Goal: Task Accomplishment & Management: Manage account settings

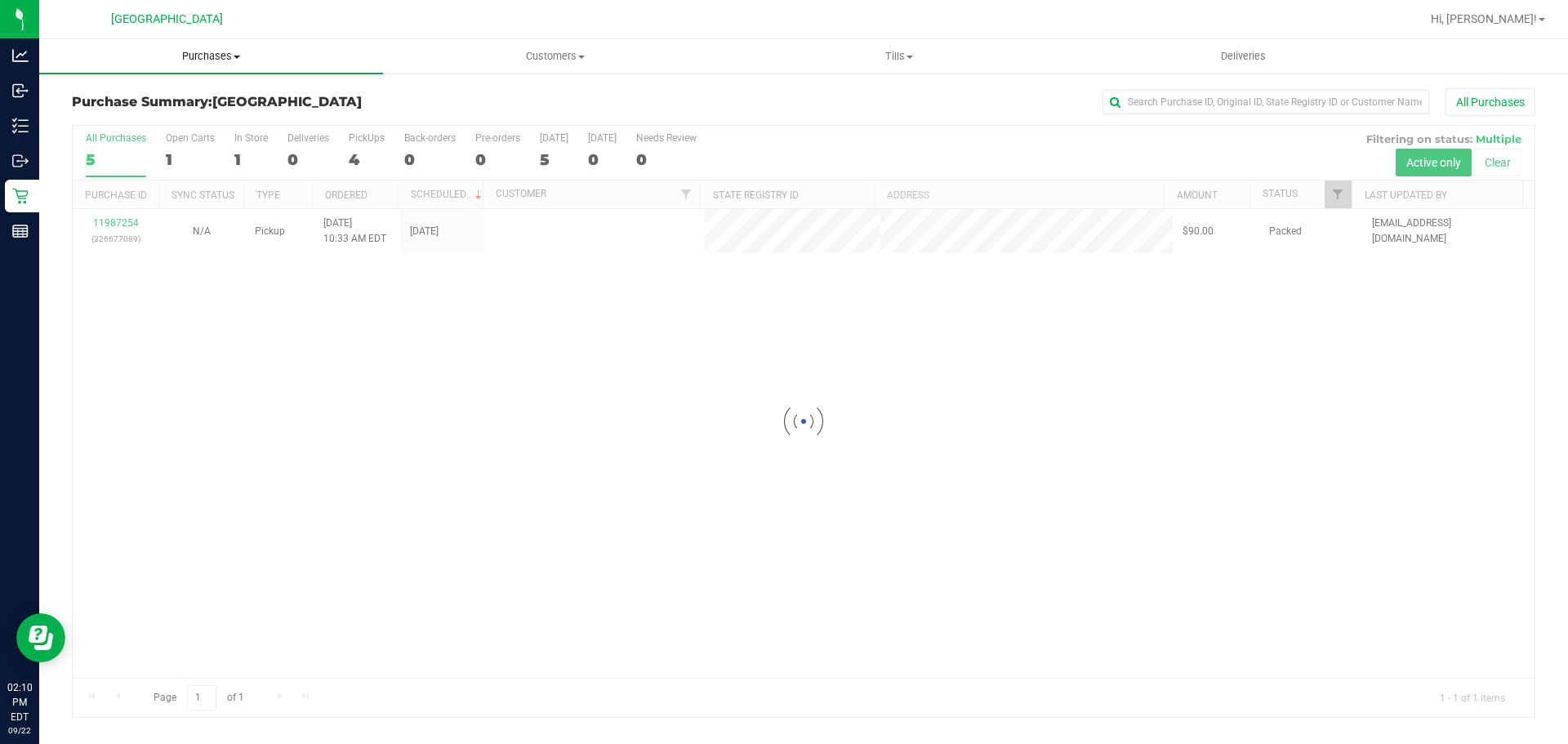
click at [206, 61] on span "Purchases" at bounding box center [210, 56] width 344 height 15
click at [154, 126] on li "Fulfillment" at bounding box center [210, 118] width 344 height 19
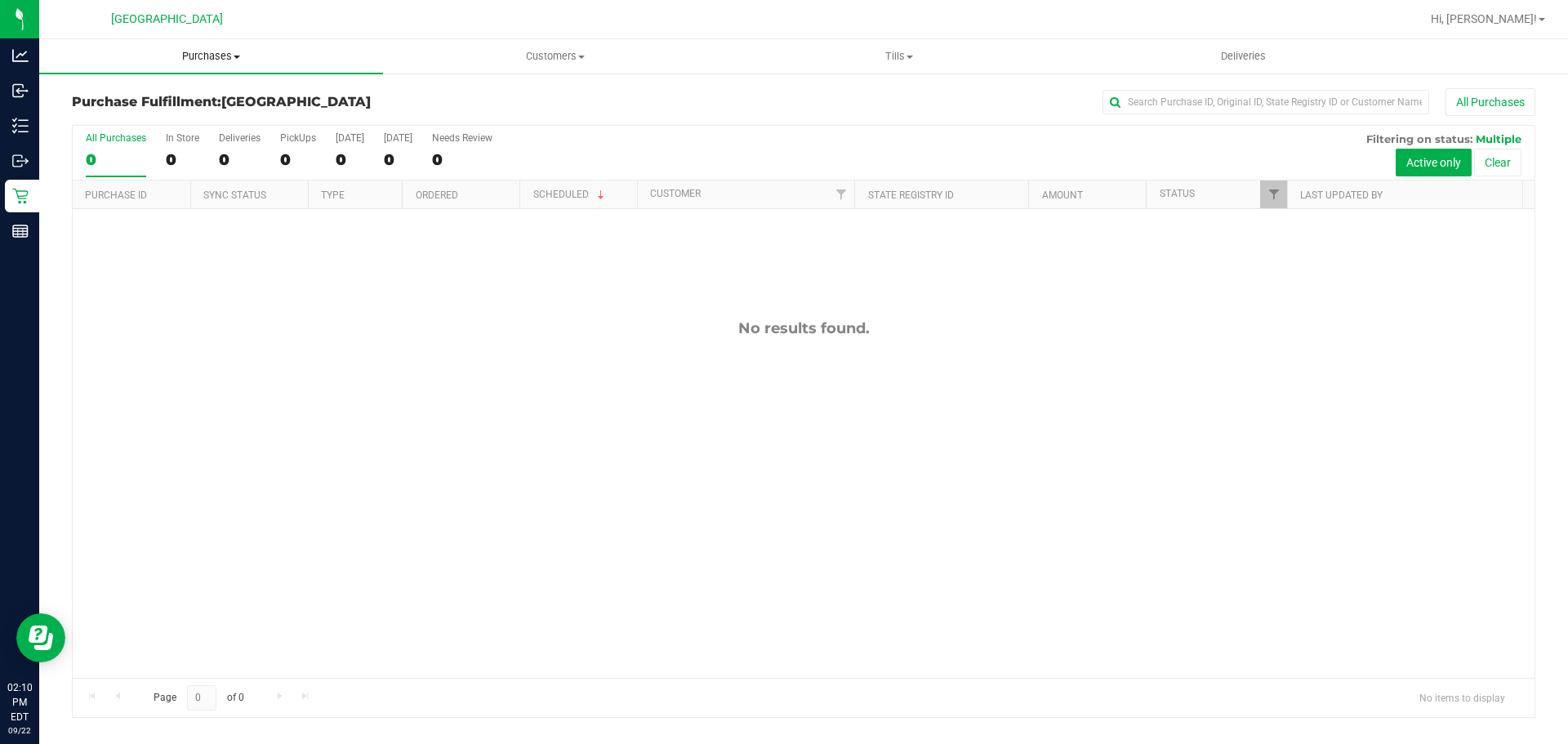
click at [196, 72] on uib-tab-heading "Purchases Summary of purchases Fulfillment All purchases" at bounding box center [210, 55] width 344 height 34
click at [176, 119] on li "Fulfillment" at bounding box center [210, 118] width 344 height 19
click at [190, 64] on uib-tab-heading "Purchases Summary of purchases Fulfillment All purchases" at bounding box center [210, 55] width 344 height 34
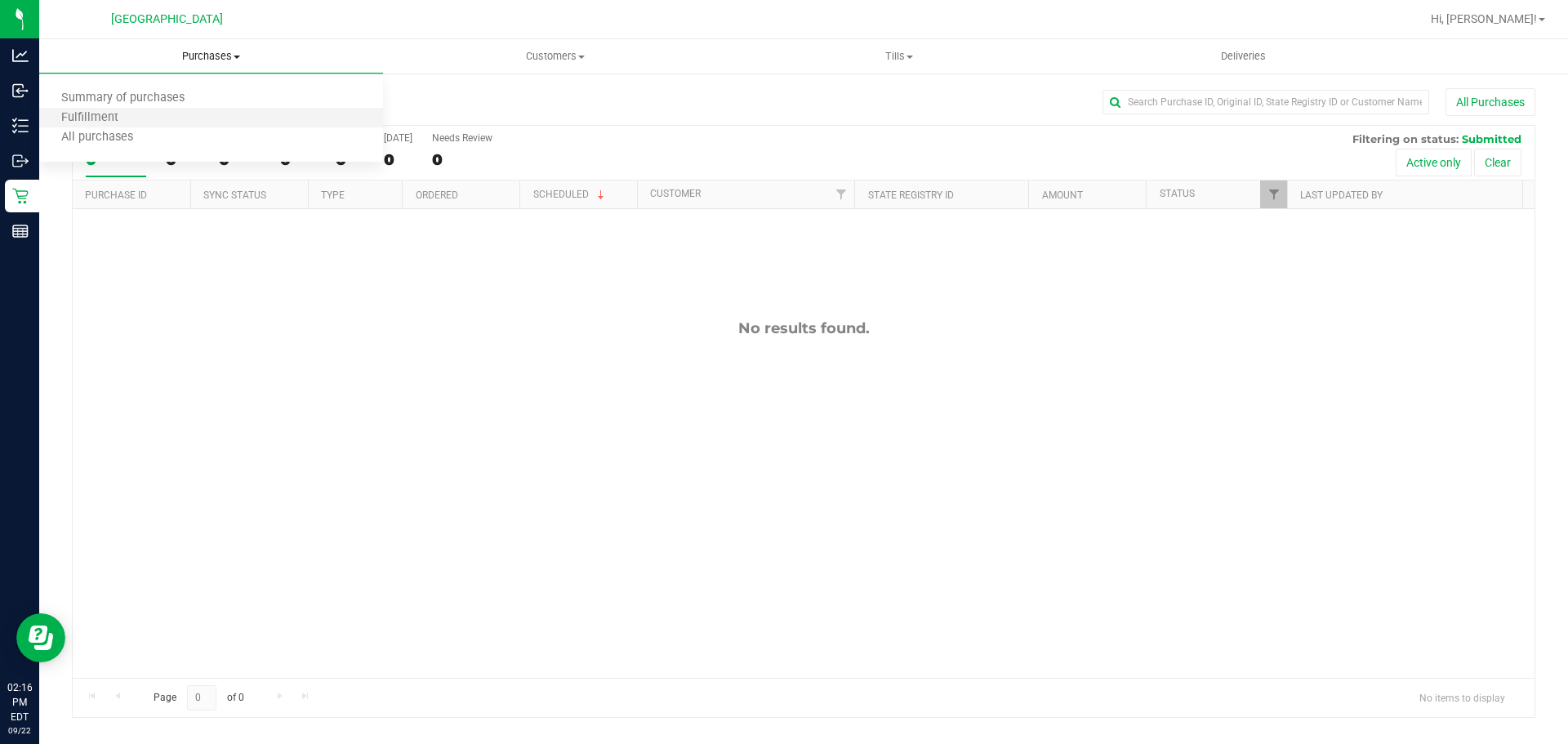
click at [157, 117] on li "Fulfillment" at bounding box center [210, 118] width 344 height 19
drag, startPoint x: 184, startPoint y: 56, endPoint x: 188, endPoint y: 80, distance: 24.3
click at [184, 56] on span "Purchases" at bounding box center [210, 56] width 344 height 15
click at [180, 111] on li "Fulfillment" at bounding box center [210, 118] width 344 height 19
click at [201, 42] on uib-tab-heading "Purchases Summary of purchases Fulfillment All purchases" at bounding box center [210, 55] width 344 height 34
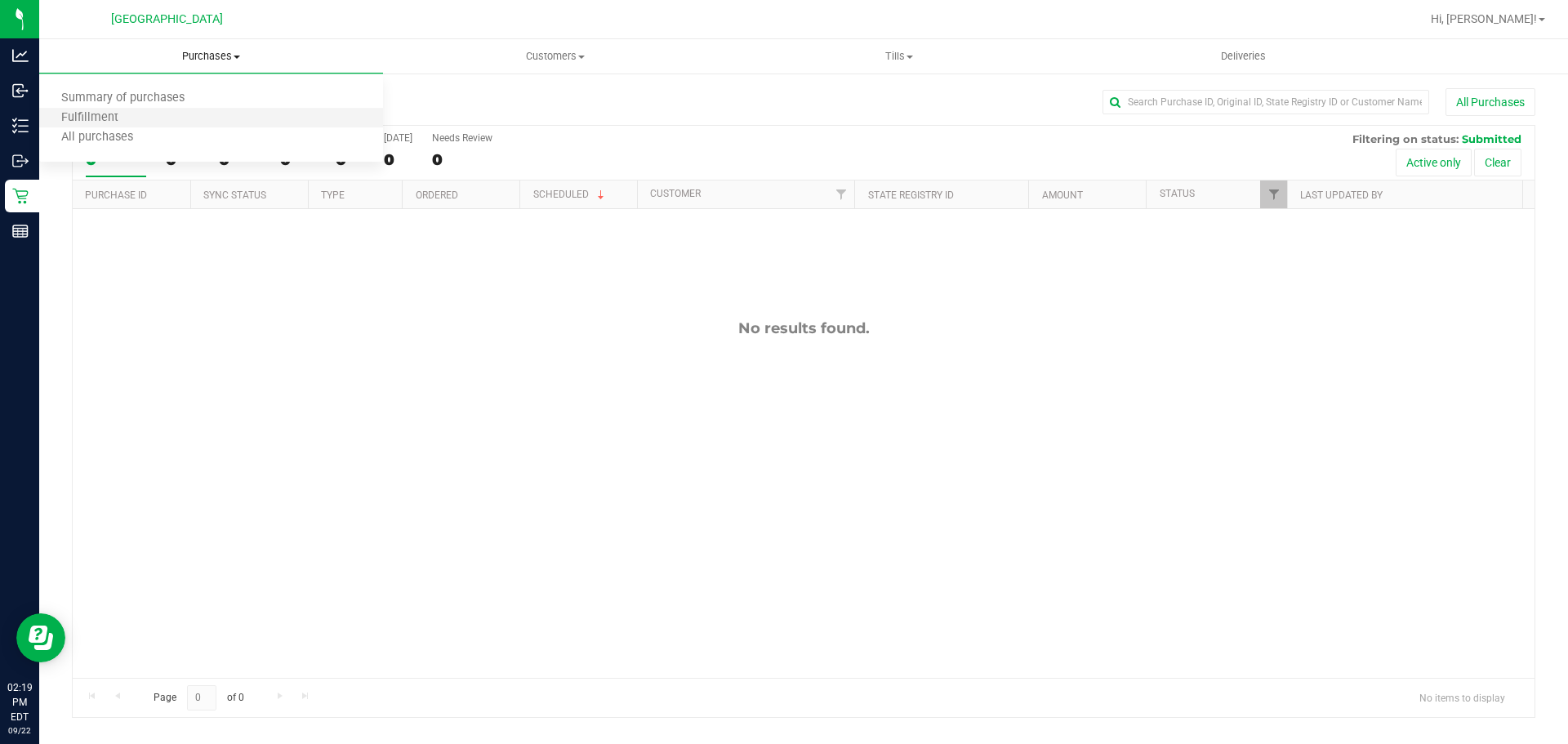
click at [193, 116] on li "Fulfillment" at bounding box center [210, 118] width 344 height 19
drag, startPoint x: 218, startPoint y: 55, endPoint x: 211, endPoint y: 69, distance: 15.7
click at [215, 56] on span "Purchases" at bounding box center [210, 56] width 344 height 15
click at [182, 114] on li "Fulfillment" at bounding box center [210, 118] width 344 height 19
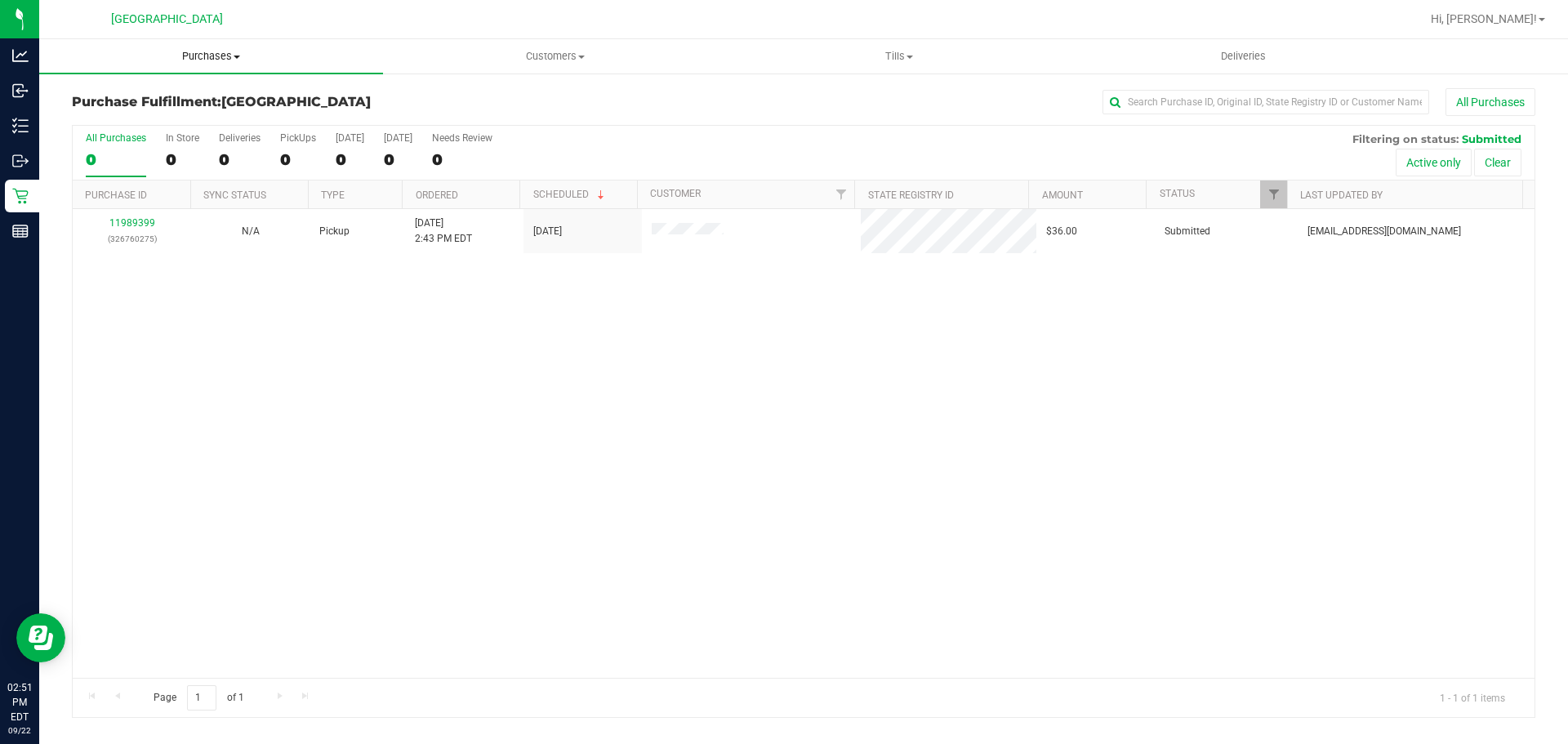
click at [225, 53] on span "Purchases" at bounding box center [210, 56] width 344 height 15
click at [125, 121] on span "Fulfillment" at bounding box center [89, 117] width 101 height 14
click at [1506, 22] on span "Hi, [PERSON_NAME]!" at bounding box center [1483, 18] width 106 height 13
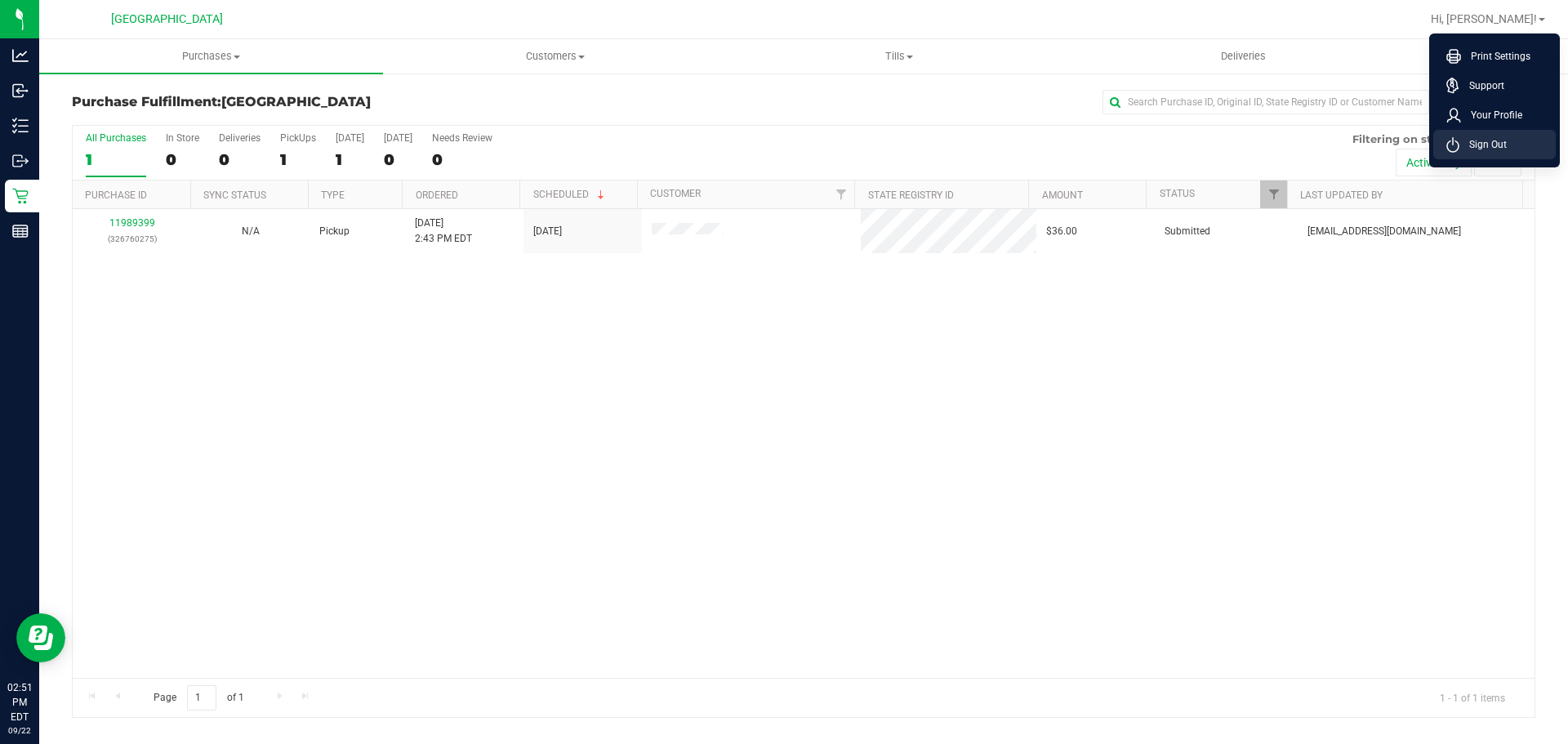
click at [1480, 139] on span "Sign Out" at bounding box center [1482, 145] width 47 height 17
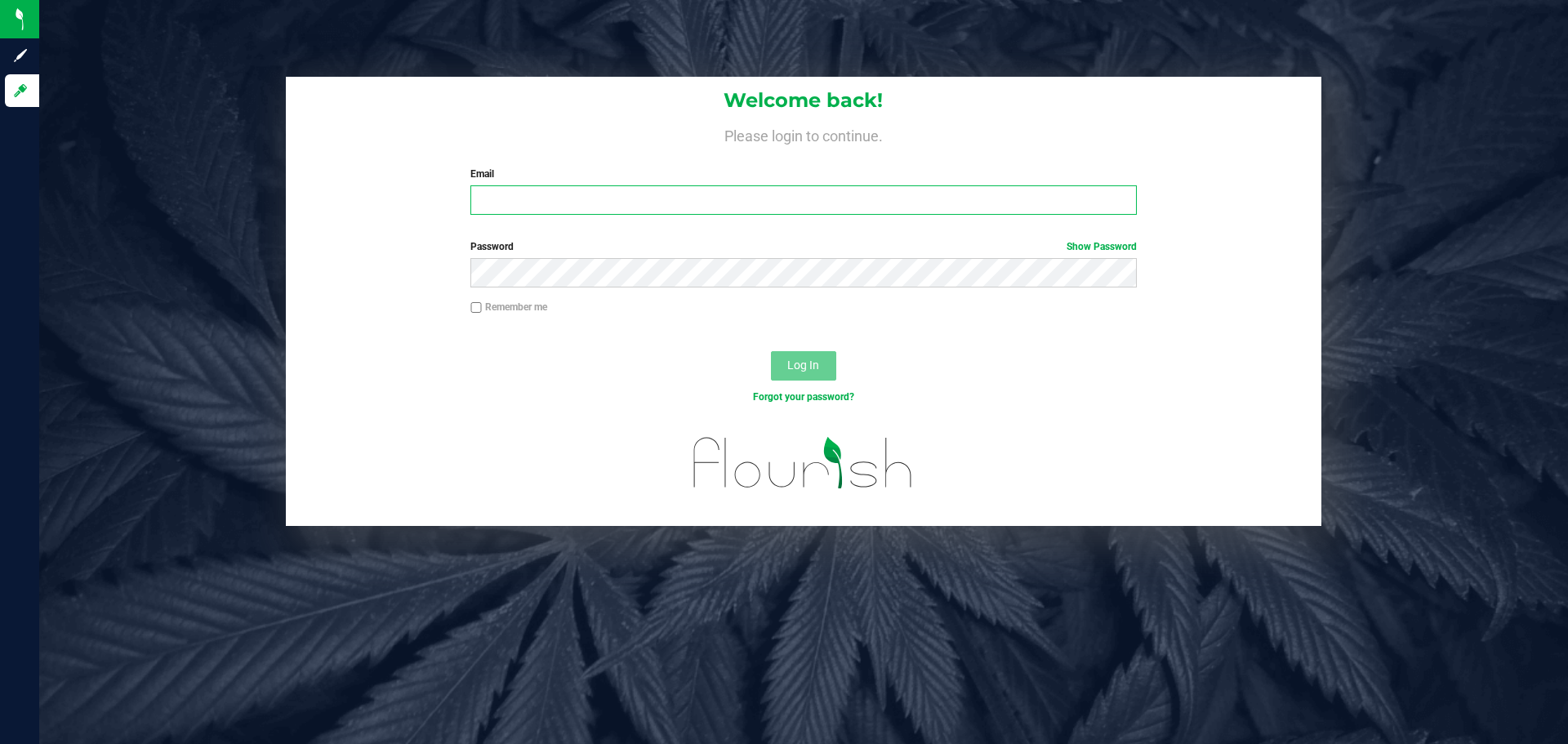
click at [588, 201] on input "Email" at bounding box center [803, 200] width 666 height 30
type input "[EMAIL_ADDRESS][DOMAIN_NAME]"
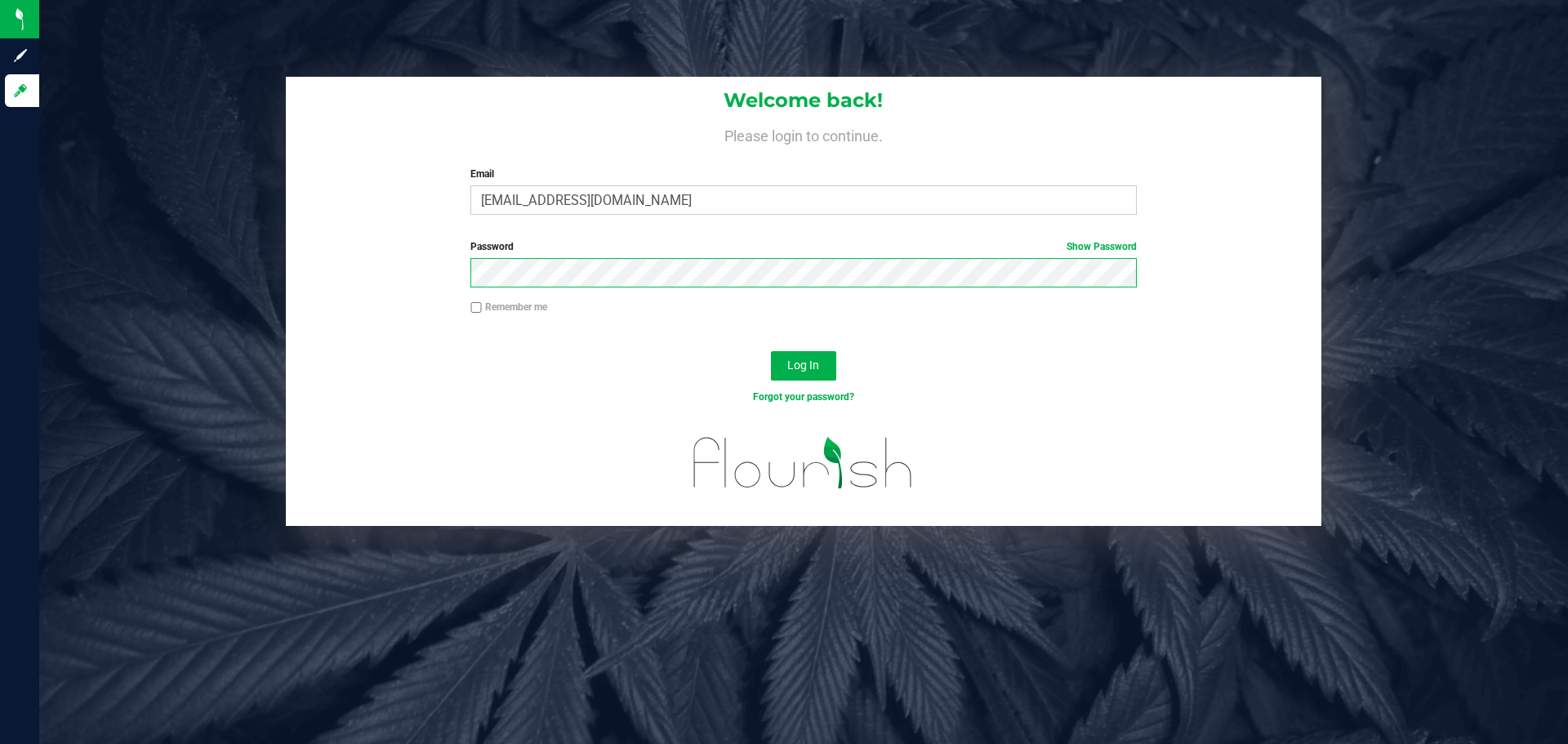
click at [771, 351] on button "Log In" at bounding box center [803, 366] width 65 height 30
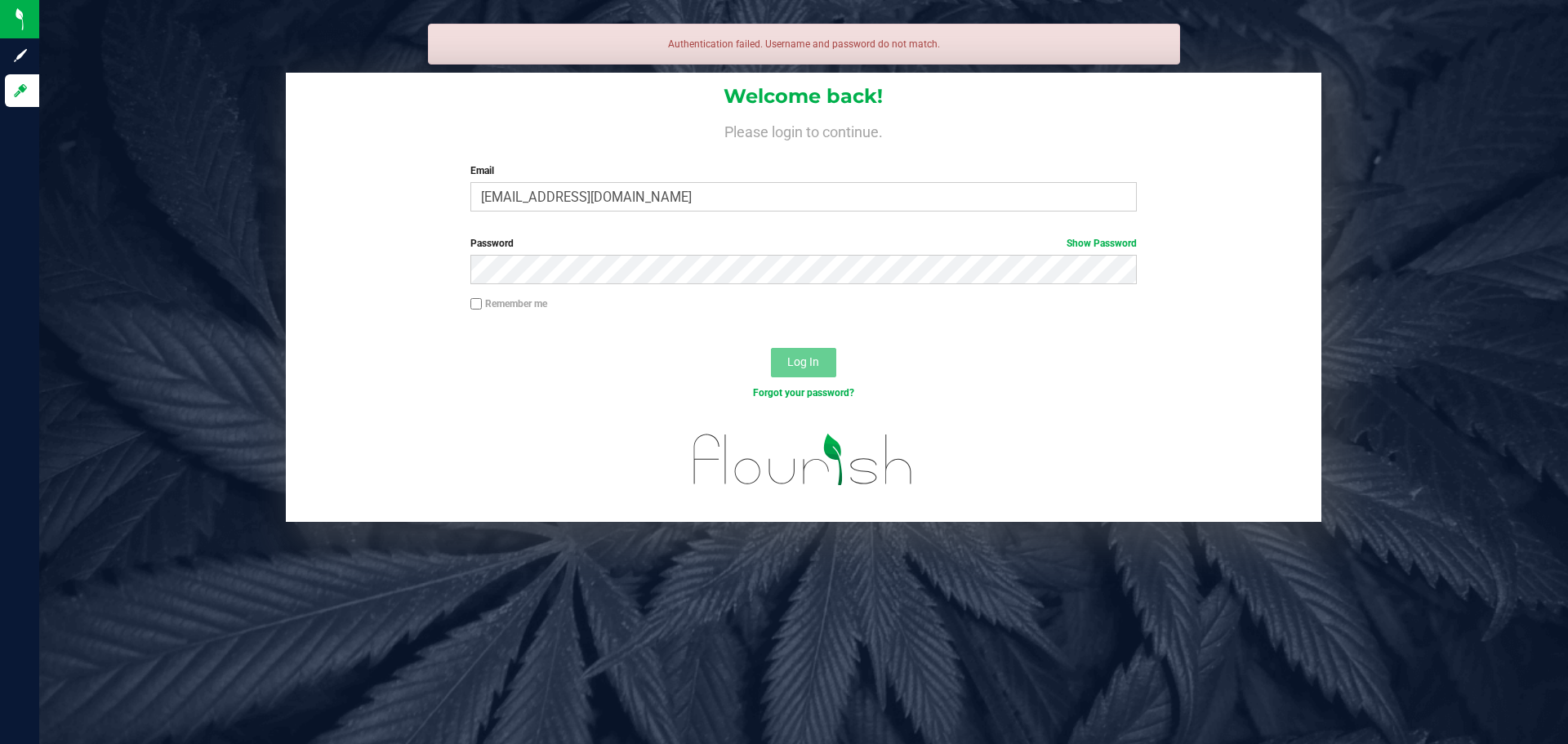
click at [612, 299] on div "Remember me" at bounding box center [803, 305] width 690 height 18
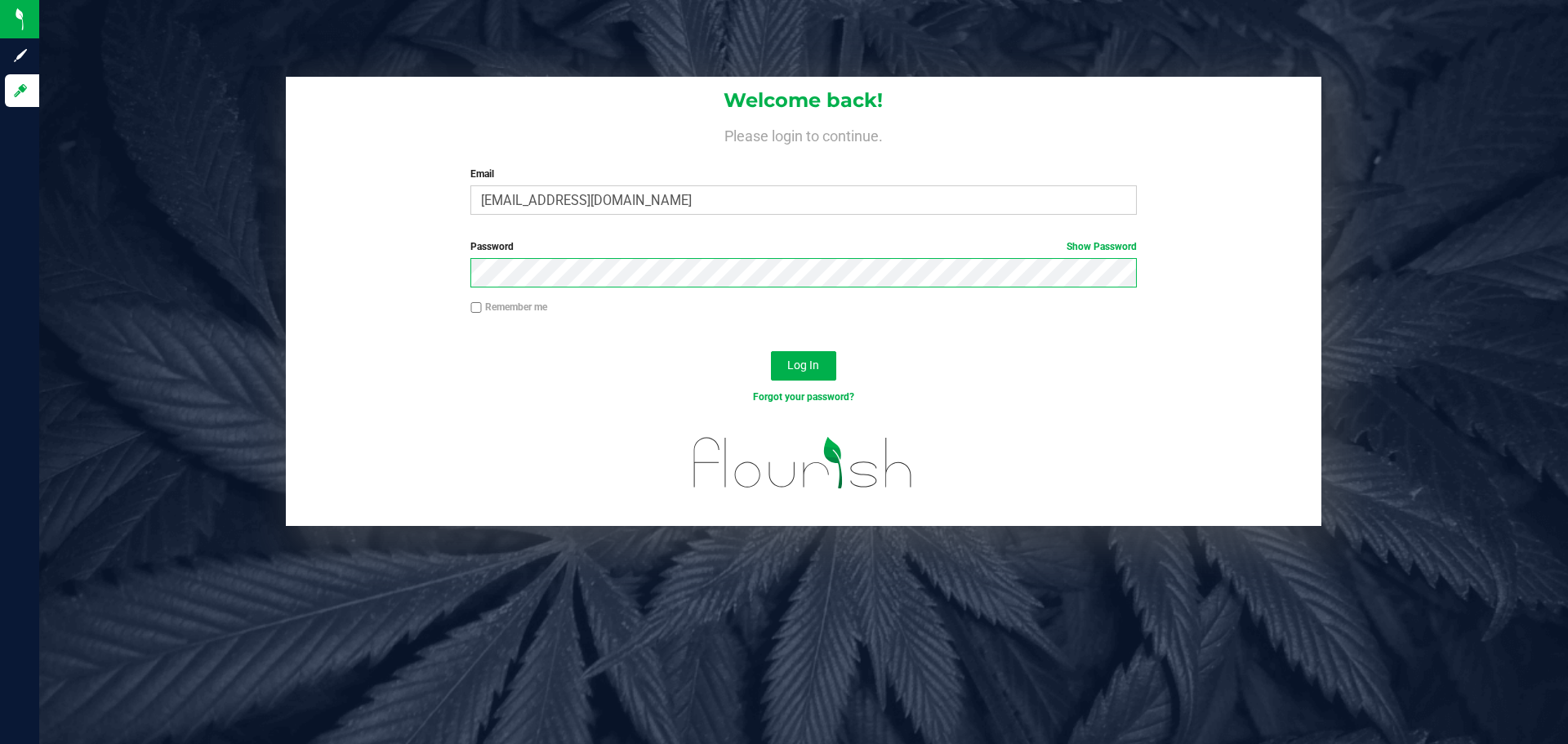
click at [771, 351] on button "Log In" at bounding box center [803, 366] width 65 height 30
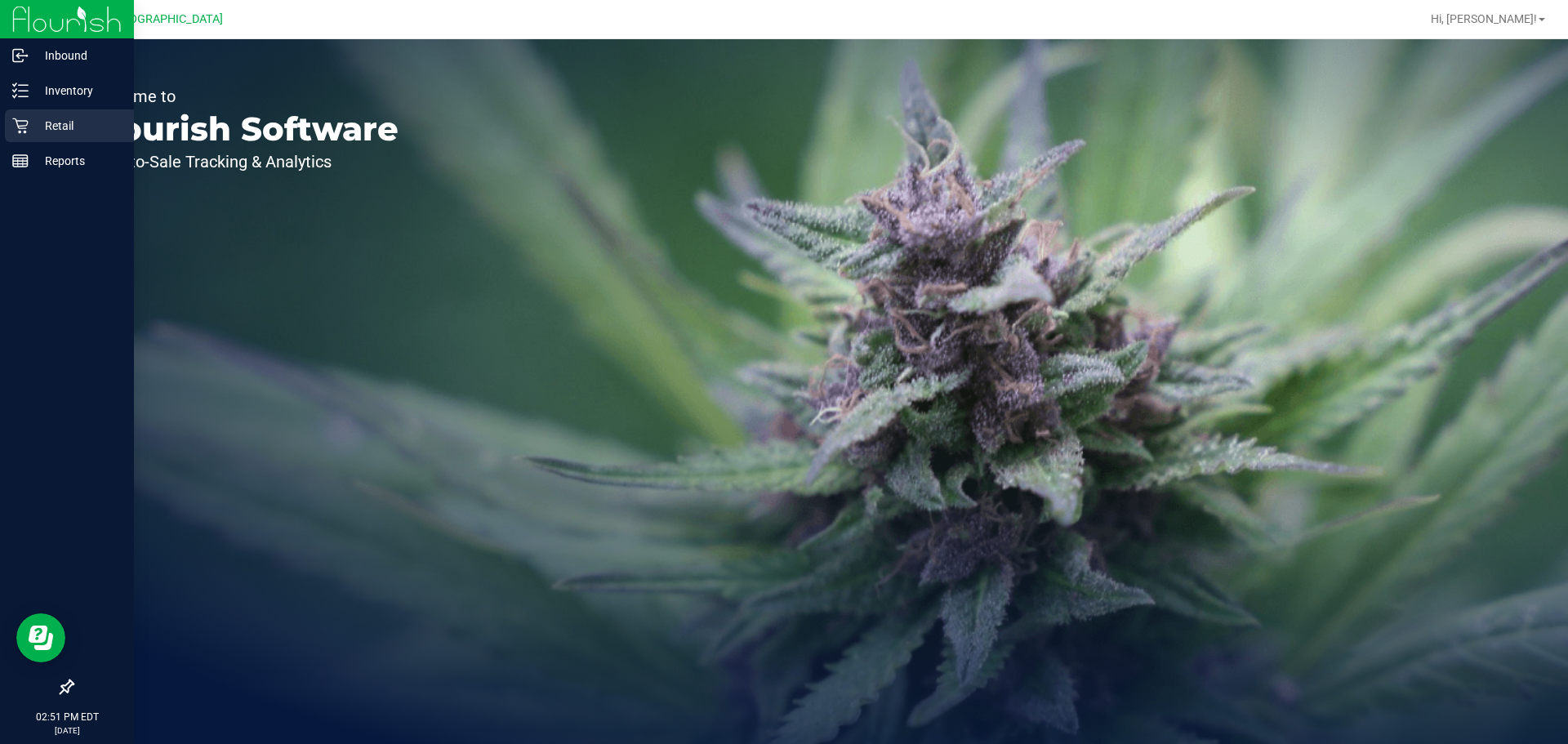
click at [20, 116] on div "Retail" at bounding box center [69, 125] width 129 height 32
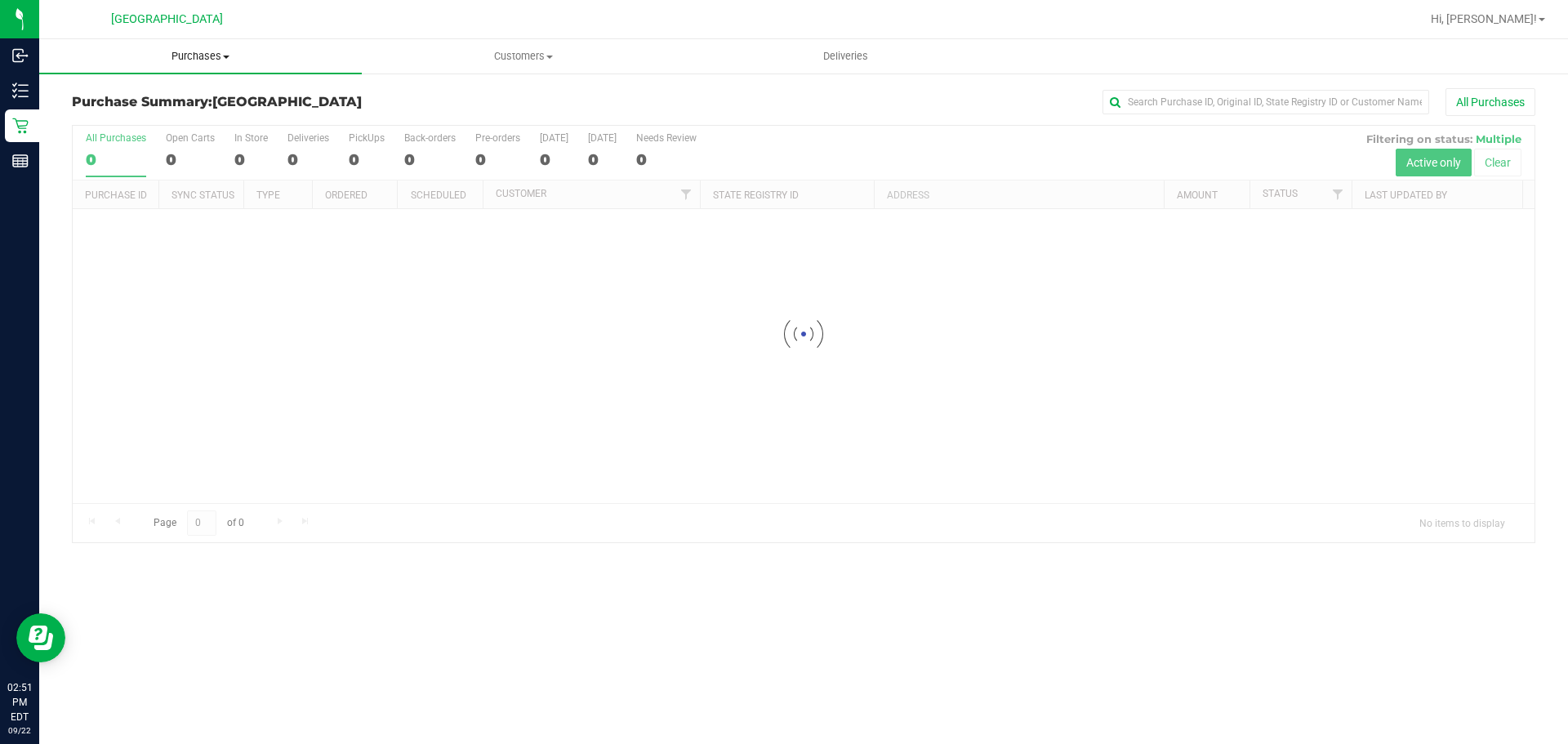
click at [196, 54] on span "Purchases" at bounding box center [200, 56] width 323 height 15
click at [161, 115] on li "Fulfillment" at bounding box center [200, 118] width 323 height 19
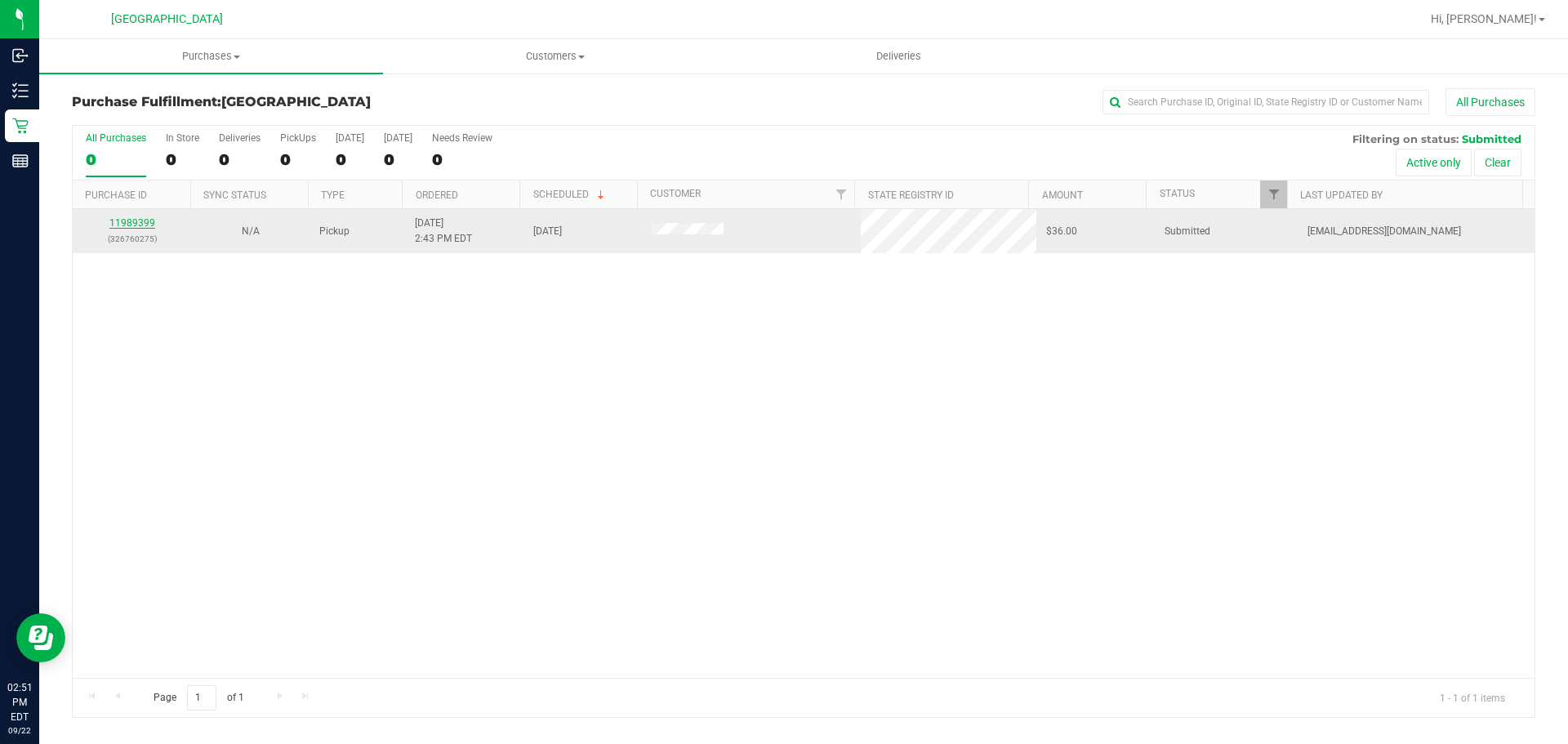
click at [139, 220] on link "11989399" at bounding box center [133, 223] width 46 height 11
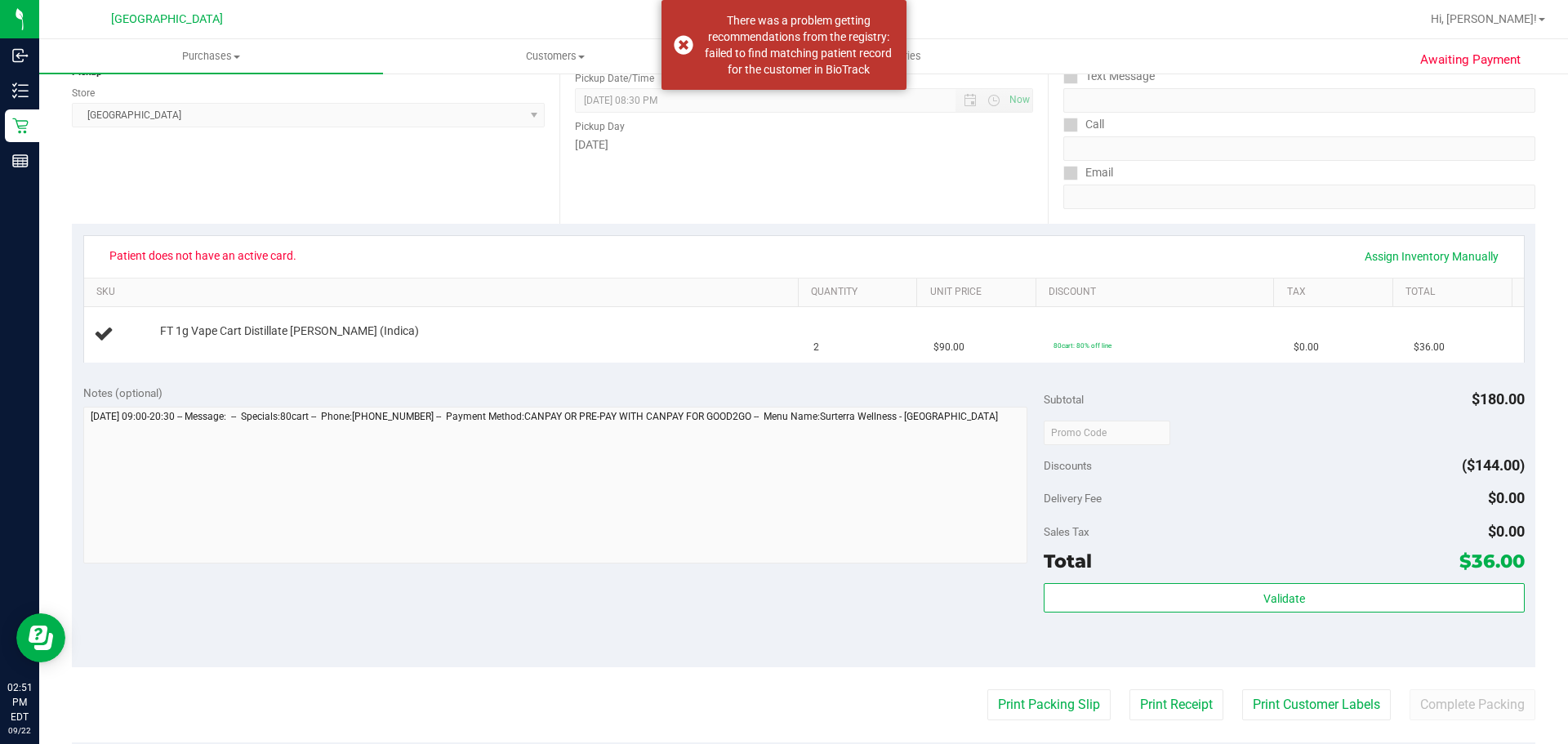
scroll to position [245, 0]
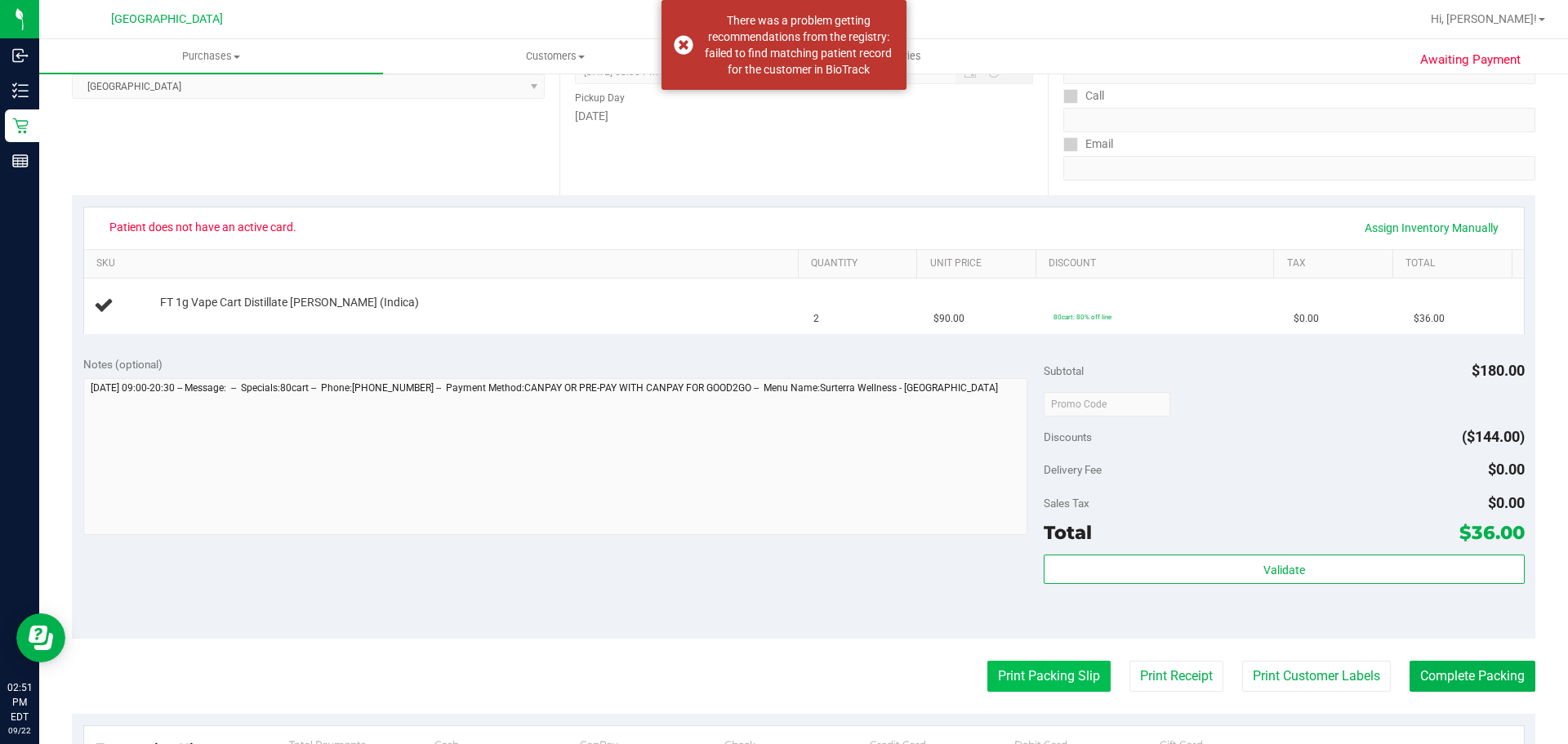
click at [1012, 668] on button "Print Packing Slip" at bounding box center [1049, 676] width 124 height 31
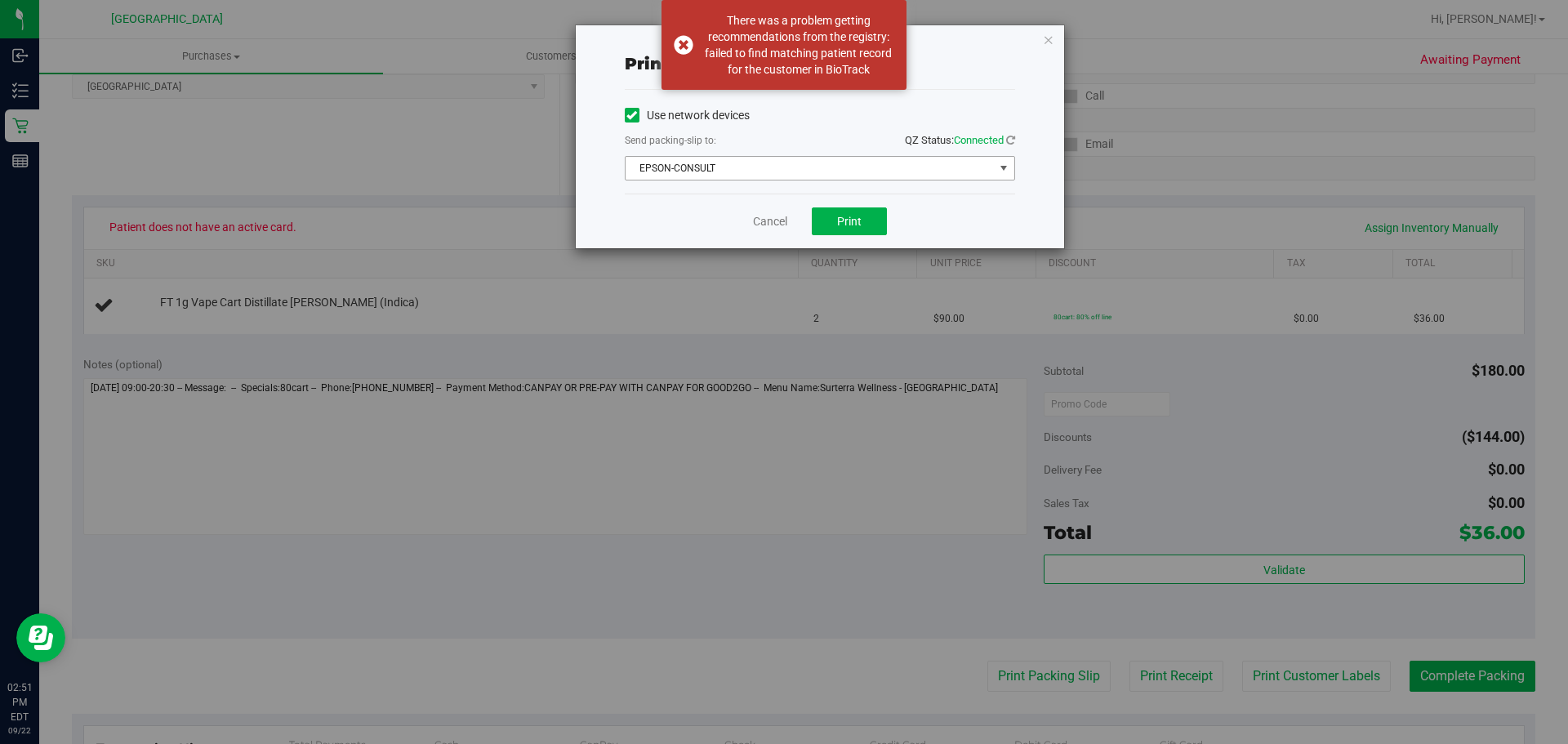
click at [837, 159] on span "EPSON-CONSULT" at bounding box center [809, 168] width 368 height 23
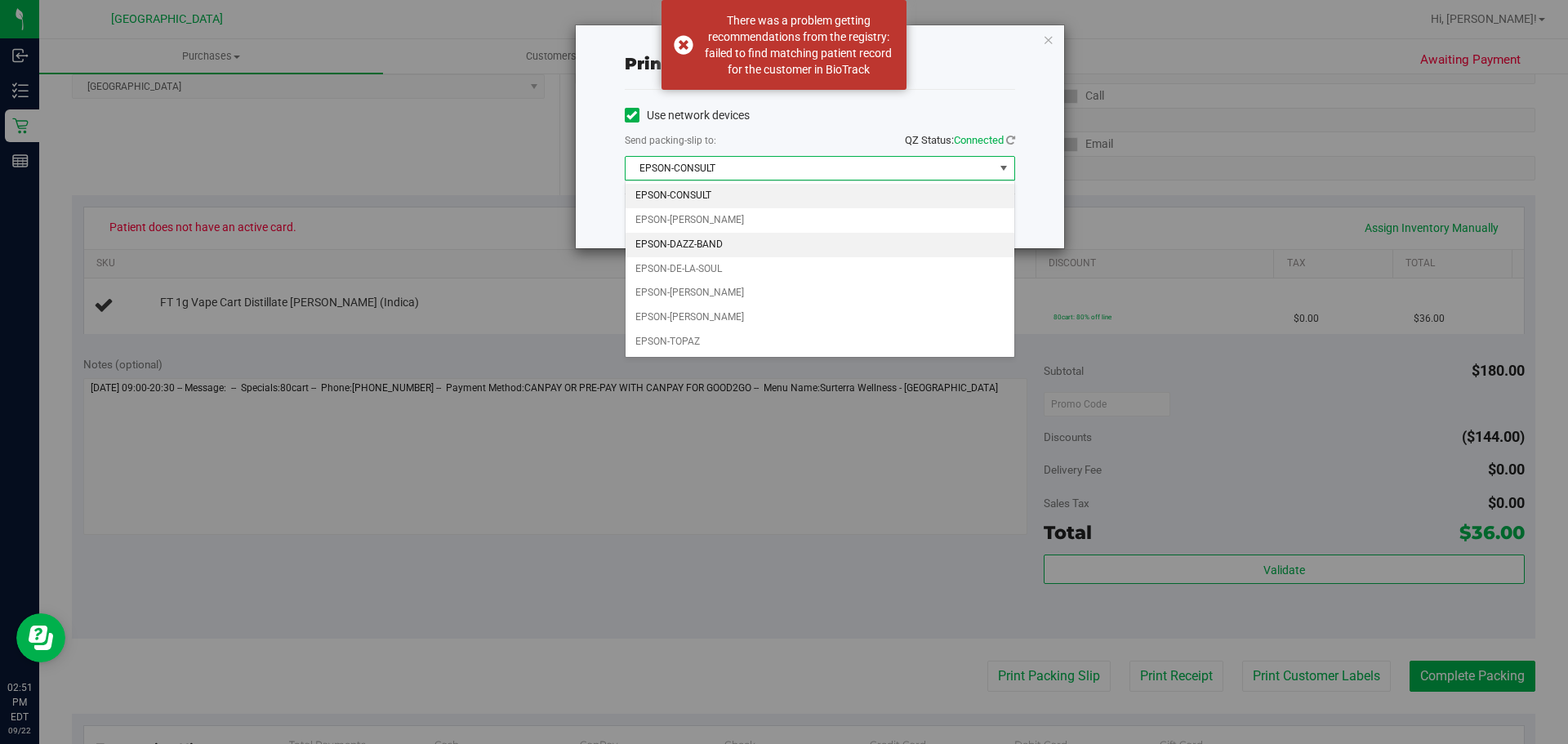
click at [782, 238] on li "EPSON-DAZZ-BAND" at bounding box center [819, 244] width 388 height 25
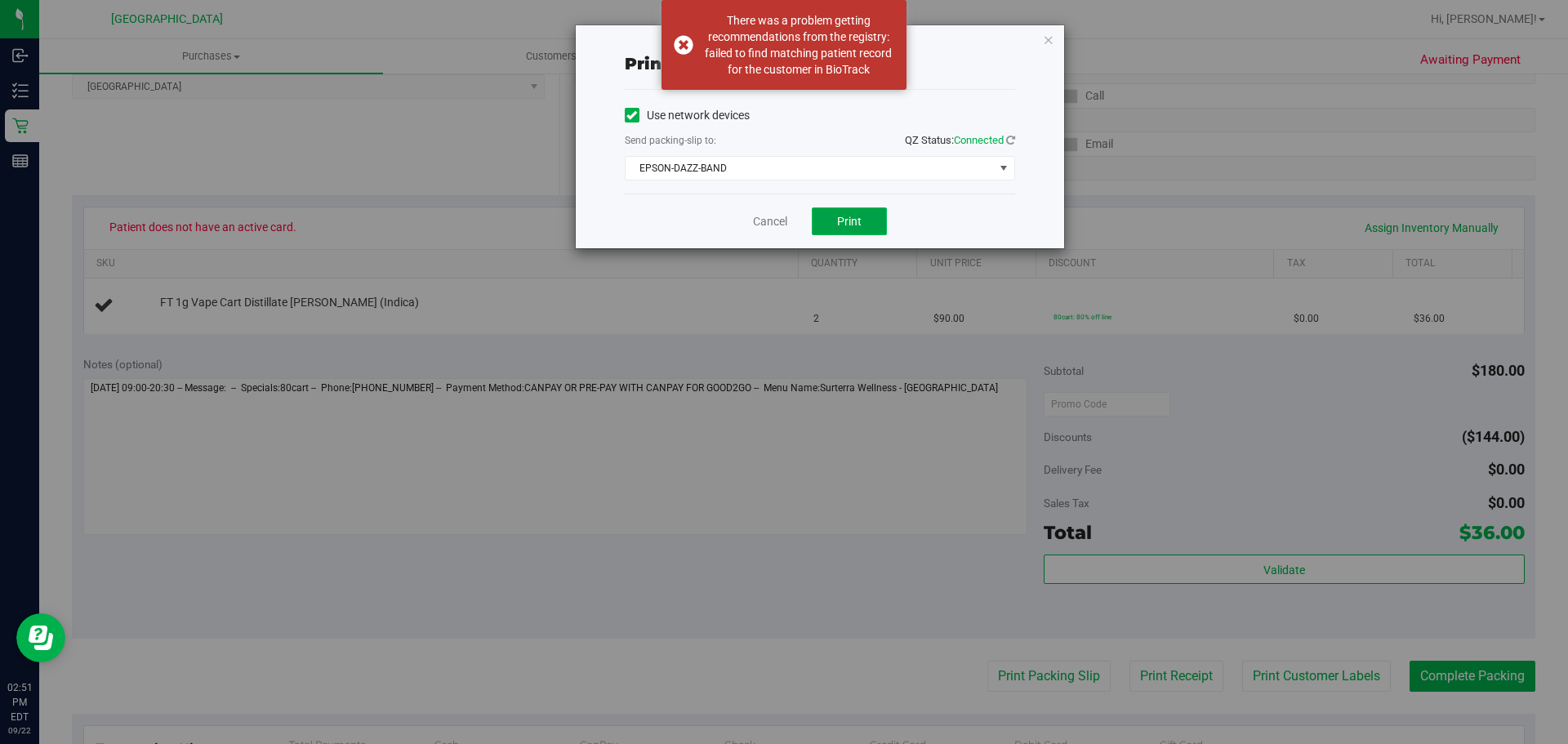
click at [859, 217] on span "Print" at bounding box center [849, 221] width 25 height 13
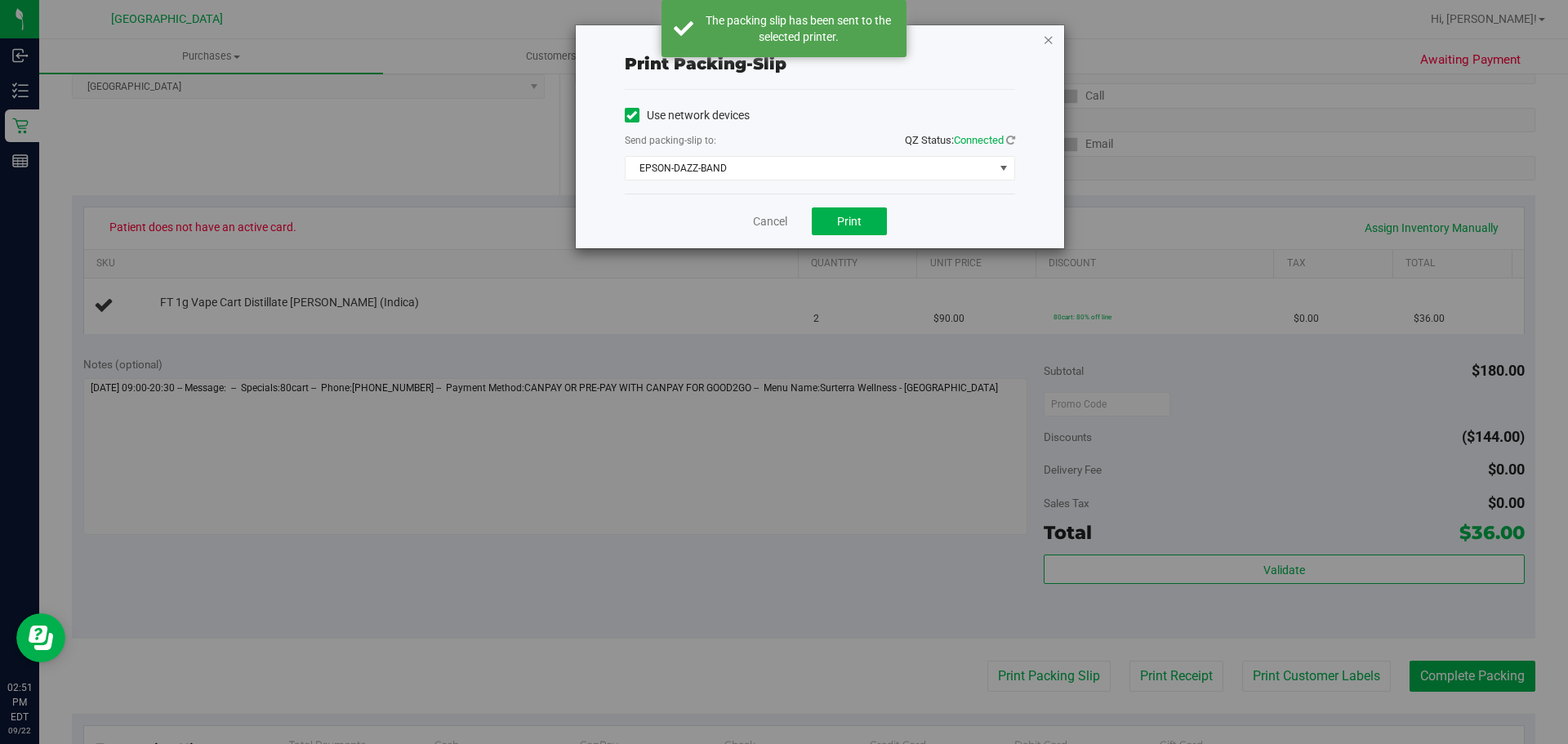
click at [1050, 36] on icon "button" at bounding box center [1049, 39] width 11 height 19
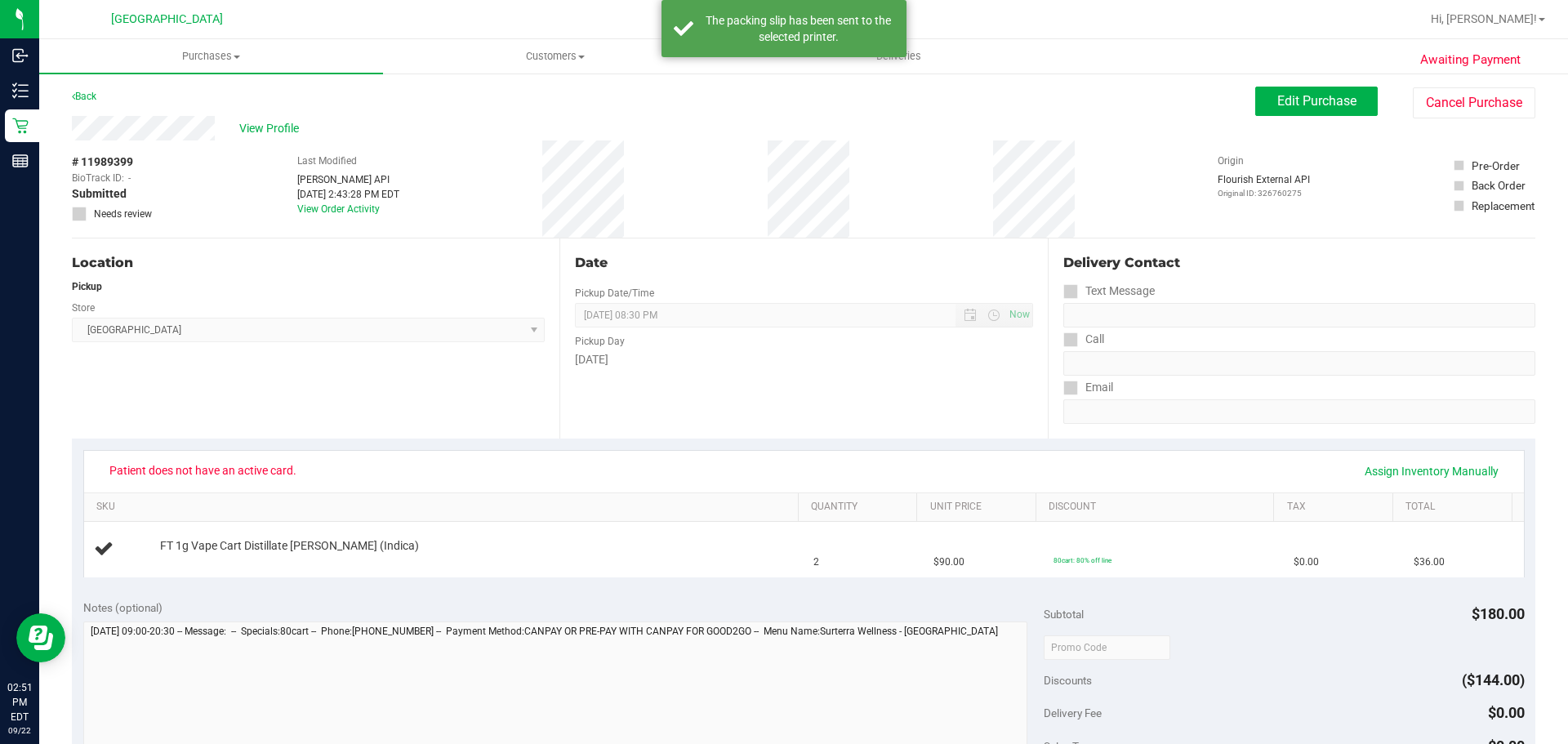
scroll to position [0, 0]
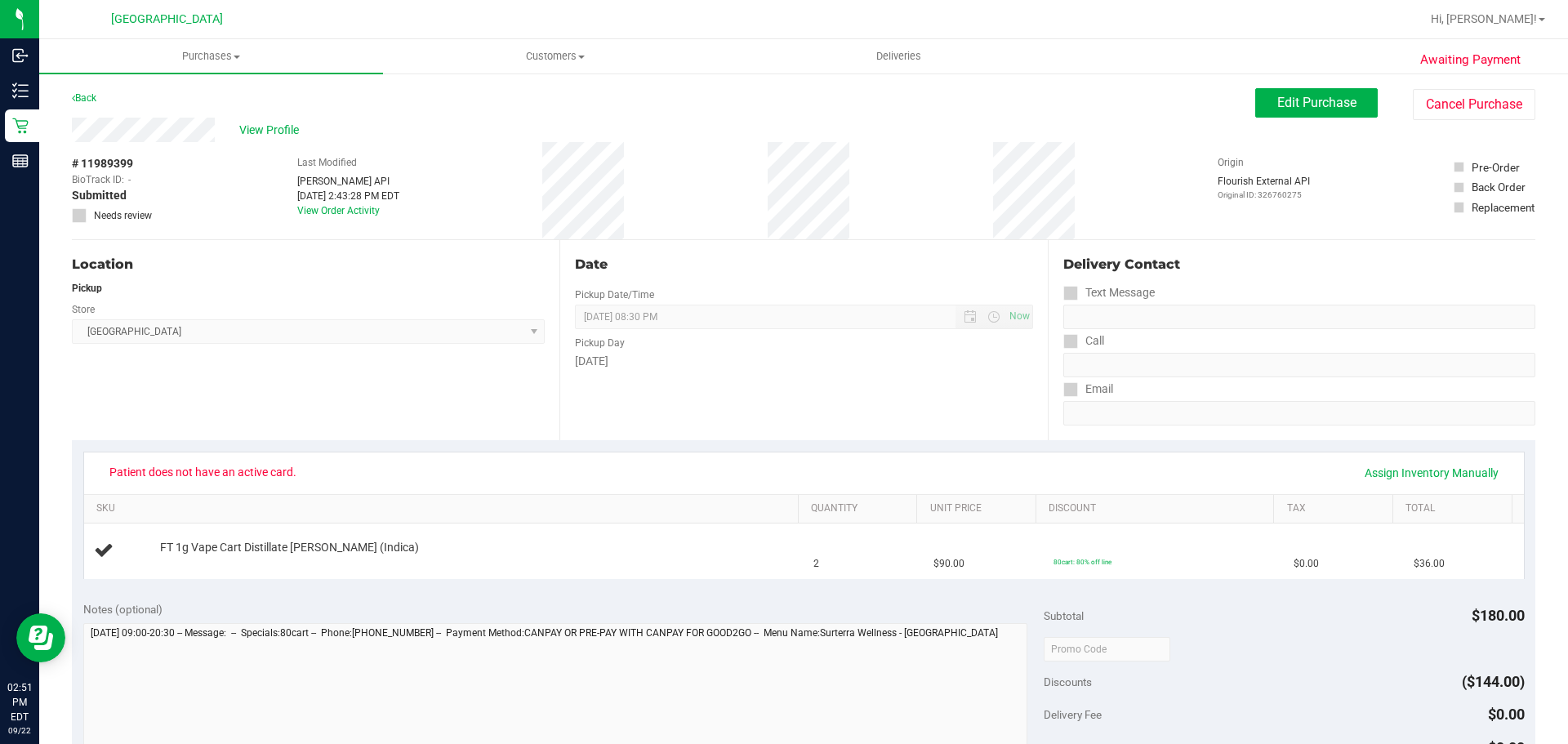
drag, startPoint x: 770, startPoint y: 182, endPoint x: 860, endPoint y: 182, distance: 90.0
click at [860, 182] on div "# 11989399 BioTrack ID: - Submitted Needs review Last Modified [PERSON_NAME] AP…" at bounding box center [803, 190] width 1464 height 97
click at [254, 128] on span "View Profile" at bounding box center [271, 130] width 65 height 18
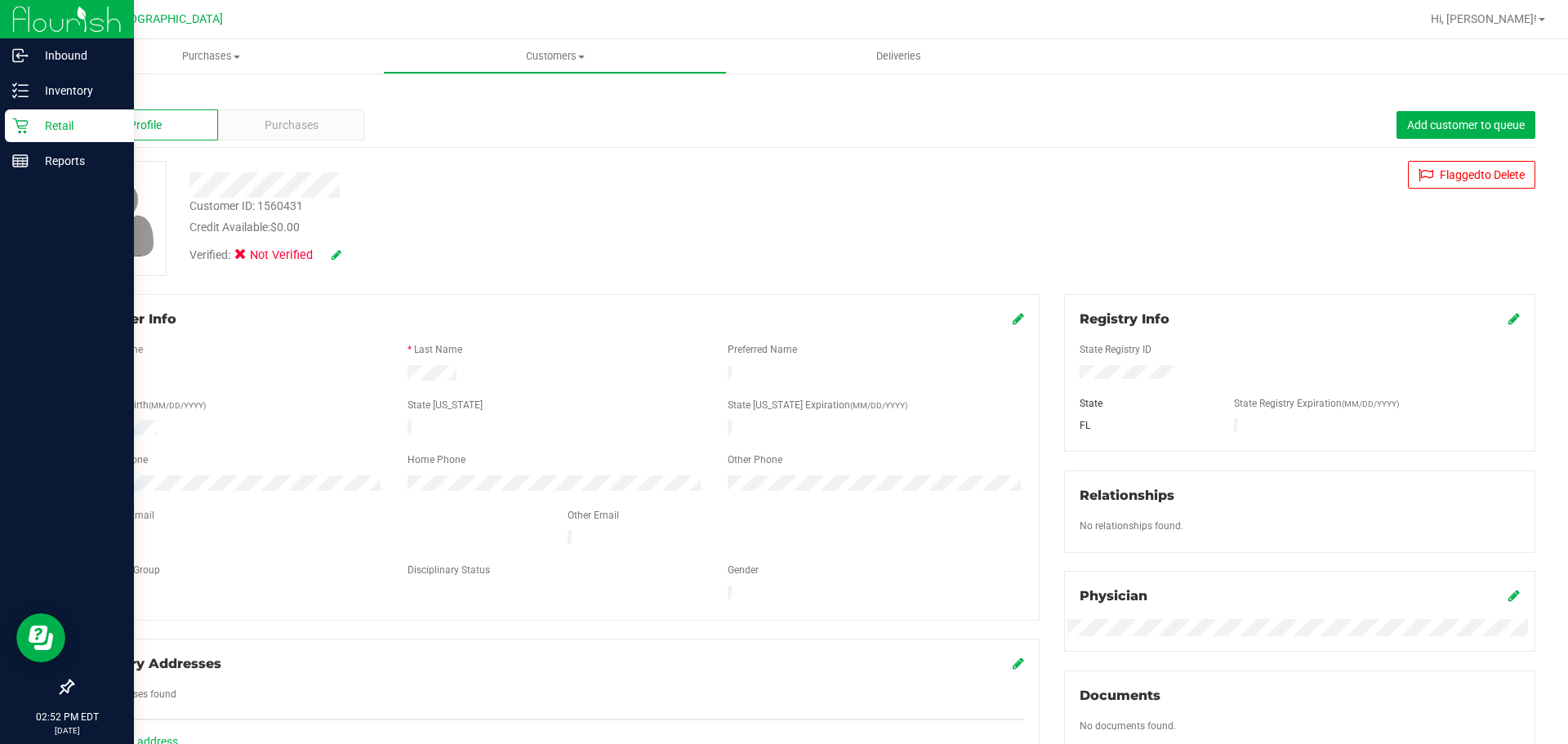
click at [41, 126] on p "Retail" at bounding box center [77, 125] width 98 height 19
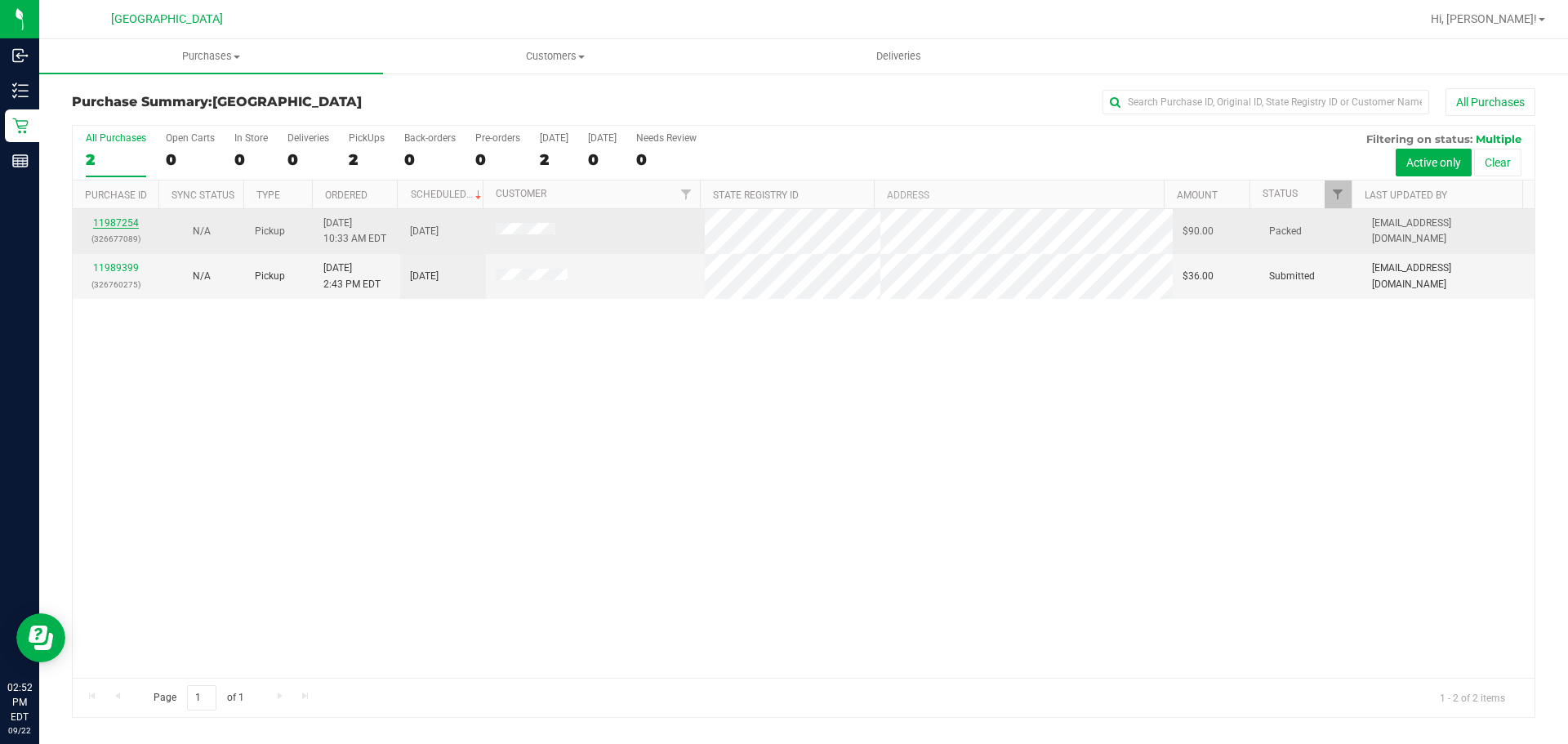
click at [117, 218] on link "11987254" at bounding box center [116, 223] width 46 height 11
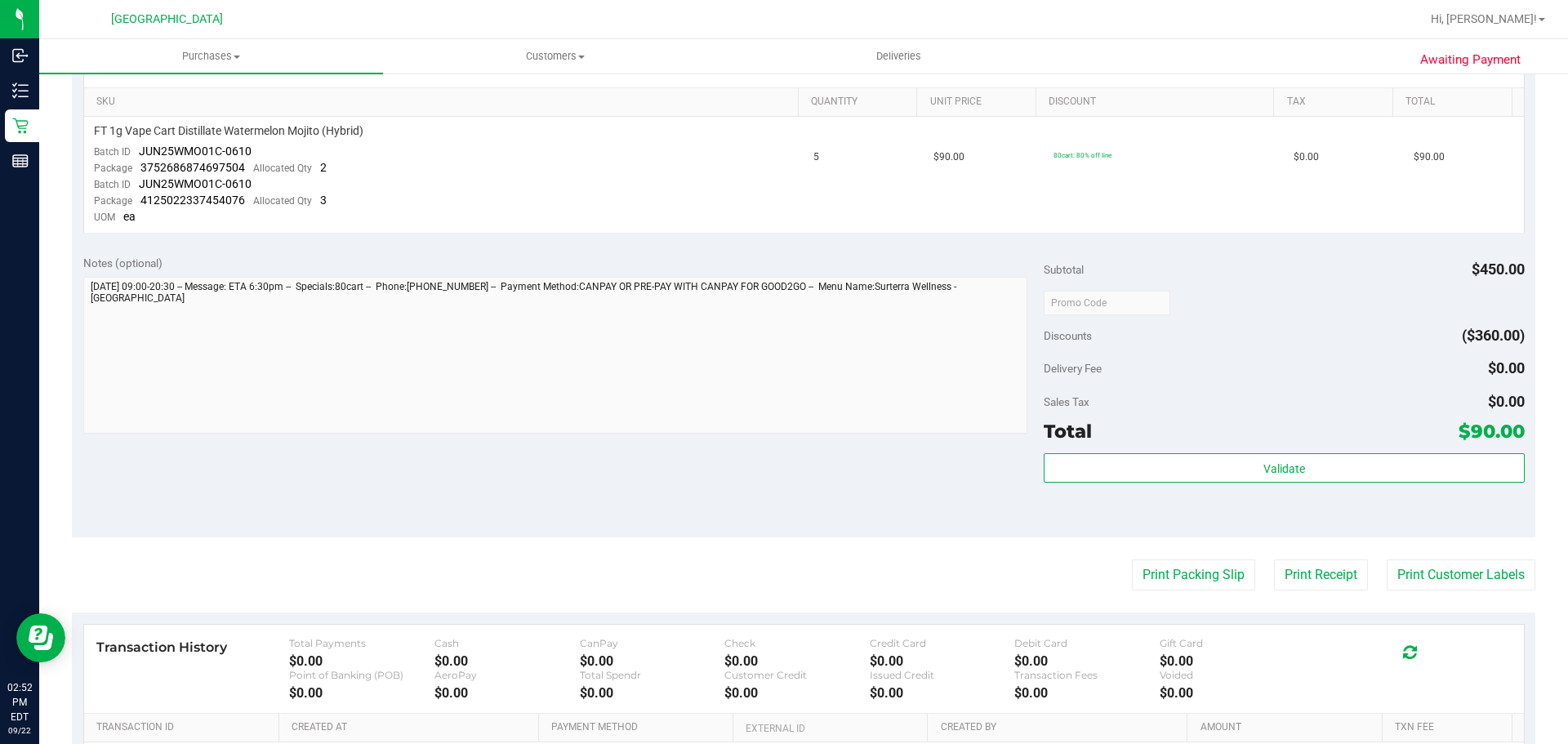
scroll to position [408, 0]
click at [1143, 585] on button "Print Packing Slip" at bounding box center [1194, 573] width 124 height 31
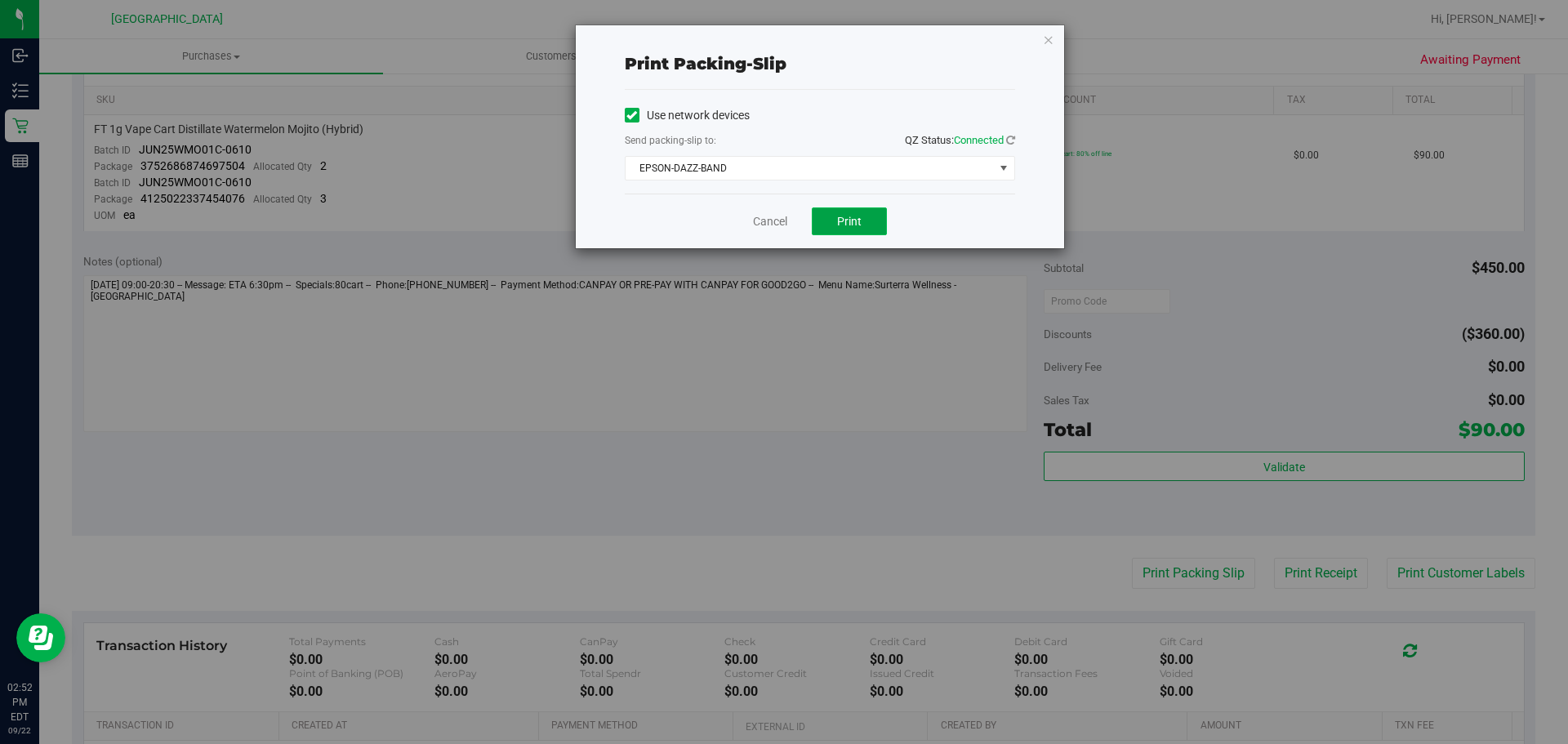
click at [858, 218] on span "Print" at bounding box center [849, 221] width 25 height 13
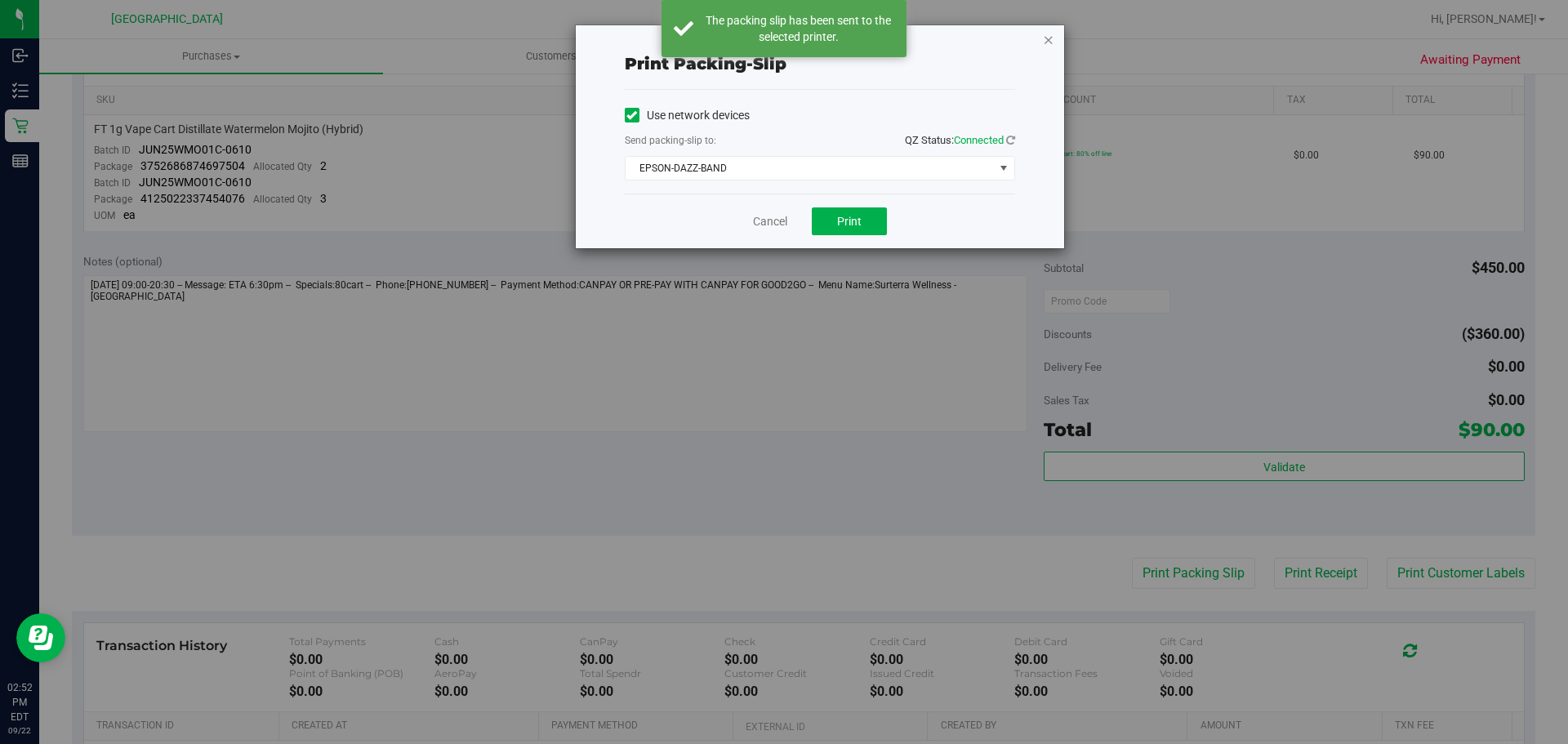
click at [1051, 37] on icon "button" at bounding box center [1049, 39] width 11 height 19
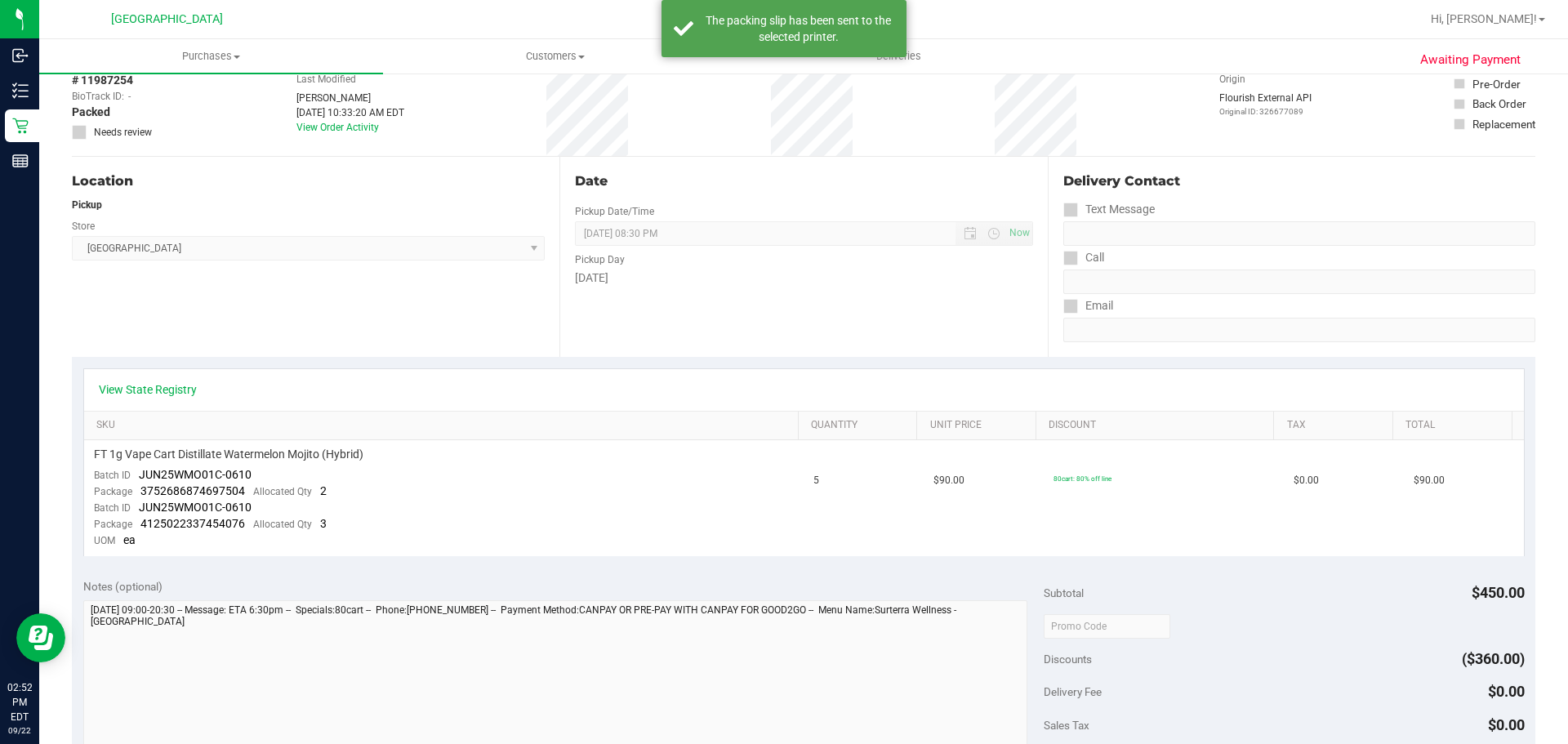
scroll to position [82, 0]
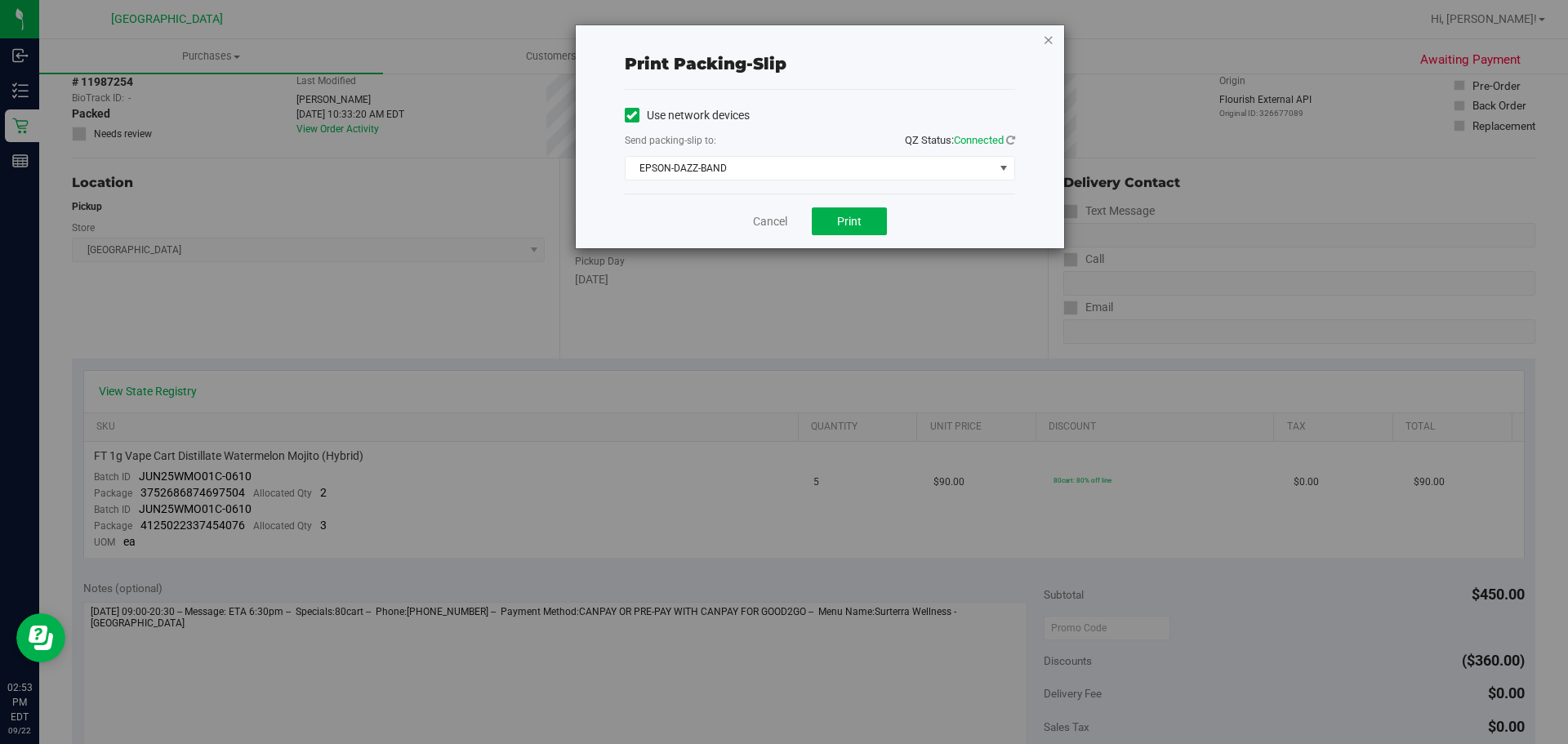
click at [1046, 41] on icon "button" at bounding box center [1049, 39] width 11 height 19
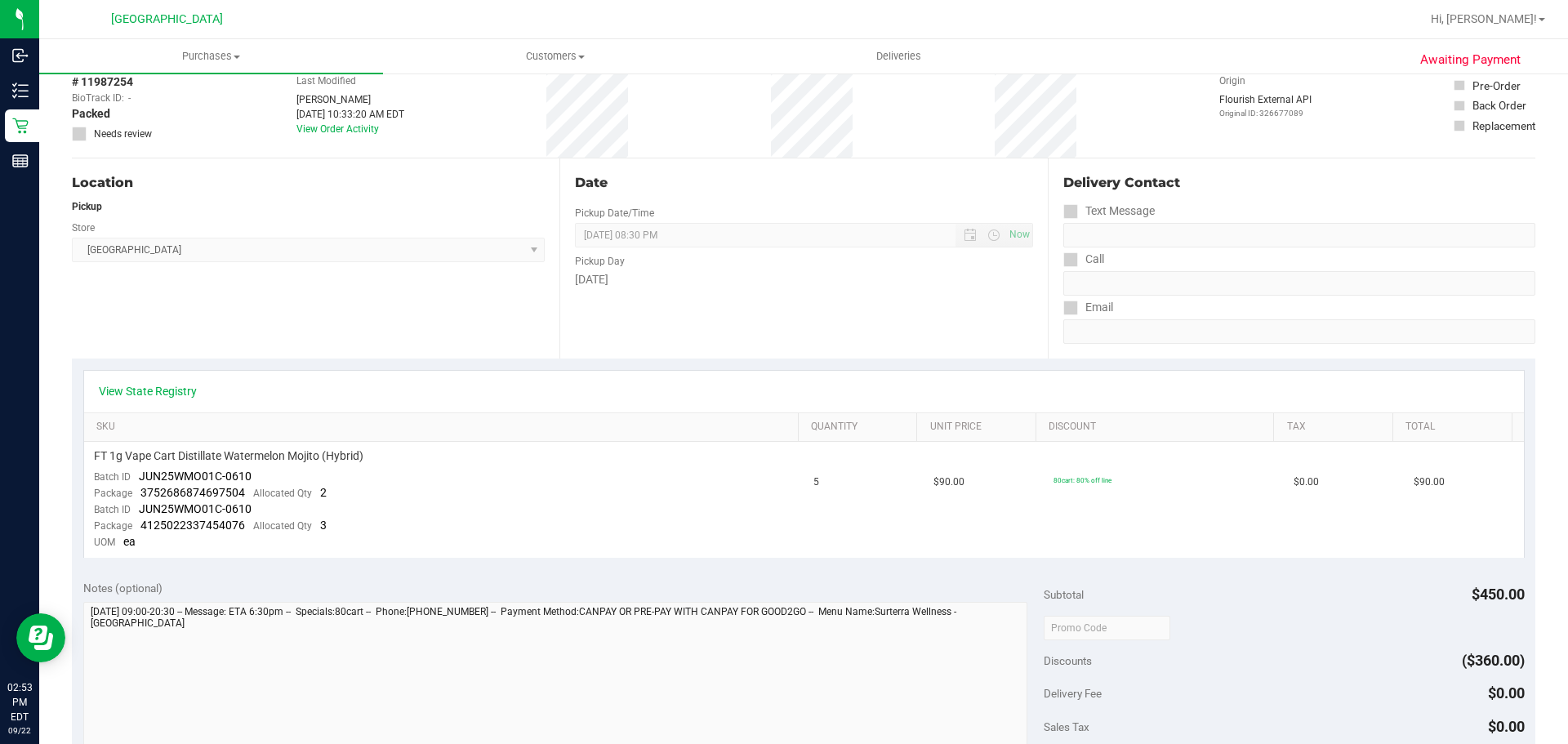
scroll to position [590, 0]
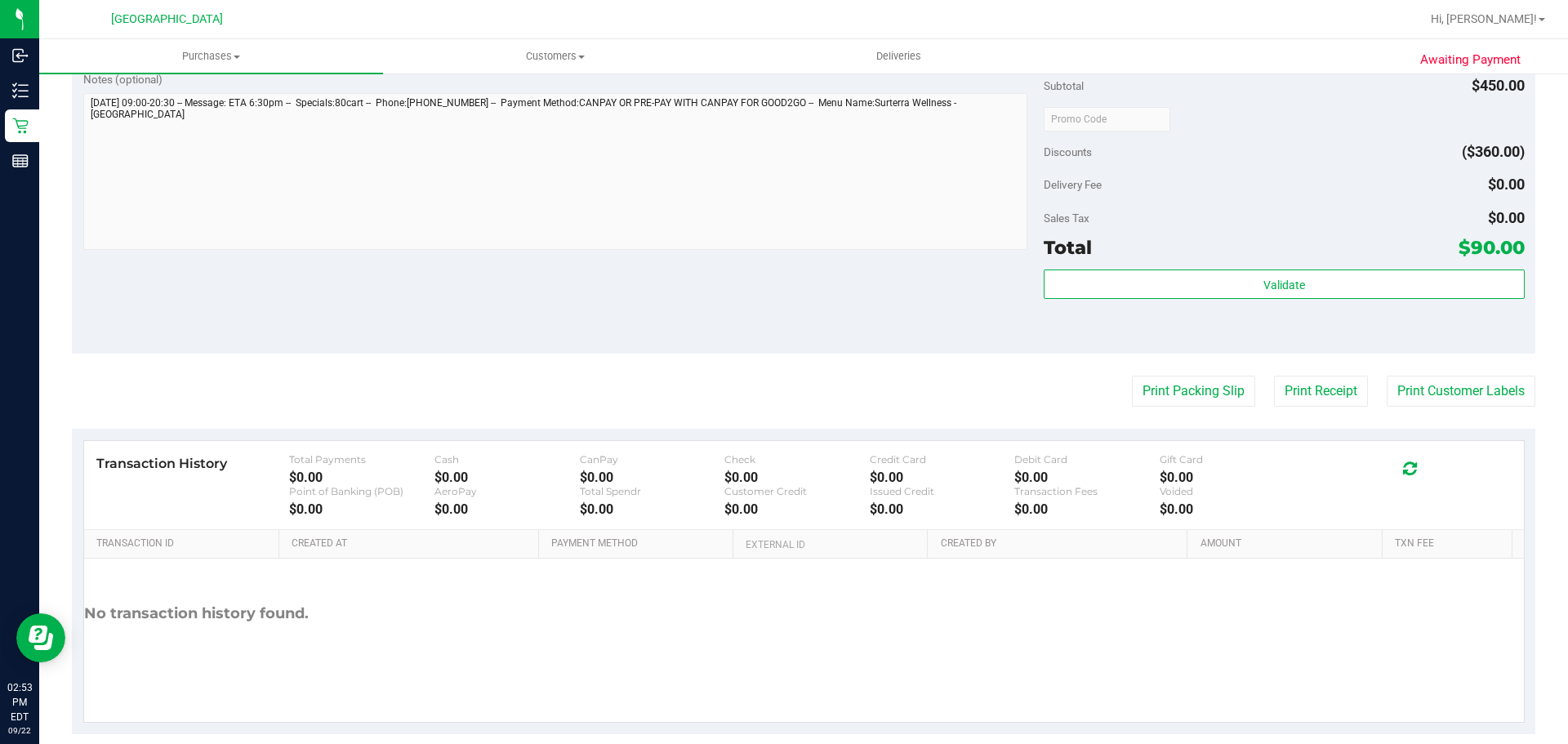
click at [1132, 375] on button "Print Packing Slip" at bounding box center [1194, 391] width 124 height 31
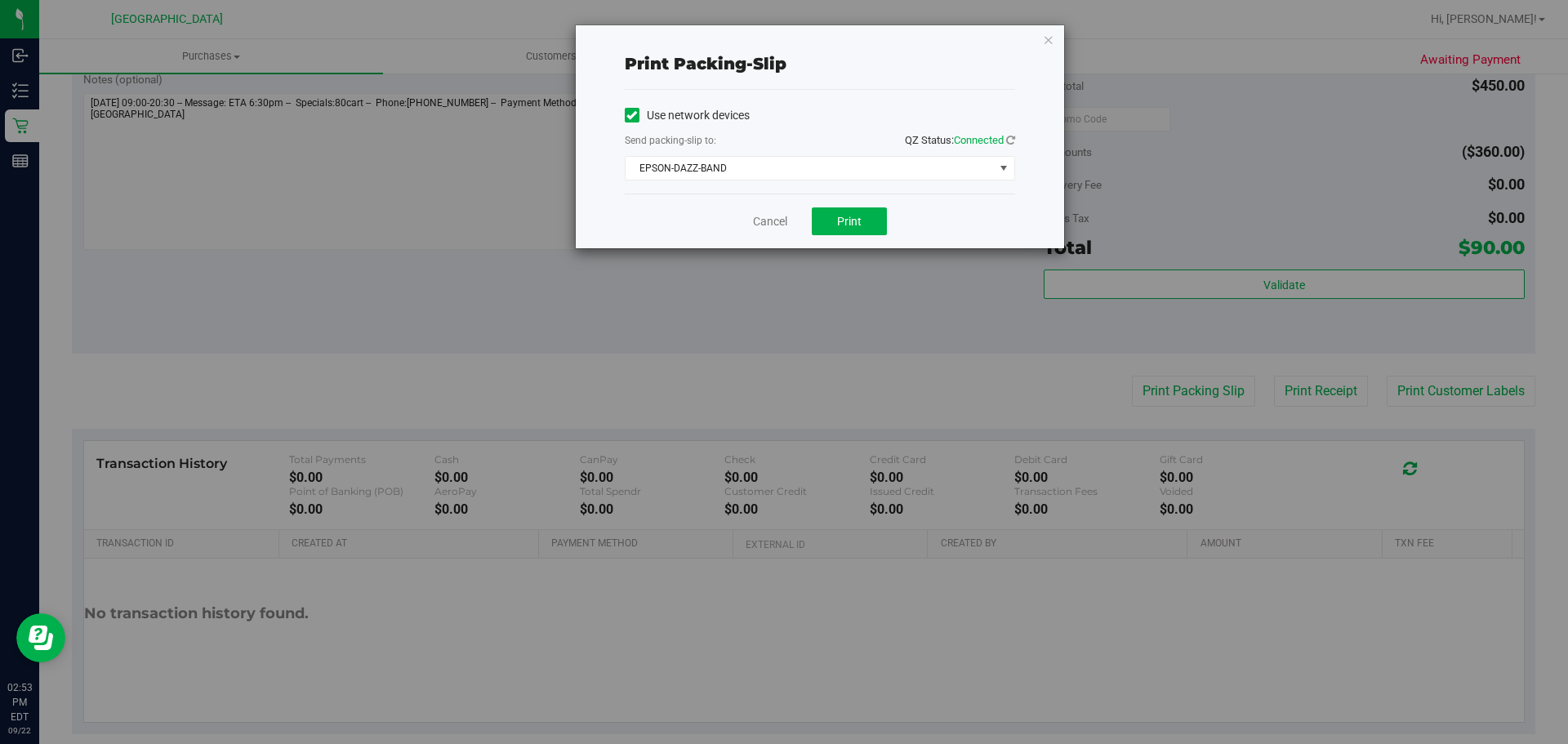
drag, startPoint x: 1044, startPoint y: 38, endPoint x: 1040, endPoint y: 47, distance: 9.8
click at [1046, 39] on icon "button" at bounding box center [1049, 39] width 11 height 19
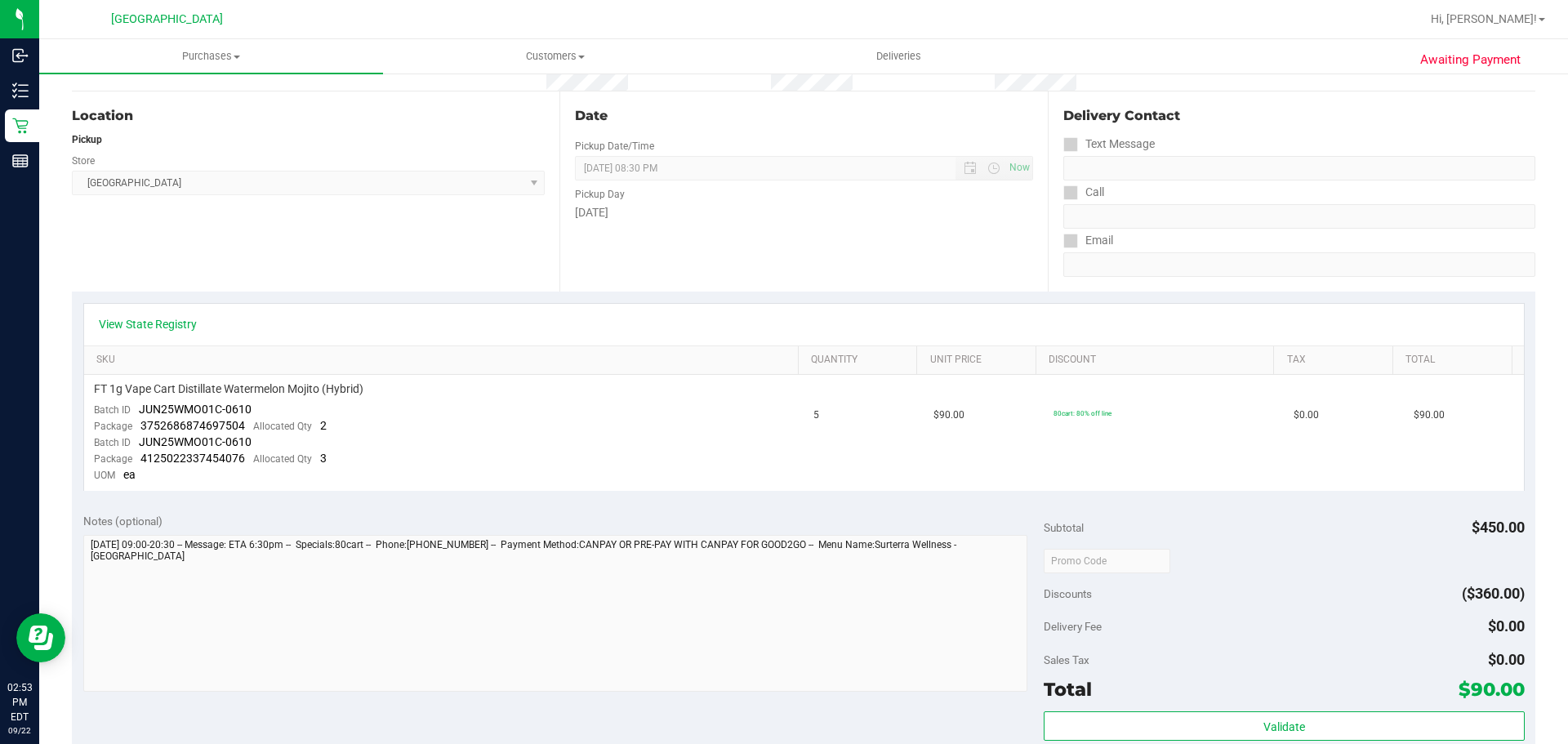
scroll to position [163, 0]
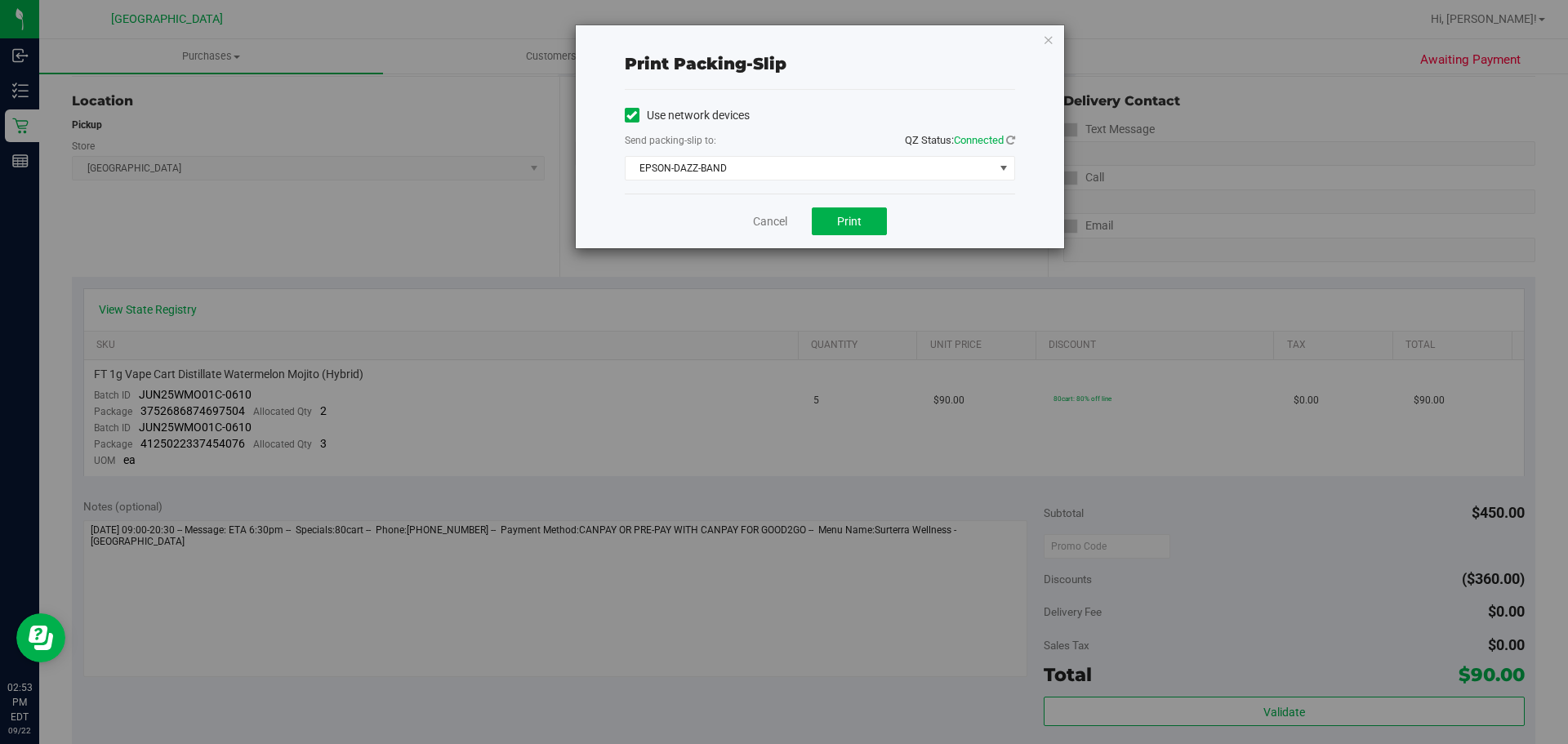
drag, startPoint x: 1043, startPoint y: 30, endPoint x: 1043, endPoint y: 45, distance: 15.0
click at [1043, 32] on icon "button" at bounding box center [1049, 39] width 11 height 19
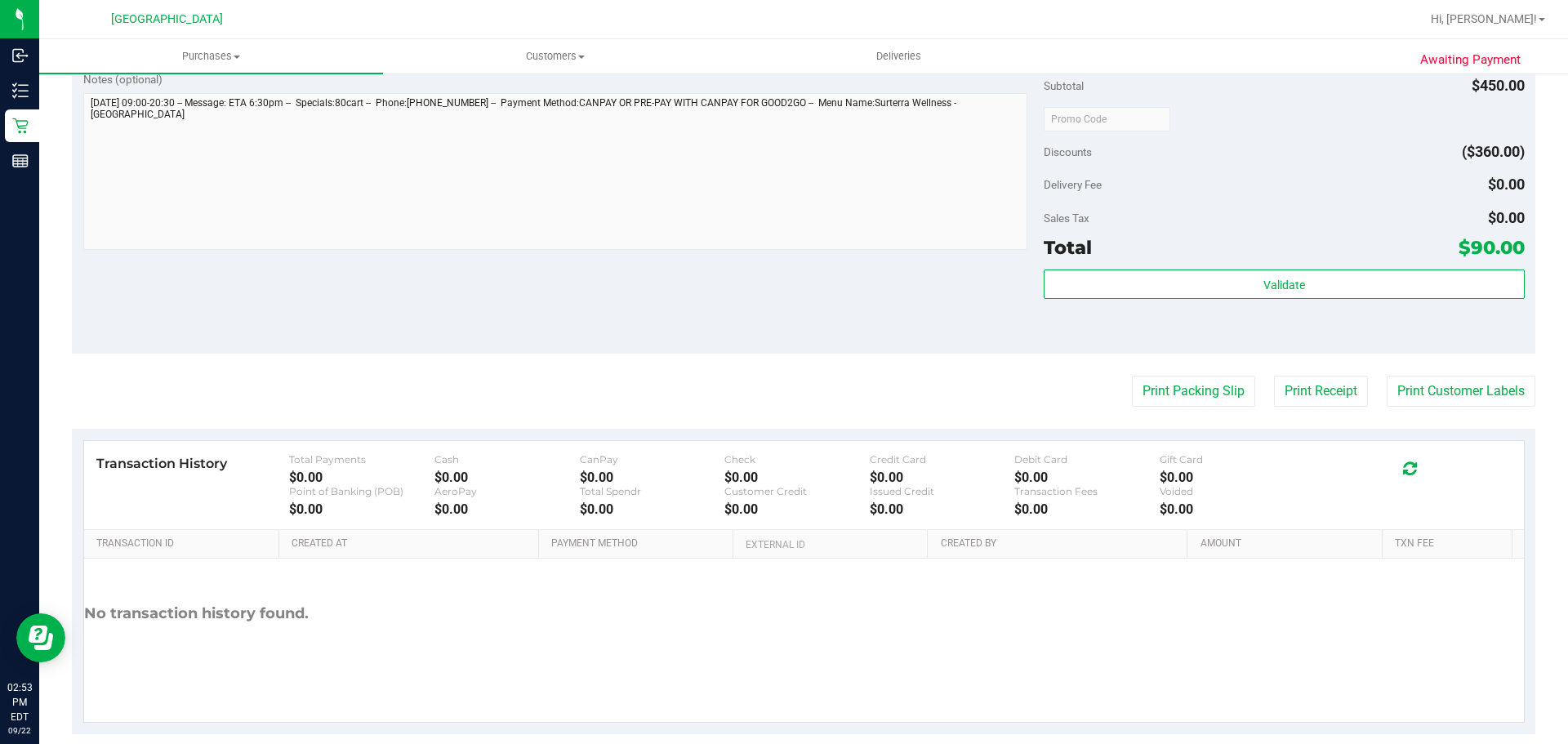
click at [1132, 375] on button "Print Packing Slip" at bounding box center [1194, 391] width 124 height 31
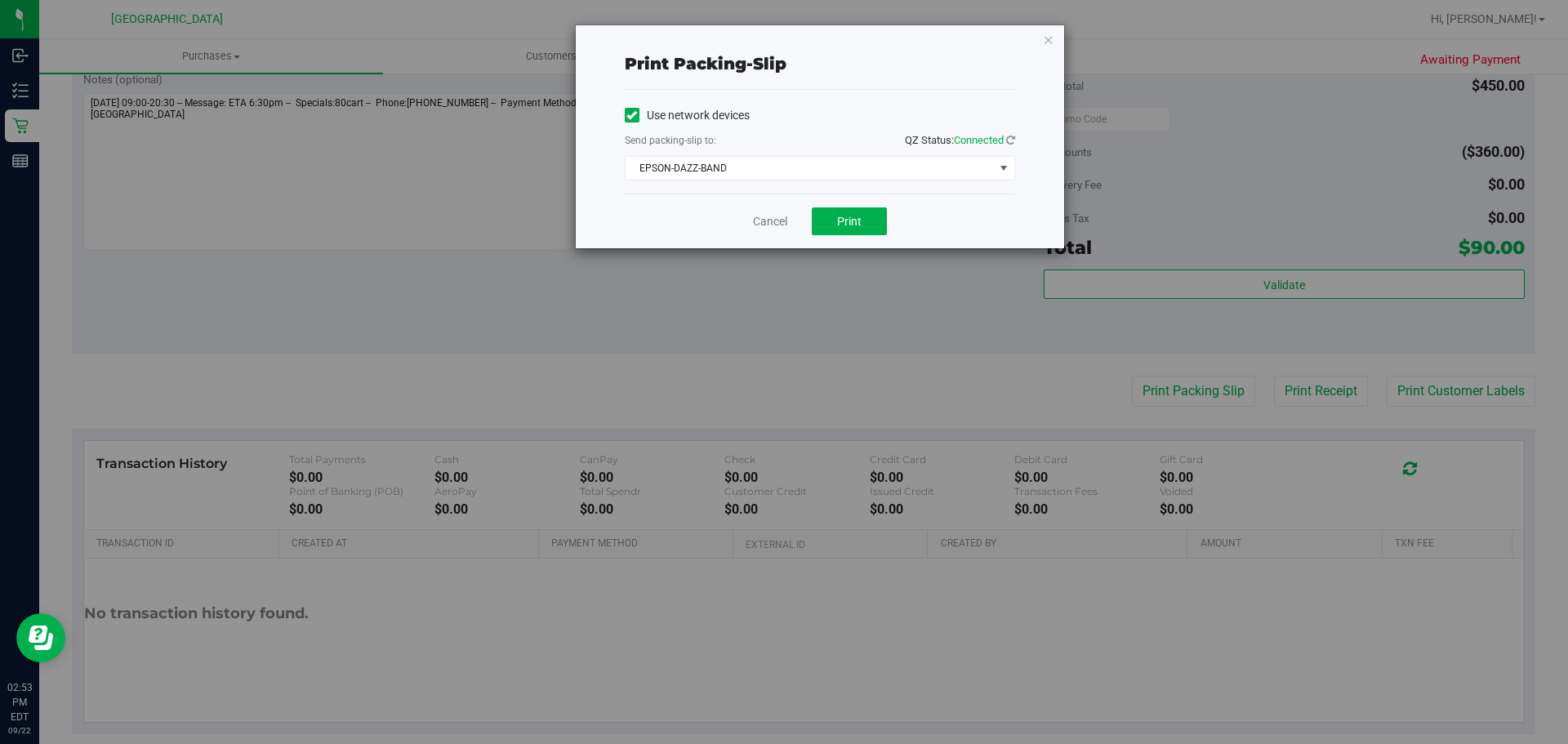
click at [1051, 39] on icon "button" at bounding box center [1049, 39] width 11 height 19
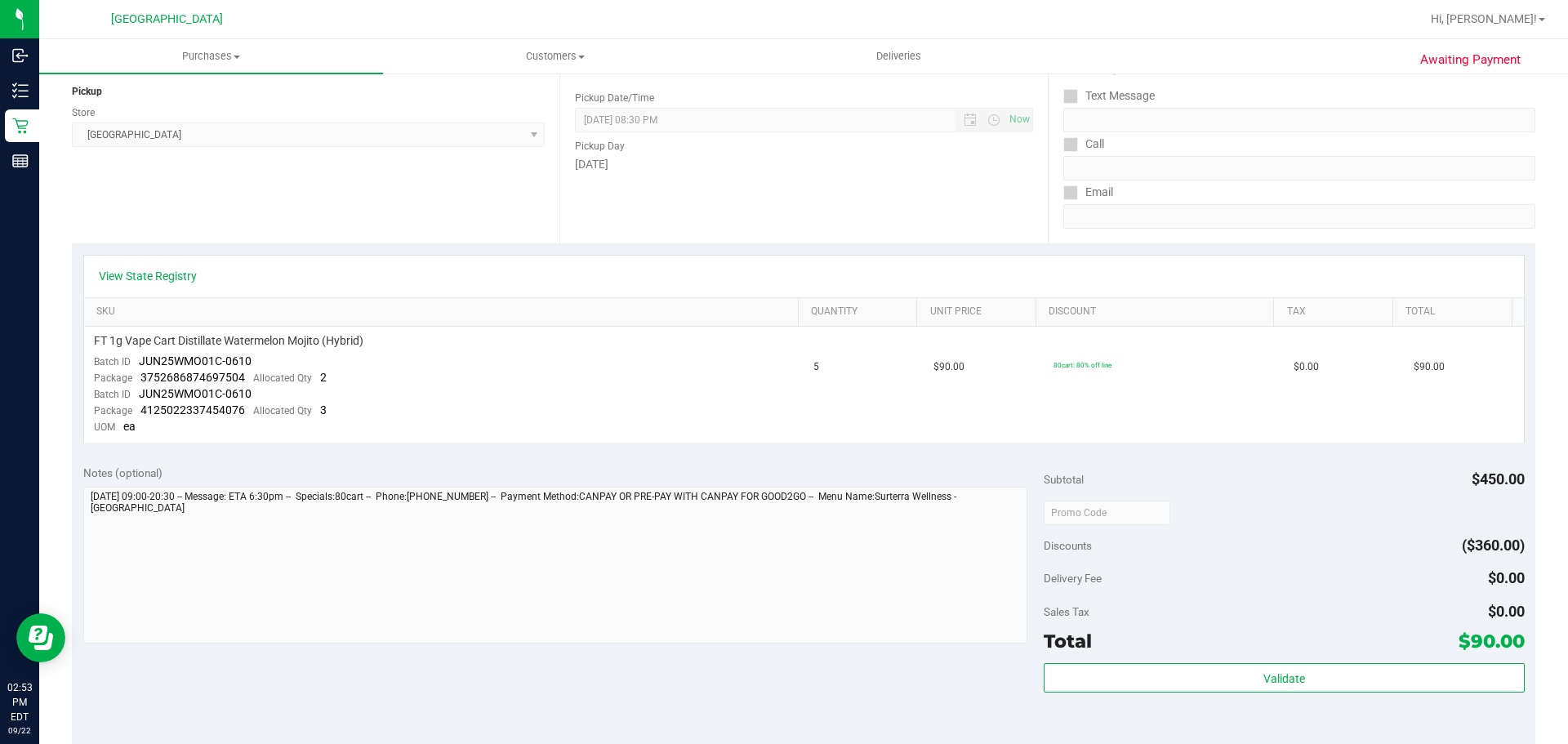
scroll to position [182, 0]
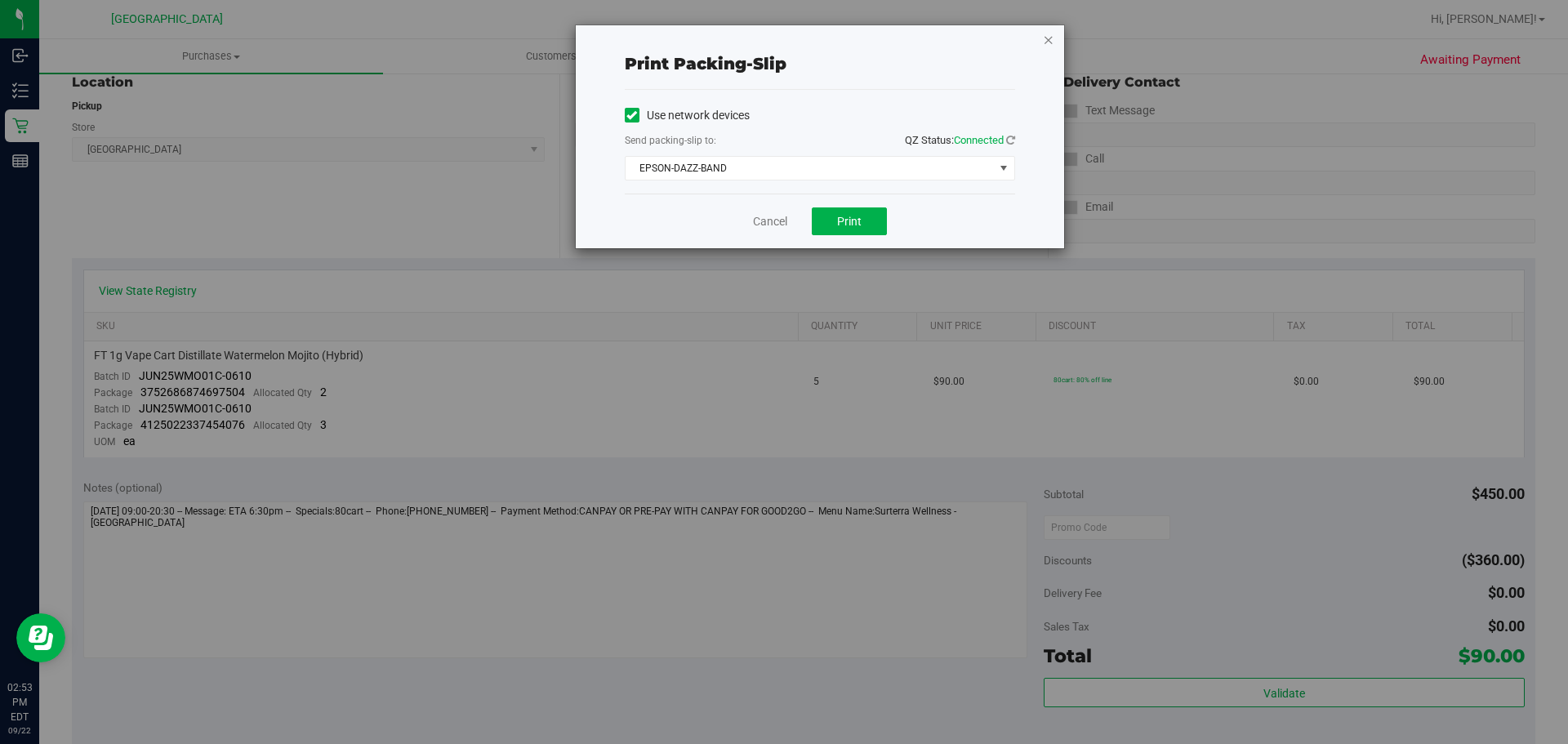
click at [1051, 39] on icon "button" at bounding box center [1049, 39] width 11 height 19
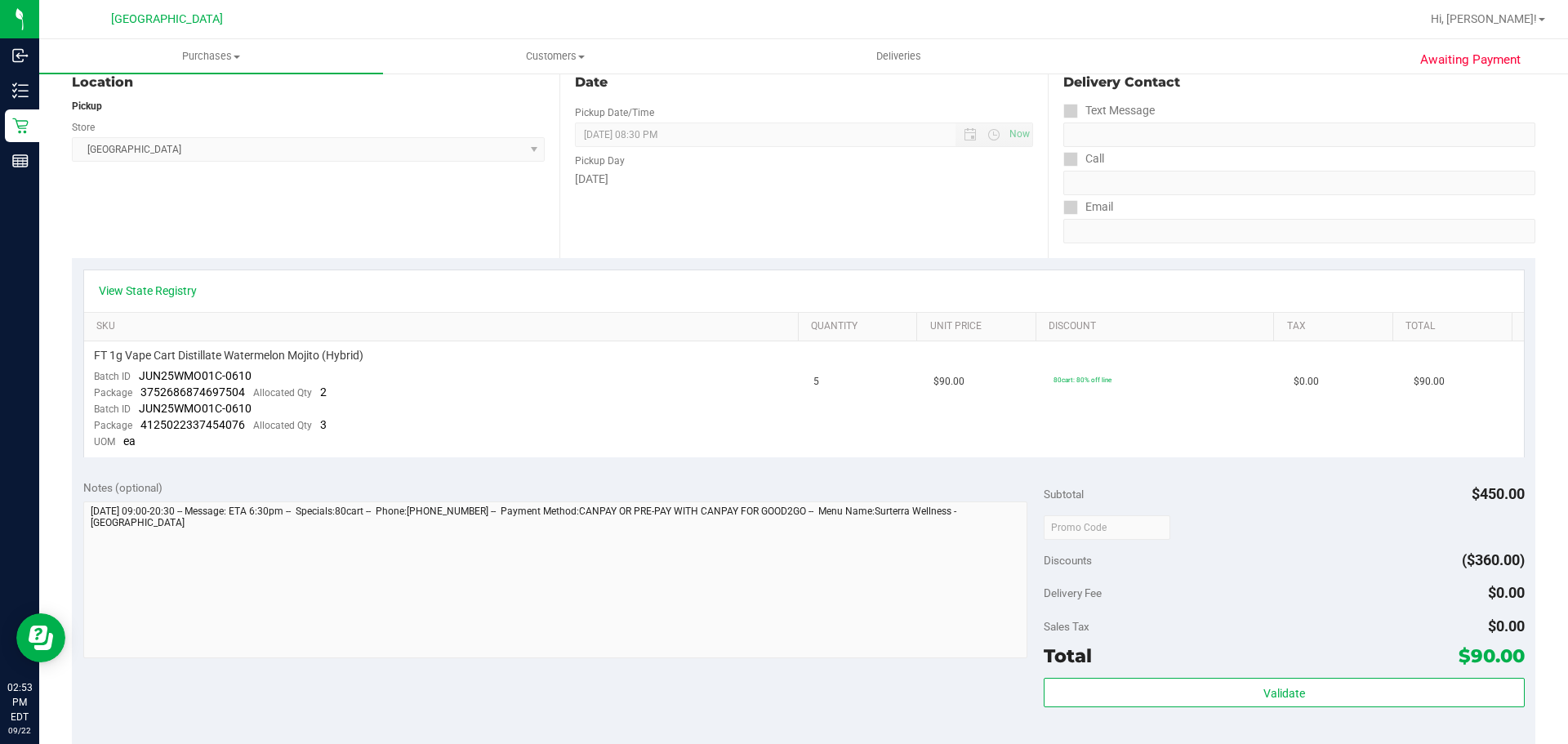
scroll to position [590, 0]
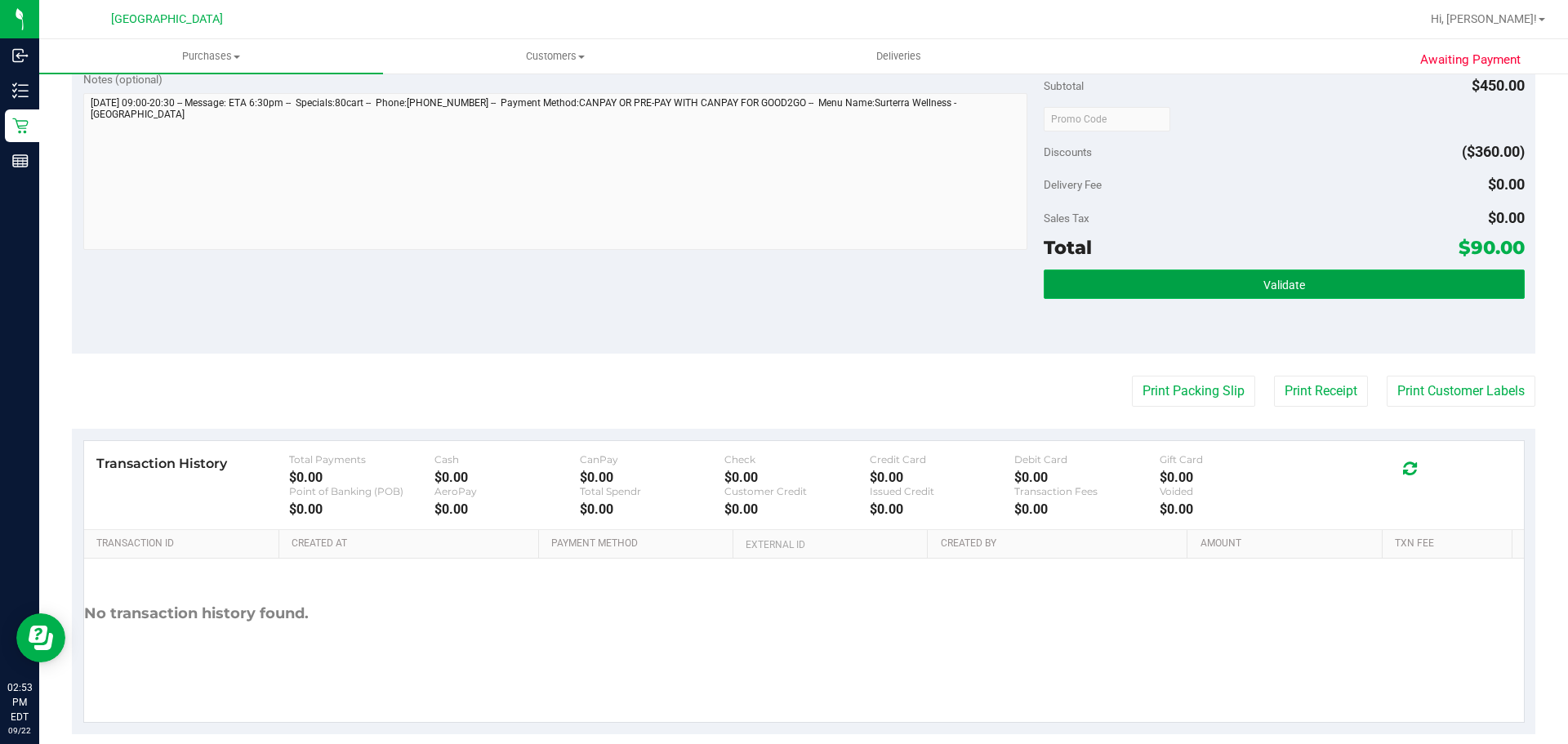
click at [1188, 282] on button "Validate" at bounding box center [1283, 284] width 481 height 30
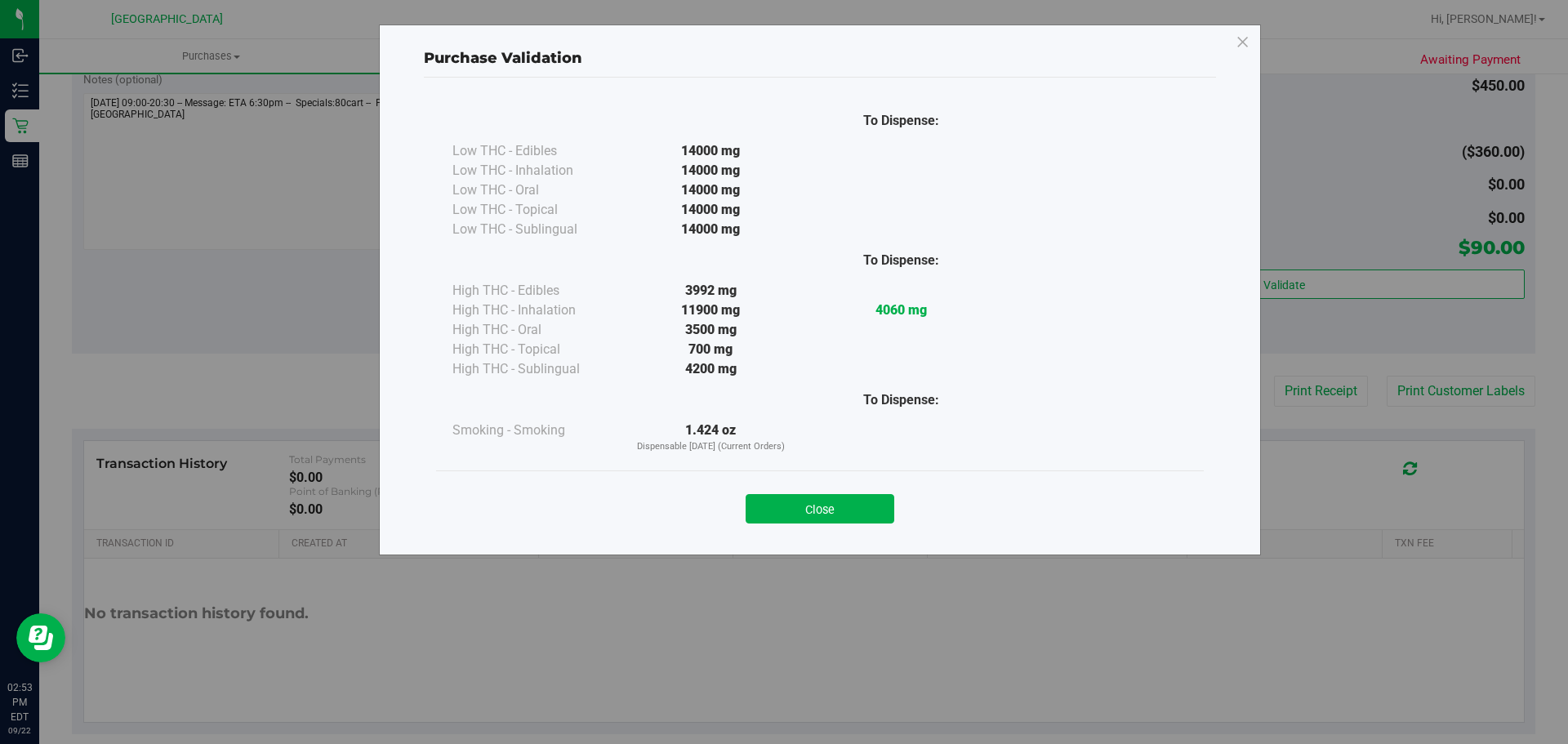
drag, startPoint x: 846, startPoint y: 503, endPoint x: 746, endPoint y: 374, distance: 163.2
click at [844, 503] on button "Close" at bounding box center [819, 509] width 148 height 30
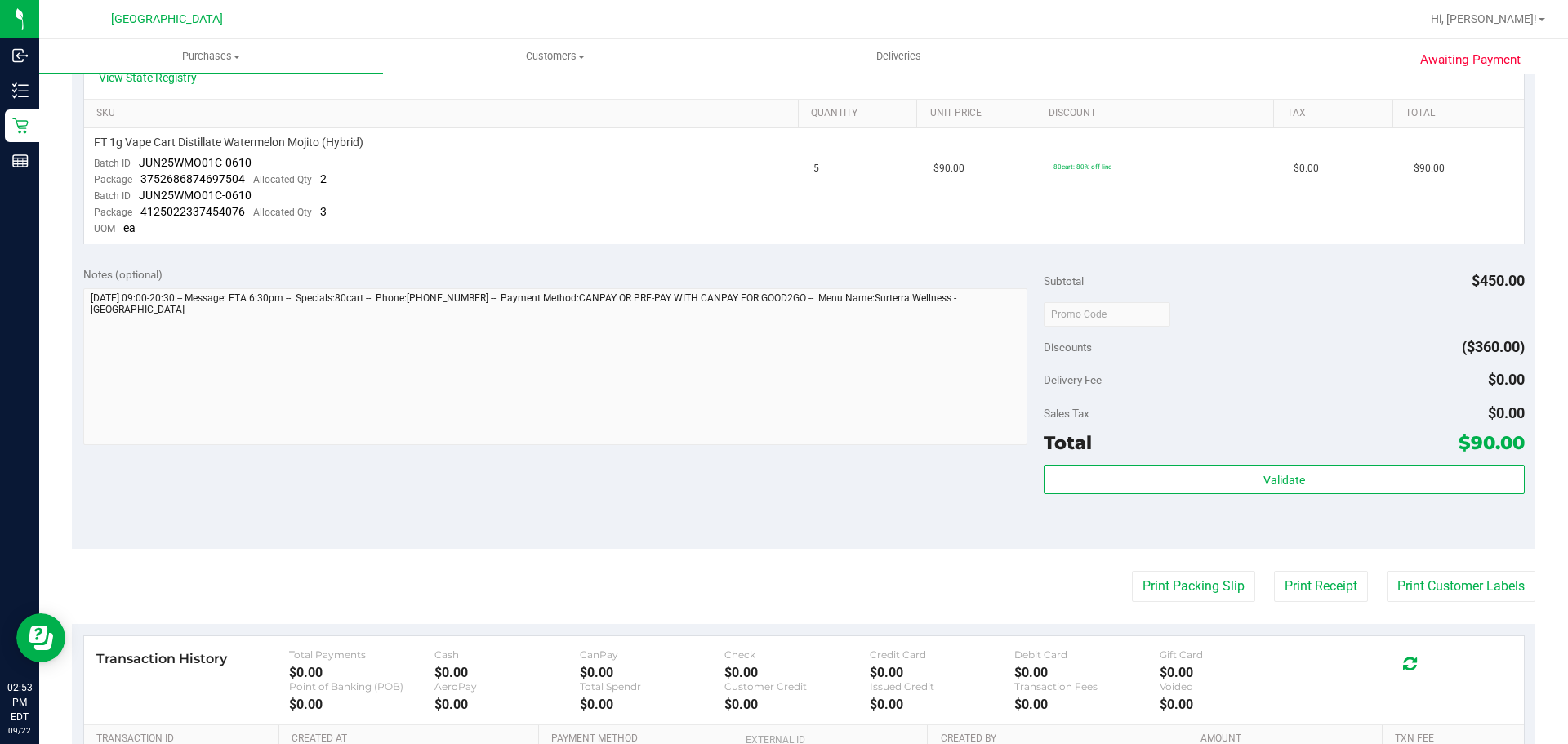
scroll to position [408, 0]
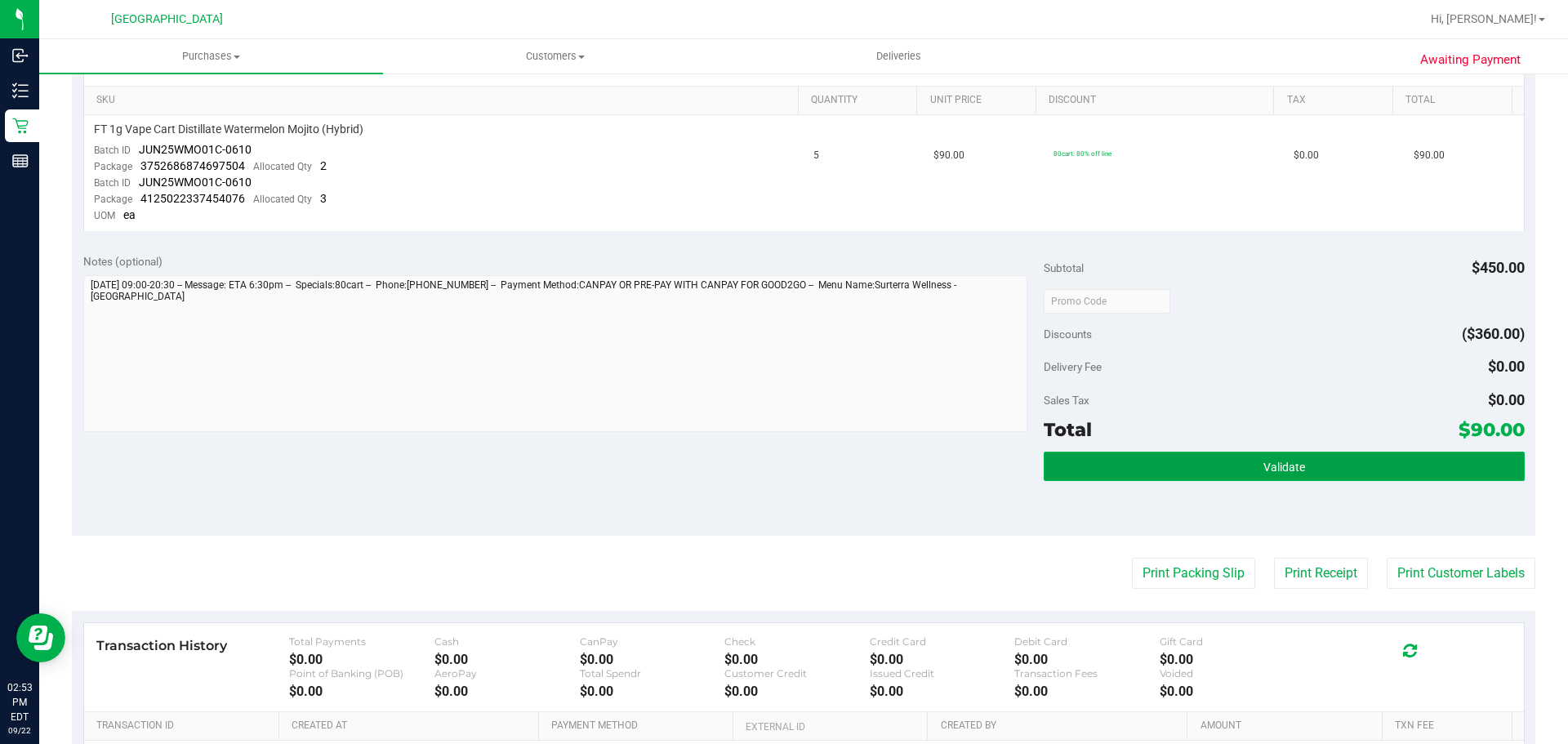
click at [1112, 454] on button "Validate" at bounding box center [1283, 466] width 481 height 30
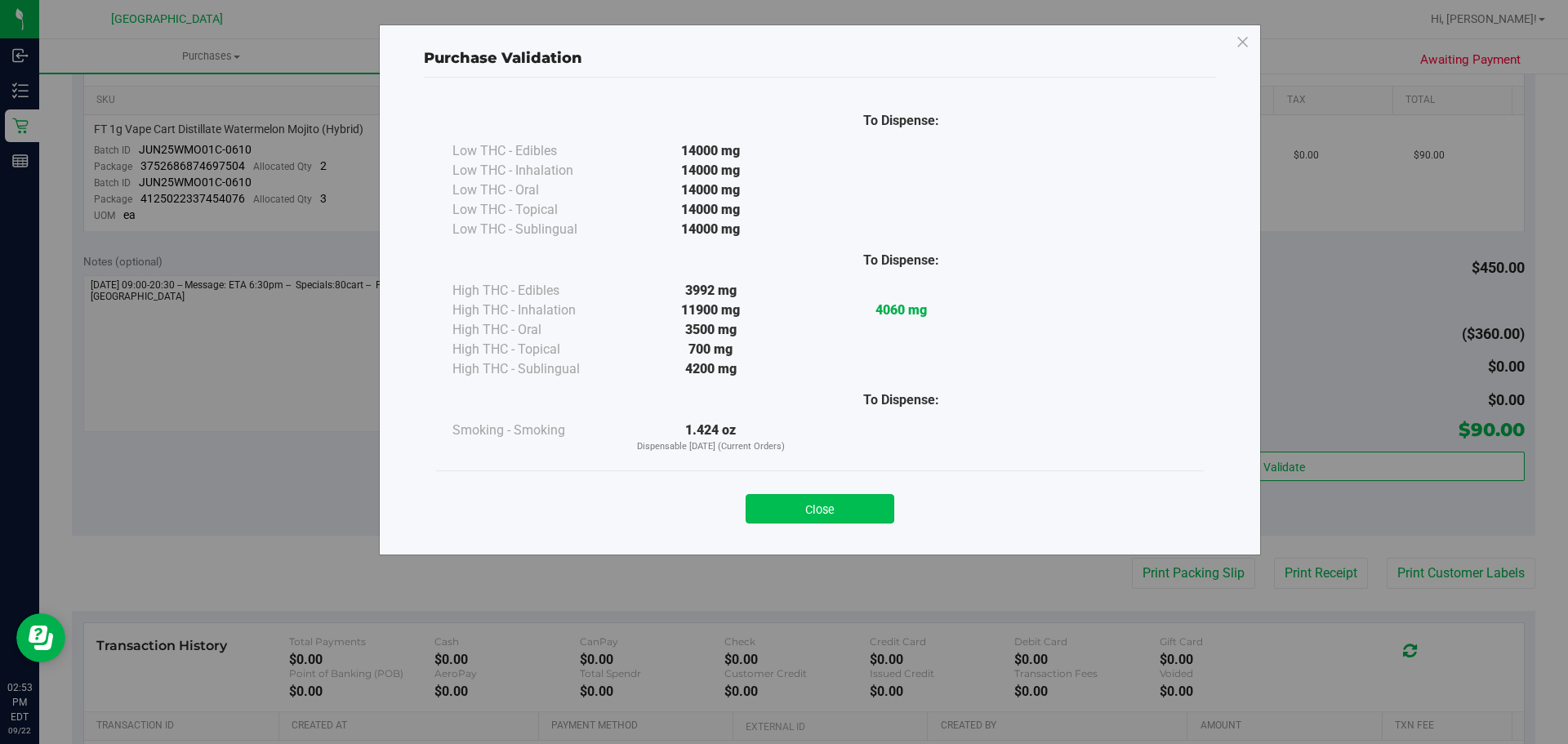
click at [871, 509] on button "Close" at bounding box center [819, 509] width 148 height 30
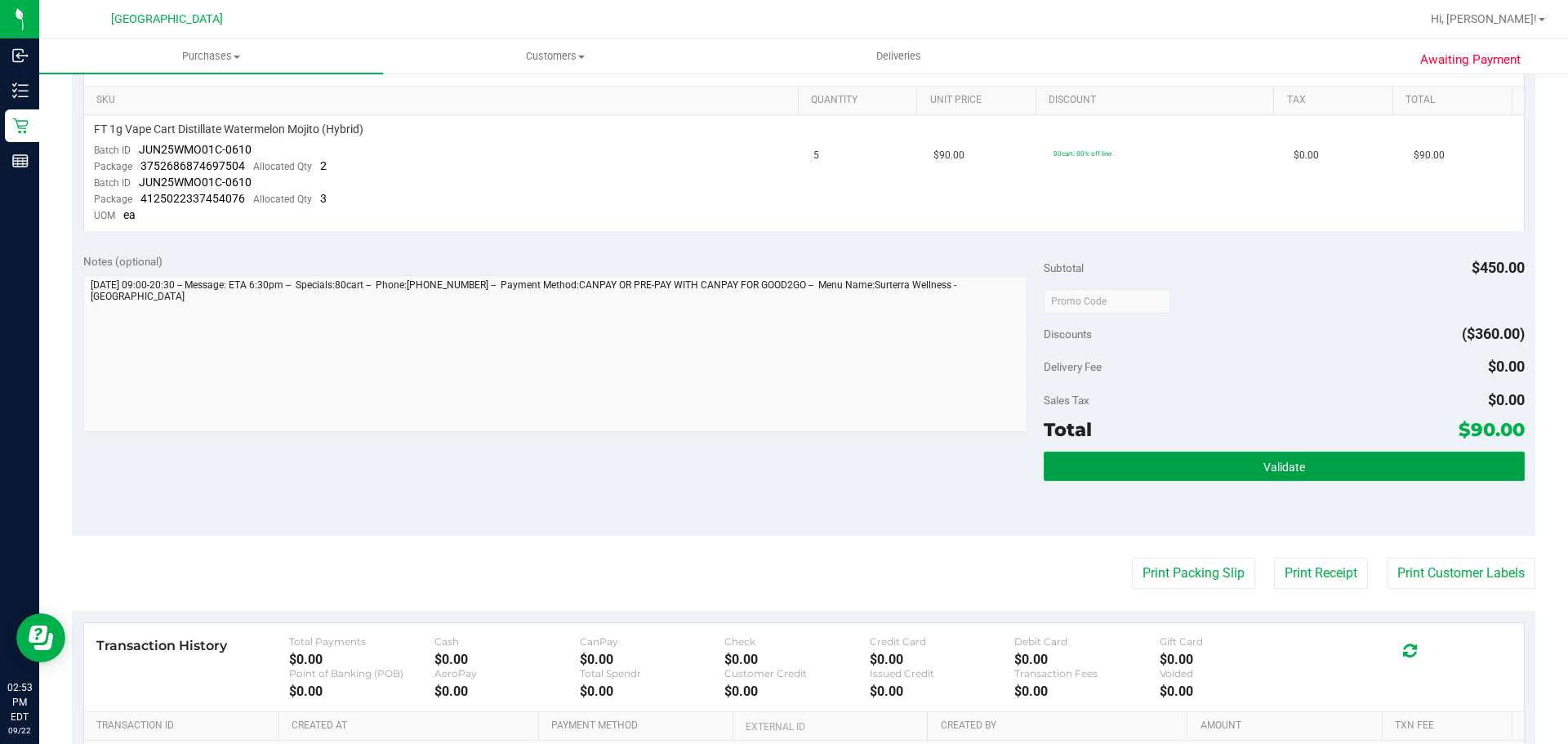
click at [1279, 477] on button "Validate" at bounding box center [1283, 466] width 481 height 30
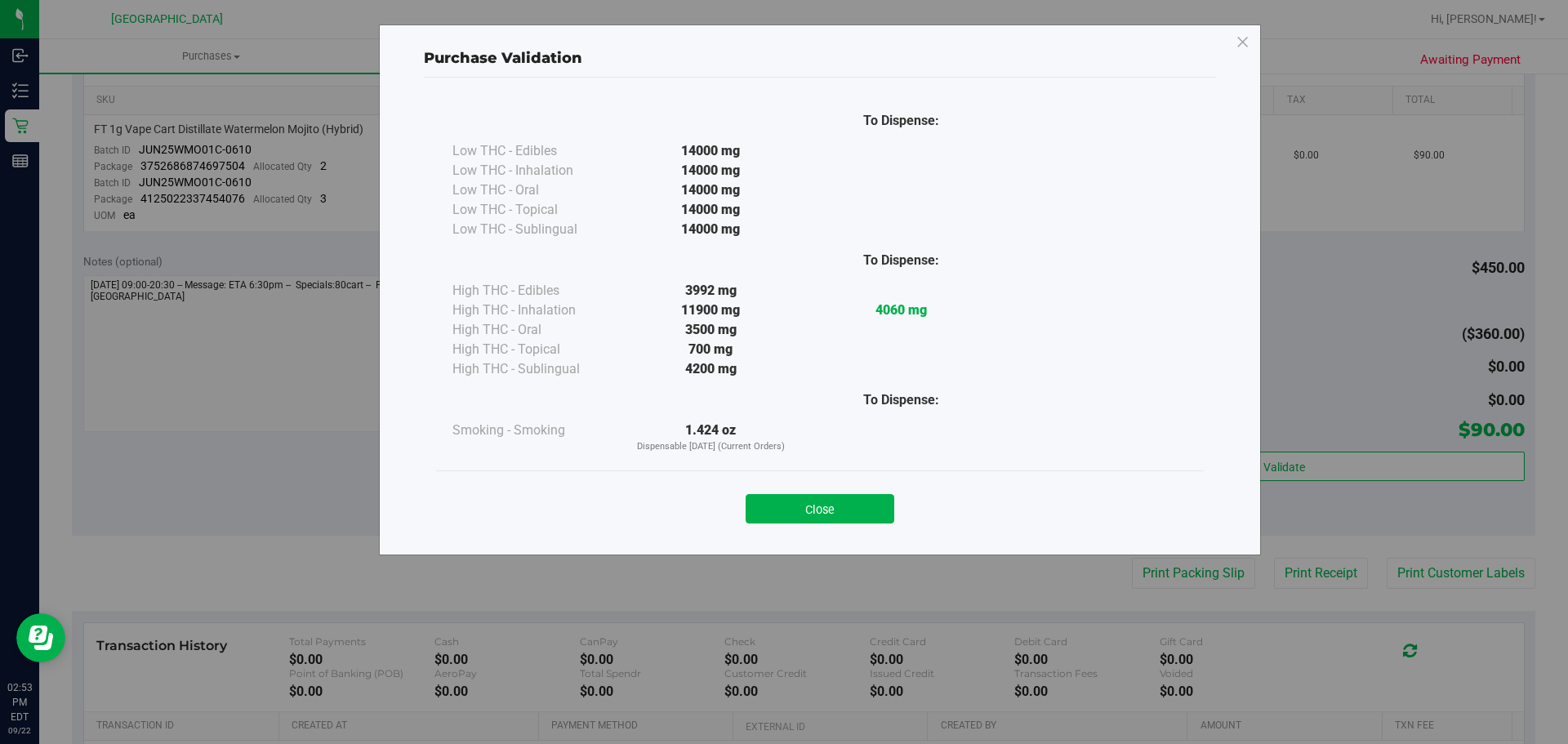
click at [844, 493] on div "Close" at bounding box center [820, 503] width 743 height 41
click at [780, 513] on button "Close" at bounding box center [819, 509] width 148 height 30
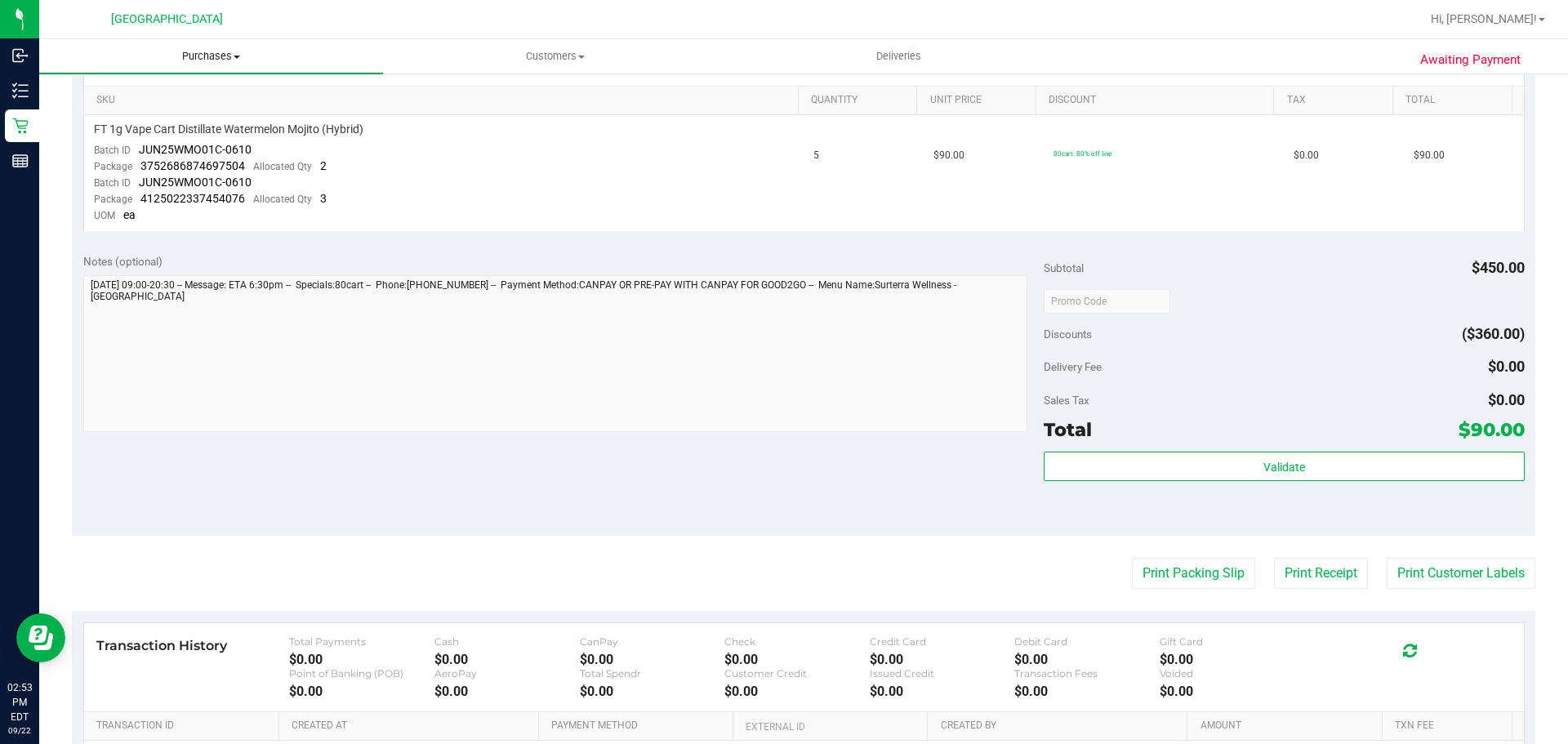
click at [217, 57] on span "Purchases" at bounding box center [210, 56] width 344 height 15
click at [184, 115] on li "Fulfillment" at bounding box center [210, 118] width 344 height 19
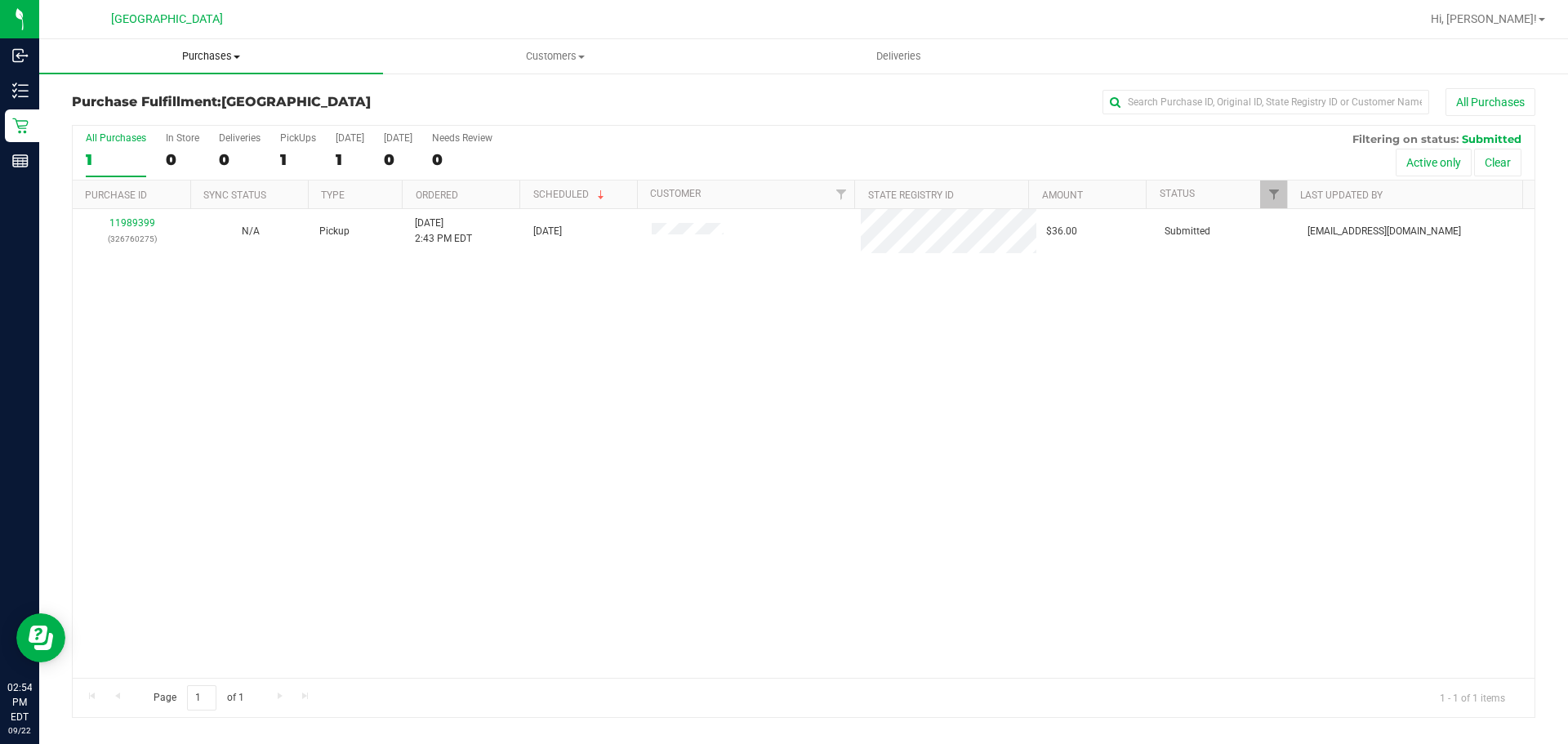
click at [225, 60] on span "Purchases" at bounding box center [210, 56] width 344 height 15
click at [203, 117] on li "Fulfillment" at bounding box center [210, 118] width 344 height 19
click at [201, 51] on span "Purchases" at bounding box center [210, 56] width 344 height 15
click at [179, 111] on li "Fulfillment" at bounding box center [210, 118] width 344 height 19
drag, startPoint x: 211, startPoint y: 61, endPoint x: 198, endPoint y: 110, distance: 50.7
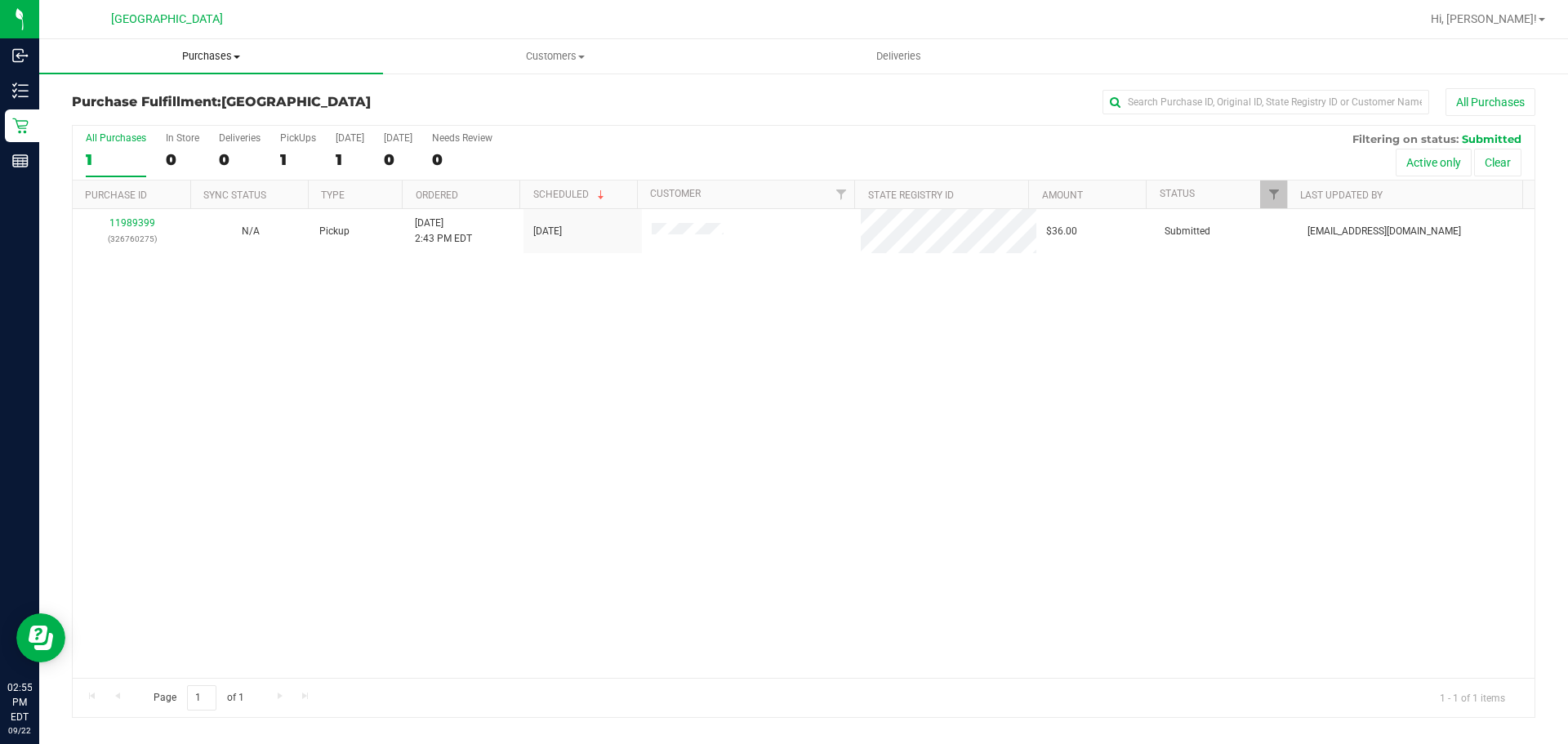
click at [211, 61] on span "Purchases" at bounding box center [210, 56] width 344 height 15
click at [195, 123] on li "Fulfillment" at bounding box center [210, 118] width 344 height 19
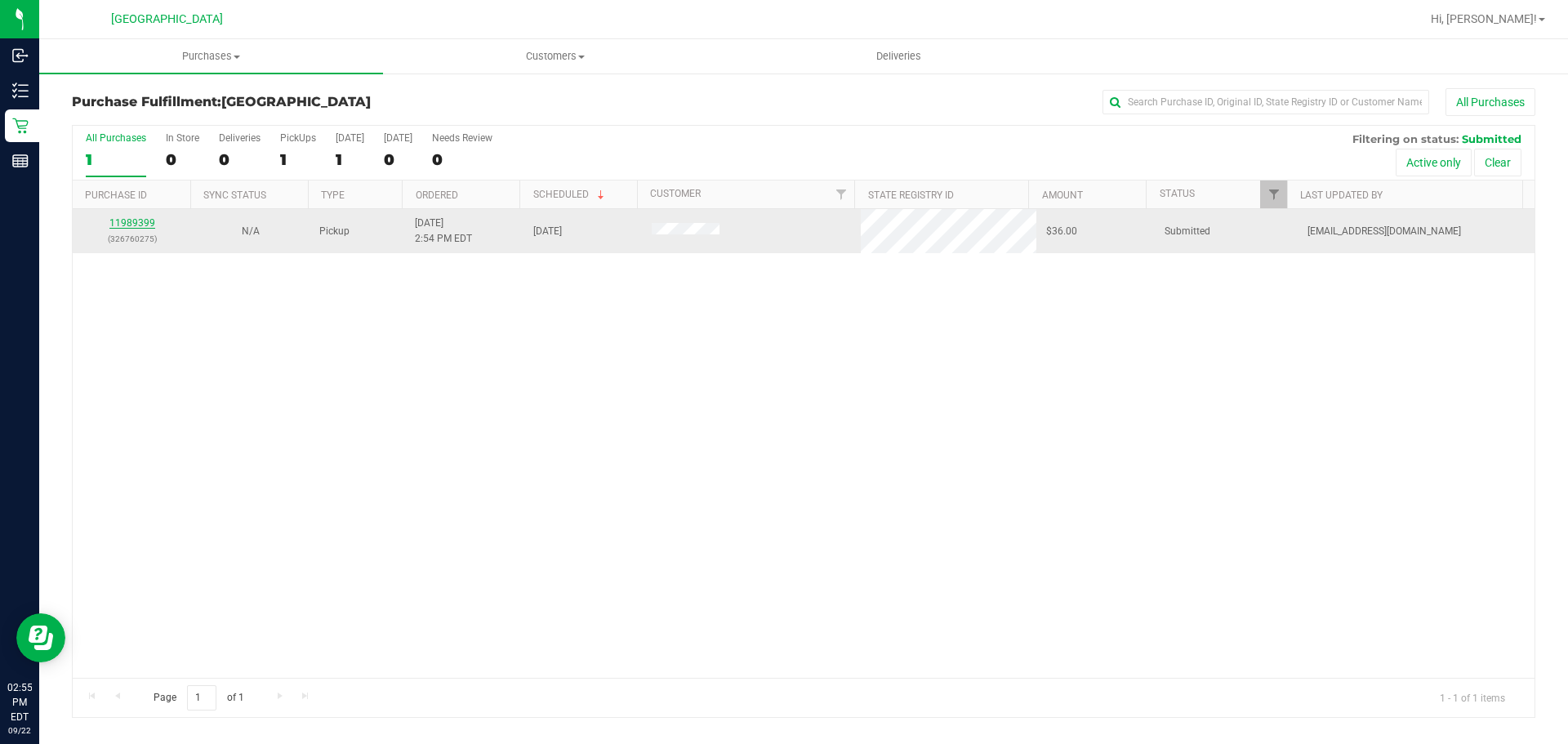
click at [139, 228] on link "11989399" at bounding box center [133, 223] width 46 height 11
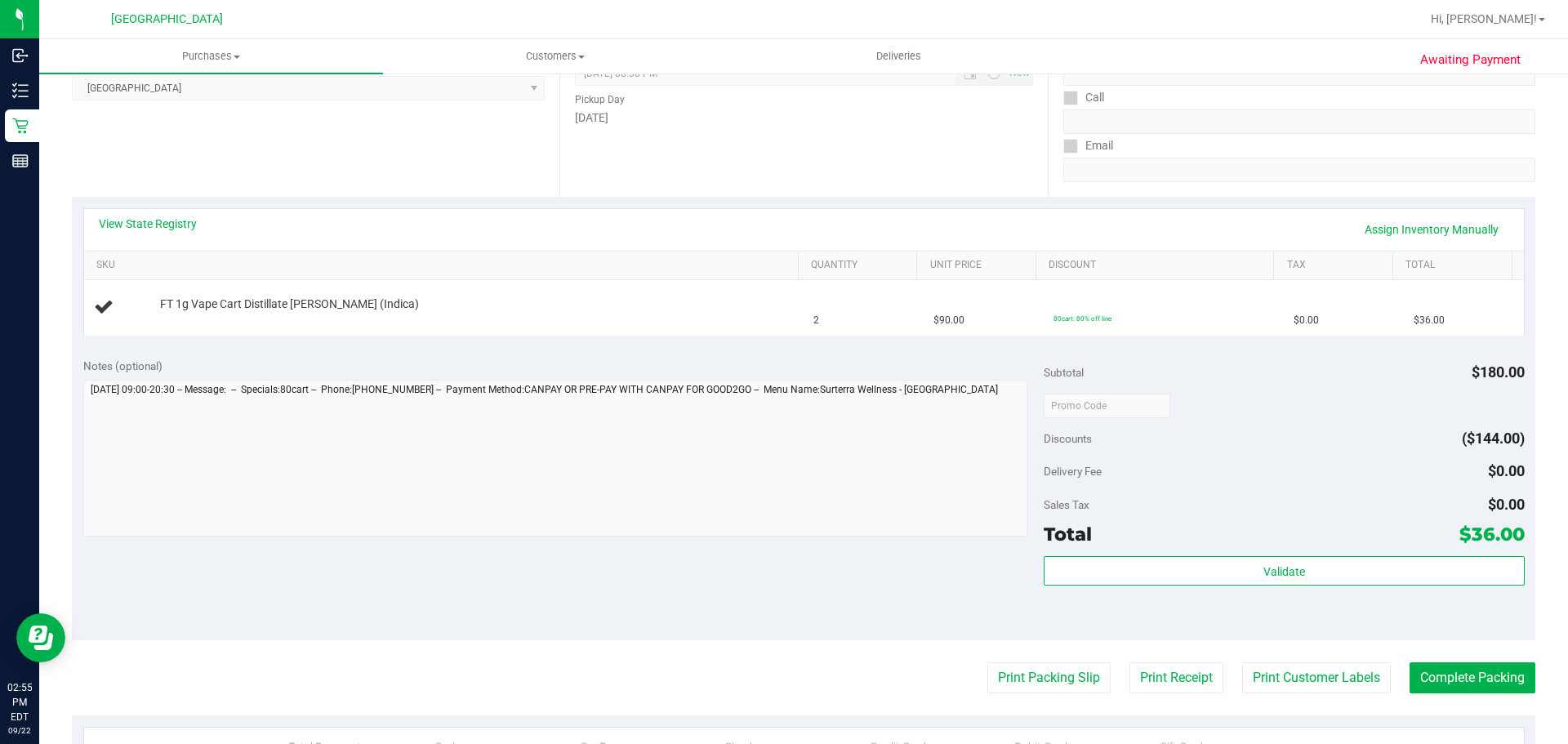
scroll to position [245, 0]
click at [1046, 668] on button "Print Packing Slip" at bounding box center [1049, 676] width 124 height 31
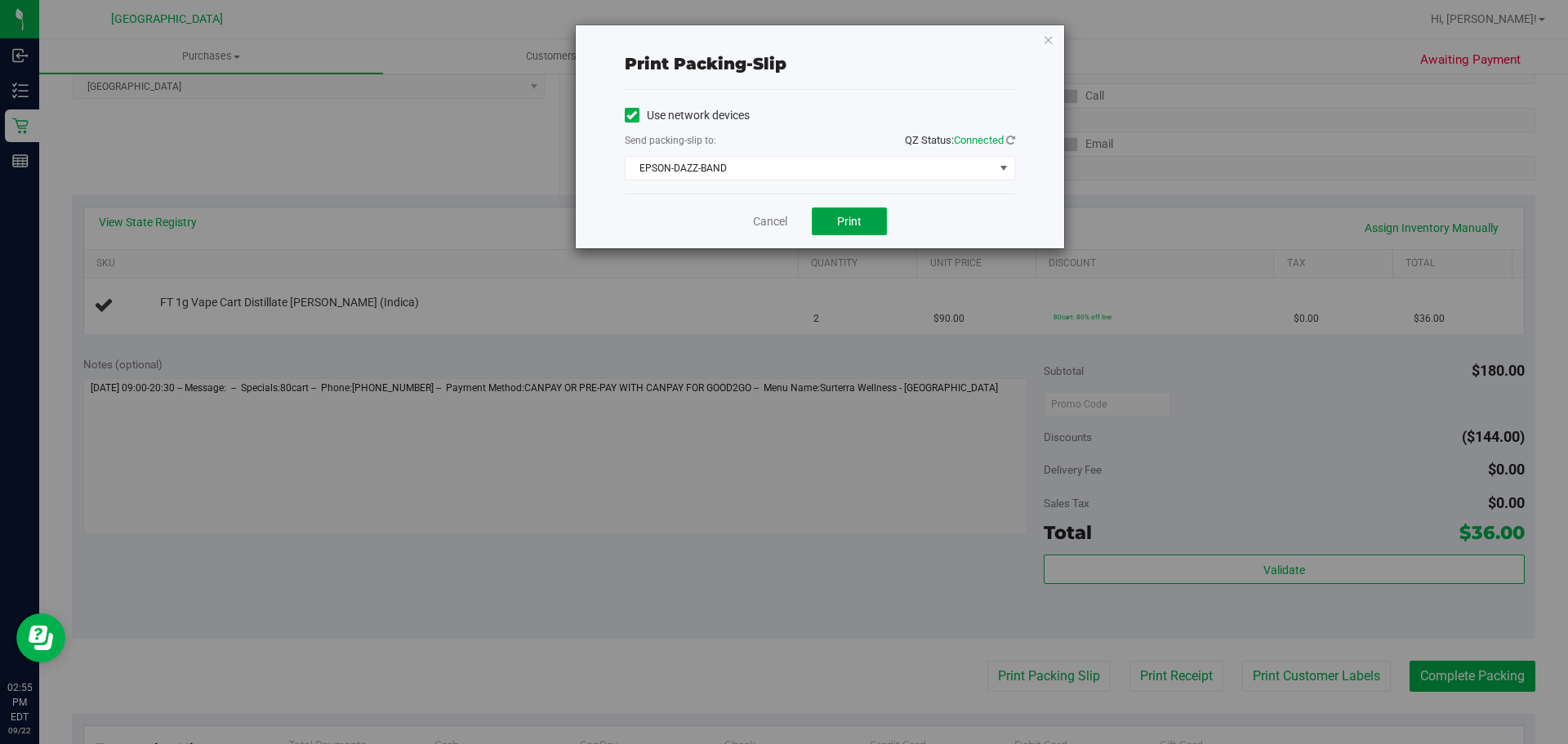
drag, startPoint x: 843, startPoint y: 210, endPoint x: 829, endPoint y: 187, distance: 26.9
click at [838, 206] on div "Cancel Print" at bounding box center [819, 220] width 390 height 54
click at [837, 211] on button "Print" at bounding box center [849, 221] width 75 height 28
click at [1057, 35] on div "Print packing-slip Use network devices Send packing-slip to: QZ Status: Connect…" at bounding box center [819, 136] width 488 height 223
click at [1040, 39] on div "Print packing-slip Use network devices Send packing-slip to: QZ Status: Connect…" at bounding box center [819, 136] width 488 height 223
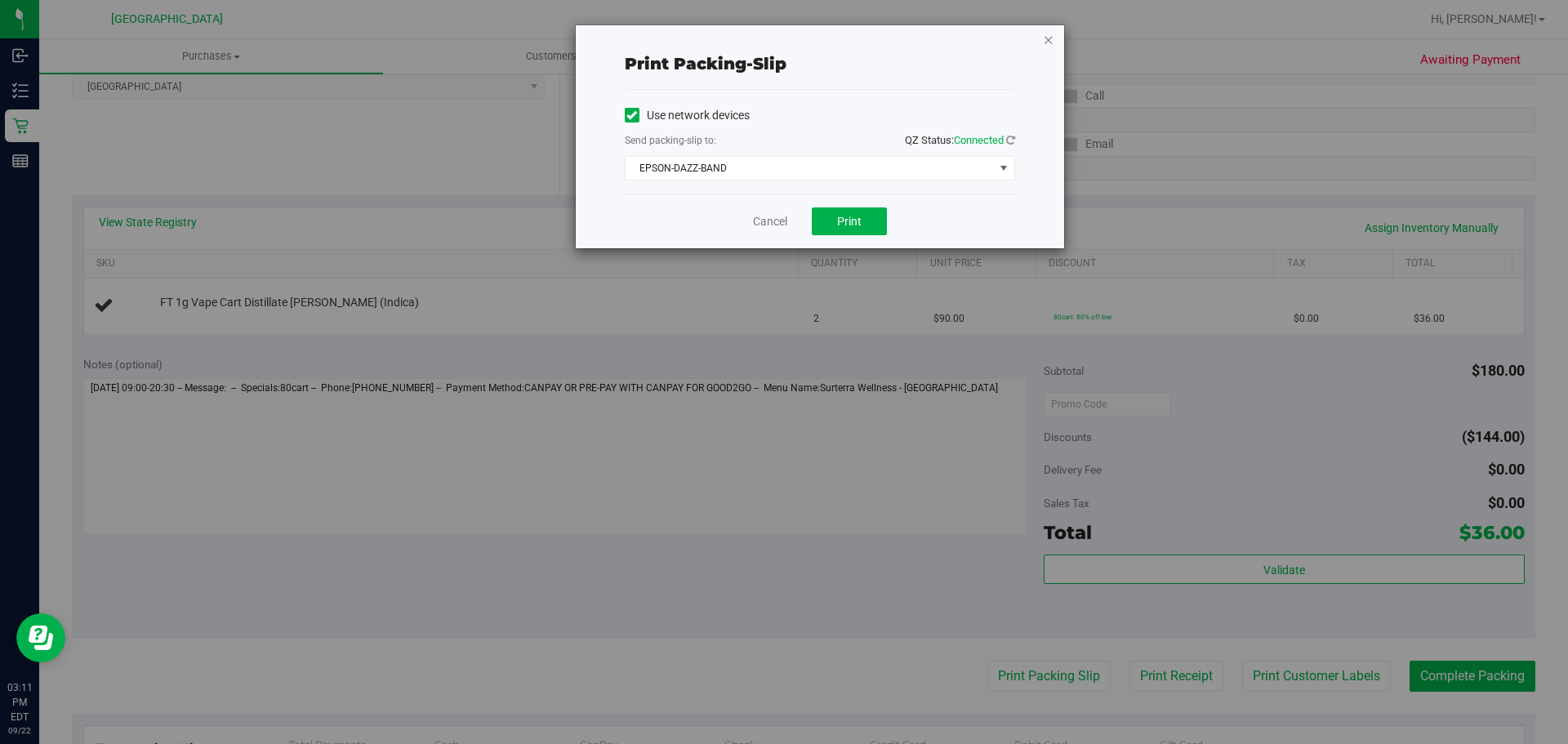
click at [1048, 32] on icon "button" at bounding box center [1049, 39] width 11 height 19
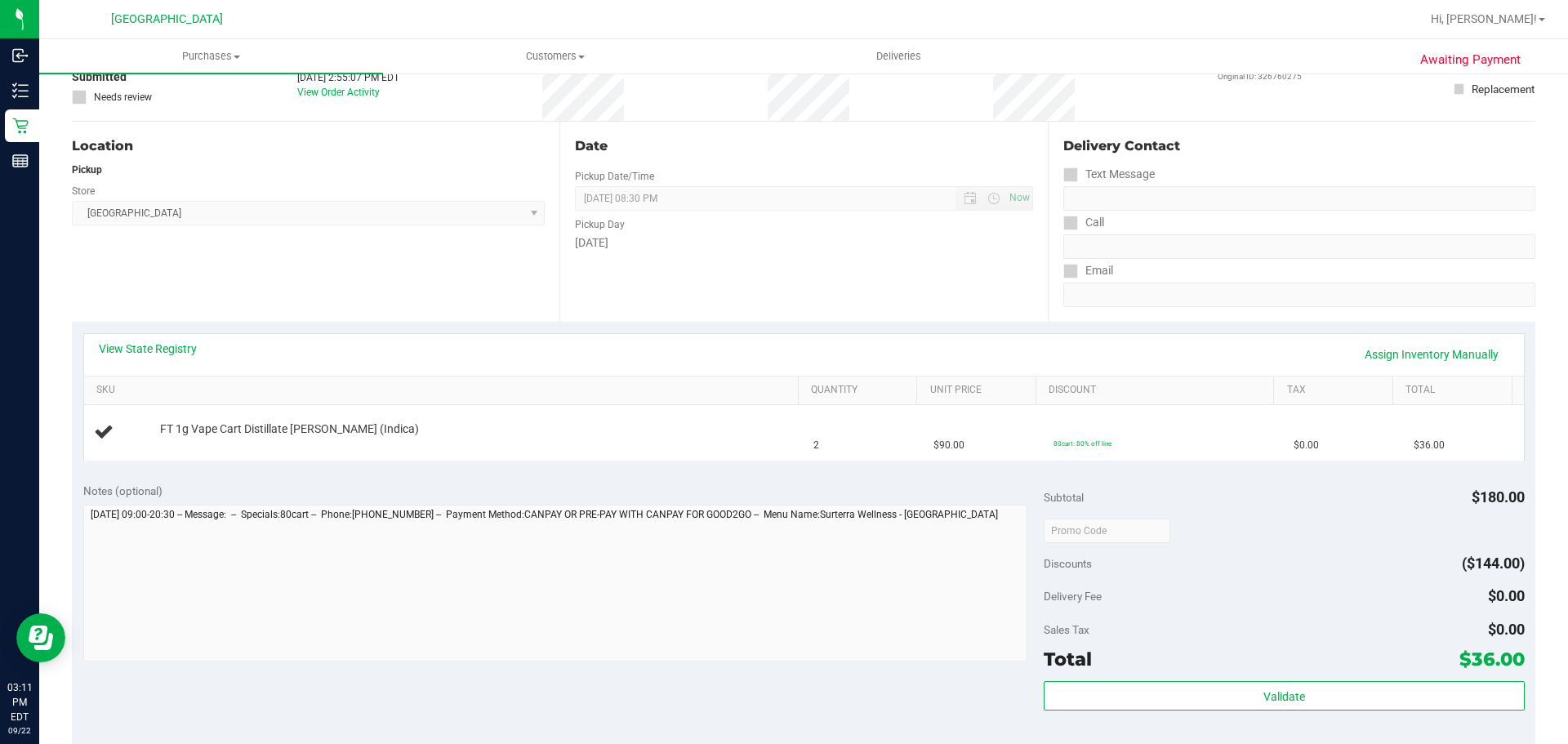
scroll to position [0, 0]
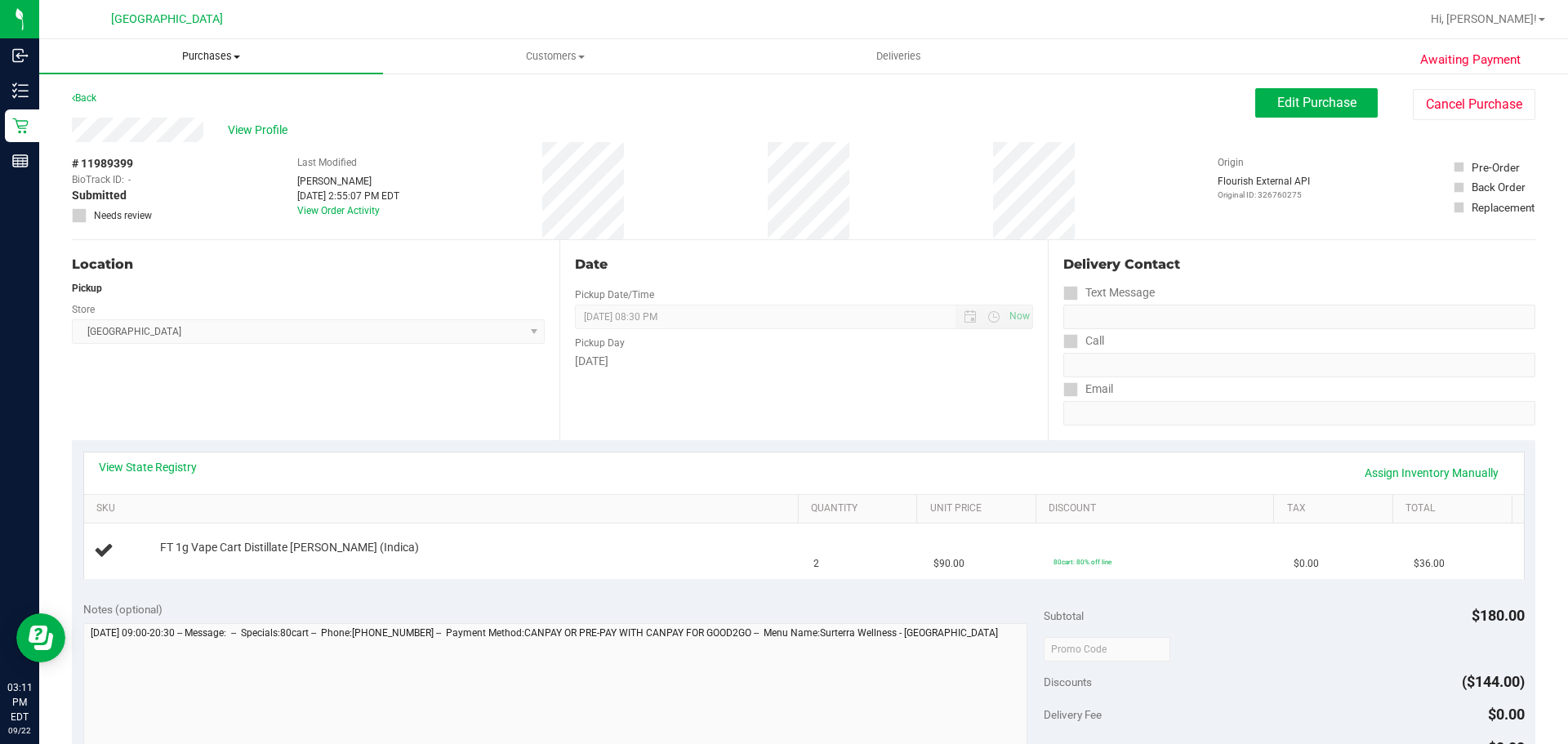
click at [206, 53] on span "Purchases" at bounding box center [210, 56] width 344 height 15
click at [175, 115] on li "Fulfillment" at bounding box center [210, 118] width 344 height 19
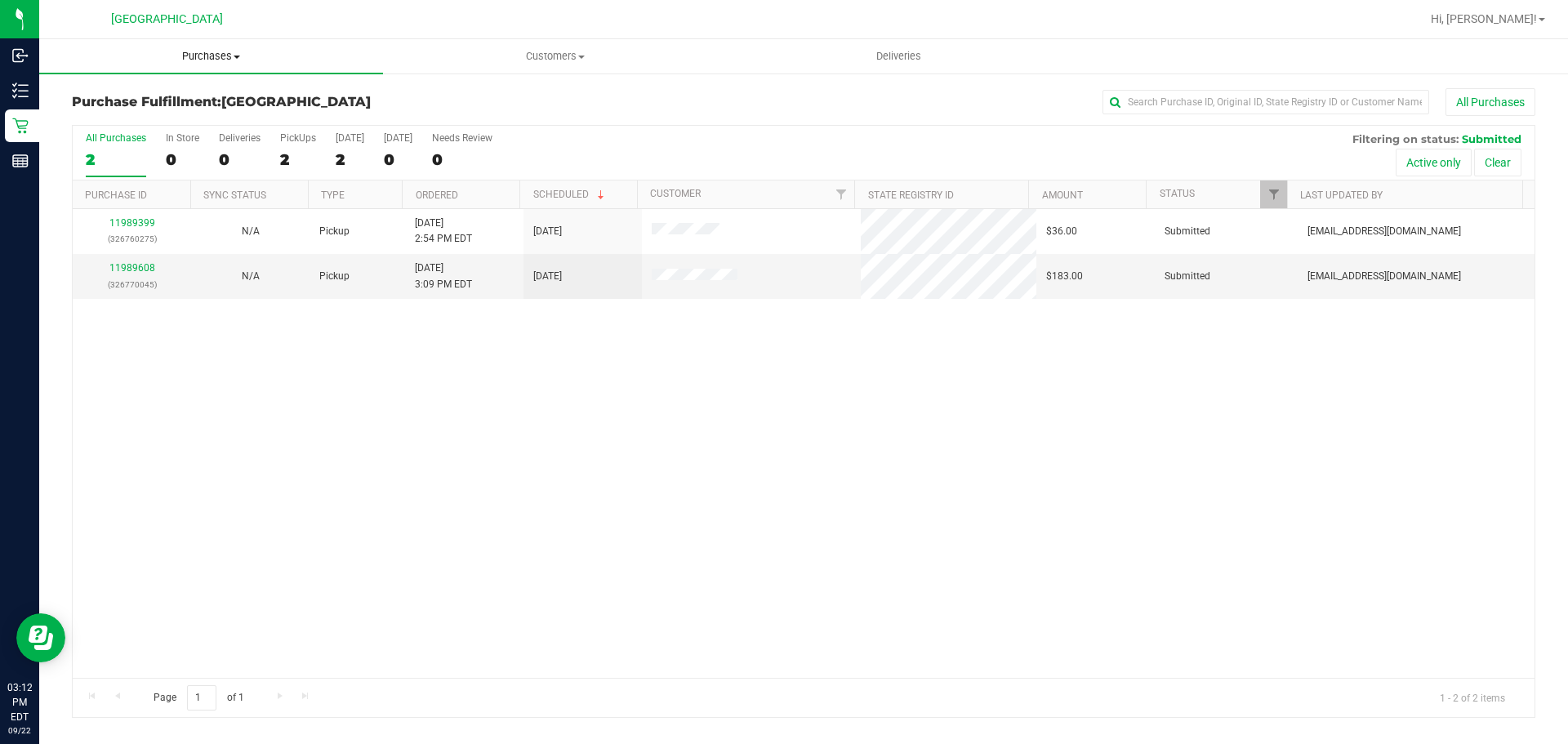
click at [230, 57] on span "Purchases" at bounding box center [210, 56] width 344 height 15
click at [174, 117] on li "Fulfillment" at bounding box center [210, 118] width 344 height 19
click at [233, 53] on span "Purchases" at bounding box center [210, 56] width 344 height 15
click at [174, 121] on li "Fulfillment" at bounding box center [210, 118] width 344 height 19
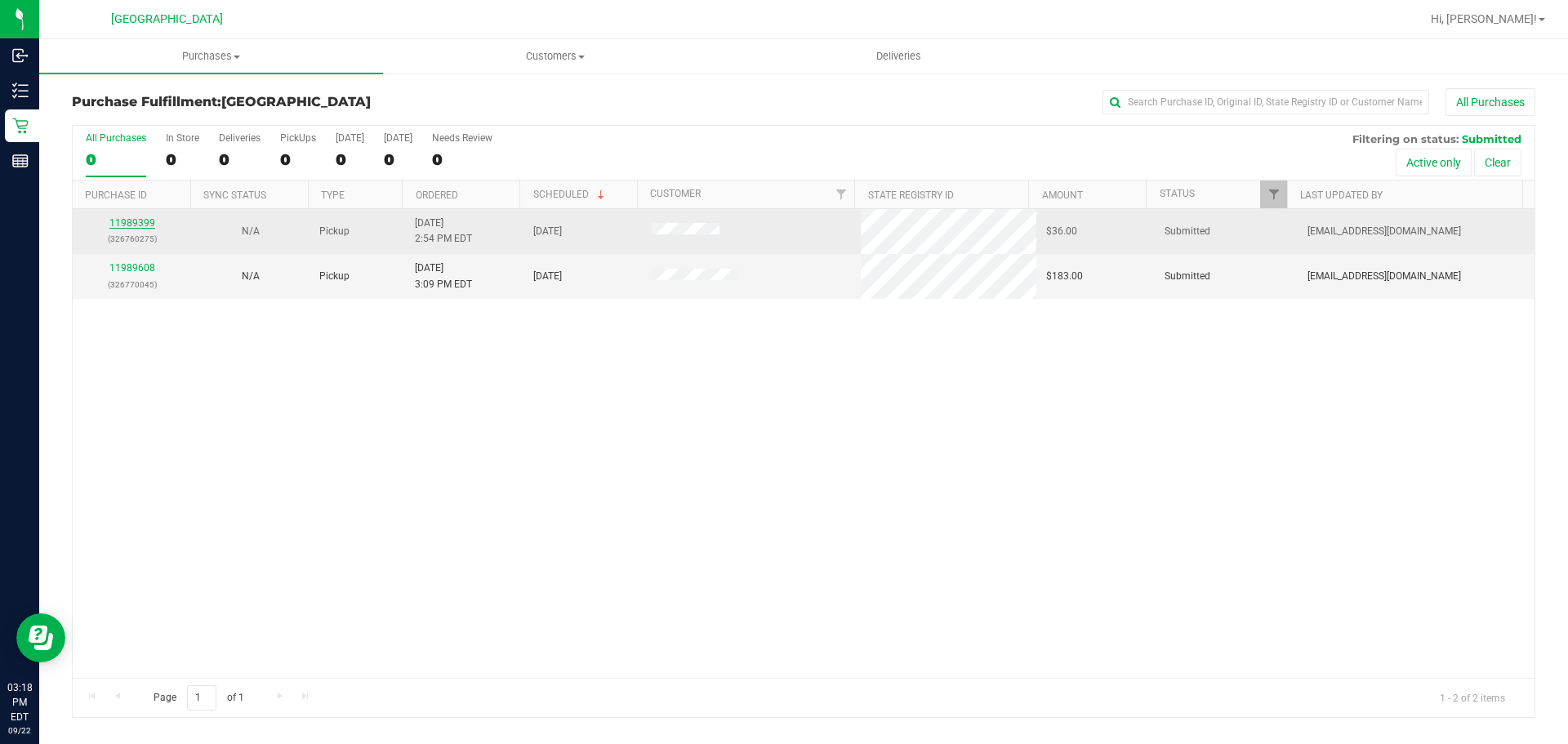
click at [138, 220] on link "11989399" at bounding box center [133, 223] width 46 height 11
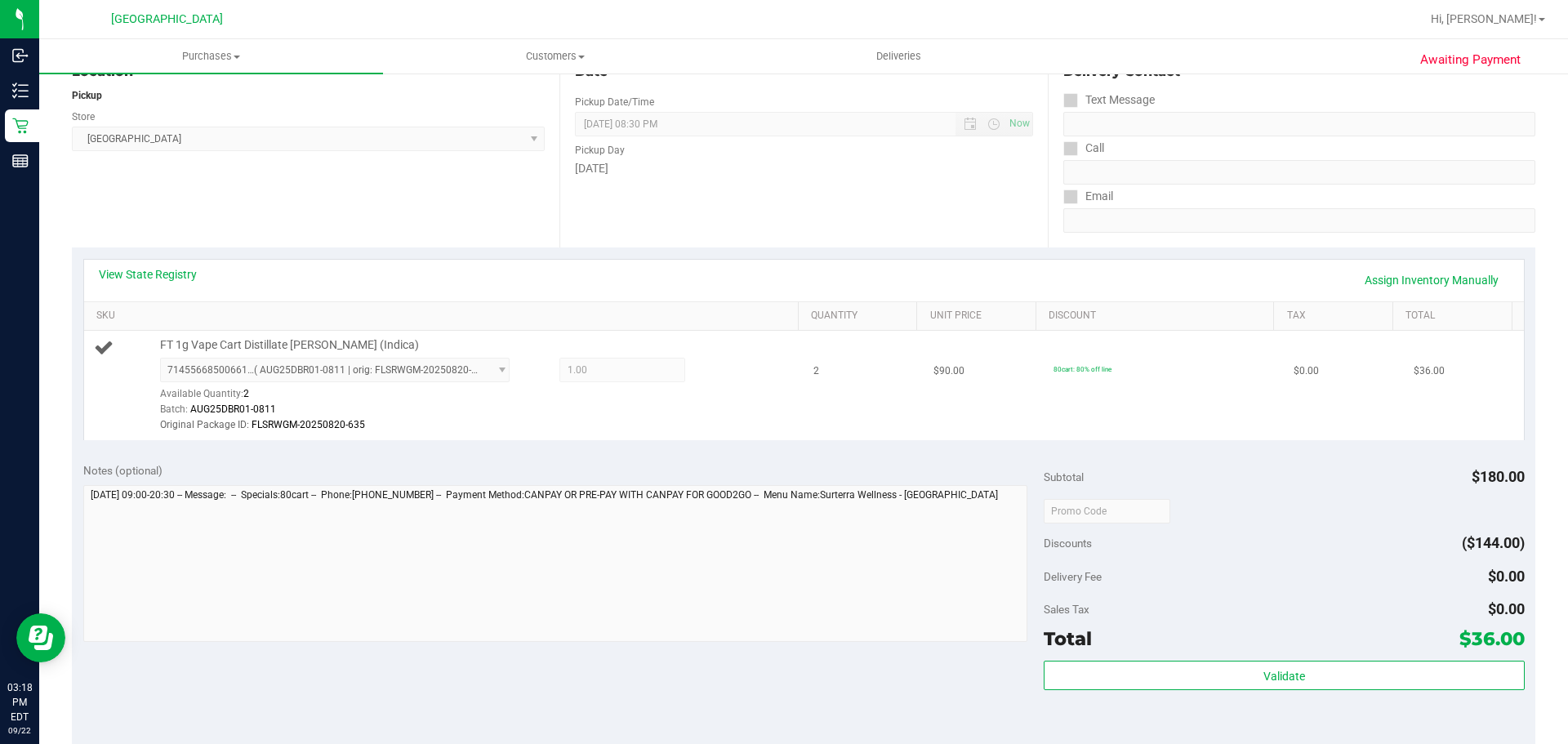
scroll to position [163, 0]
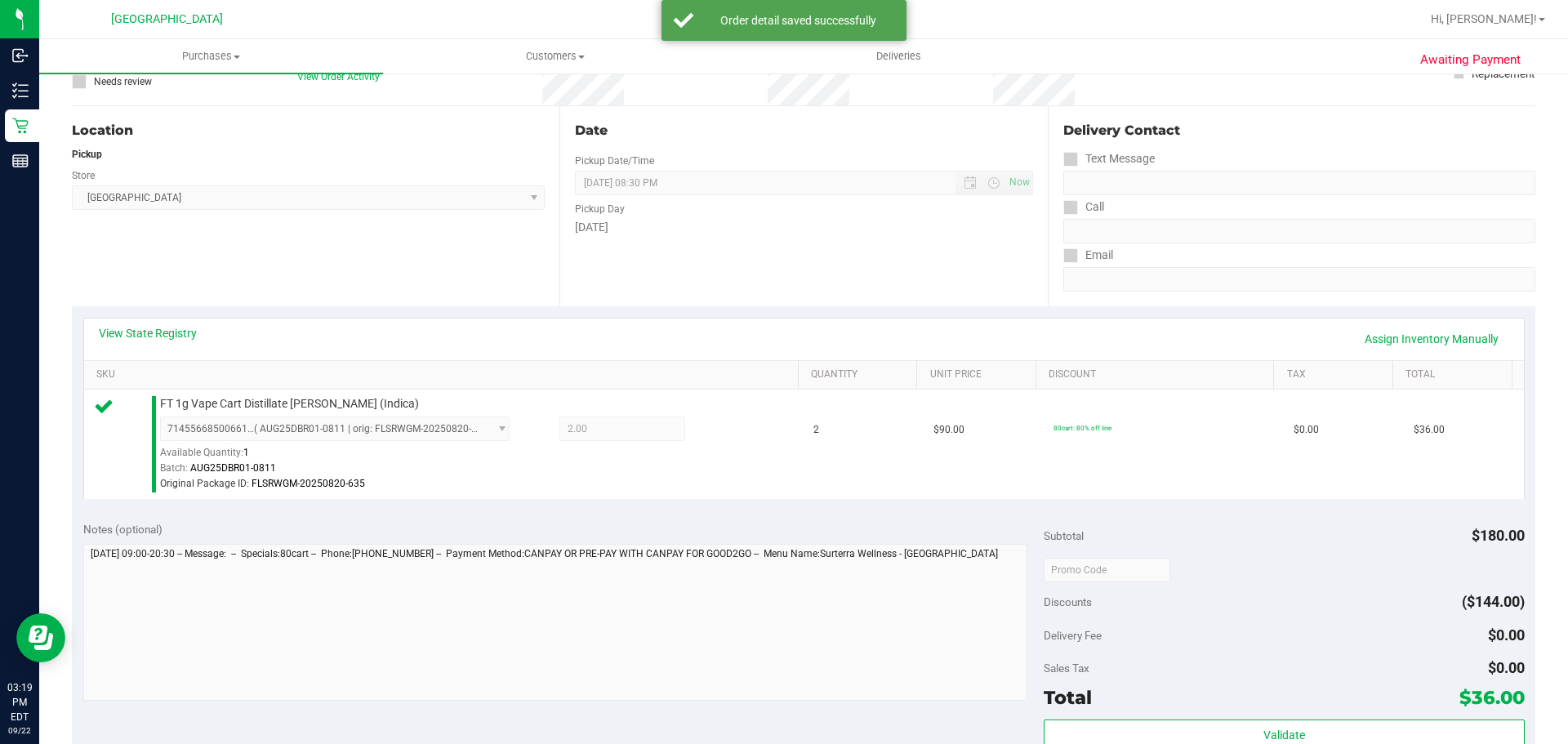
scroll to position [163, 0]
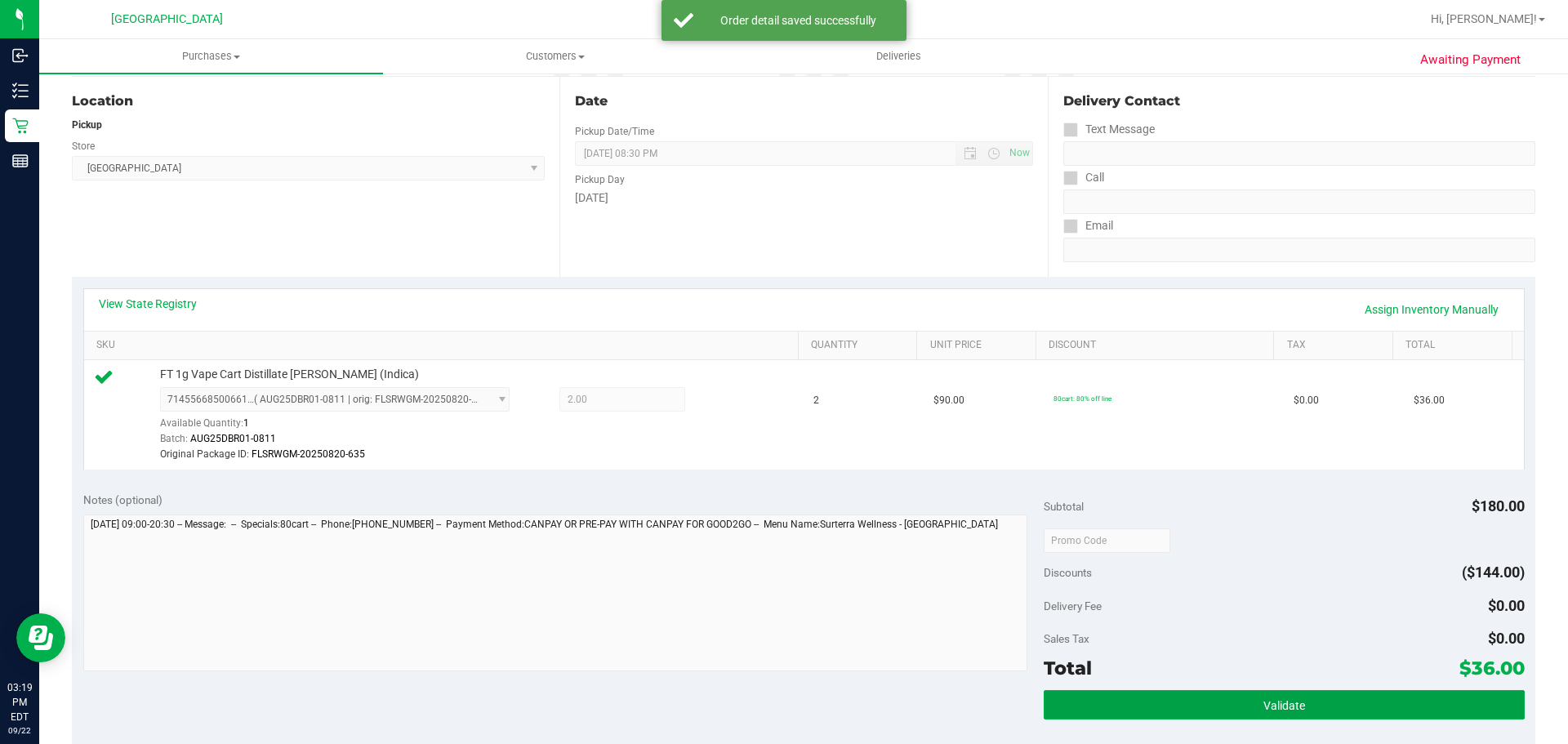
drag, startPoint x: 1276, startPoint y: 695, endPoint x: 1276, endPoint y: 686, distance: 9.0
click at [1276, 695] on button "Validate" at bounding box center [1283, 704] width 481 height 30
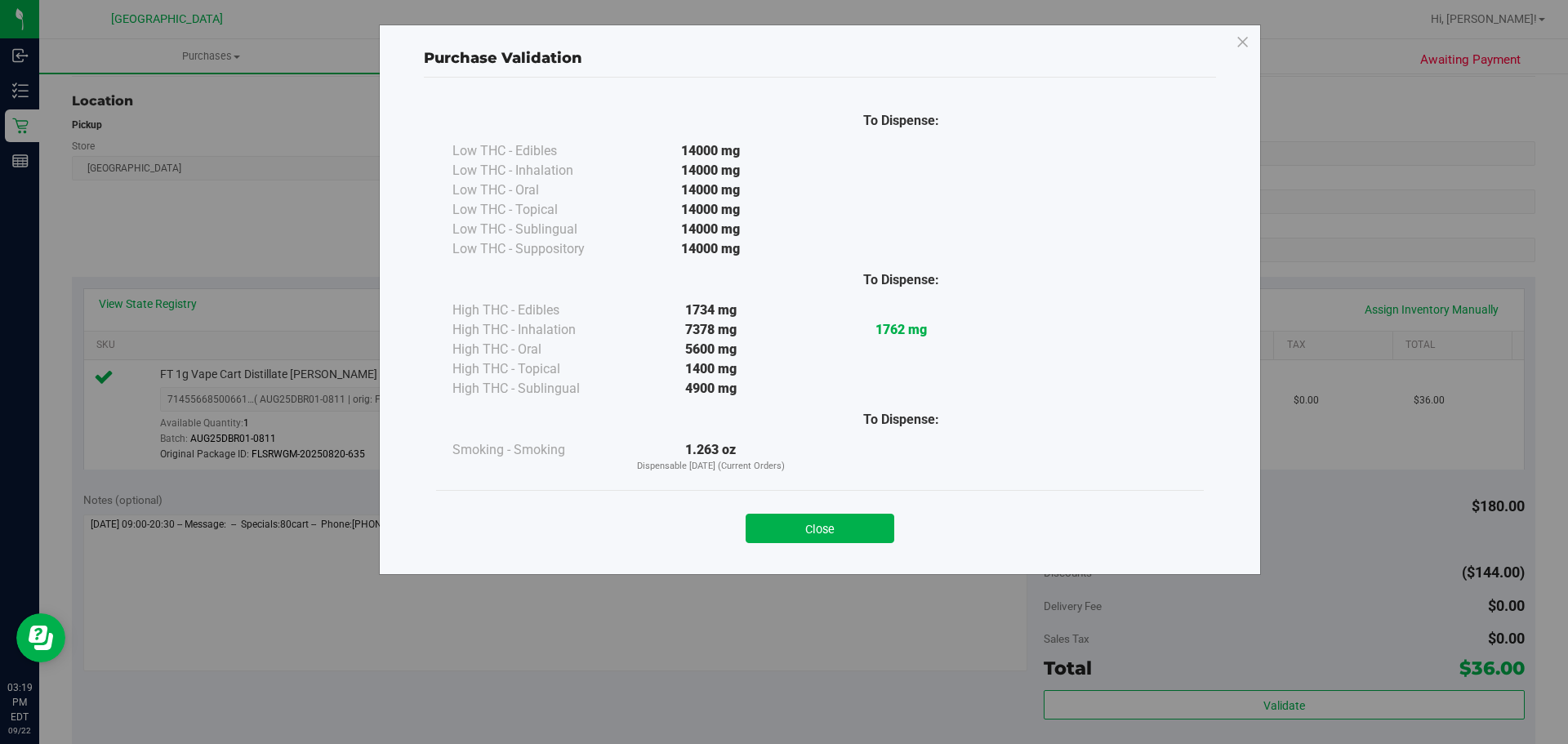
click at [797, 508] on div "Close" at bounding box center [820, 523] width 743 height 41
click at [801, 524] on button "Close" at bounding box center [819, 528] width 148 height 30
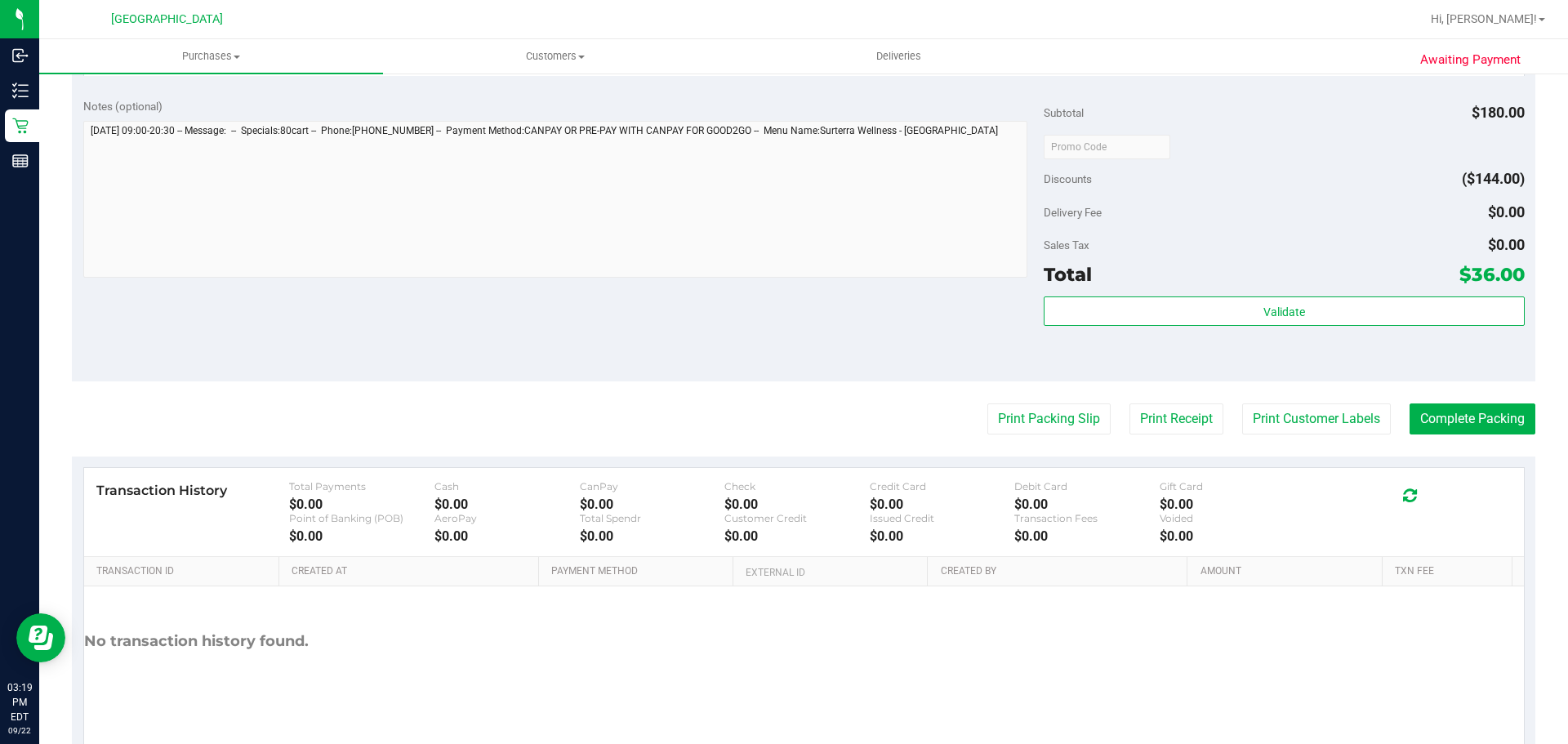
scroll to position [572, 0]
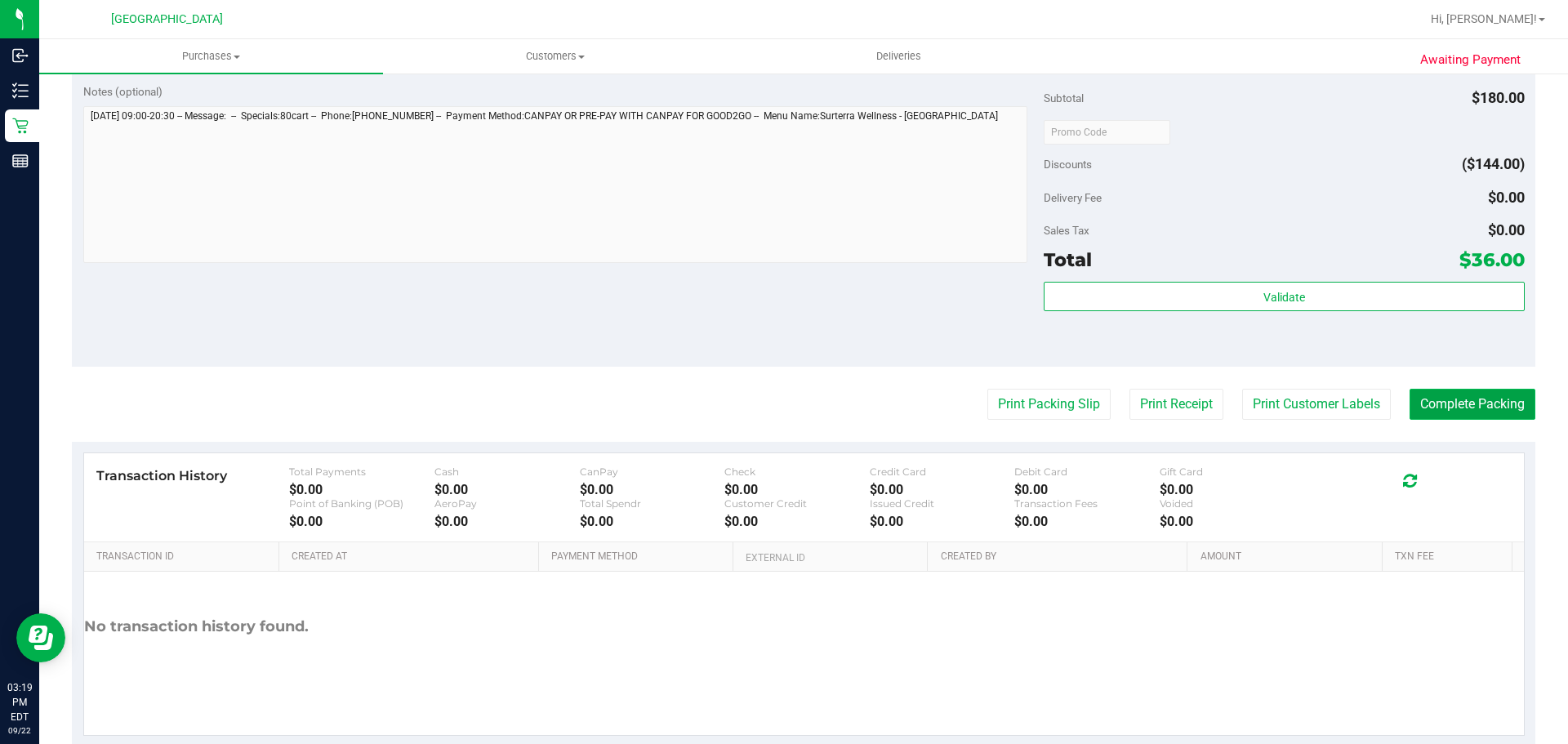
click at [1435, 391] on button "Complete Packing" at bounding box center [1472, 404] width 125 height 31
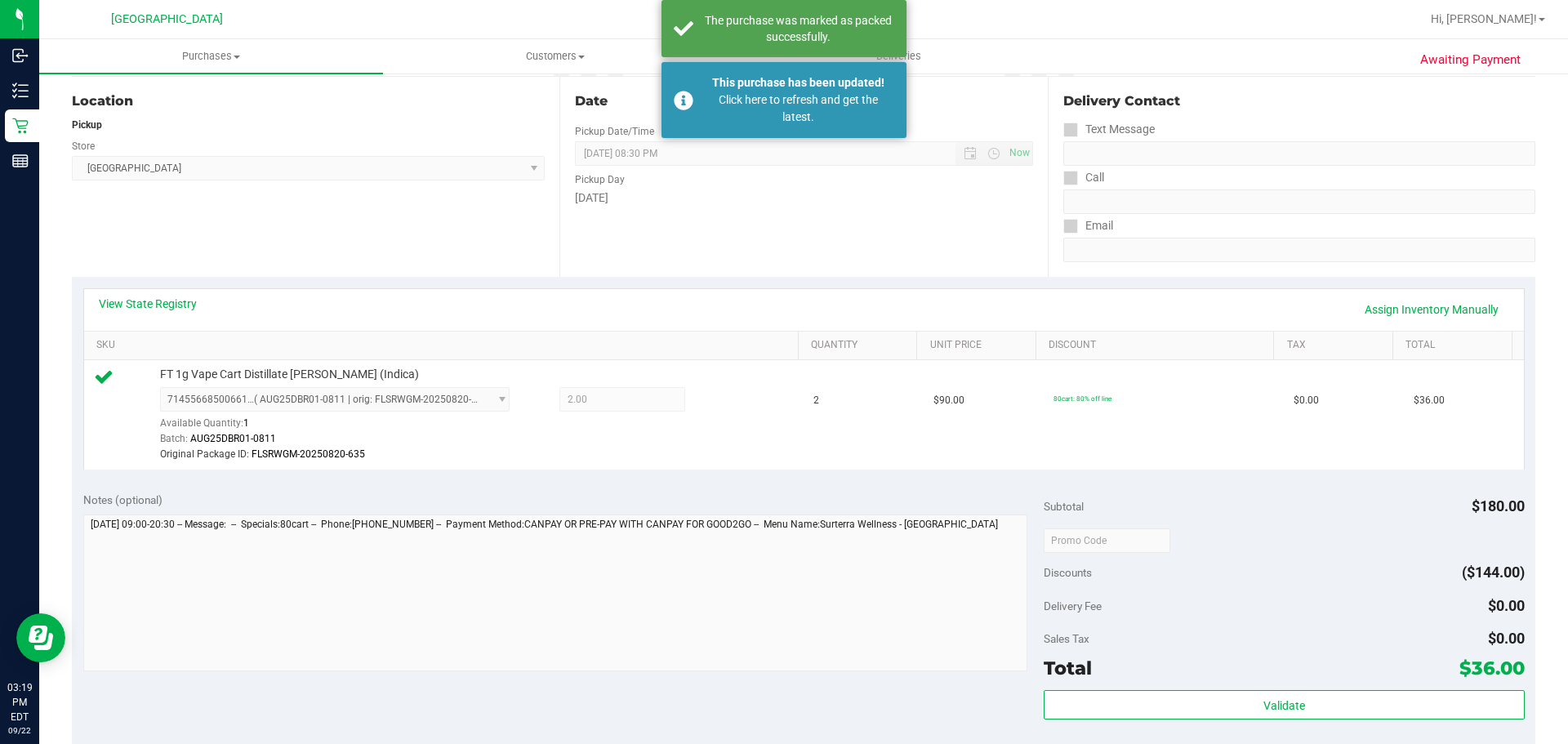
scroll to position [82, 0]
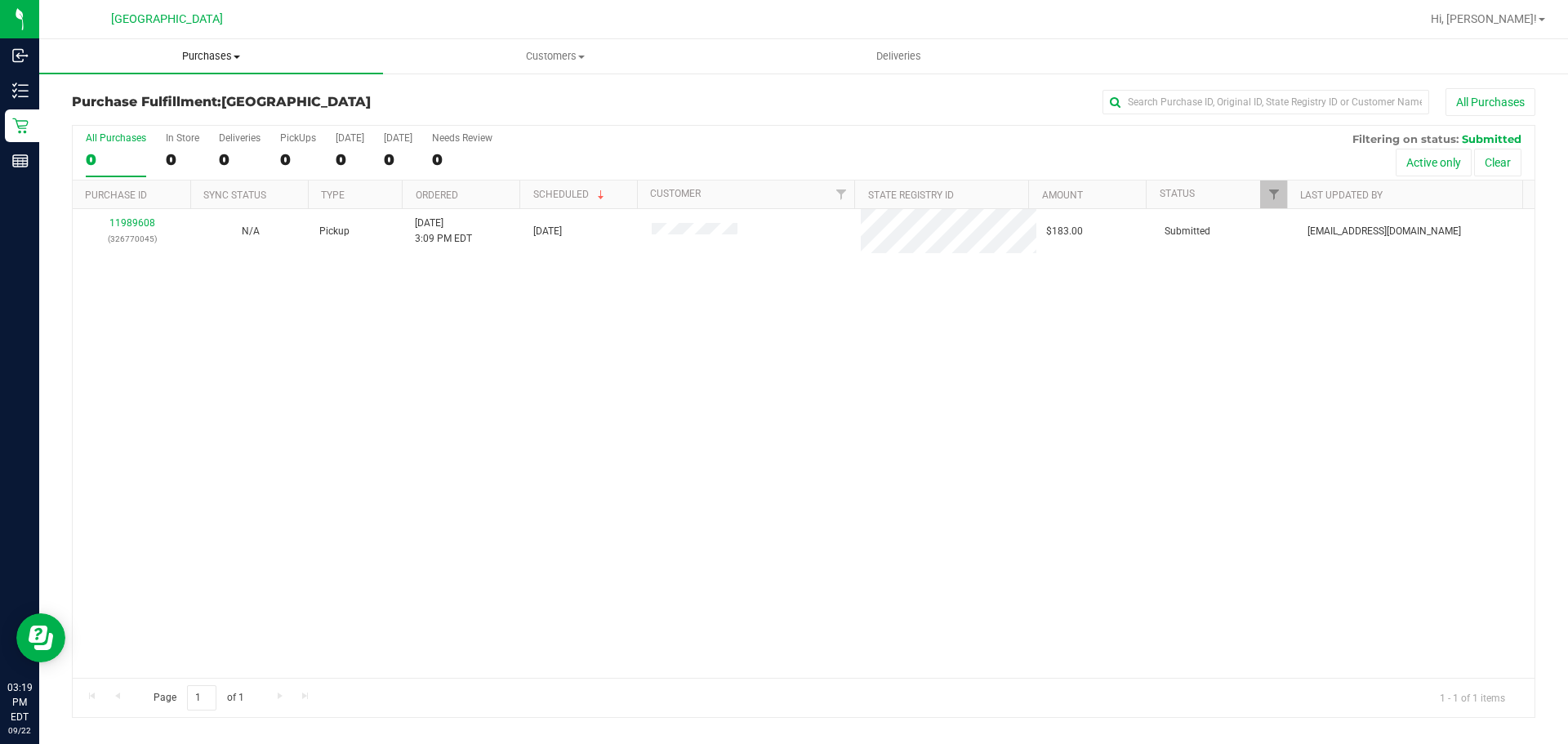
click at [182, 61] on span "Purchases" at bounding box center [210, 56] width 344 height 15
click at [164, 115] on li "Fulfillment" at bounding box center [210, 118] width 344 height 19
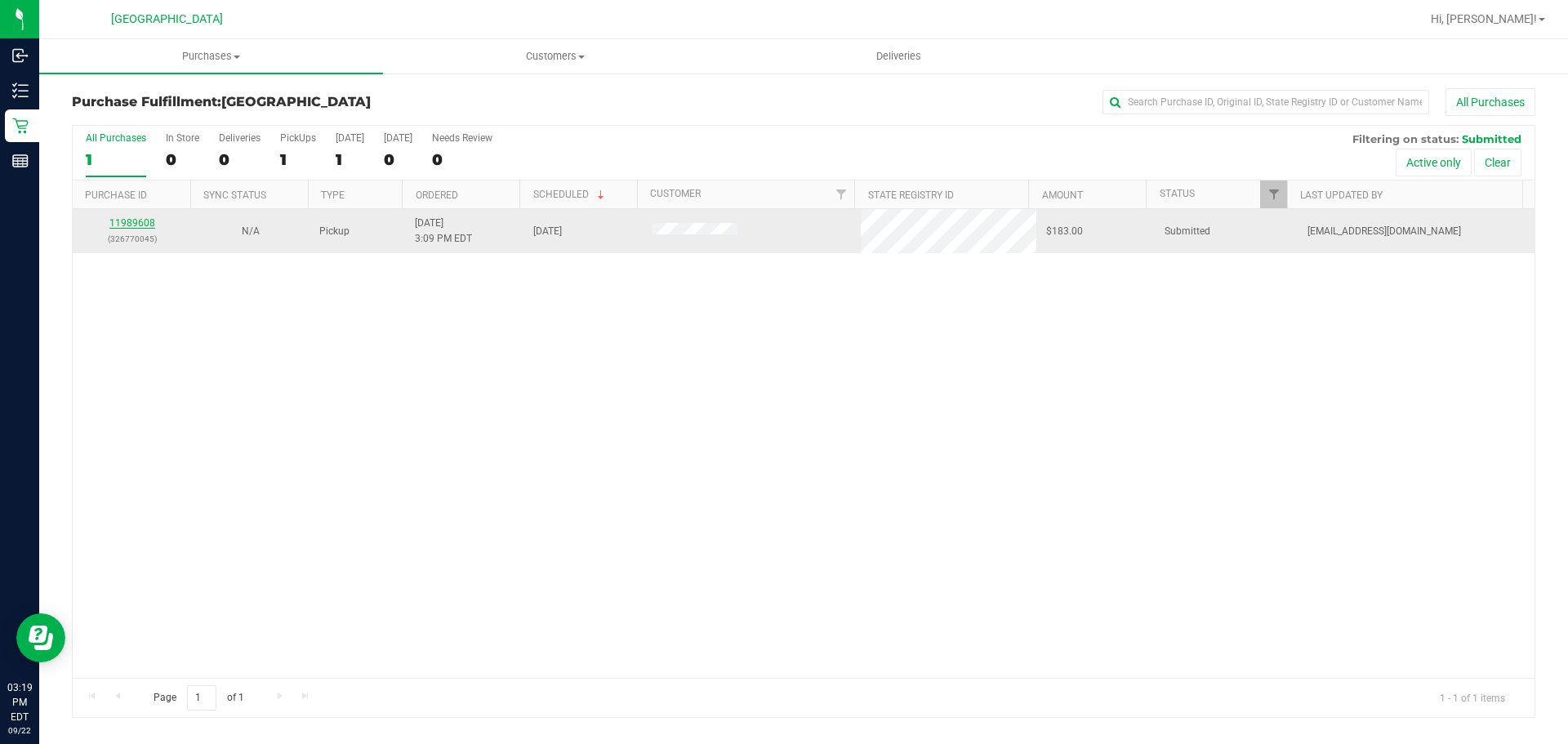
click at [133, 224] on link "11989608" at bounding box center [133, 223] width 46 height 11
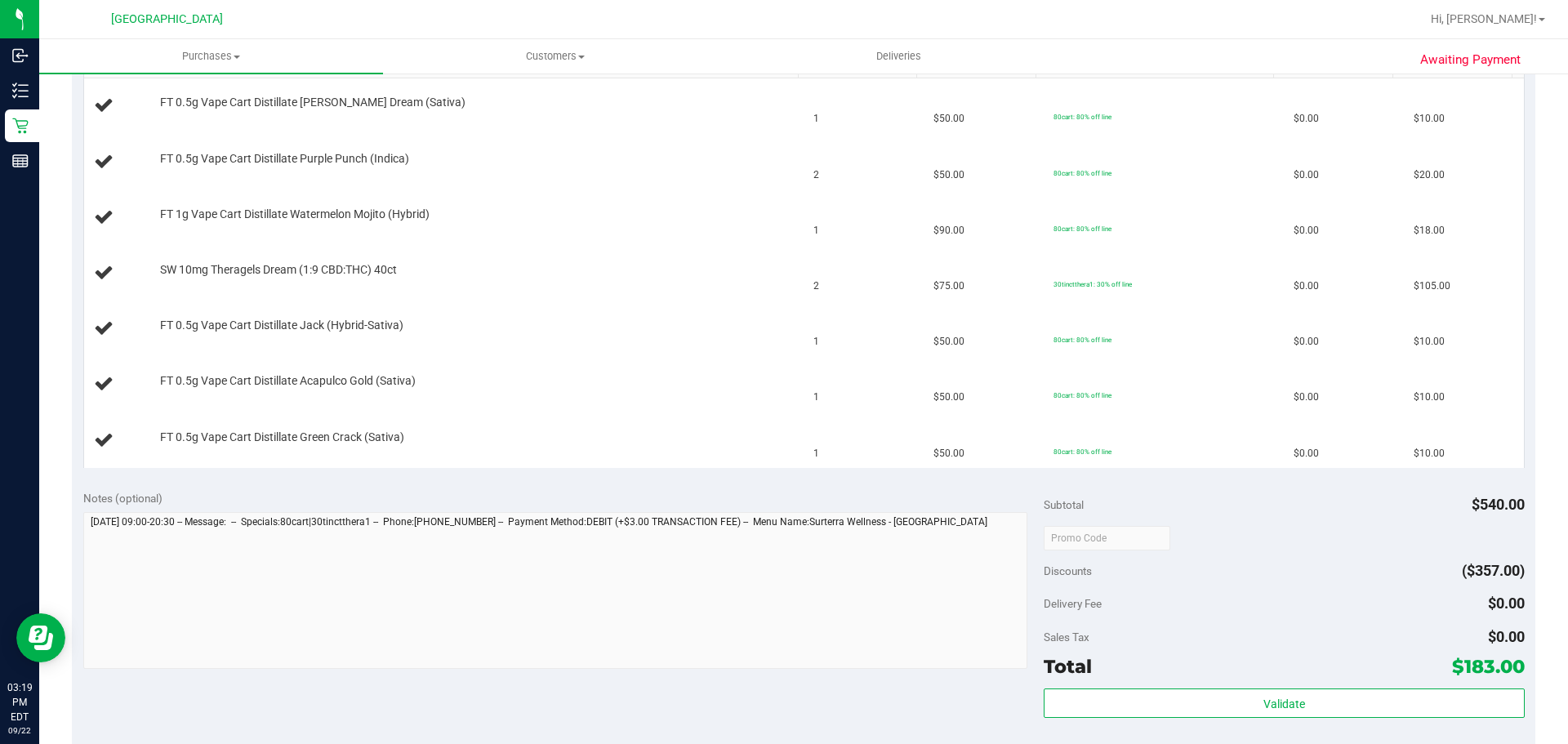
scroll to position [572, 0]
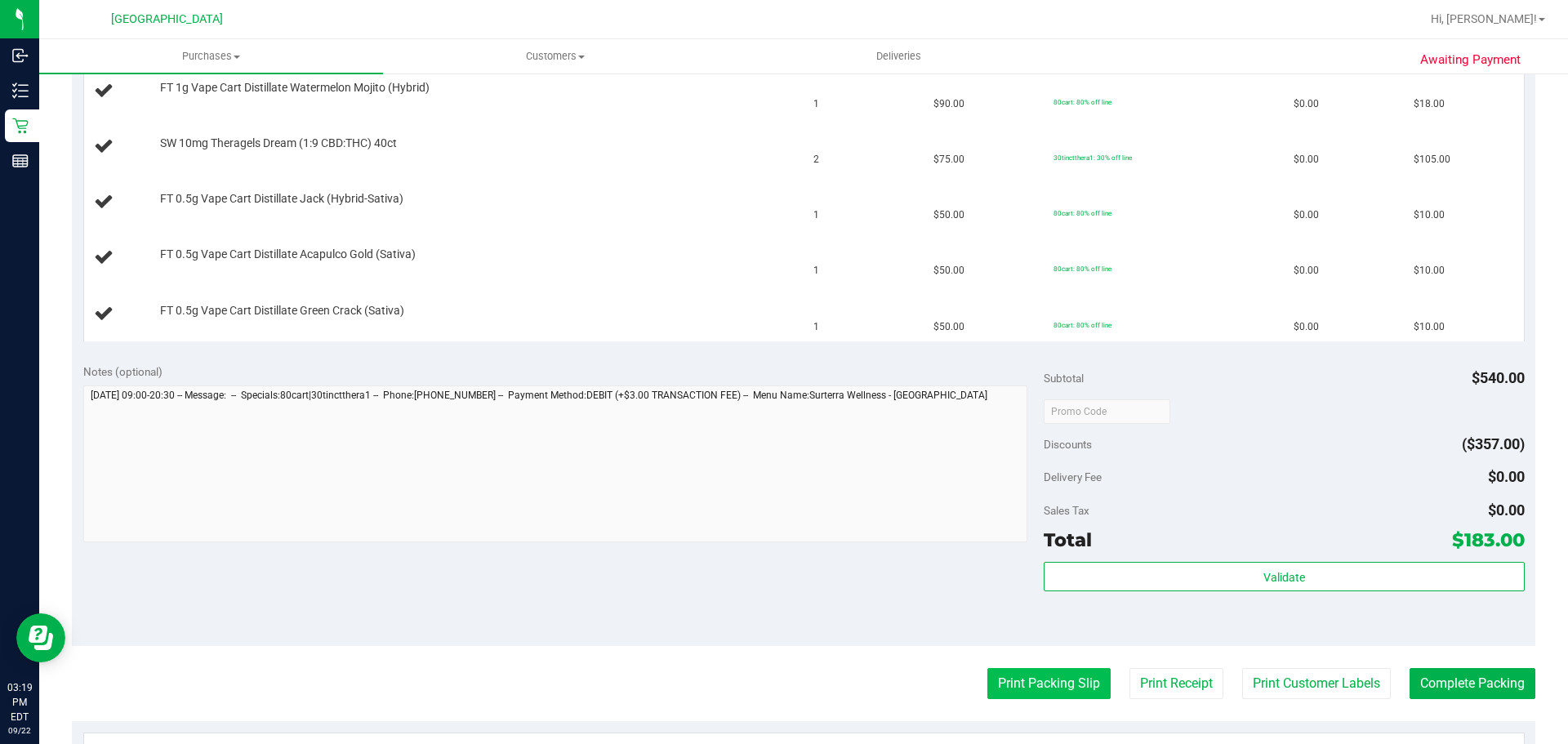
click at [1004, 675] on button "Print Packing Slip" at bounding box center [1049, 683] width 124 height 31
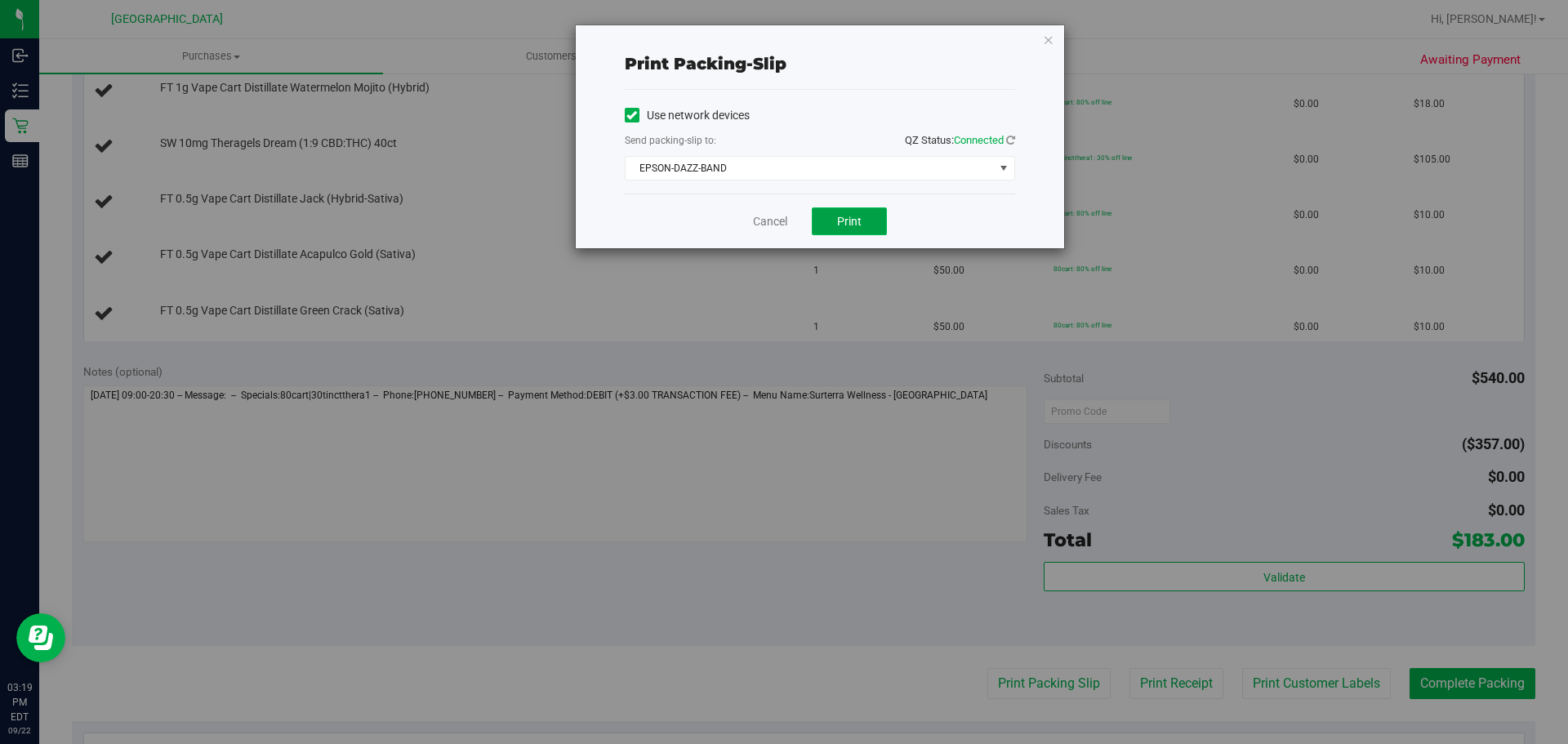
click at [846, 223] on span "Print" at bounding box center [849, 221] width 25 height 13
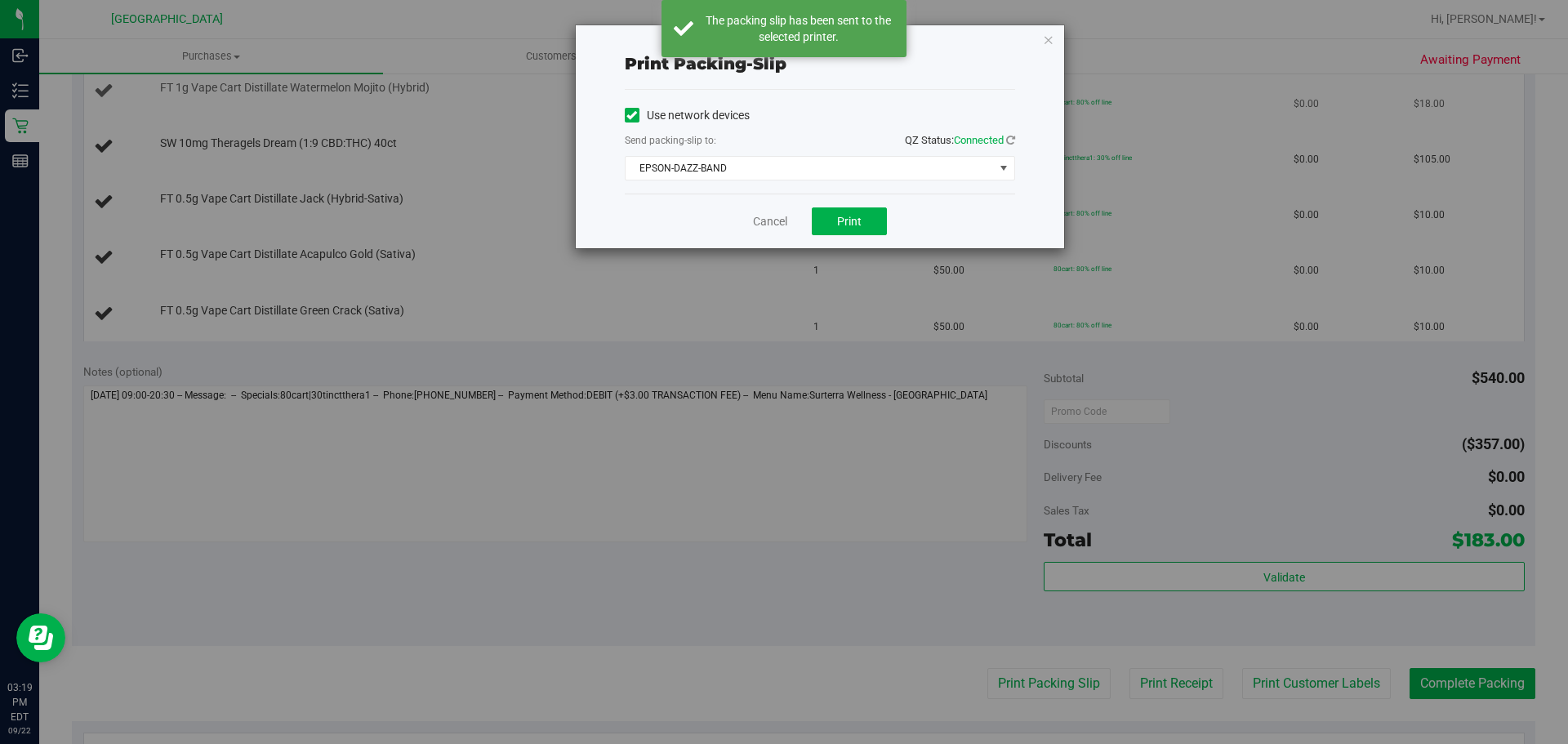
drag, startPoint x: 1044, startPoint y: 40, endPoint x: 1031, endPoint y: 79, distance: 41.1
click at [1043, 41] on icon "button" at bounding box center [1049, 39] width 11 height 19
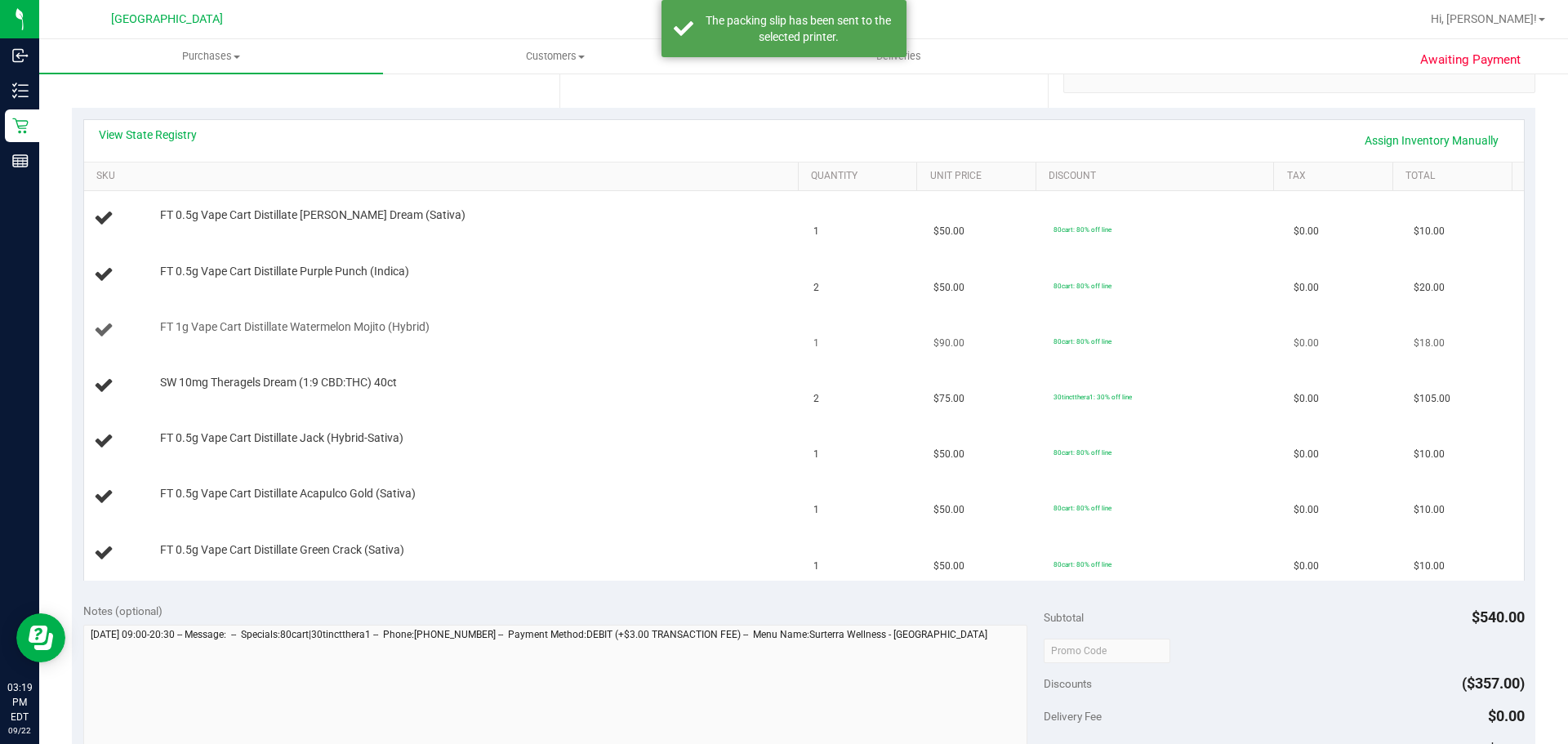
scroll to position [326, 0]
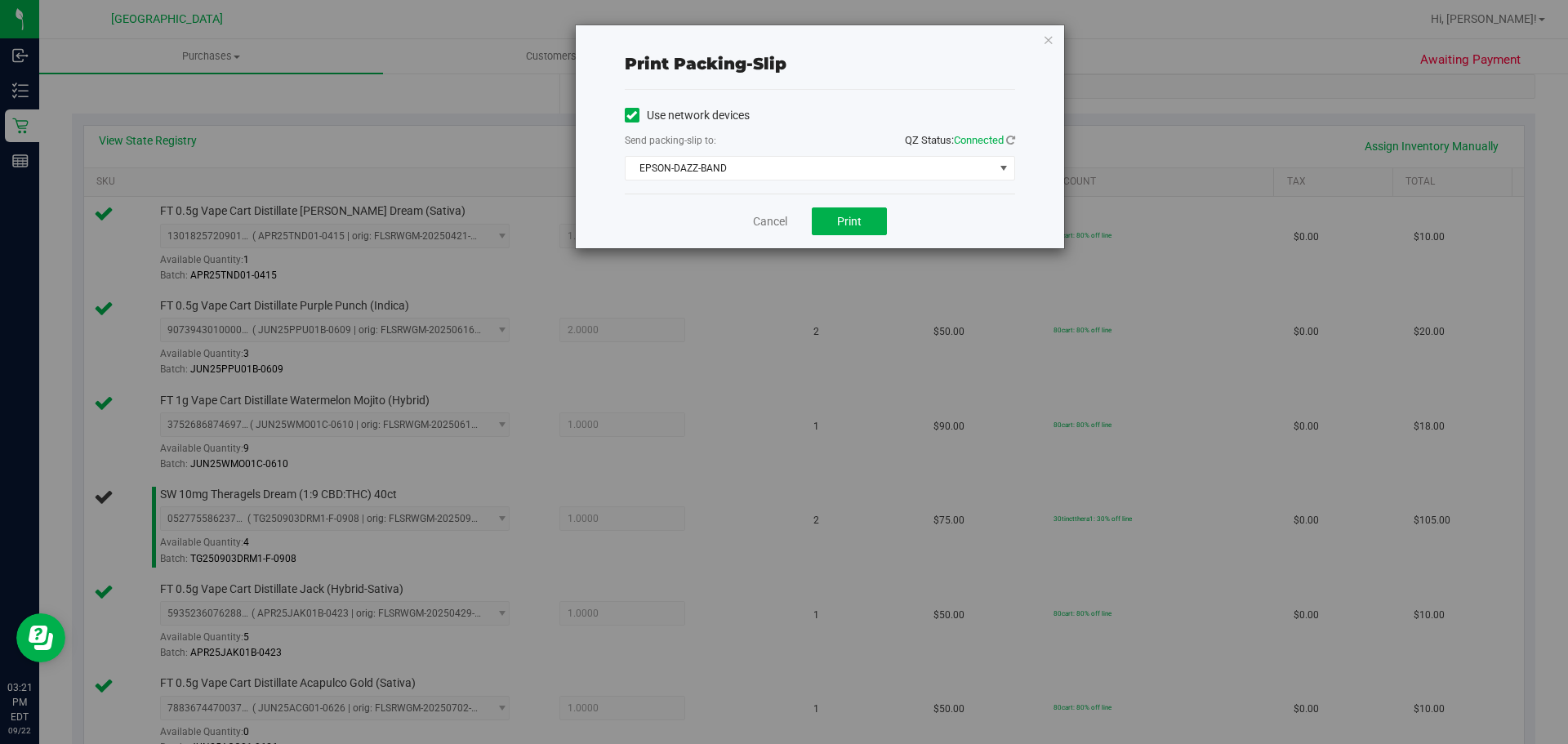
click at [1049, 41] on icon "button" at bounding box center [1049, 39] width 11 height 19
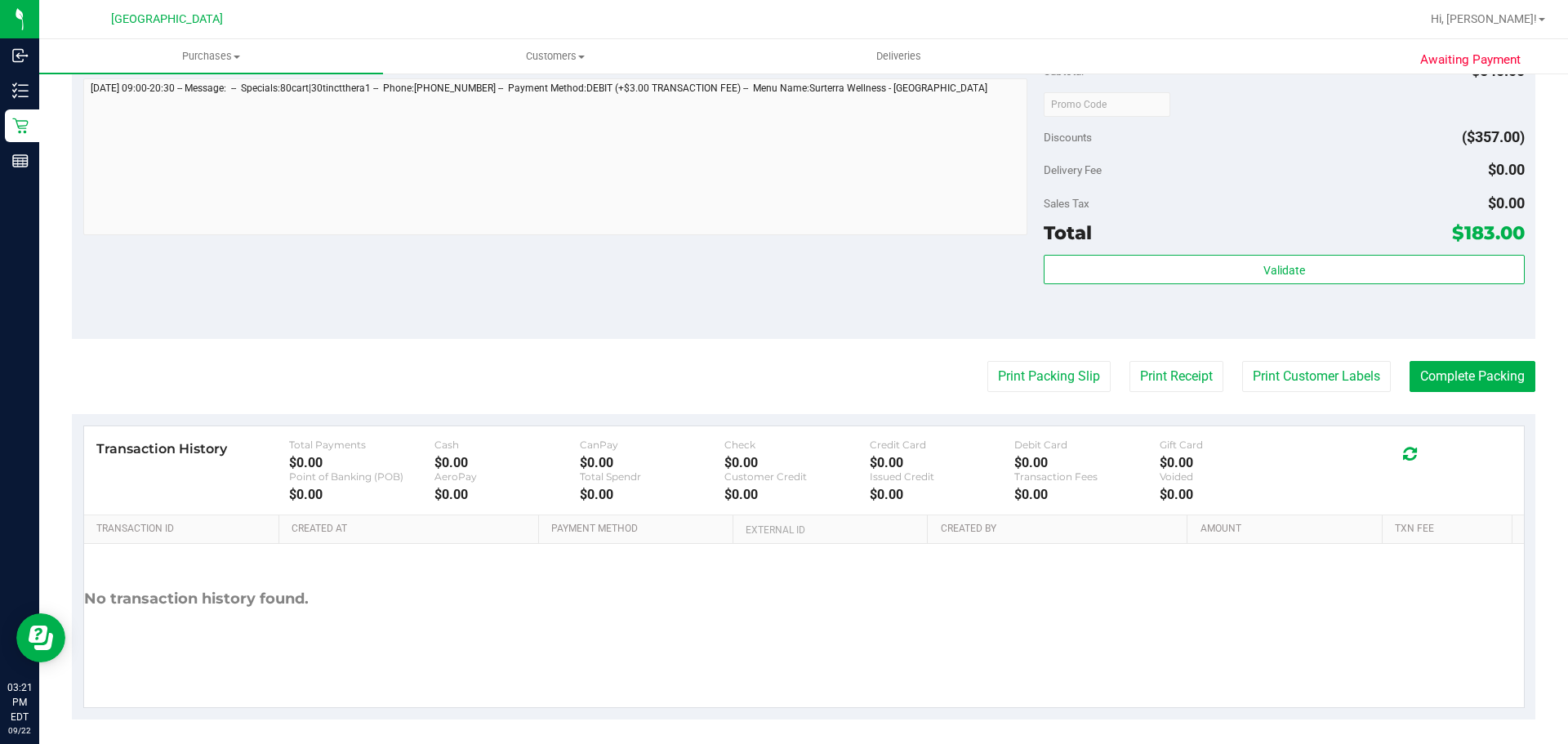
scroll to position [1157, 0]
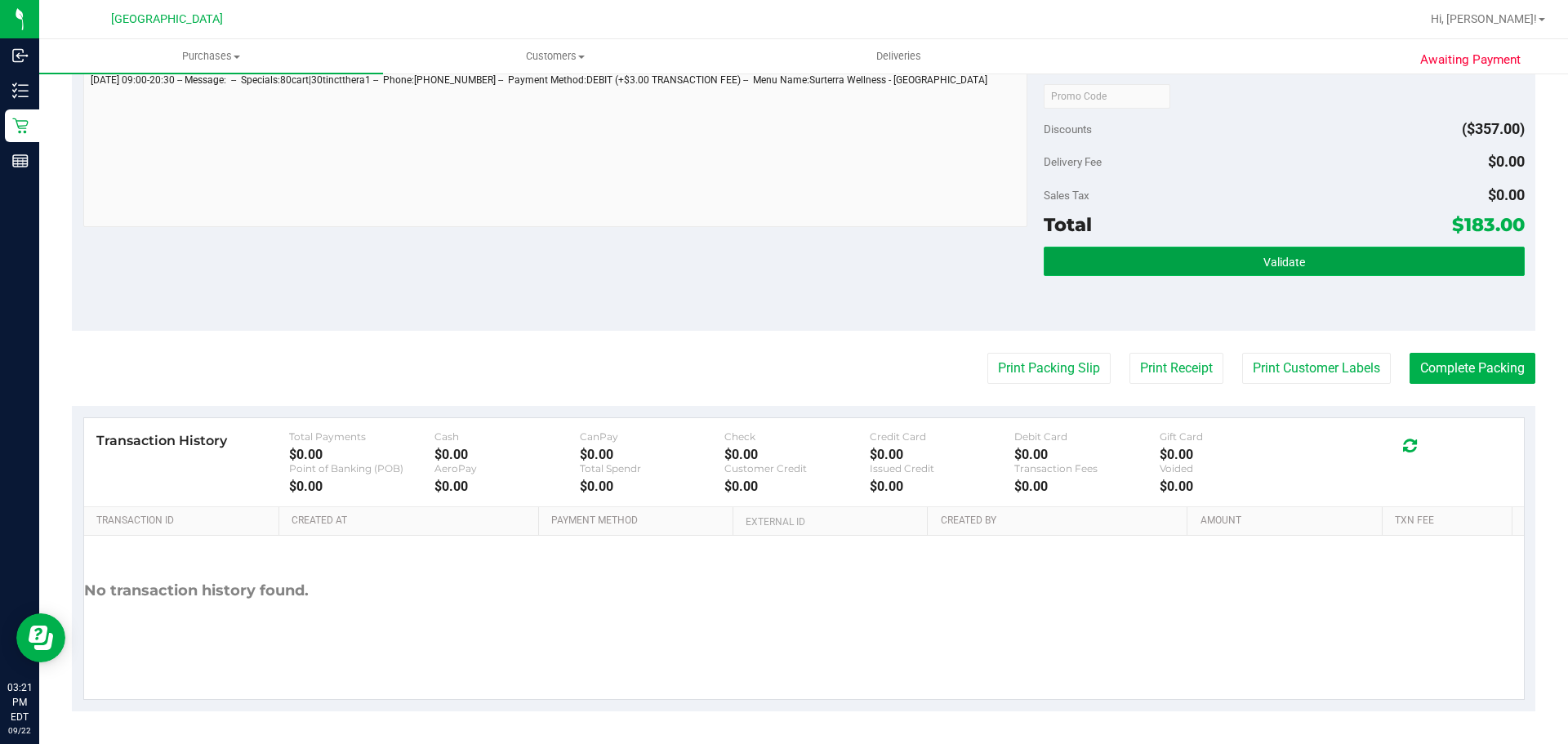
click at [1313, 260] on button "Validate" at bounding box center [1283, 261] width 481 height 30
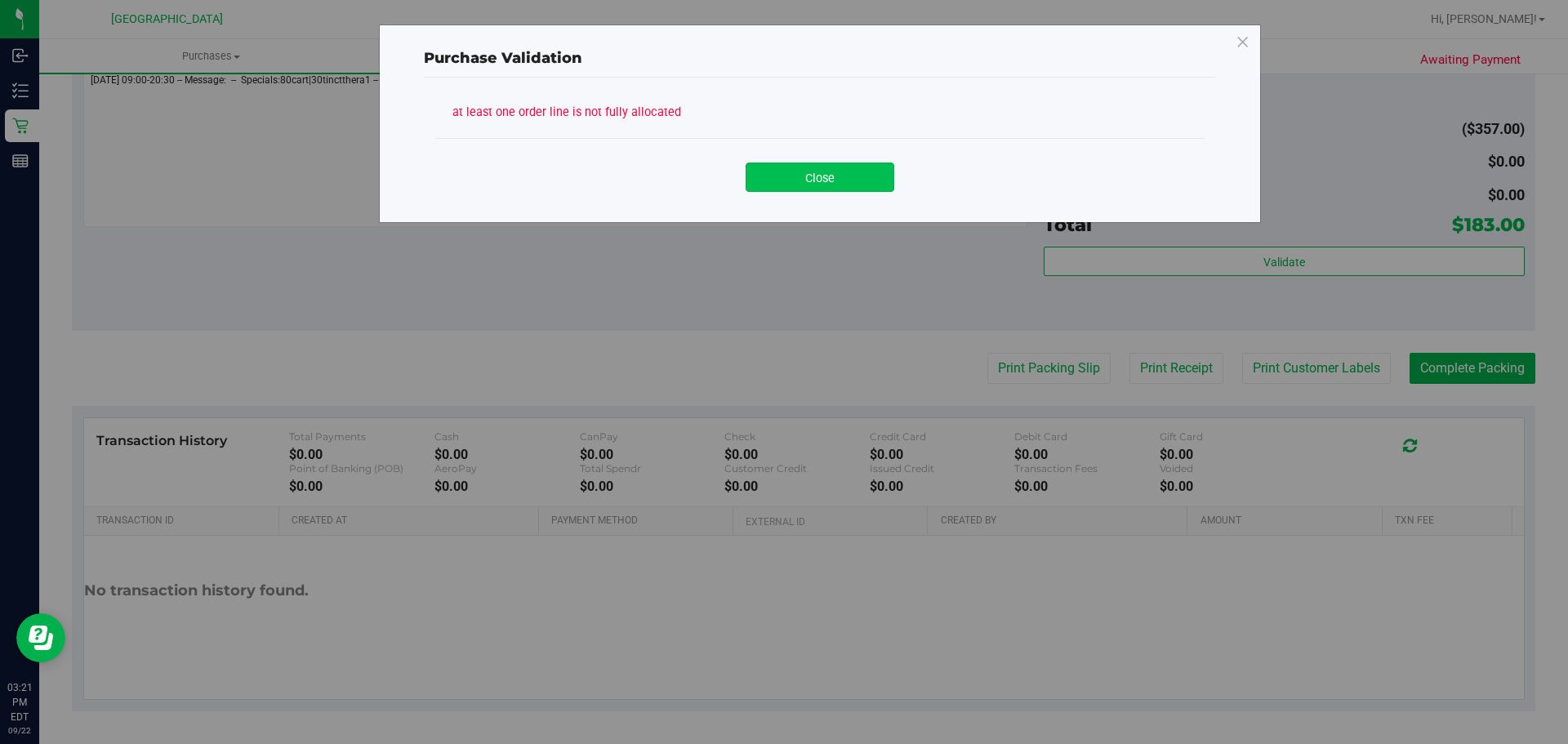
click at [822, 172] on button "Close" at bounding box center [819, 177] width 148 height 30
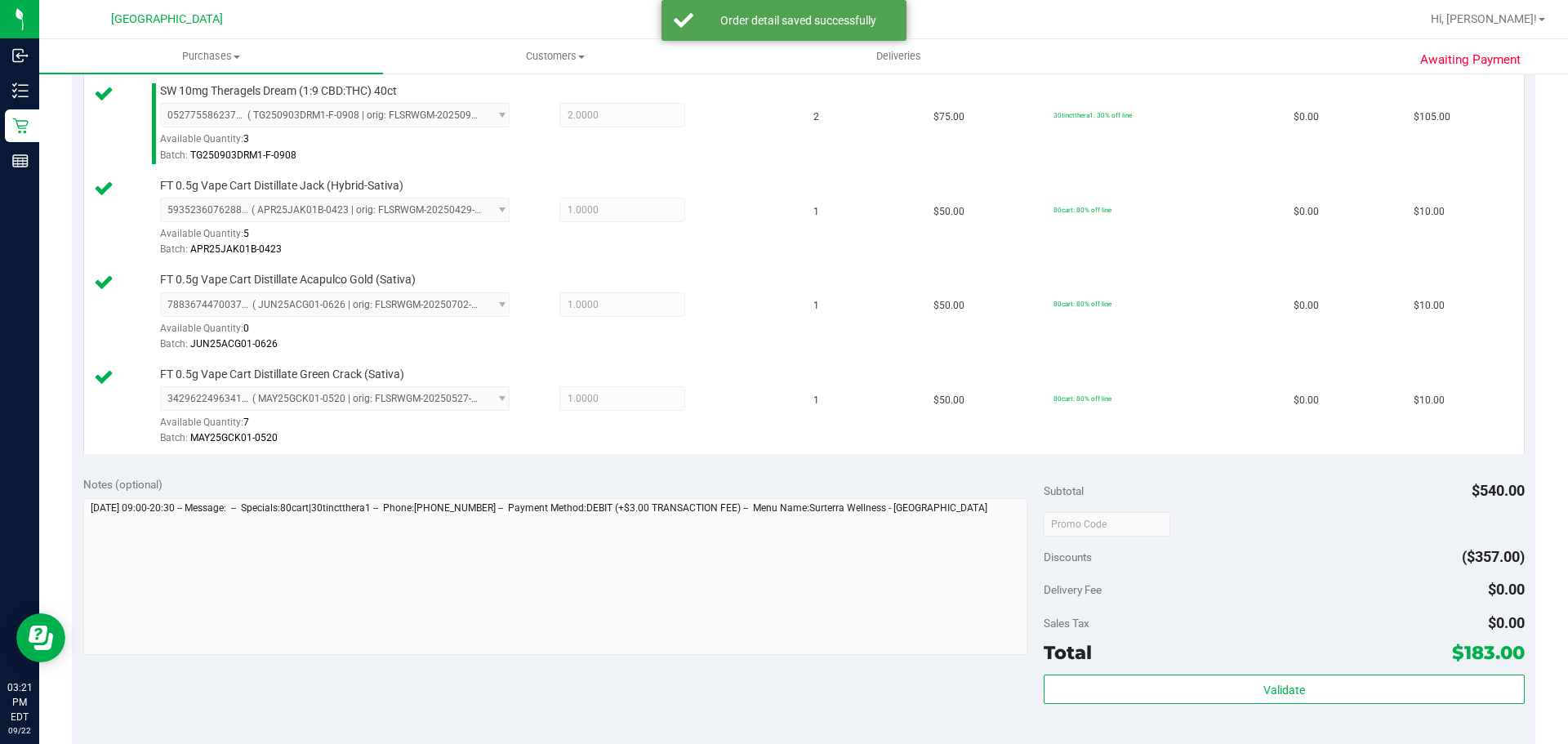
scroll to position [913, 0]
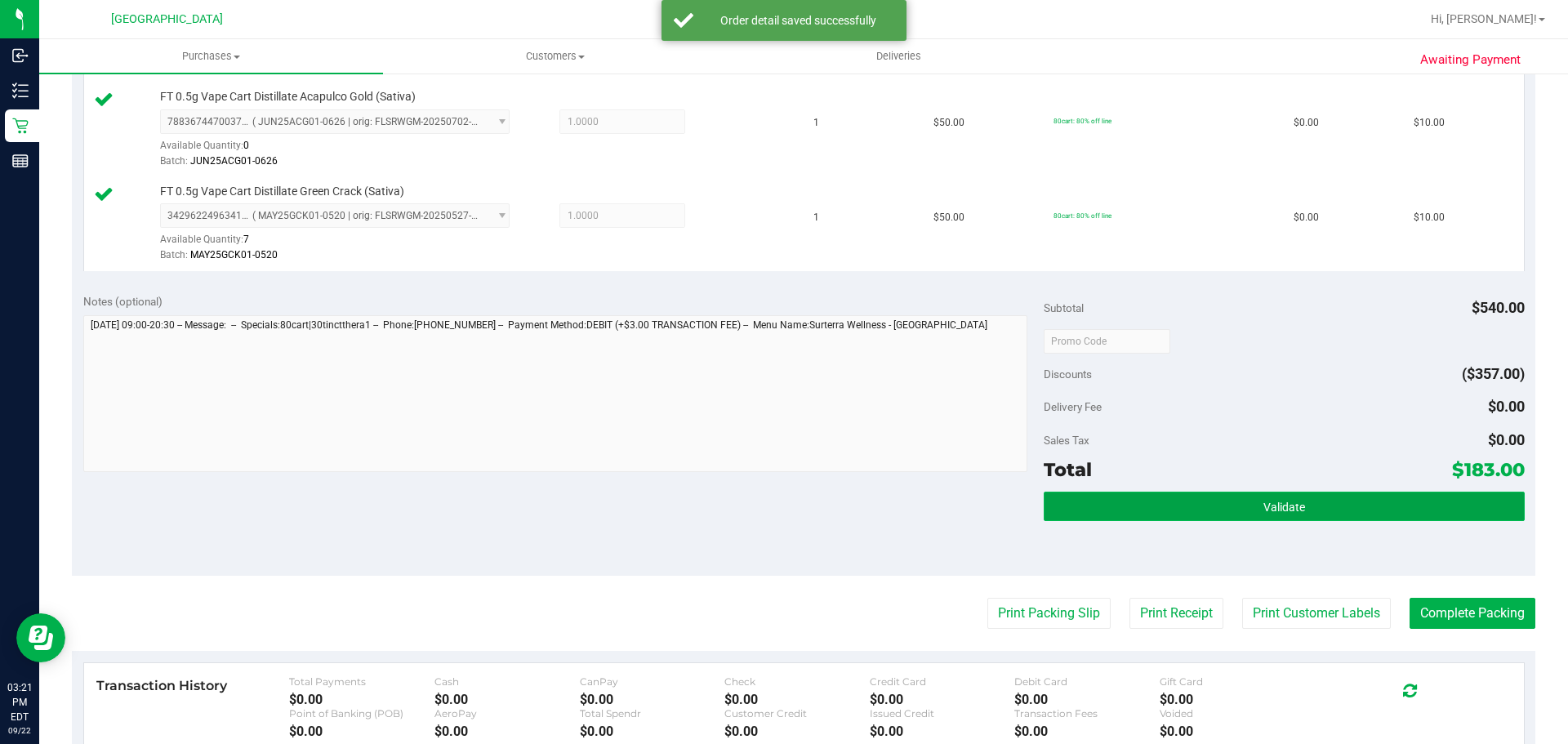
click at [1265, 505] on span "Validate" at bounding box center [1284, 507] width 42 height 13
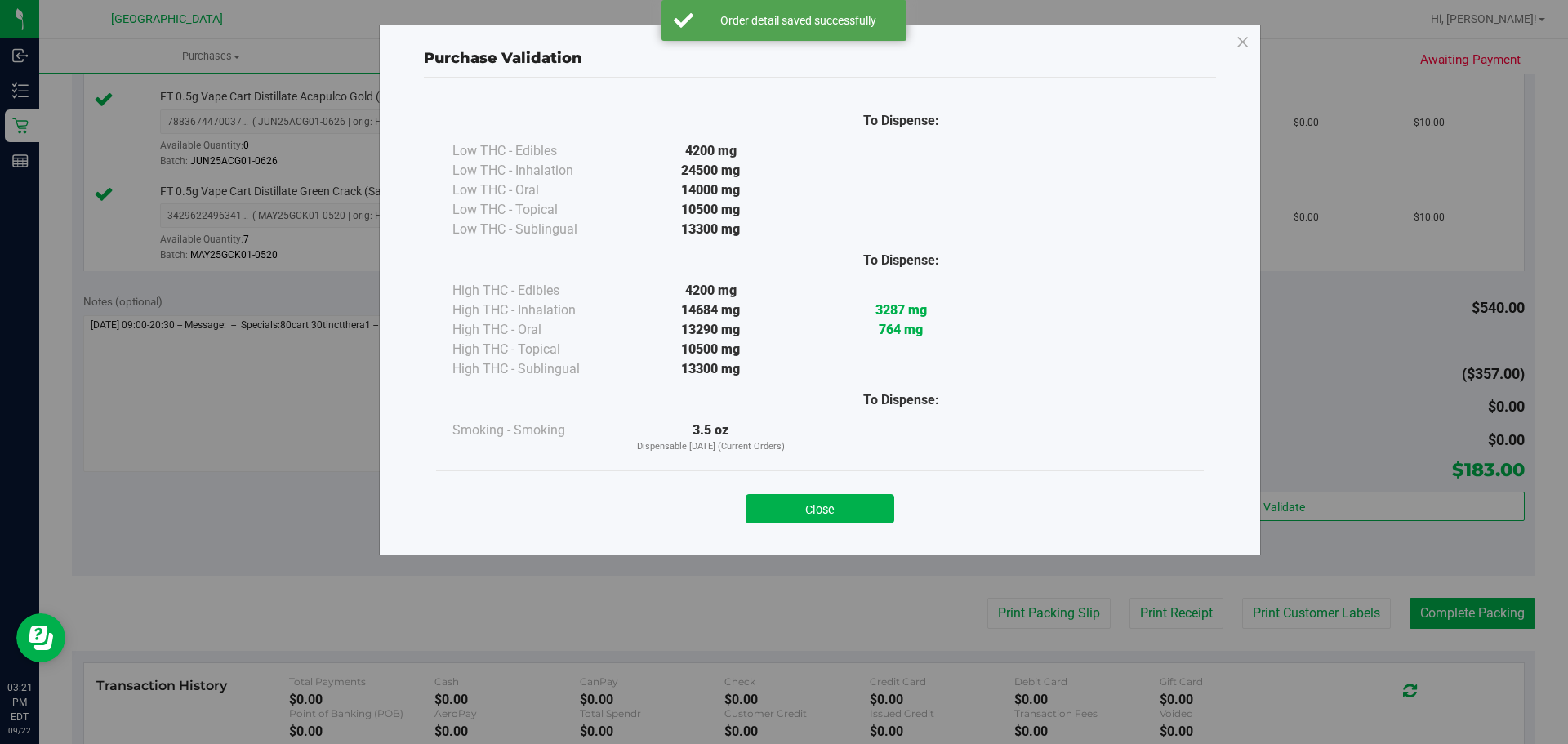
drag, startPoint x: 802, startPoint y: 509, endPoint x: 1567, endPoint y: 612, distance: 771.9
click at [802, 509] on button "Close" at bounding box center [819, 509] width 148 height 30
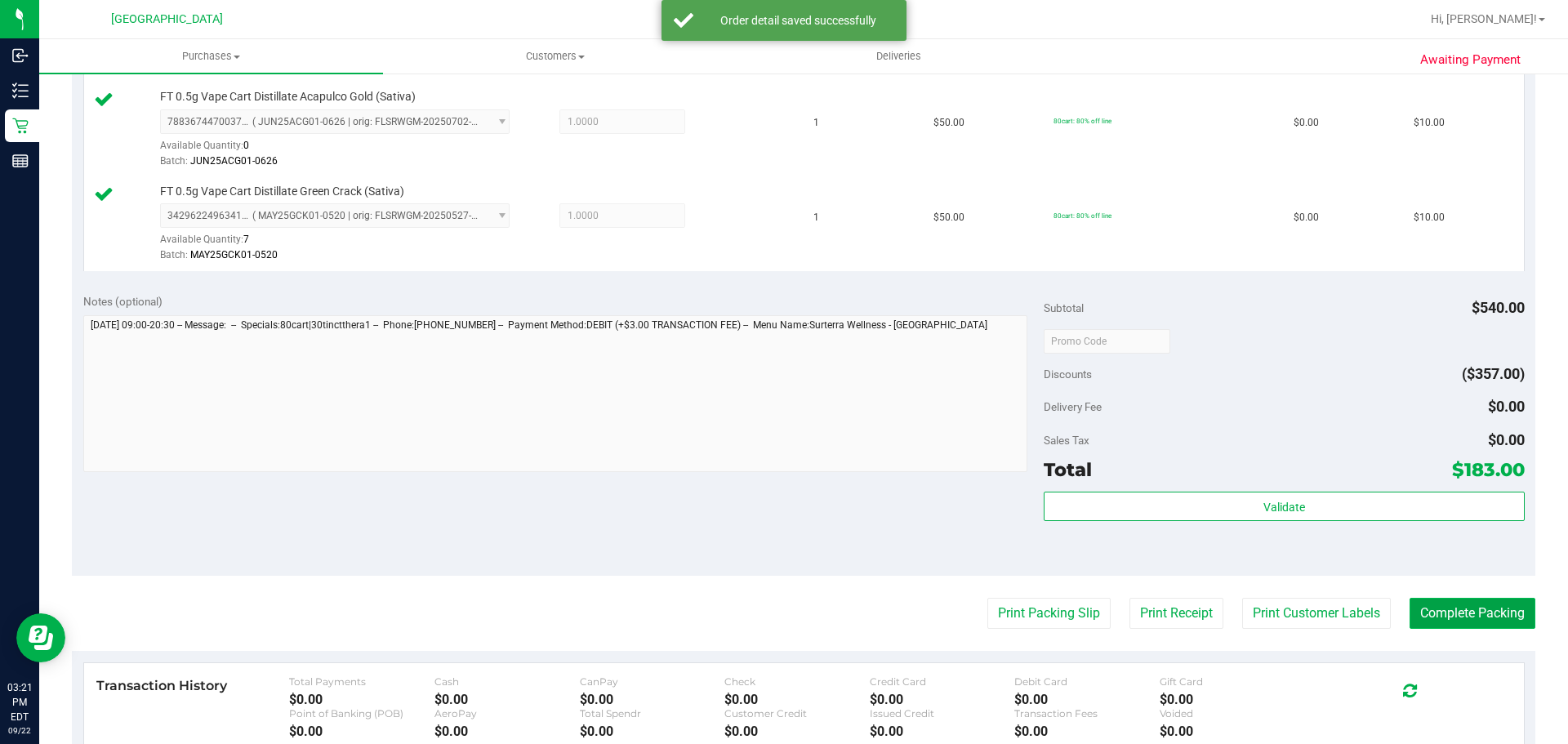
click at [1462, 608] on button "Complete Packing" at bounding box center [1472, 613] width 125 height 31
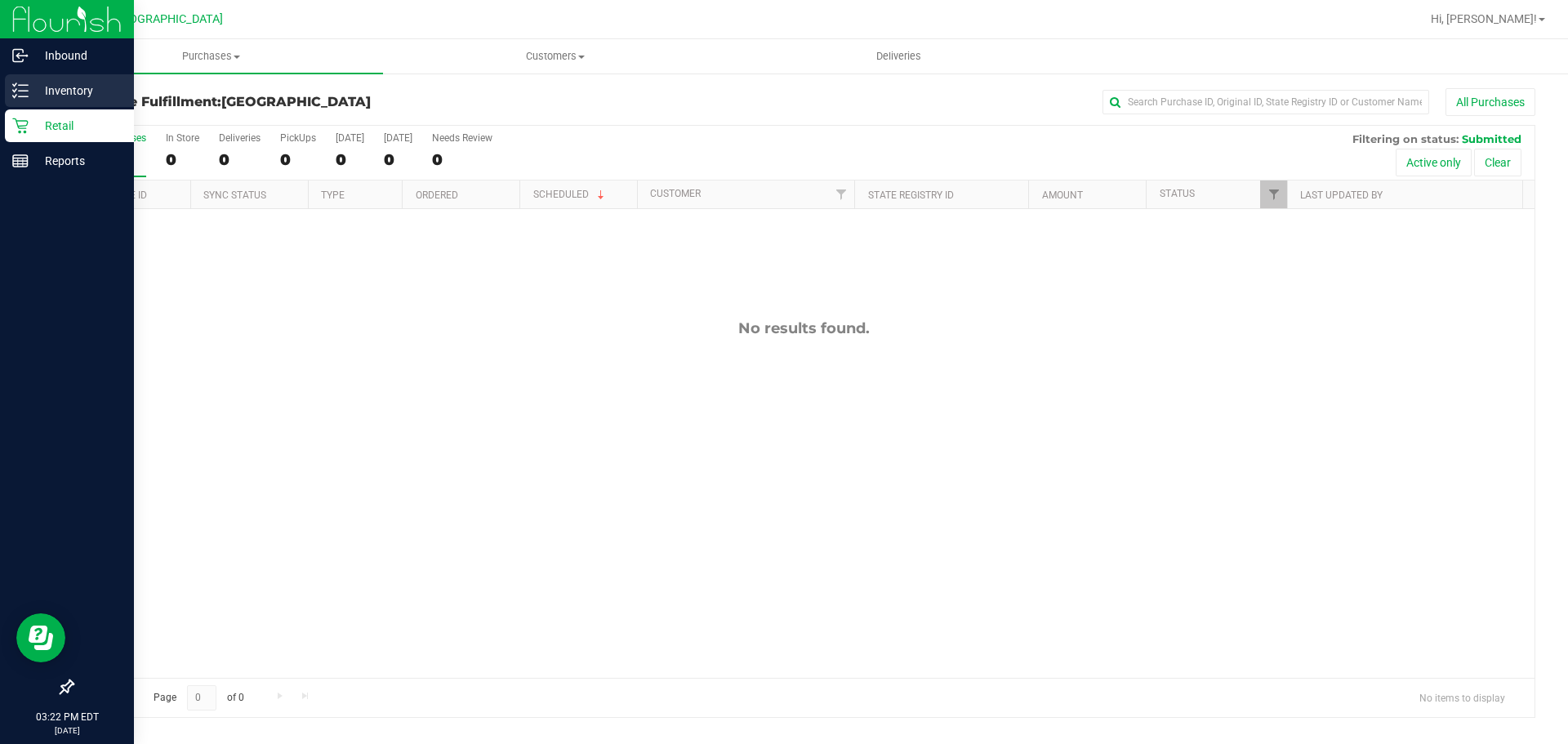
click at [42, 96] on p "Inventory" at bounding box center [77, 90] width 98 height 19
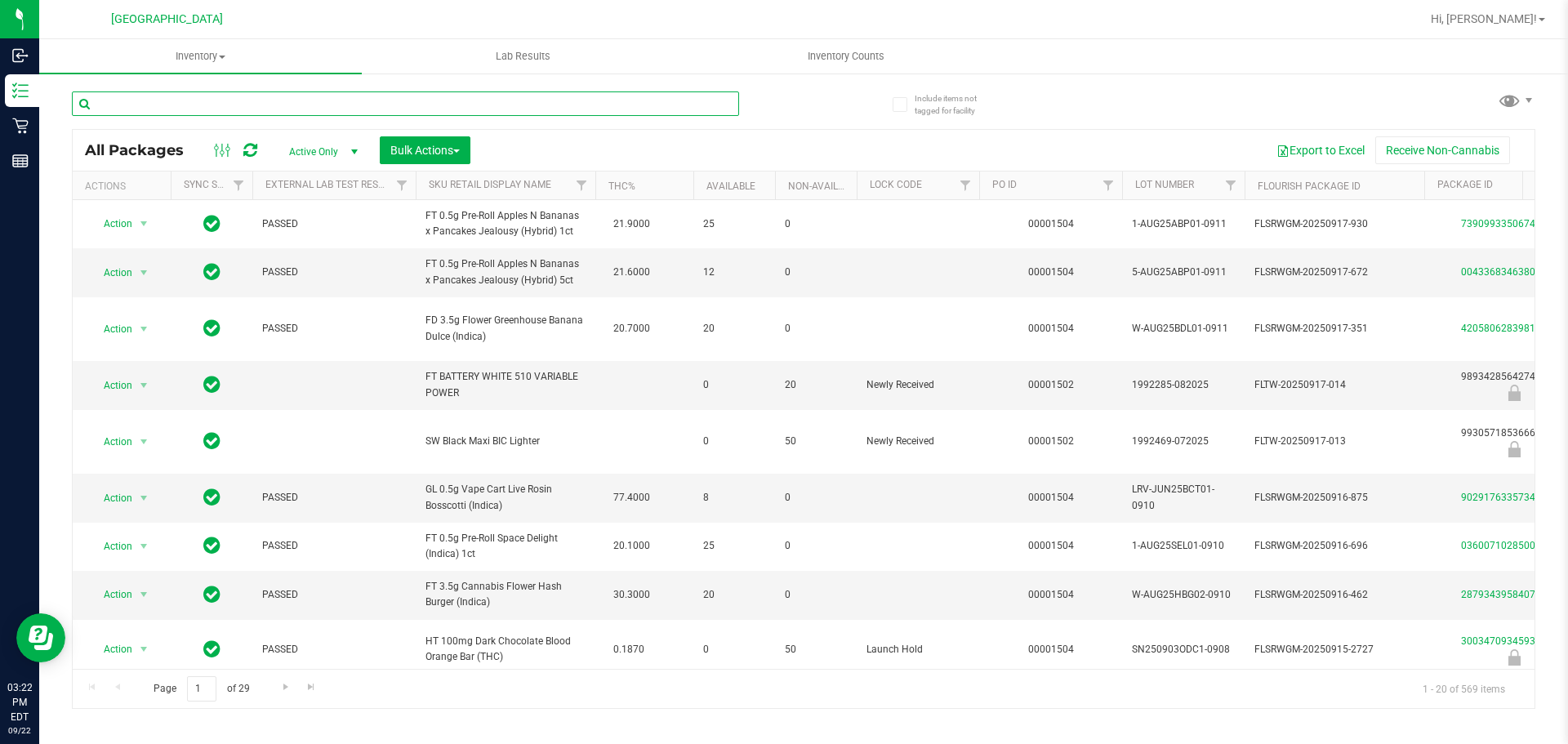
click at [163, 106] on input "text" at bounding box center [405, 103] width 667 height 25
type input "7461032725715378"
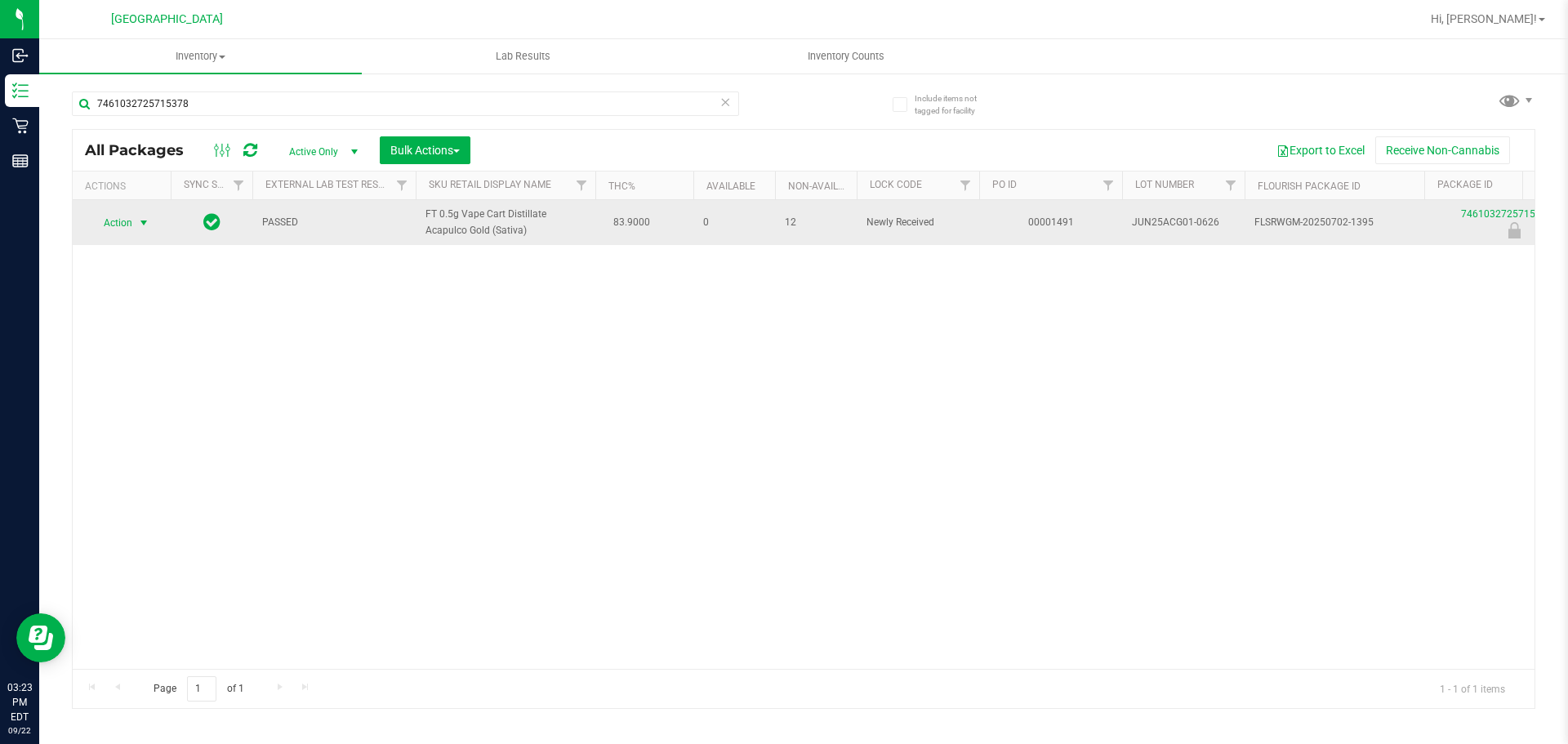
click at [122, 224] on span "Action" at bounding box center [112, 222] width 44 height 23
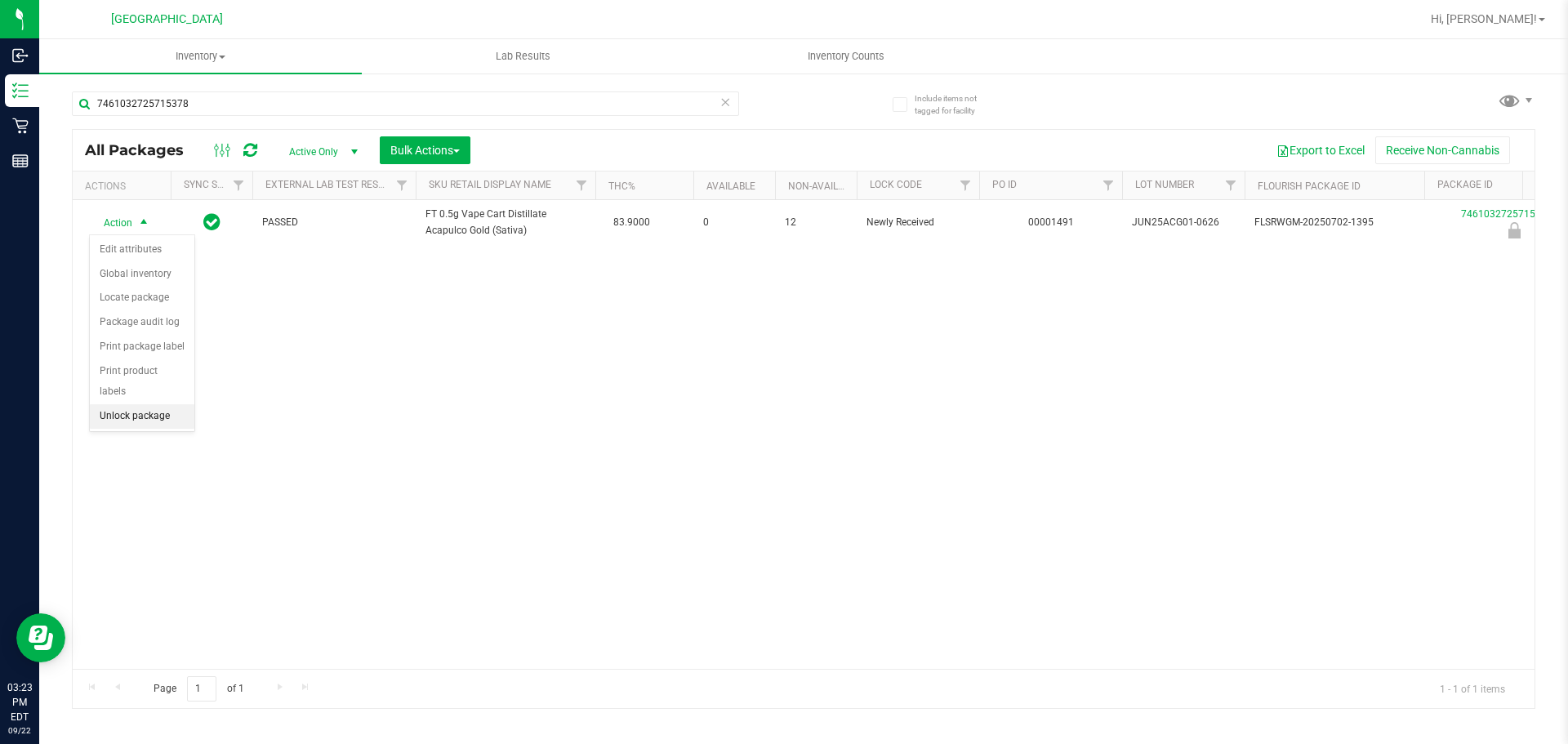
click at [148, 404] on li "Unlock package" at bounding box center [141, 416] width 104 height 25
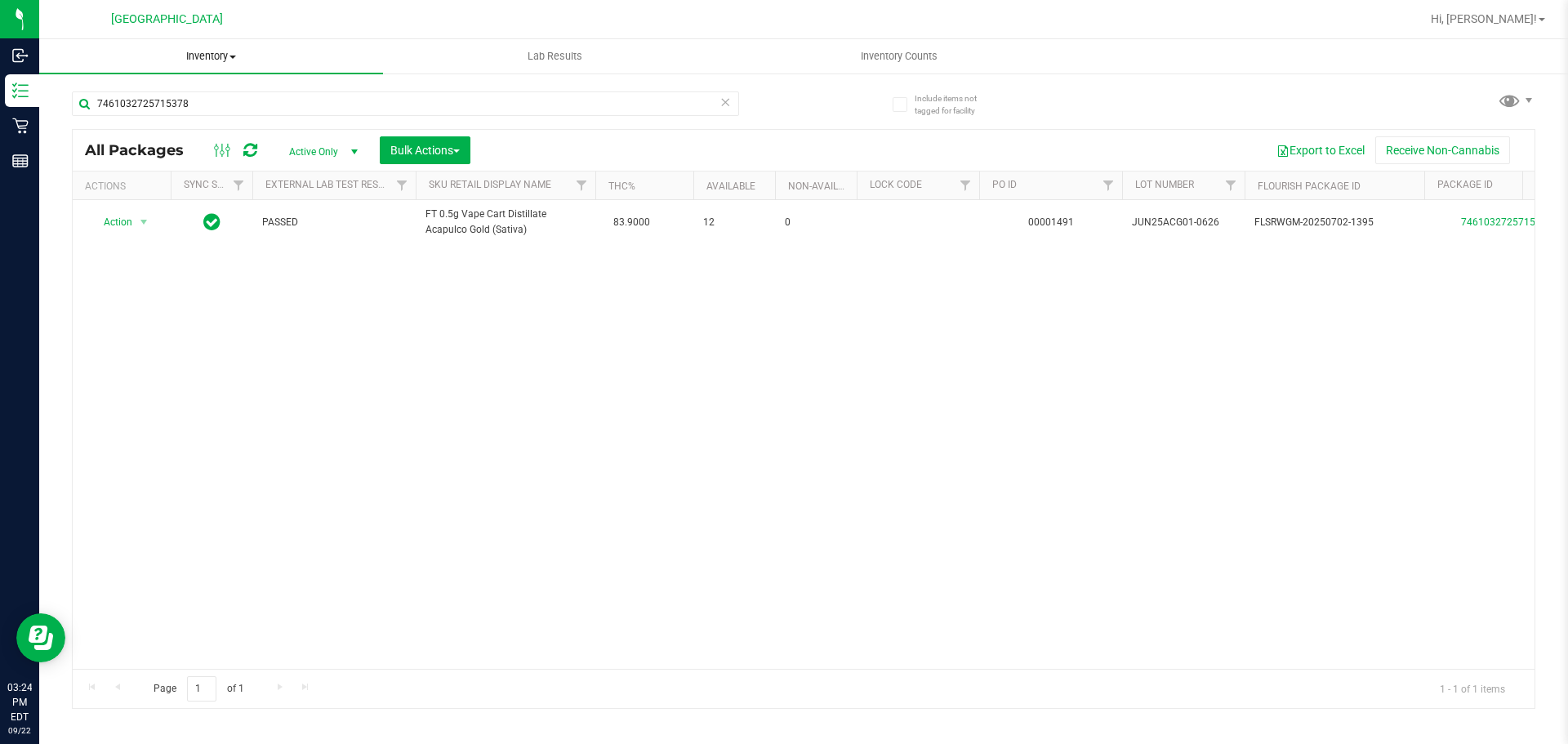
click at [200, 57] on span "Inventory" at bounding box center [210, 56] width 344 height 15
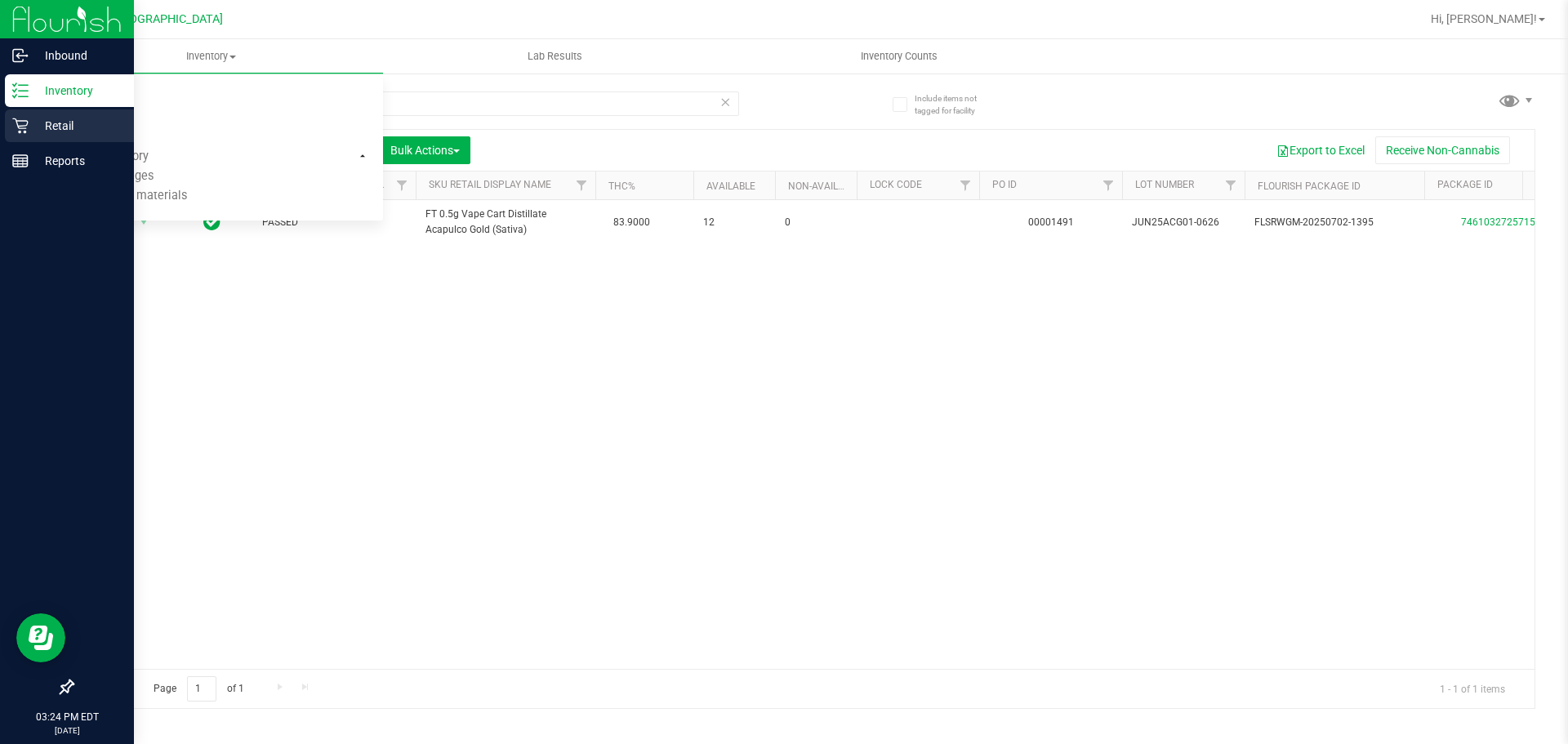
click at [34, 128] on p "Retail" at bounding box center [77, 125] width 98 height 19
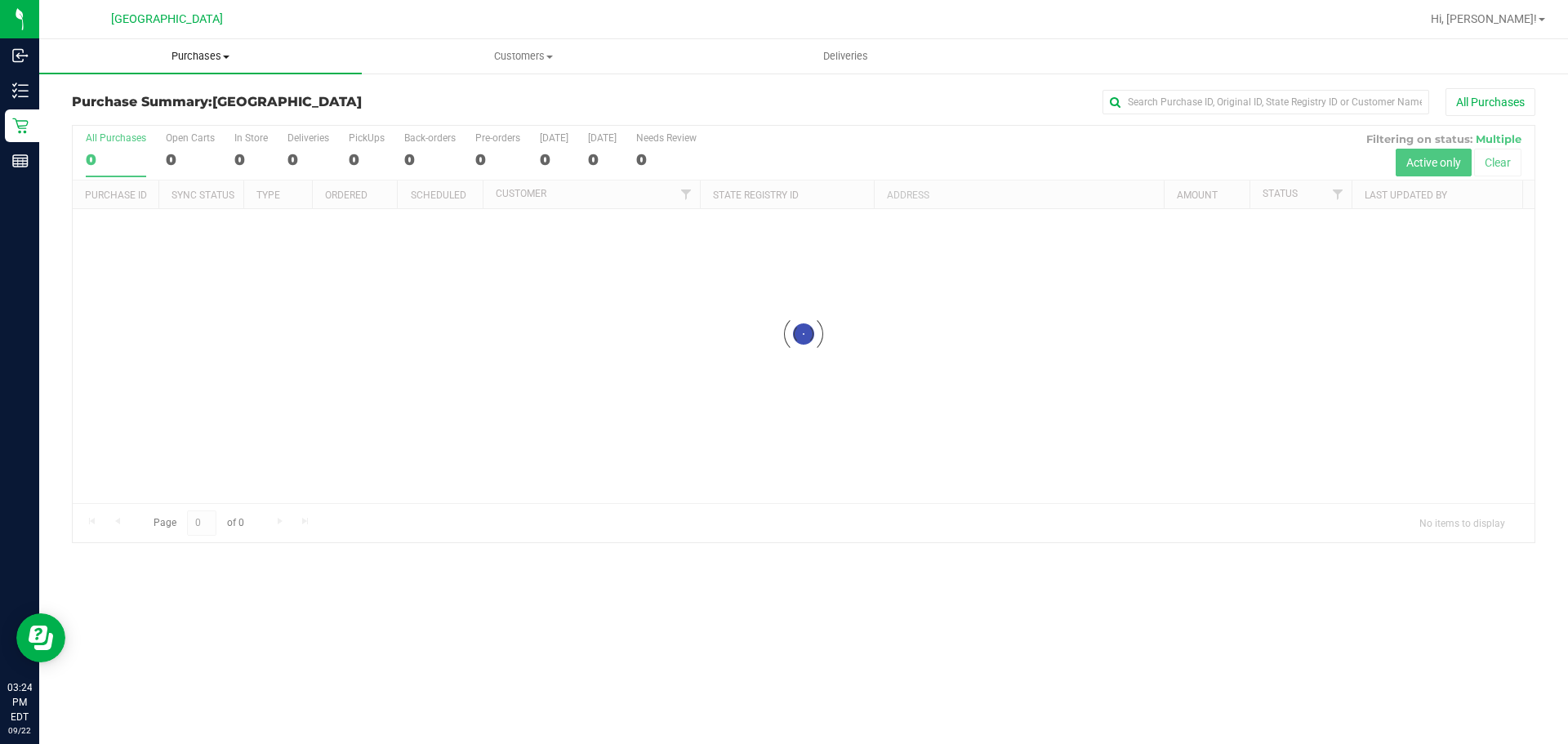
drag, startPoint x: 204, startPoint y: 53, endPoint x: 195, endPoint y: 82, distance: 30.4
click at [202, 54] on span "Purchases" at bounding box center [200, 56] width 323 height 15
click at [172, 116] on li "Fulfillment" at bounding box center [200, 118] width 323 height 19
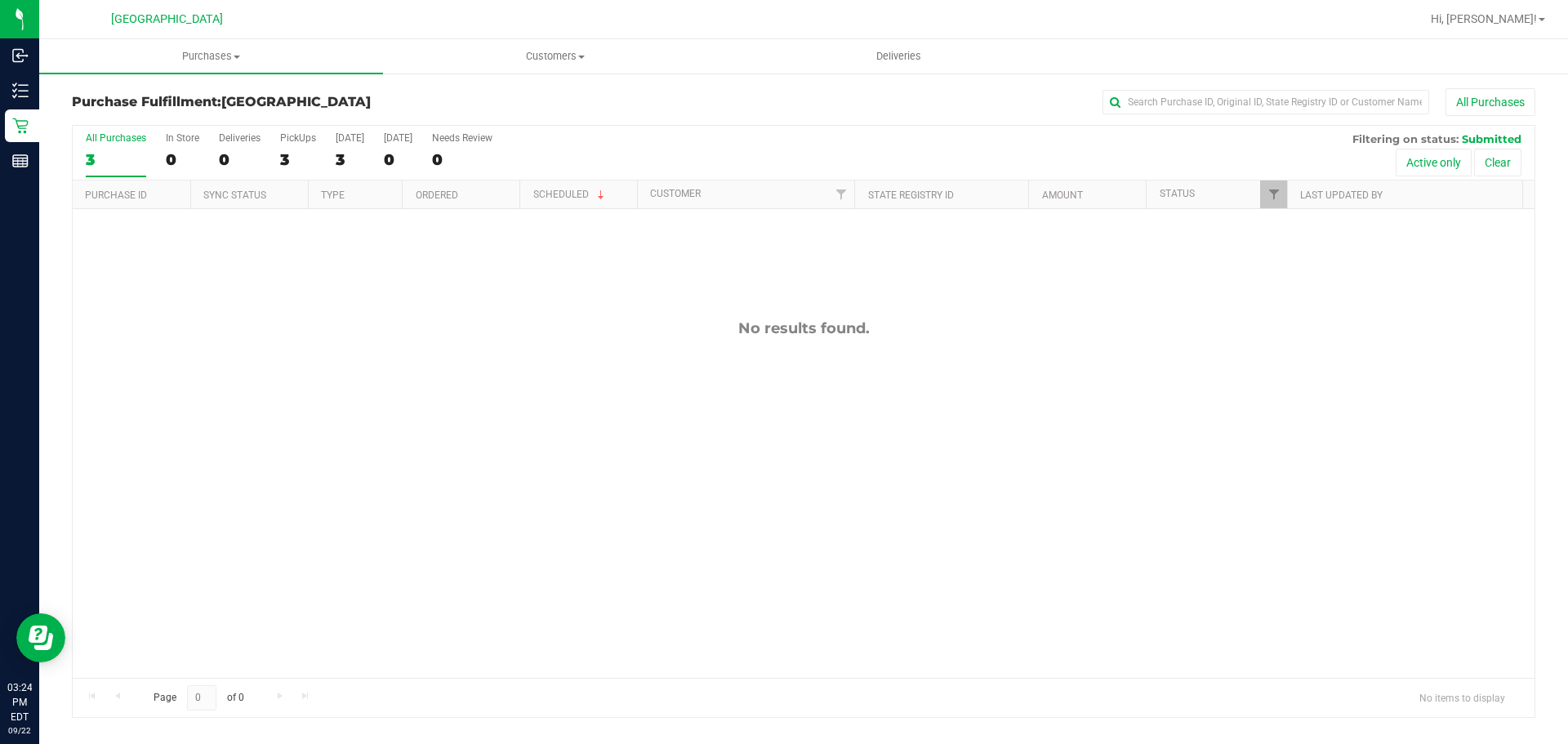
click at [201, 35] on nav "South Tampa WC Hi, Parker!" at bounding box center [802, 19] width 1528 height 39
click at [197, 61] on span "Purchases" at bounding box center [210, 56] width 344 height 15
click at [160, 116] on li "Fulfillment" at bounding box center [210, 118] width 344 height 19
click at [210, 45] on uib-tab-heading "Purchases Summary of purchases Fulfillment All purchases" at bounding box center [210, 55] width 344 height 34
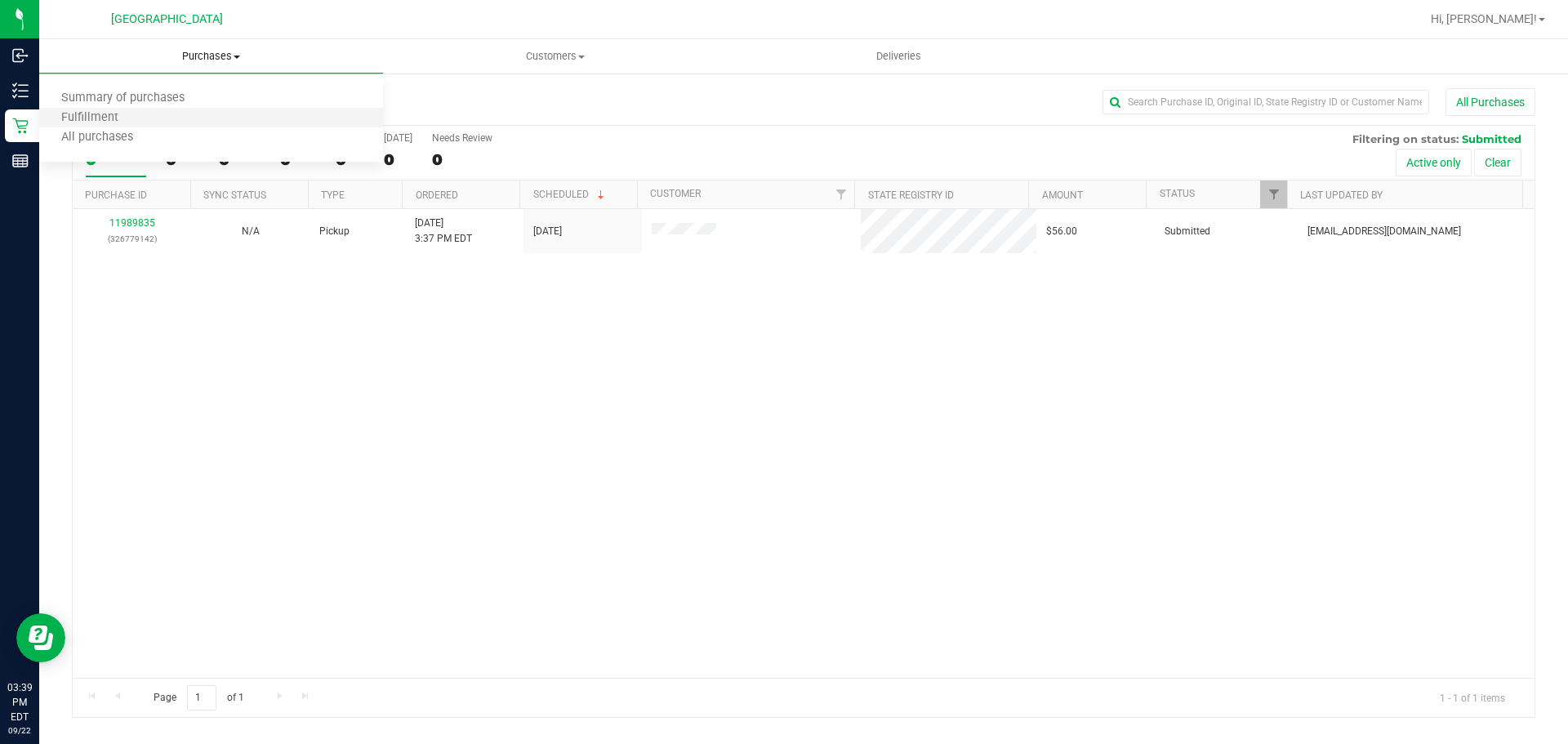
click at [153, 122] on li "Fulfillment" at bounding box center [210, 118] width 344 height 19
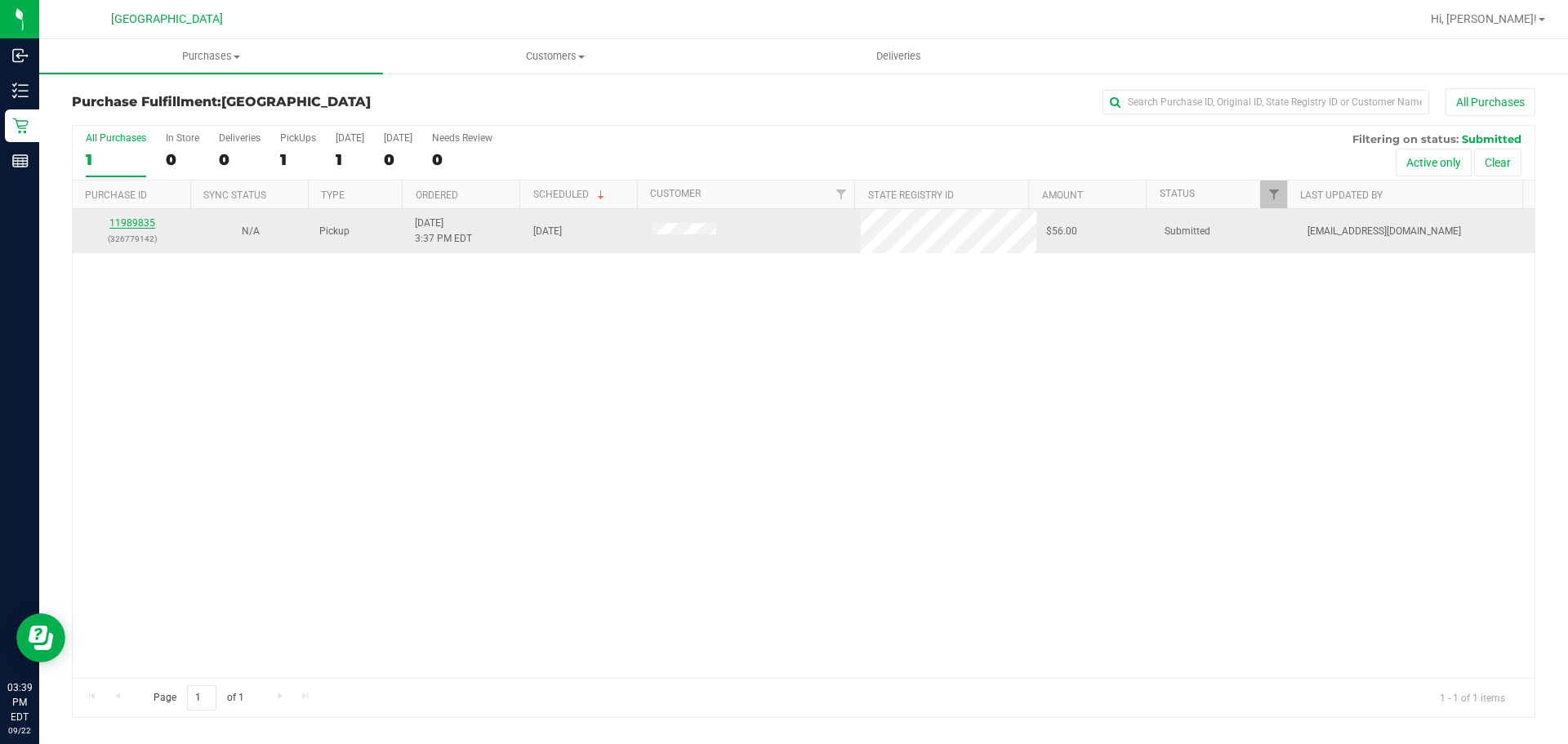
click at [136, 226] on link "11989835" at bounding box center [133, 223] width 46 height 11
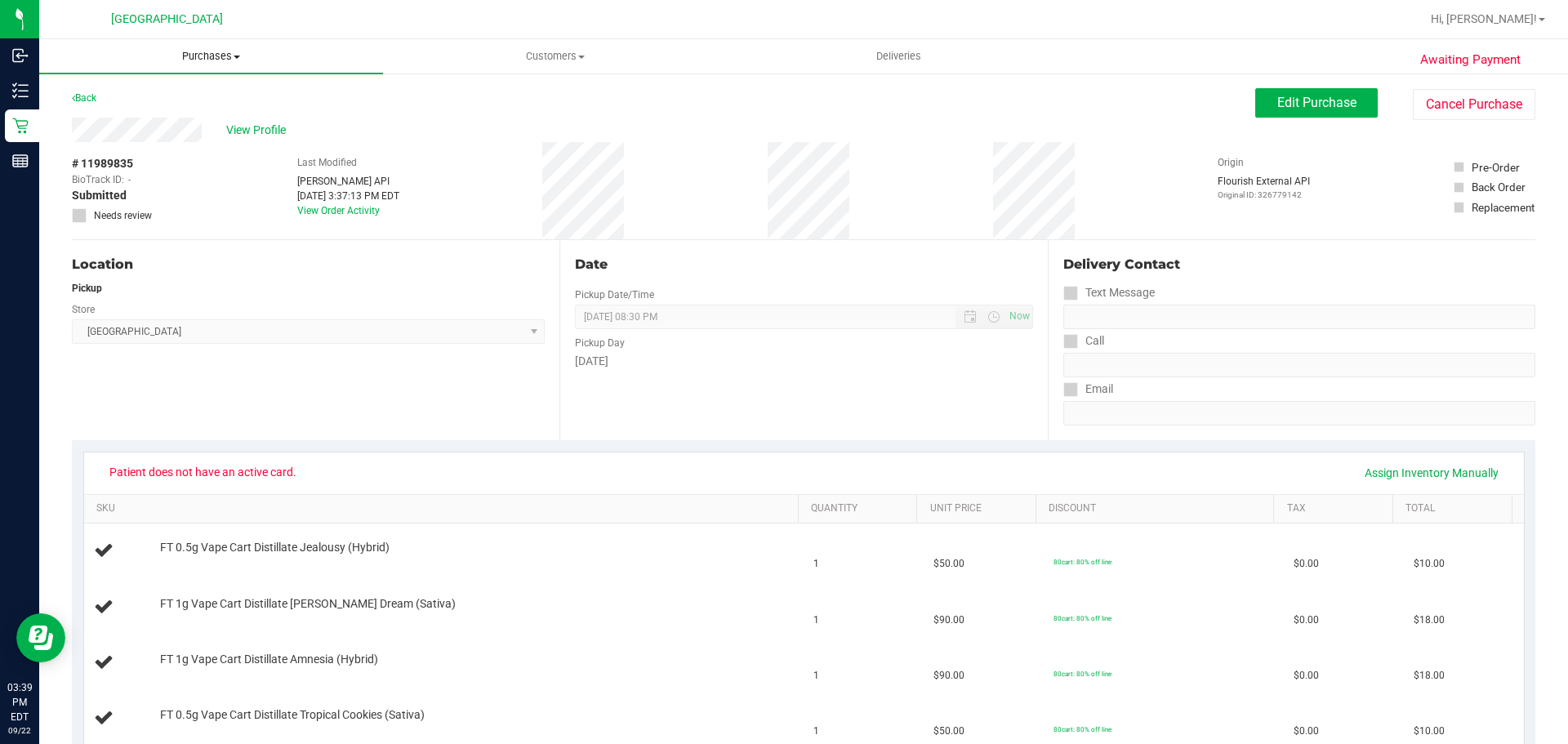
click at [180, 59] on span "Purchases" at bounding box center [210, 56] width 344 height 15
click at [139, 110] on li "Fulfillment" at bounding box center [210, 118] width 344 height 19
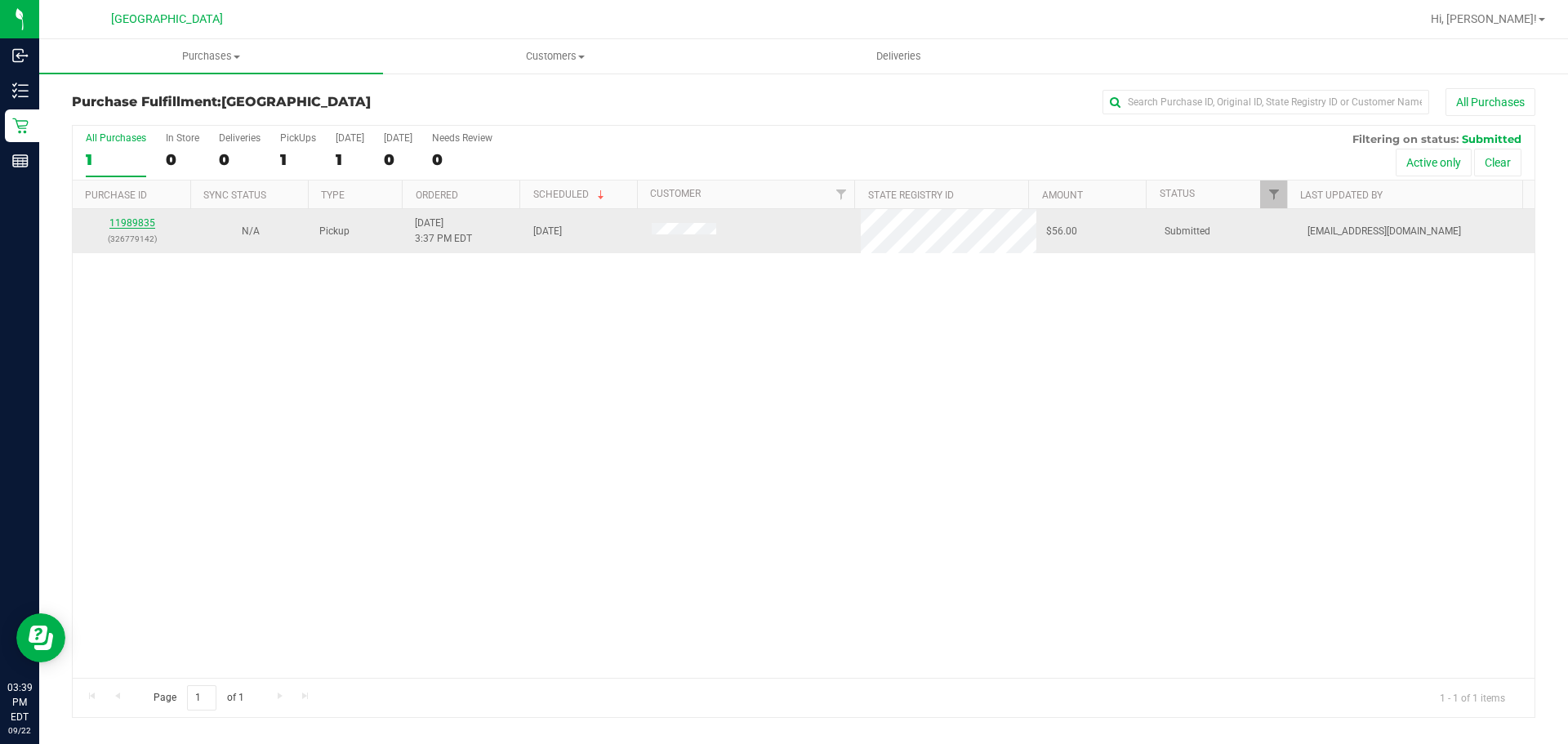
click at [116, 224] on link "11989835" at bounding box center [133, 223] width 46 height 11
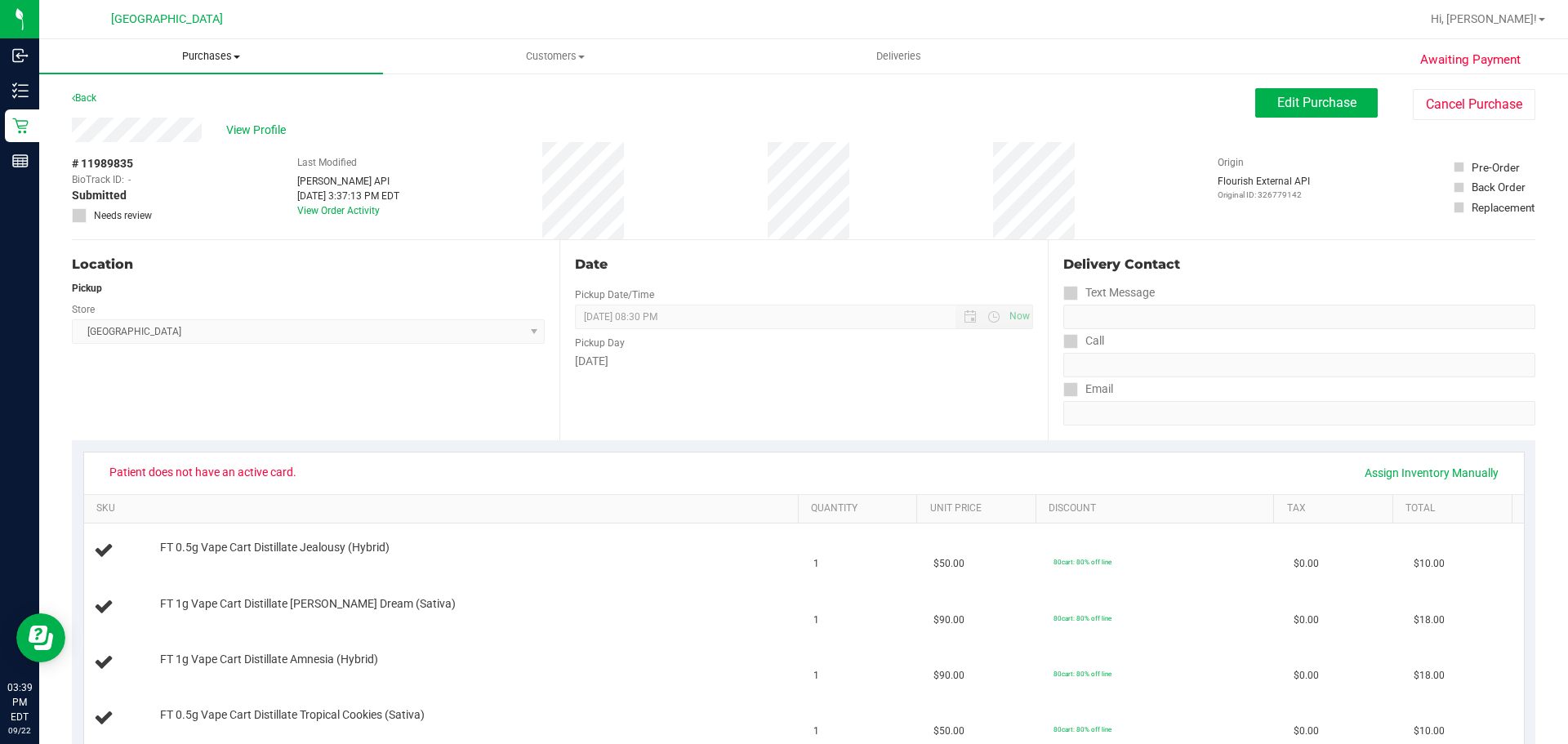
click at [205, 53] on span "Purchases" at bounding box center [210, 56] width 344 height 15
click at [179, 117] on li "Fulfillment" at bounding box center [210, 118] width 344 height 19
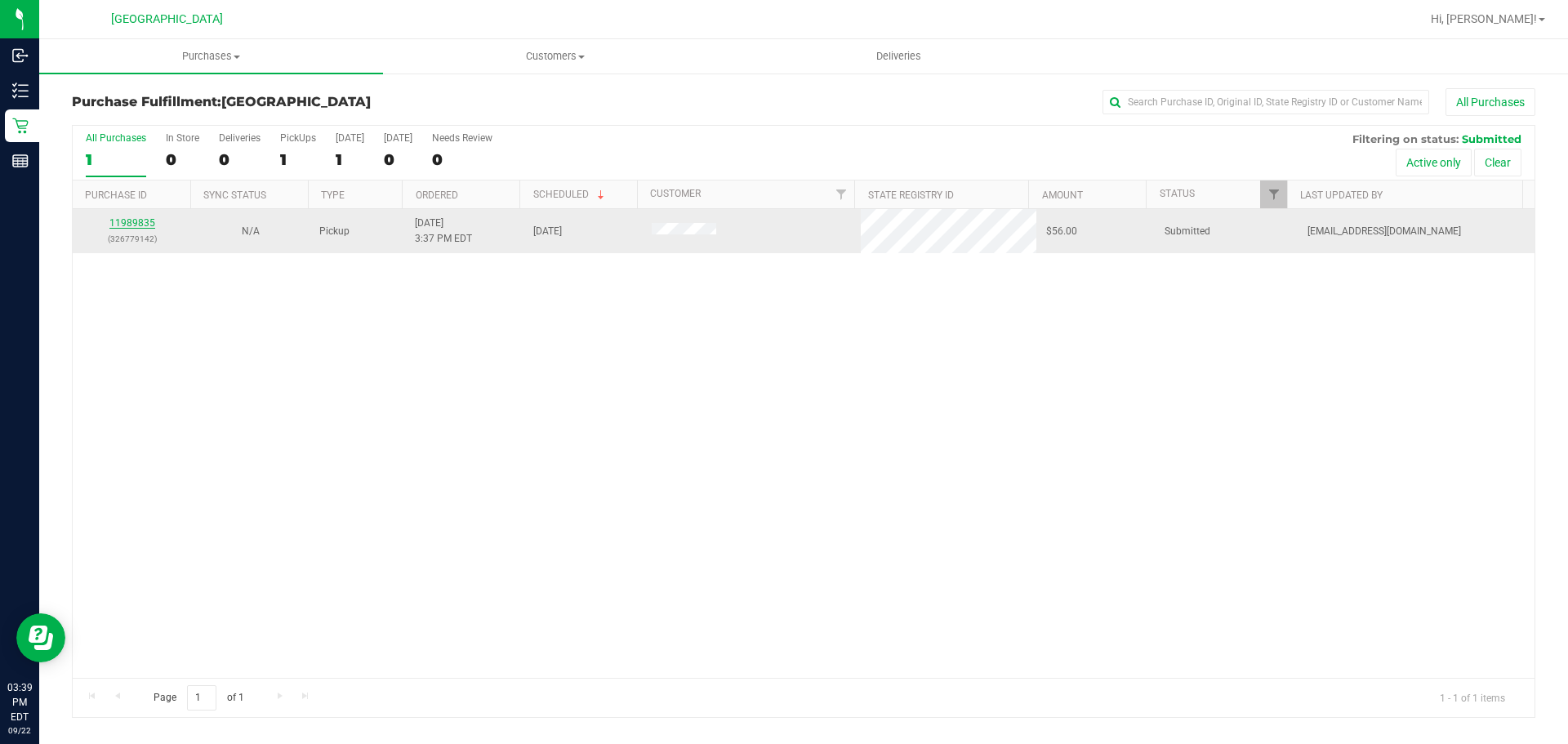
click at [144, 224] on link "11989835" at bounding box center [133, 223] width 46 height 11
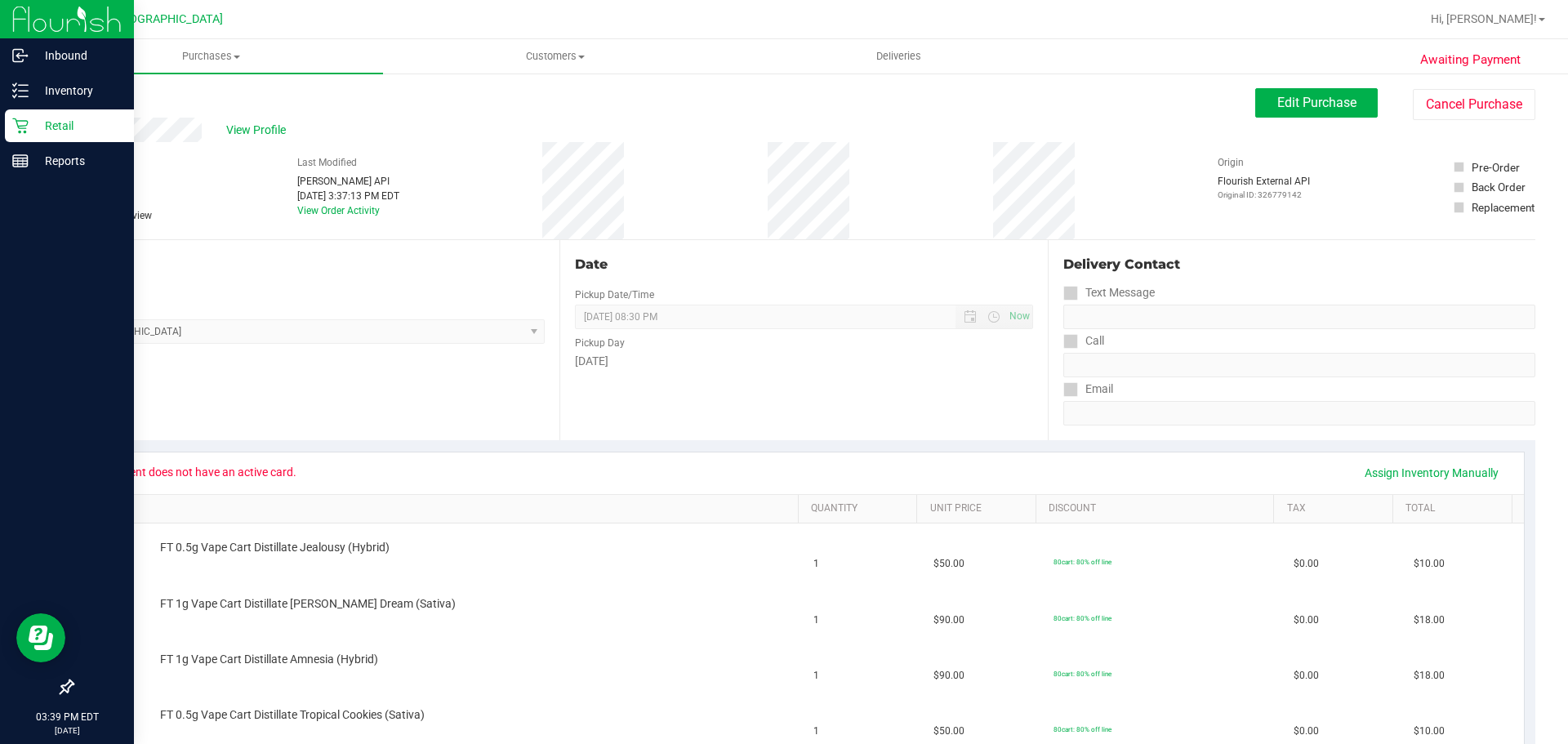
click at [24, 117] on div "Retail" at bounding box center [69, 125] width 129 height 32
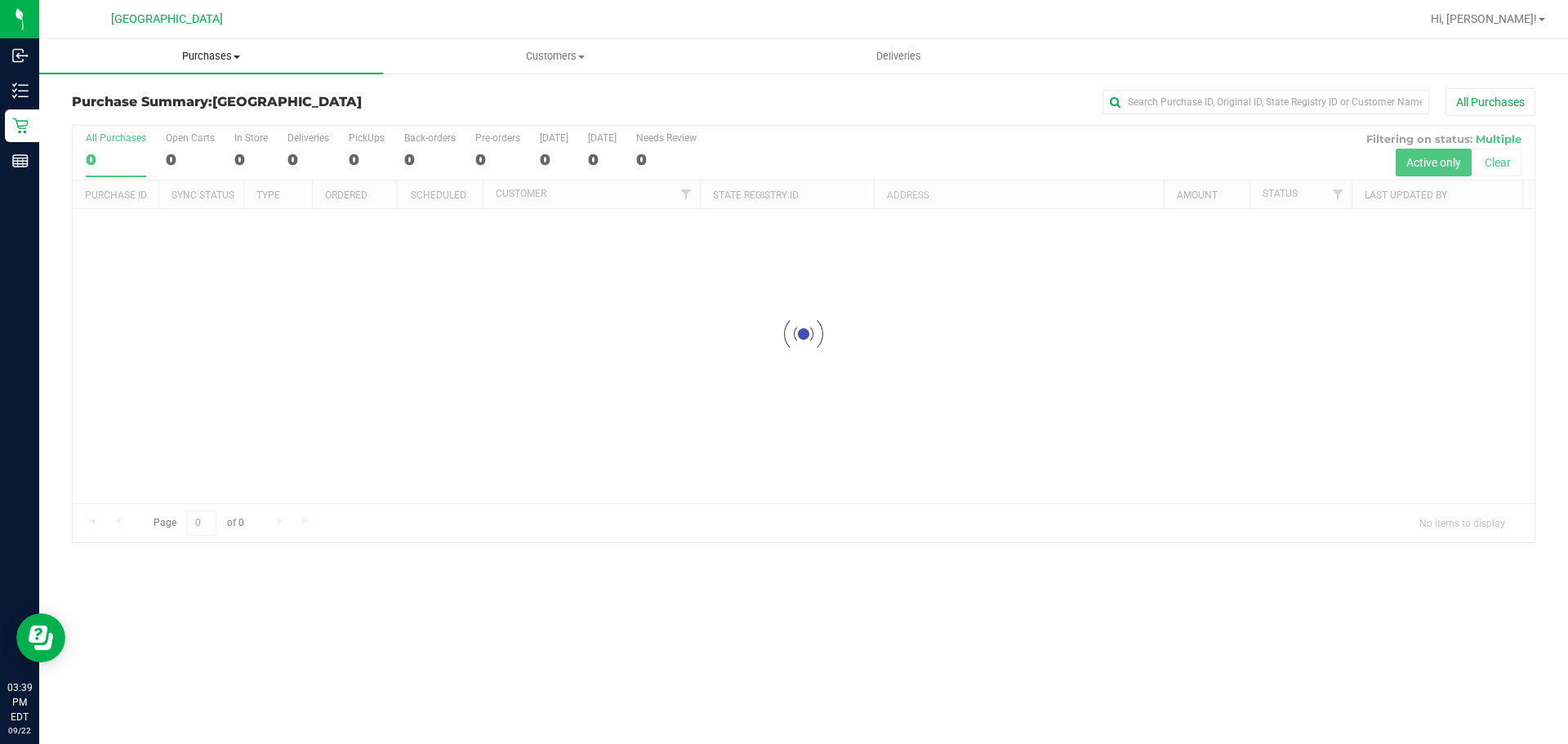
click at [222, 53] on span "Purchases" at bounding box center [210, 56] width 344 height 15
click at [196, 119] on li "Fulfillment" at bounding box center [210, 118] width 344 height 19
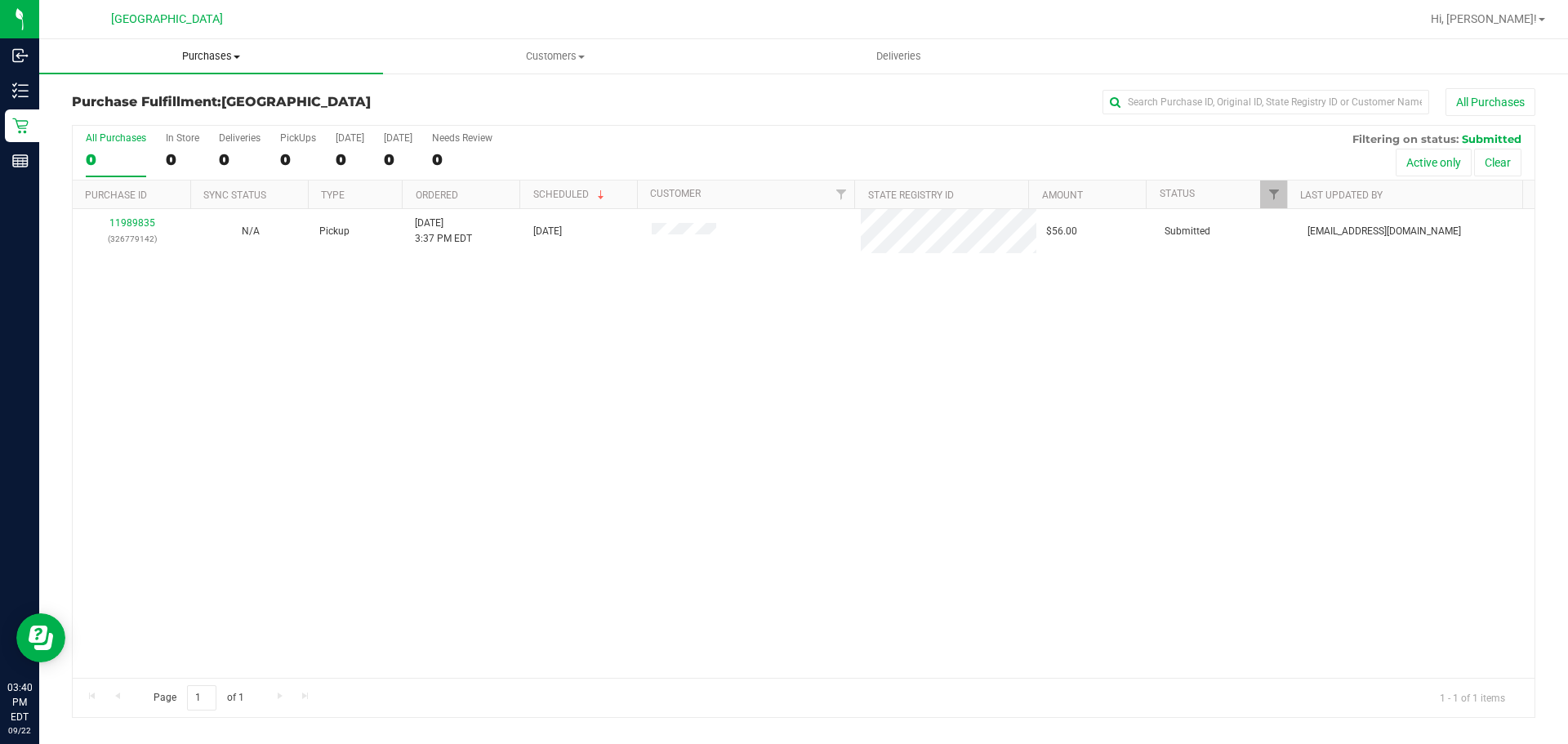
click at [210, 60] on span "Purchases" at bounding box center [210, 56] width 344 height 15
click at [190, 113] on li "Fulfillment" at bounding box center [210, 118] width 344 height 19
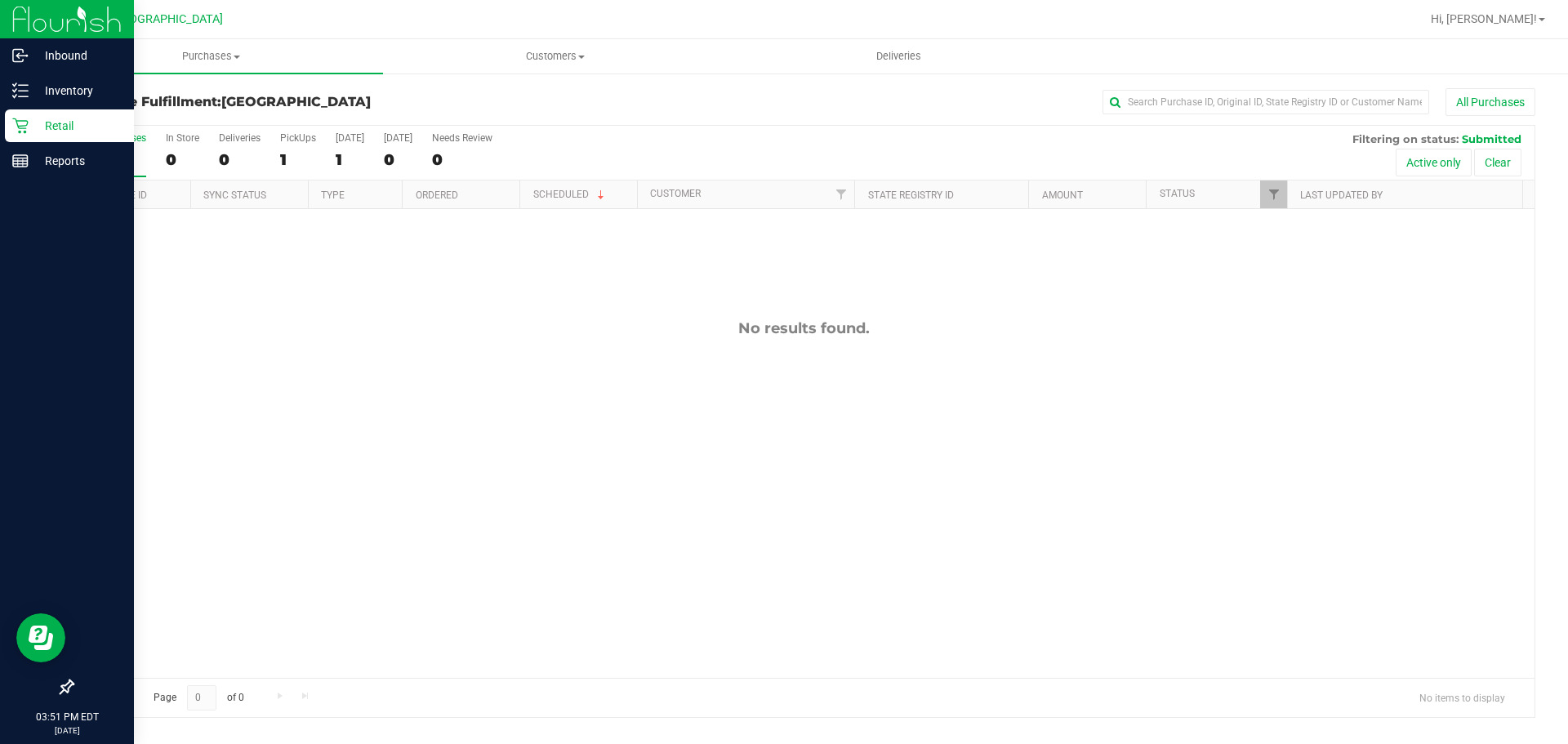
click at [26, 117] on div "Retail" at bounding box center [69, 125] width 129 height 32
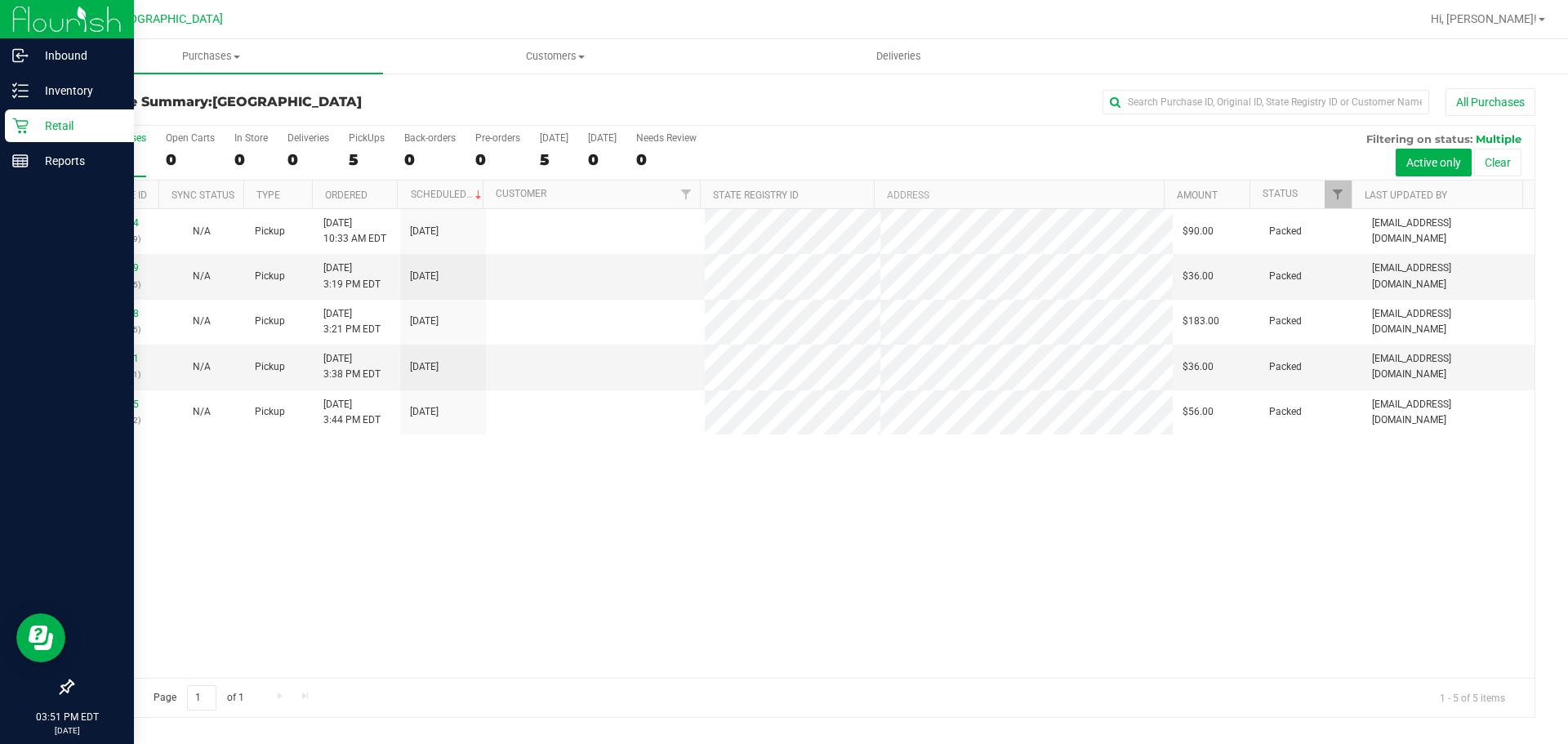
click at [57, 120] on p "Retail" at bounding box center [77, 125] width 98 height 19
click at [93, 151] on p "Reports" at bounding box center [77, 160] width 98 height 19
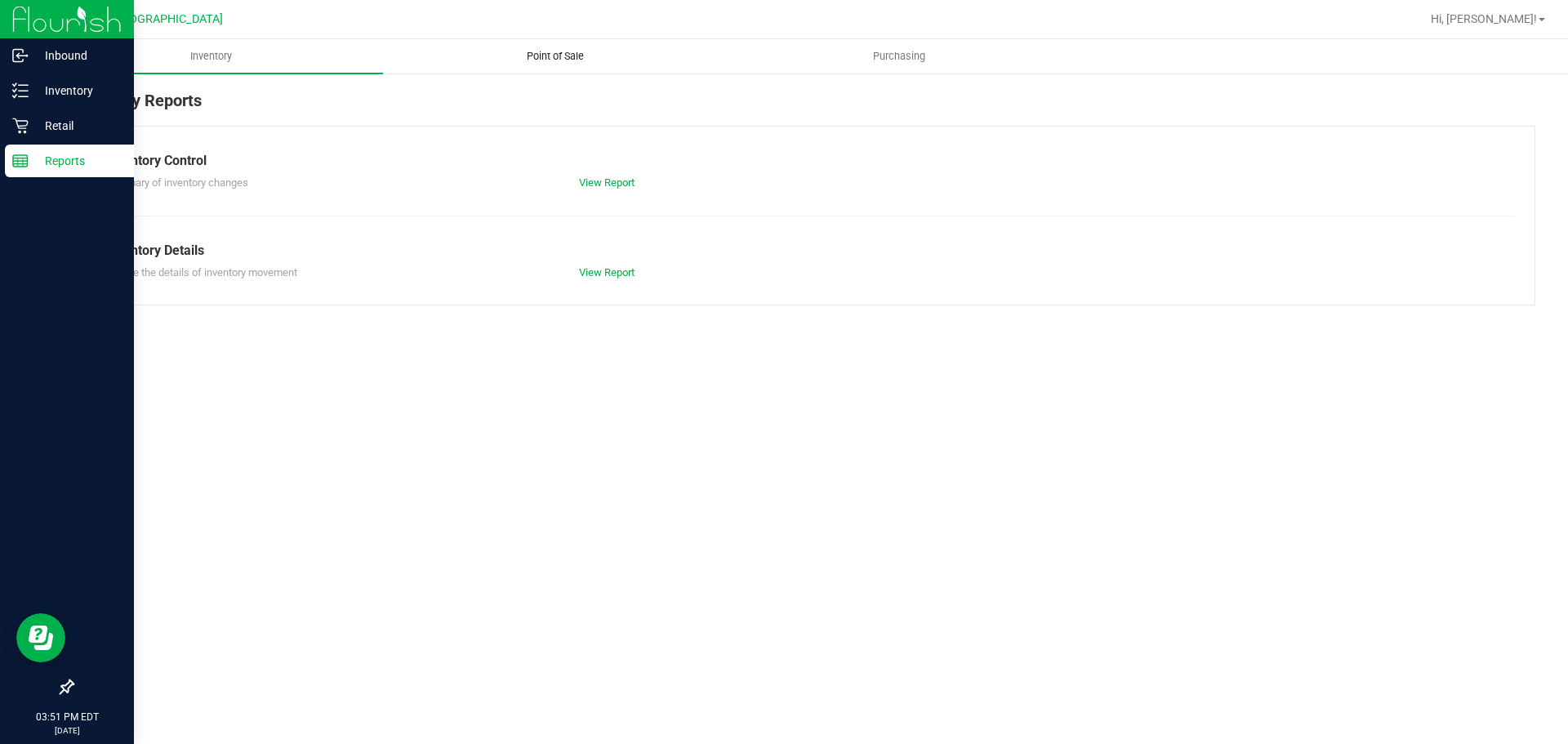
click at [545, 60] on span "Point of Sale" at bounding box center [555, 56] width 101 height 15
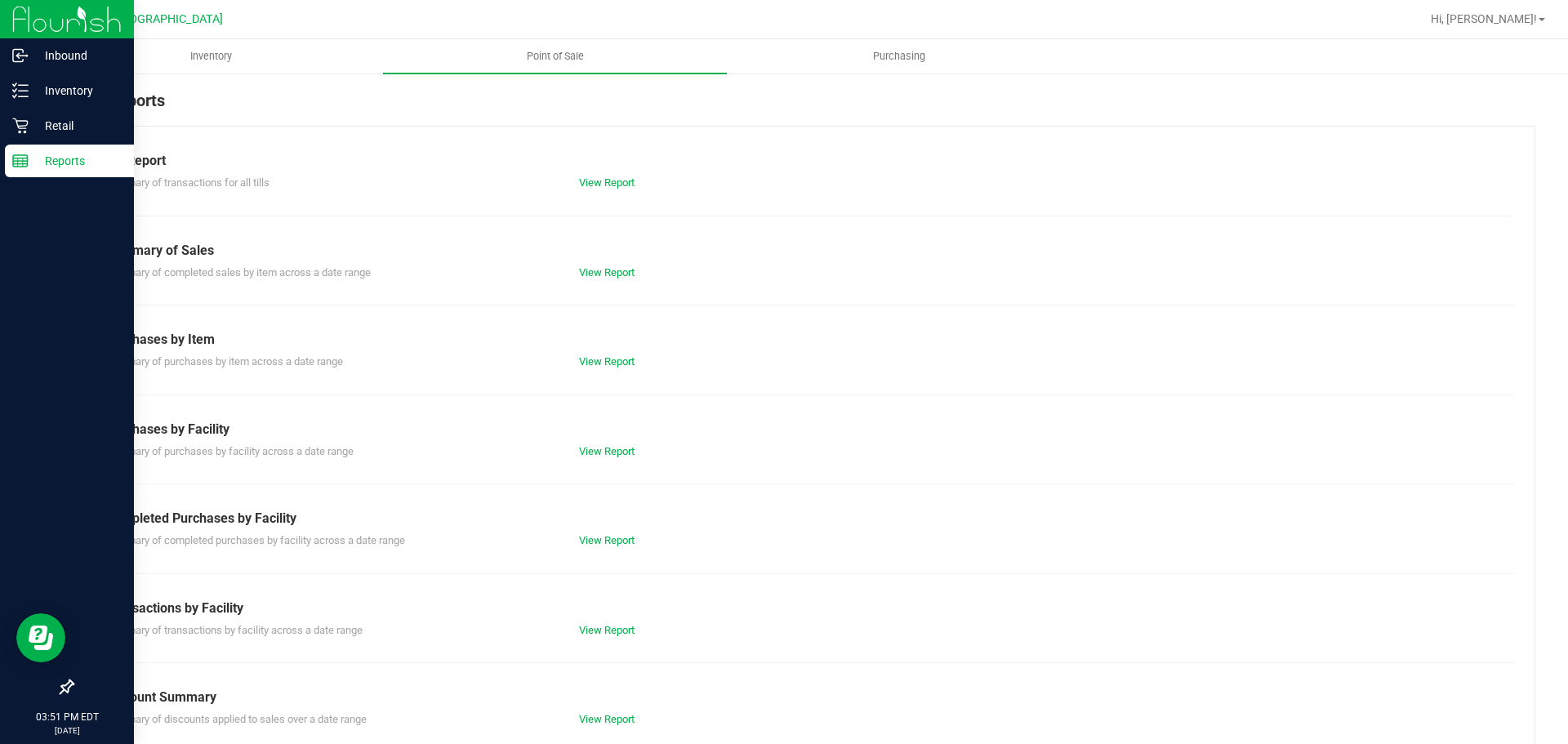
click at [610, 533] on div "View Report" at bounding box center [684, 540] width 237 height 17
click at [610, 537] on link "View Report" at bounding box center [607, 539] width 55 height 12
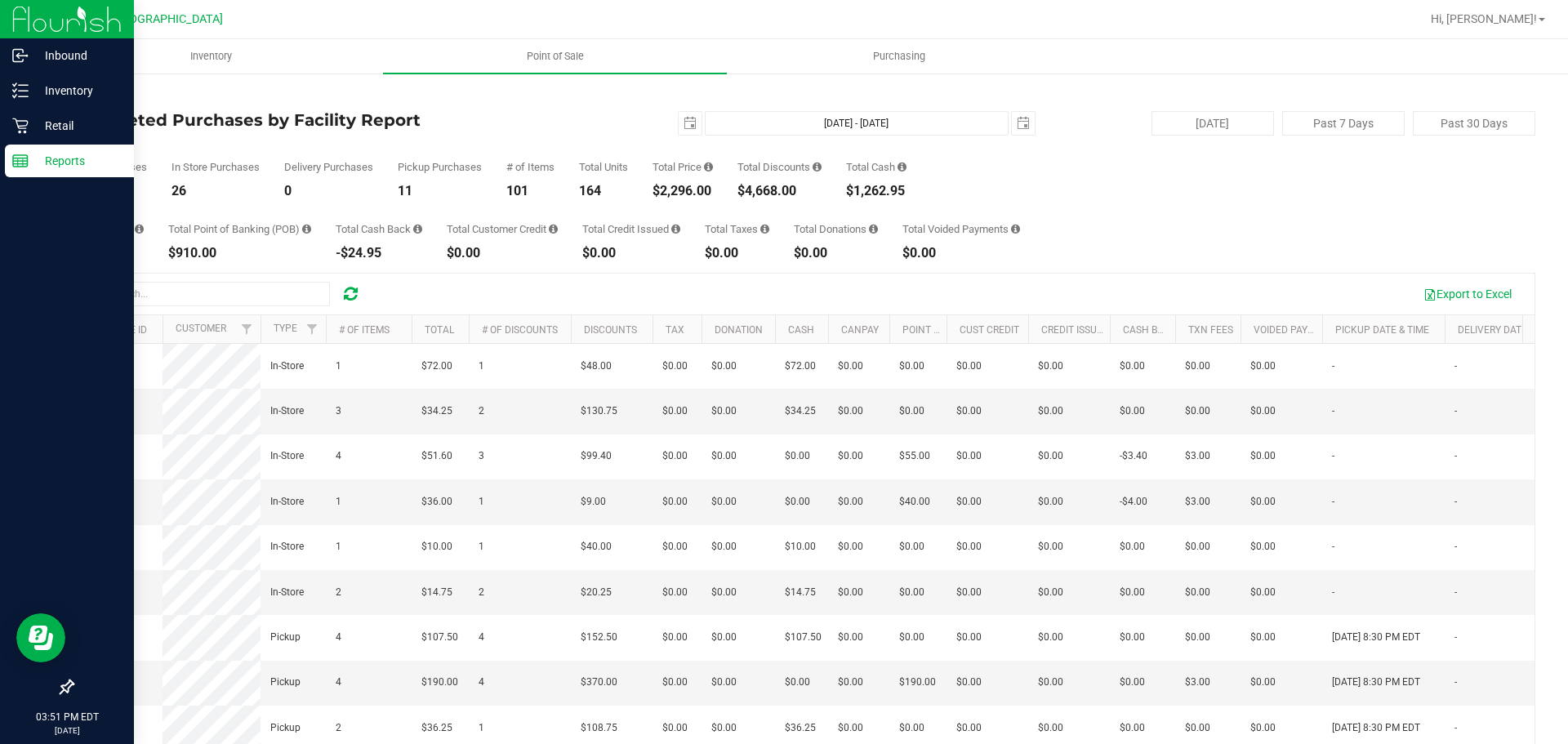
drag, startPoint x: 74, startPoint y: 171, endPoint x: 940, endPoint y: 192, distance: 866.3
click at [940, 192] on div "Total Purchases 37 In Store Purchases 26 Delivery Purchases 0 Pickup Purchases …" at bounding box center [803, 166] width 1464 height 62
click at [39, 120] on p "Retail" at bounding box center [77, 125] width 98 height 19
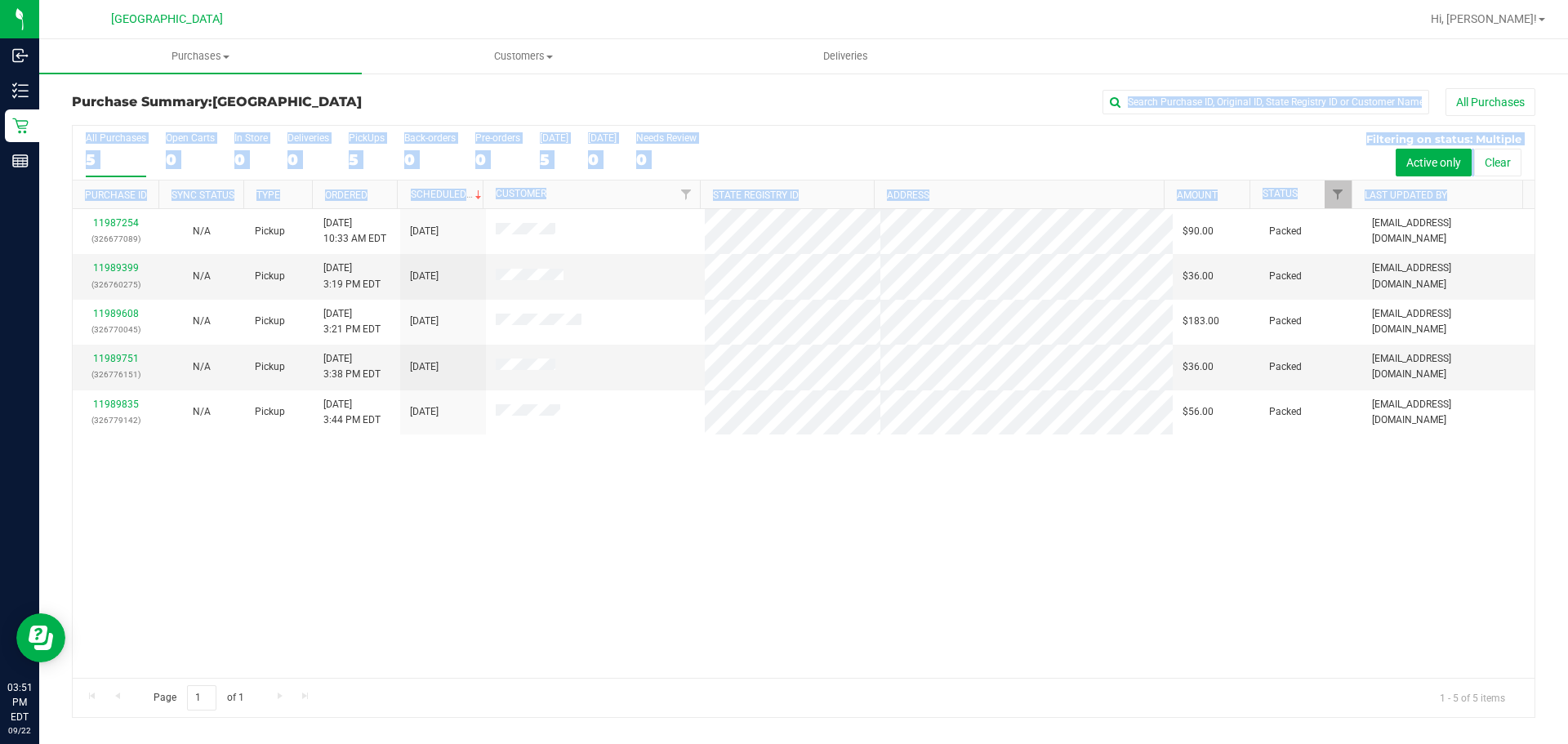
drag, startPoint x: 339, startPoint y: 105, endPoint x: 699, endPoint y: 651, distance: 654.0
click at [699, 651] on div "Purchase Summary: South Tampa WC All Purchases All Purchases 5 Open Carts 0 In …" at bounding box center [803, 403] width 1464 height 630
click at [764, 590] on div "11987254 (326677089) N/A Pickup 9/22/2025 10:33 AM EDT 9/22/2025 $90.00 Packed …" at bounding box center [803, 443] width 1462 height 468
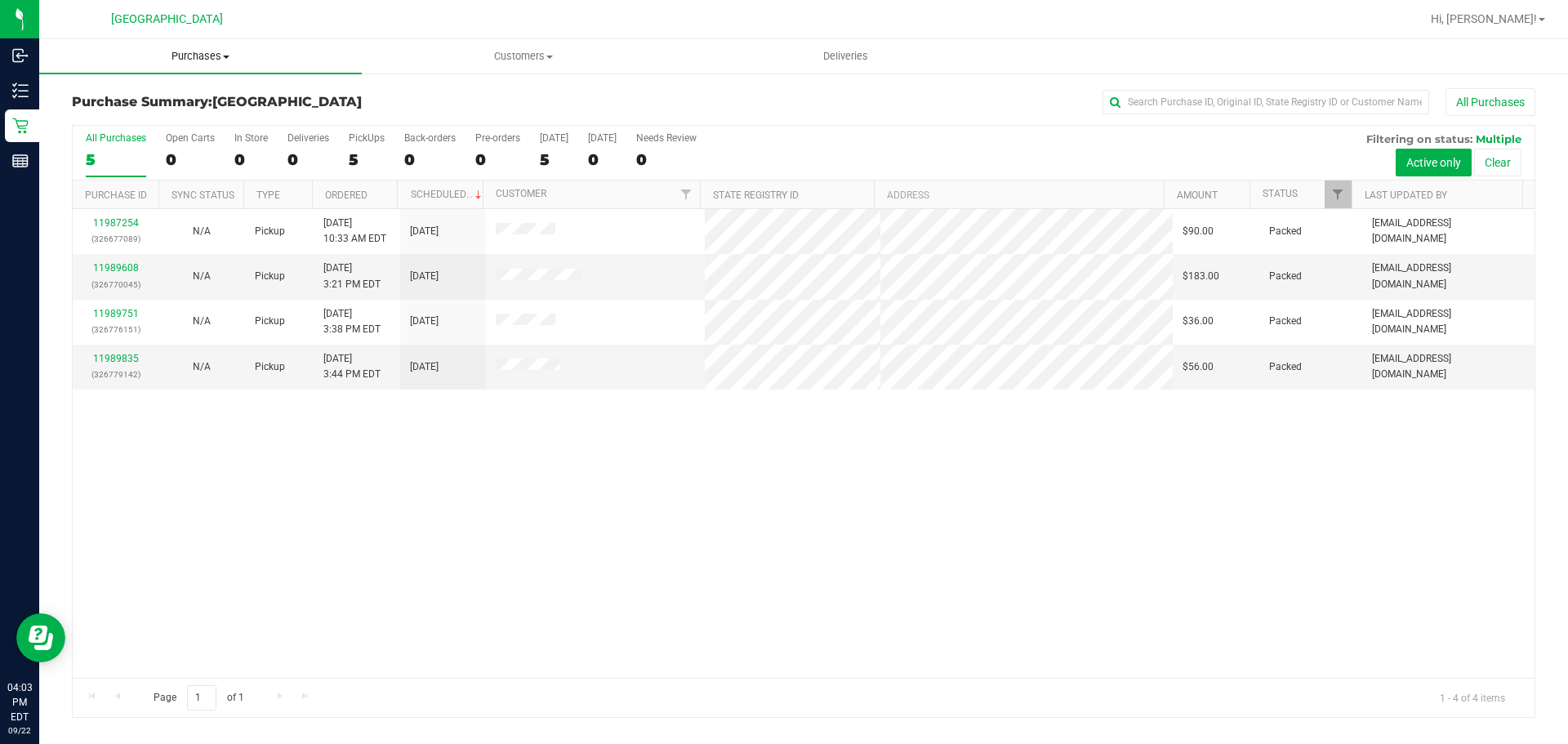
click at [189, 59] on span "Purchases" at bounding box center [200, 56] width 323 height 15
click at [153, 119] on li "Fulfillment" at bounding box center [200, 118] width 323 height 19
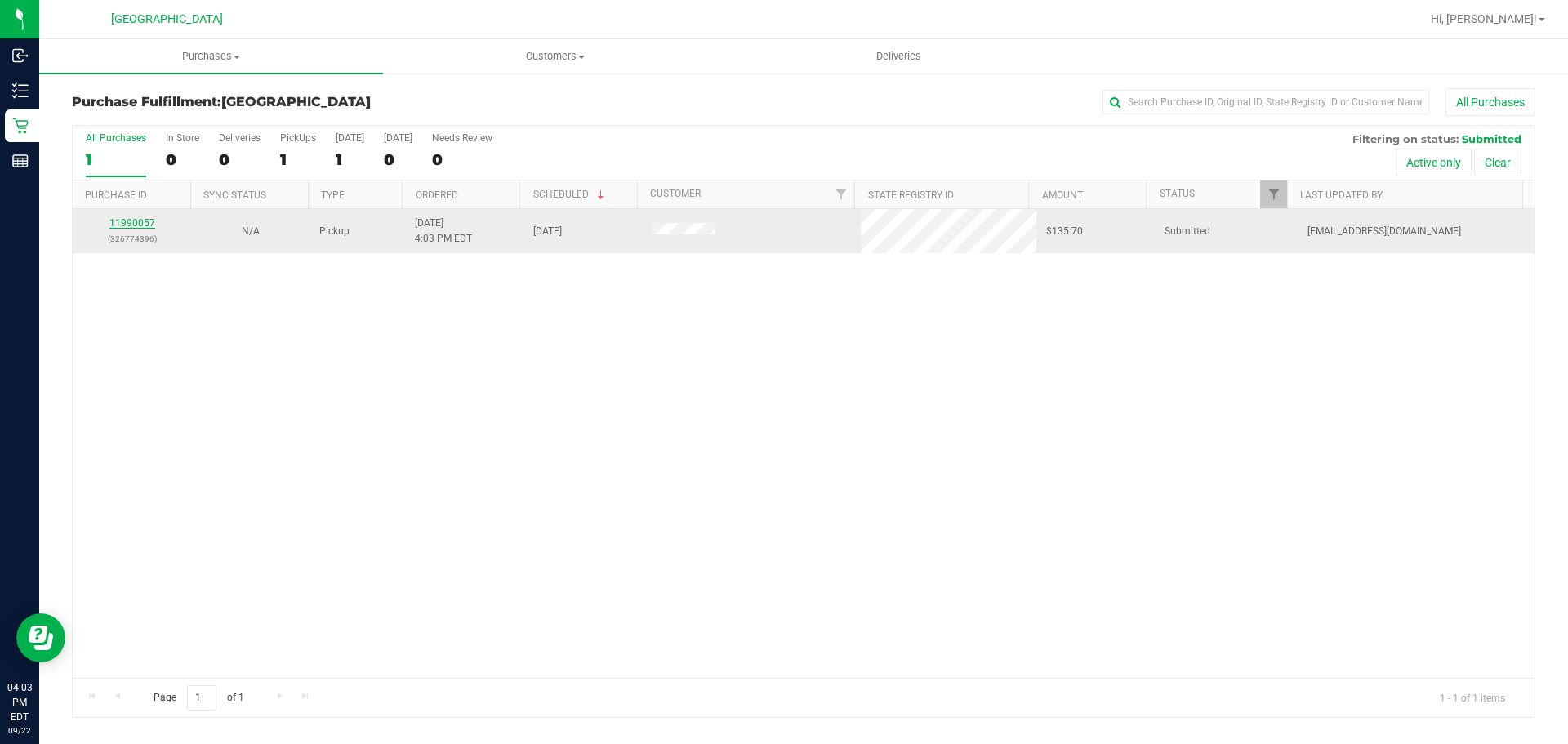
click at [139, 218] on link "11990057" at bounding box center [133, 223] width 46 height 11
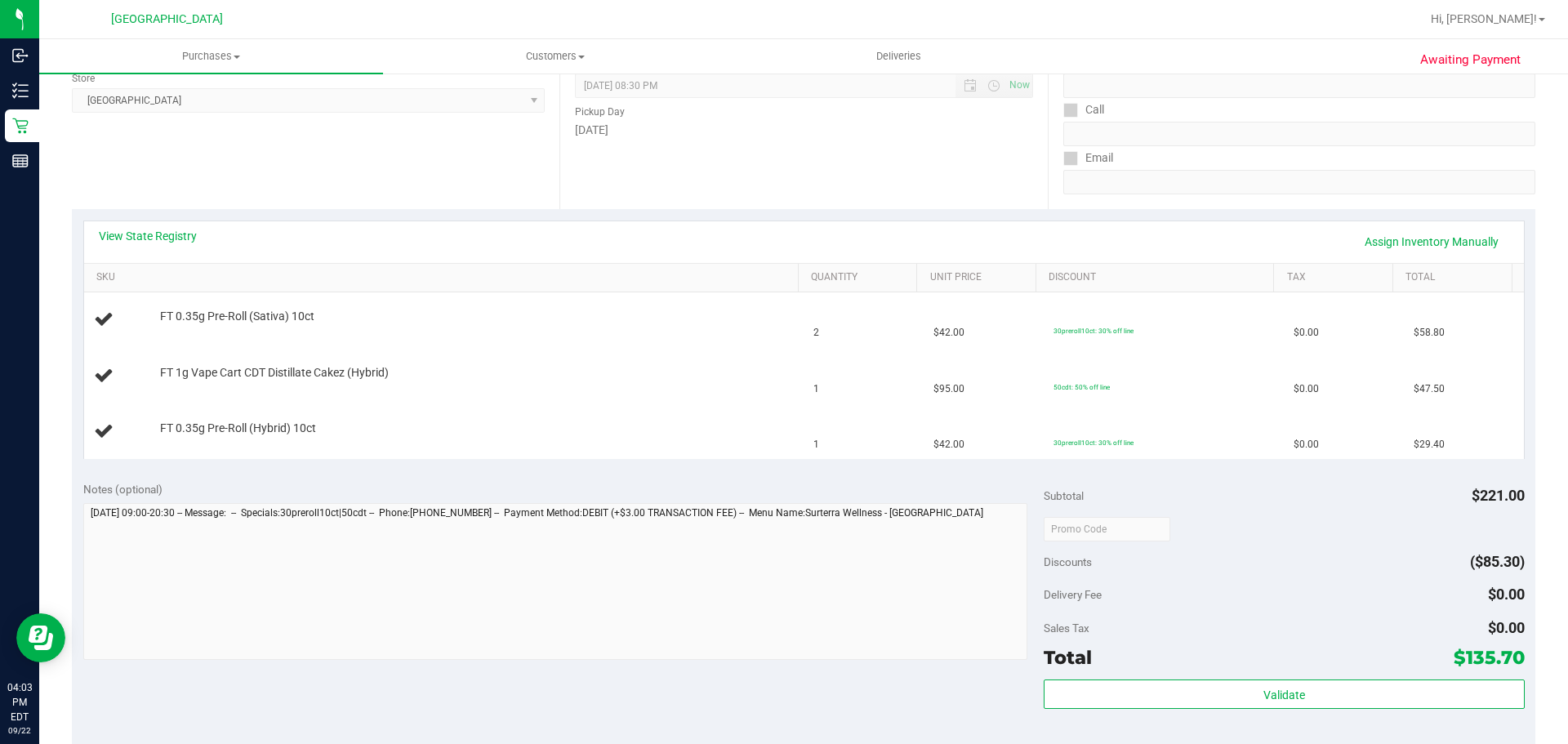
scroll to position [408, 0]
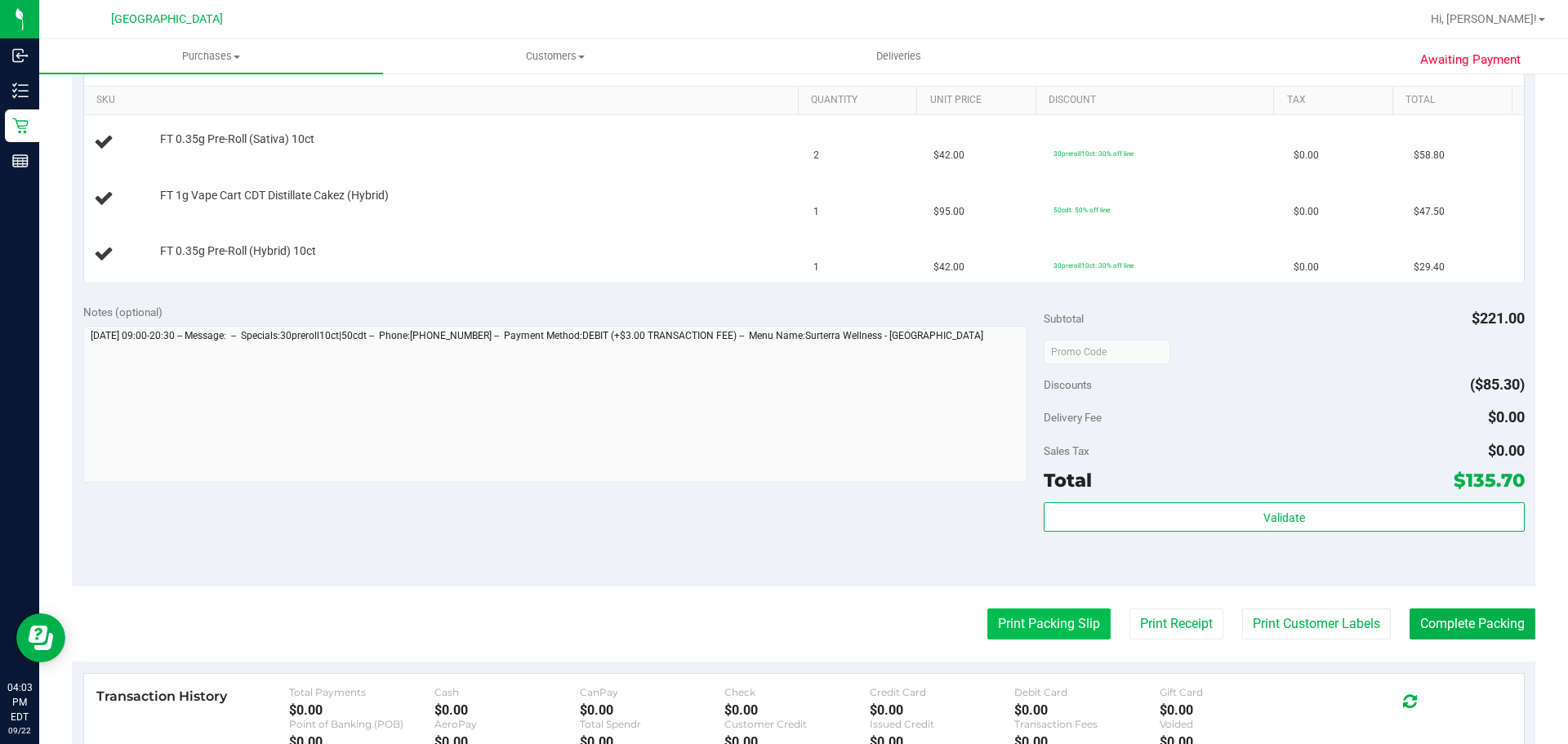
click at [1017, 613] on button "Print Packing Slip" at bounding box center [1049, 624] width 124 height 31
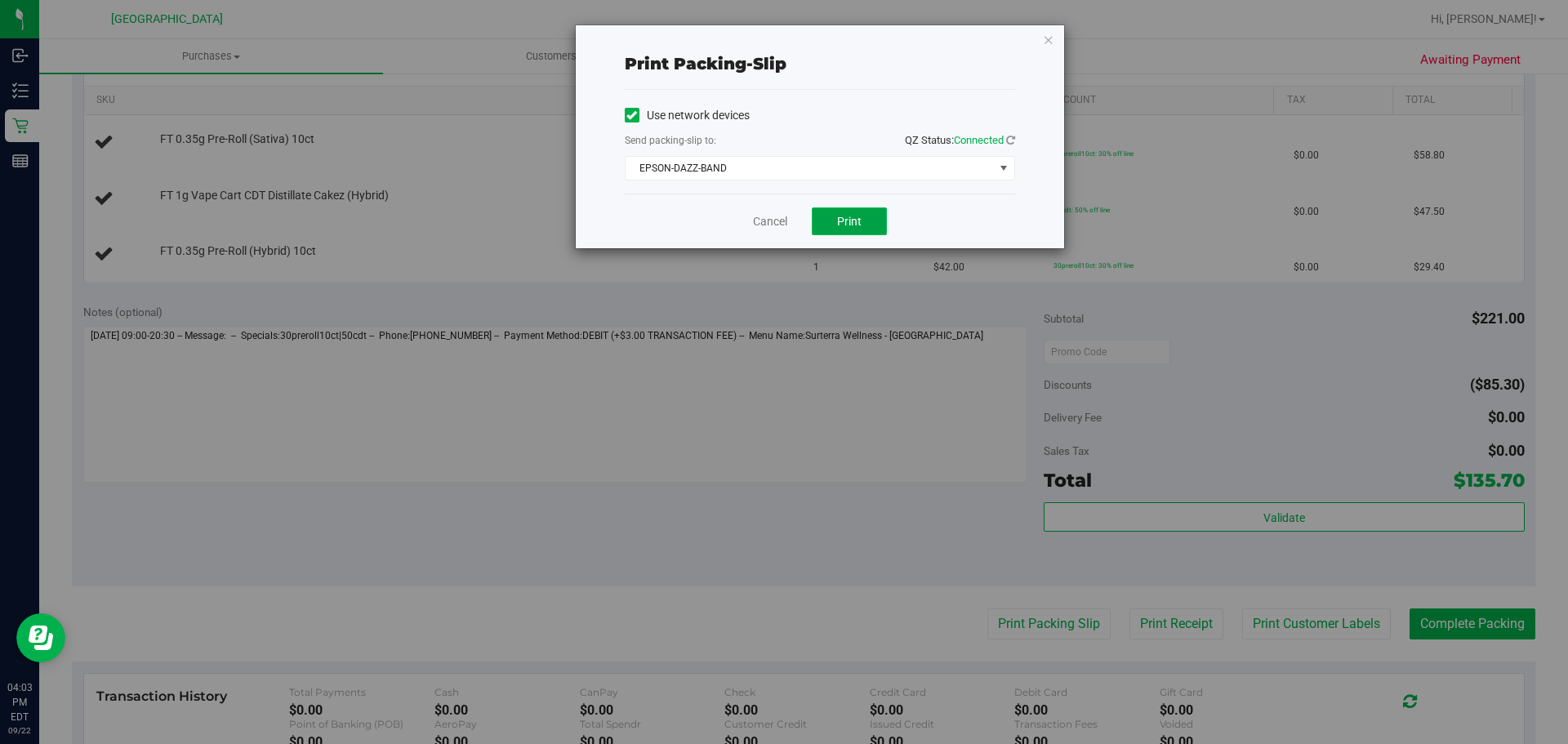
click at [841, 218] on span "Print" at bounding box center [849, 221] width 25 height 13
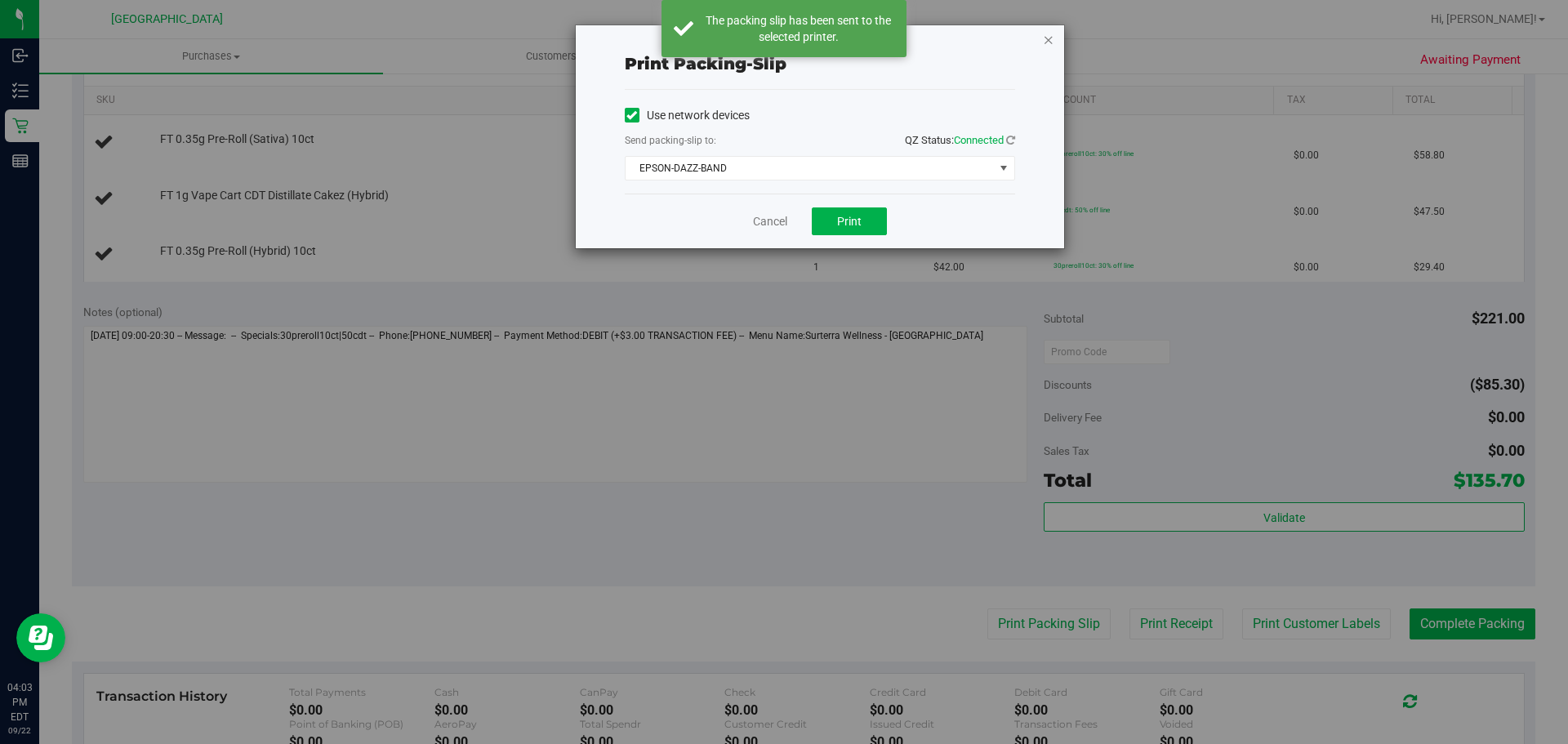
click at [1050, 39] on icon "button" at bounding box center [1049, 39] width 11 height 19
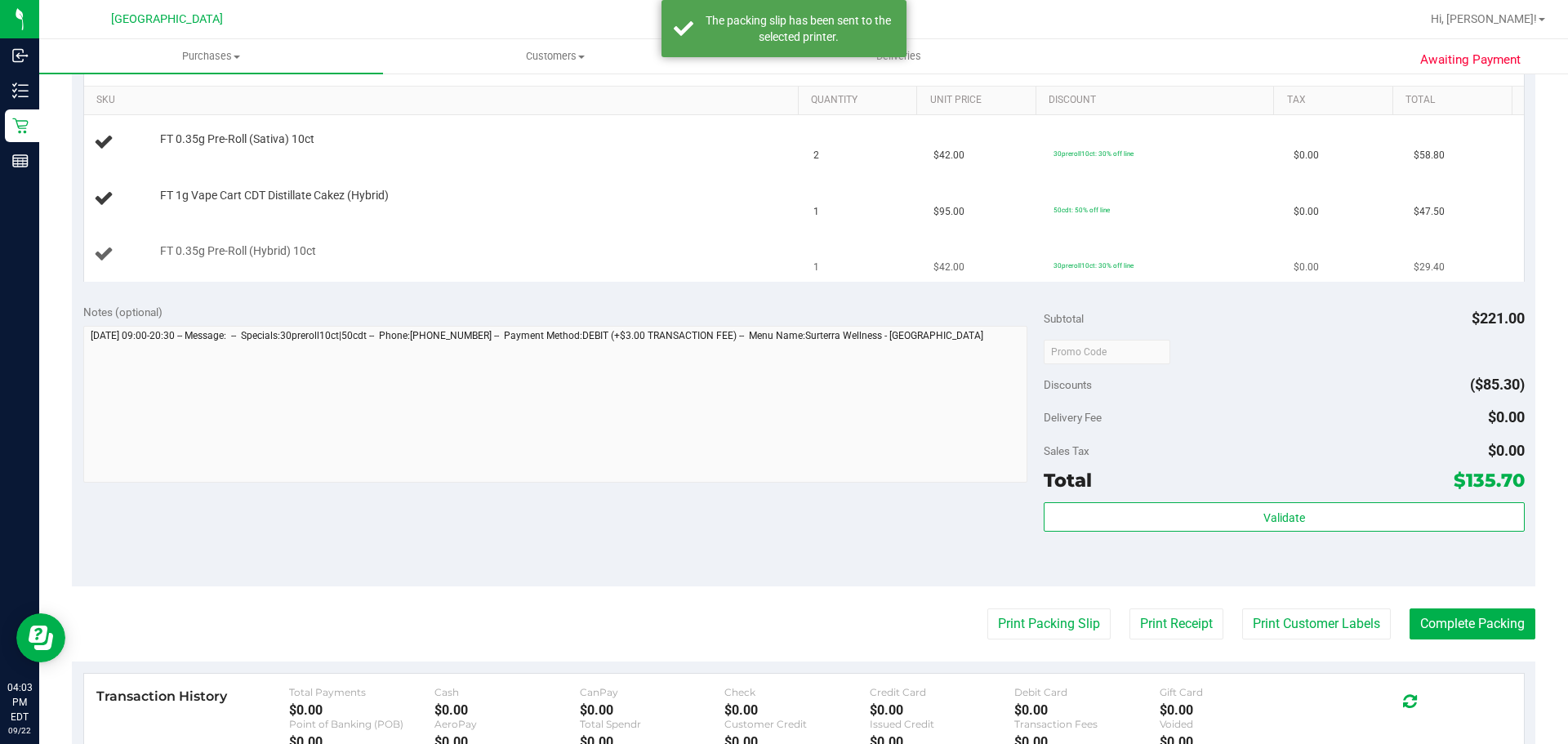
scroll to position [245, 0]
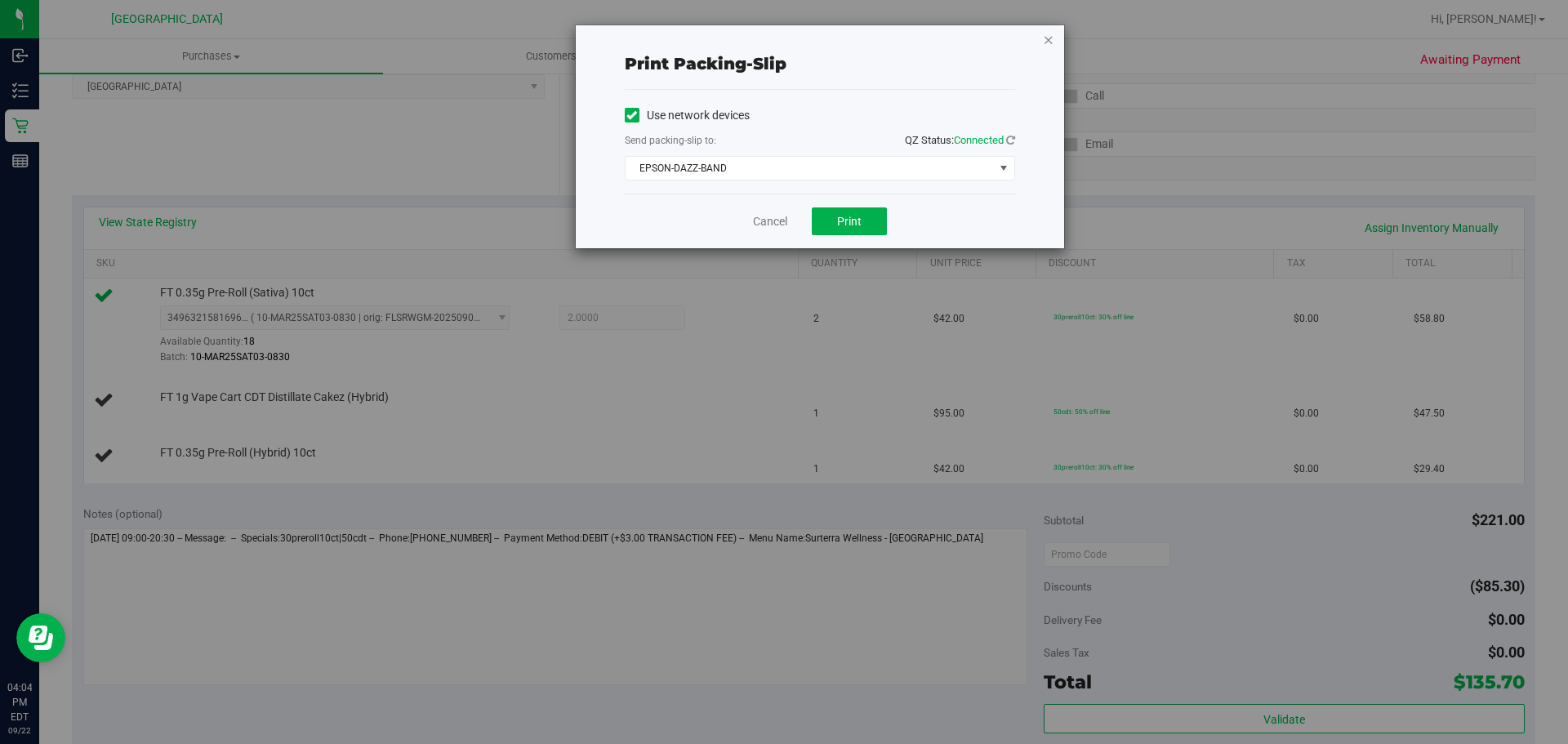
click at [1050, 47] on icon "button" at bounding box center [1049, 39] width 11 height 19
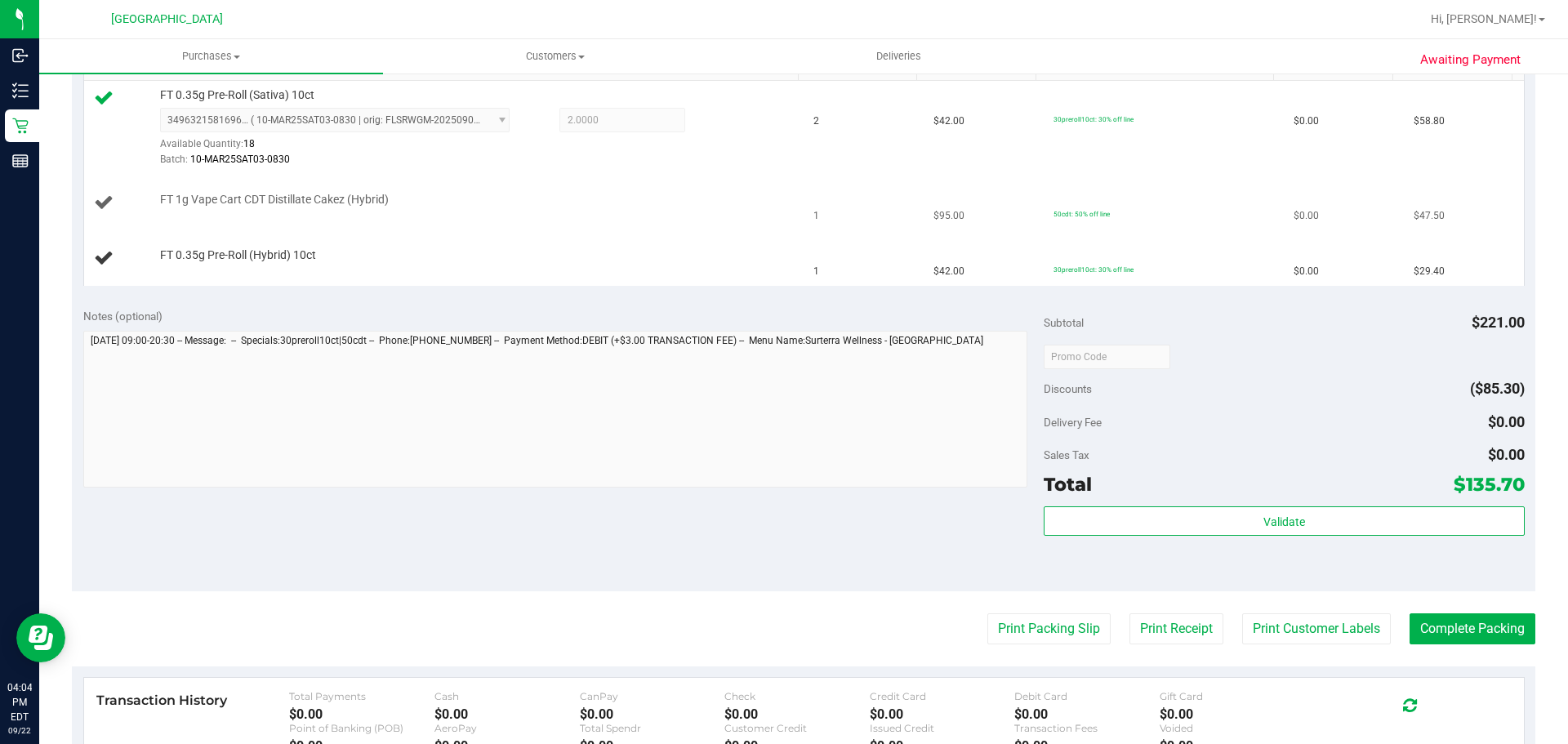
scroll to position [434, 0]
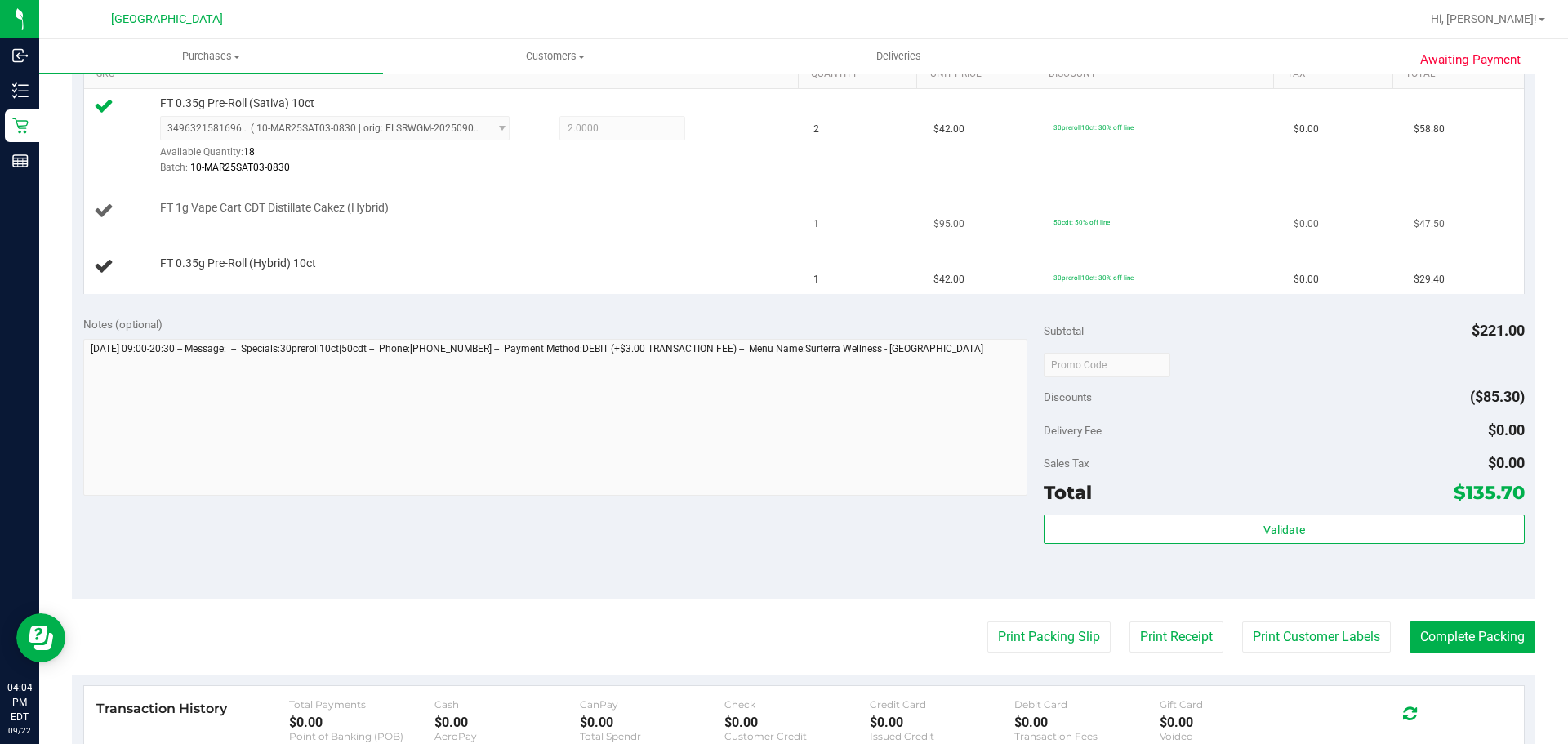
click at [987, 621] on button "Print Packing Slip" at bounding box center [1049, 637] width 124 height 31
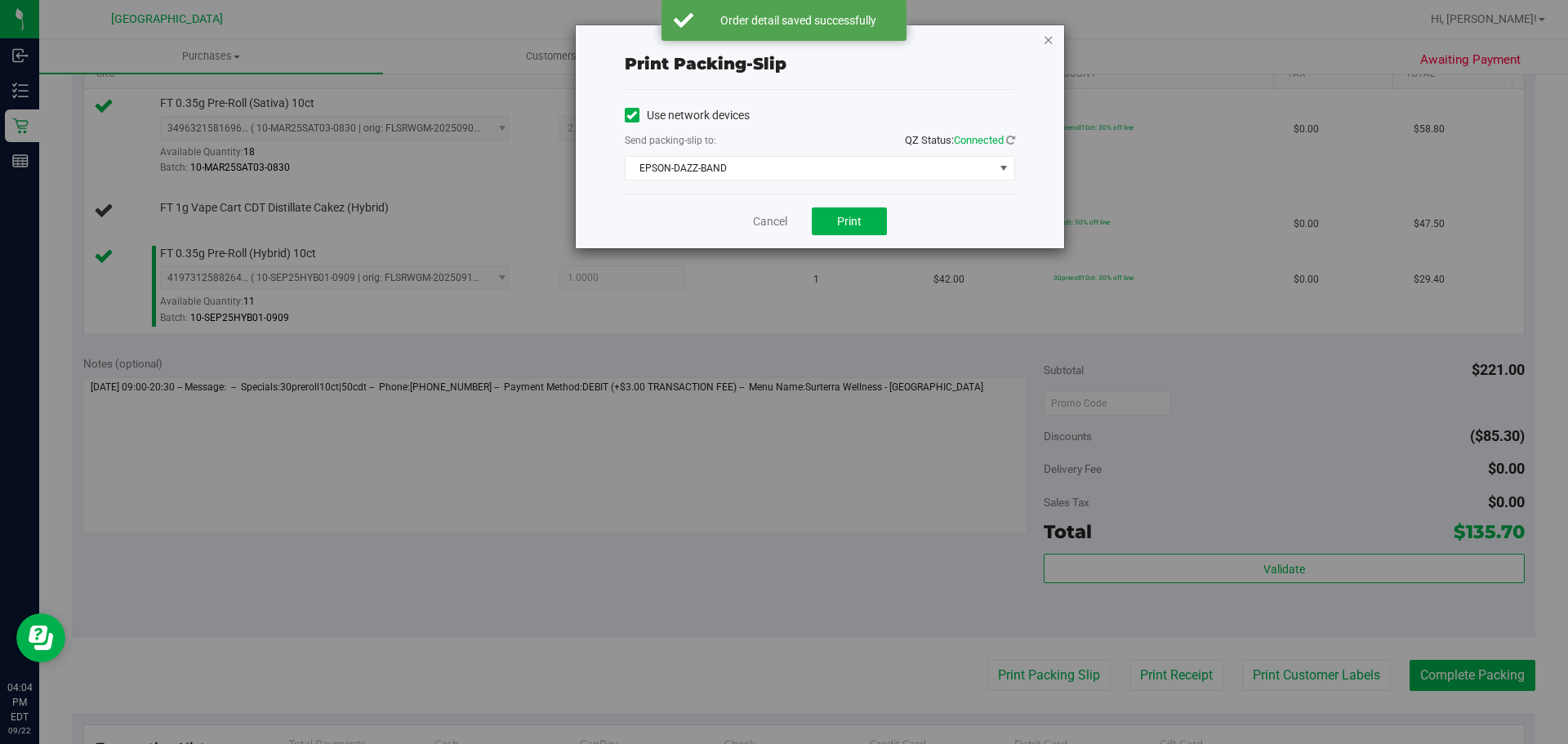
click at [1044, 39] on icon "button" at bounding box center [1049, 39] width 11 height 19
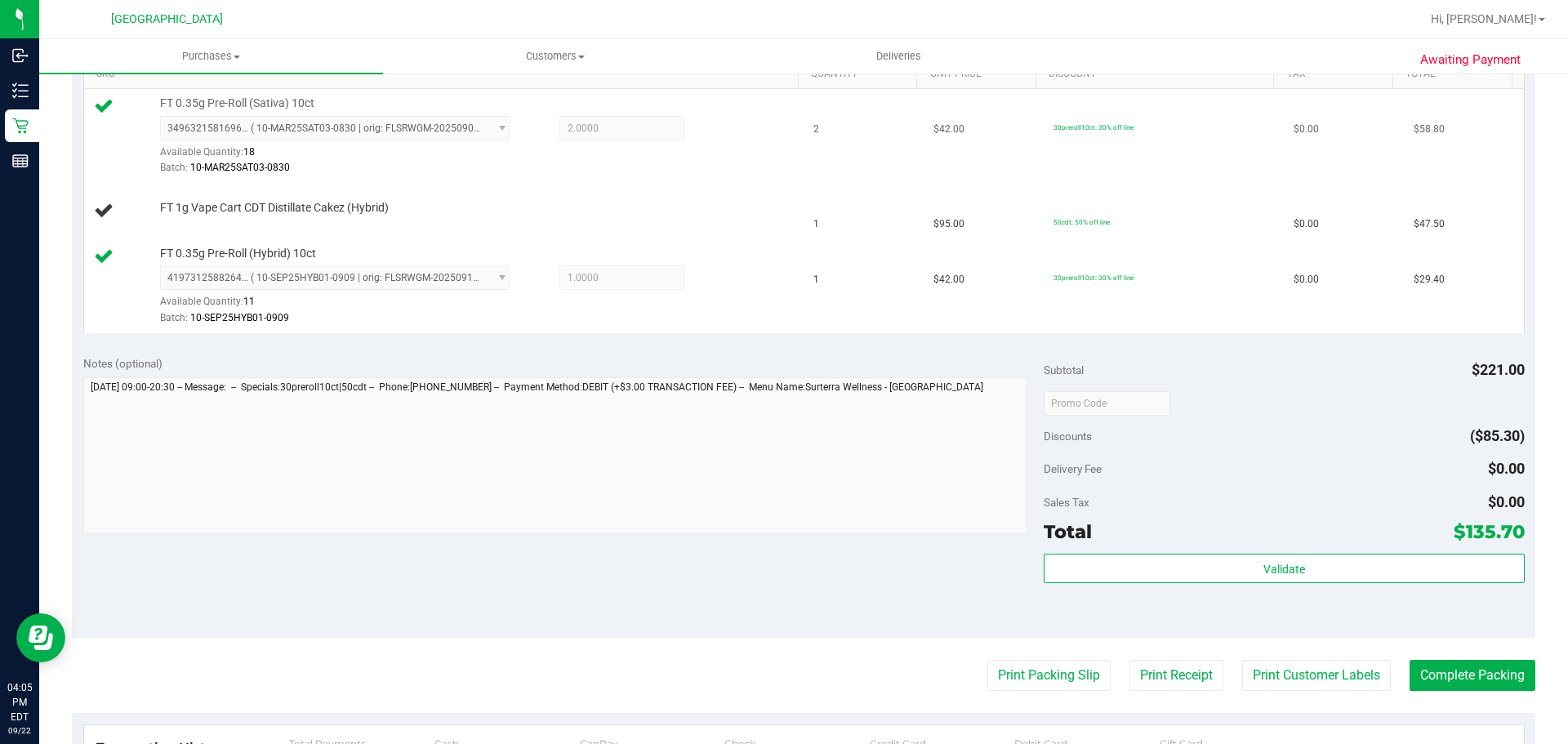
click at [987, 659] on button "Print Packing Slip" at bounding box center [1049, 675] width 124 height 31
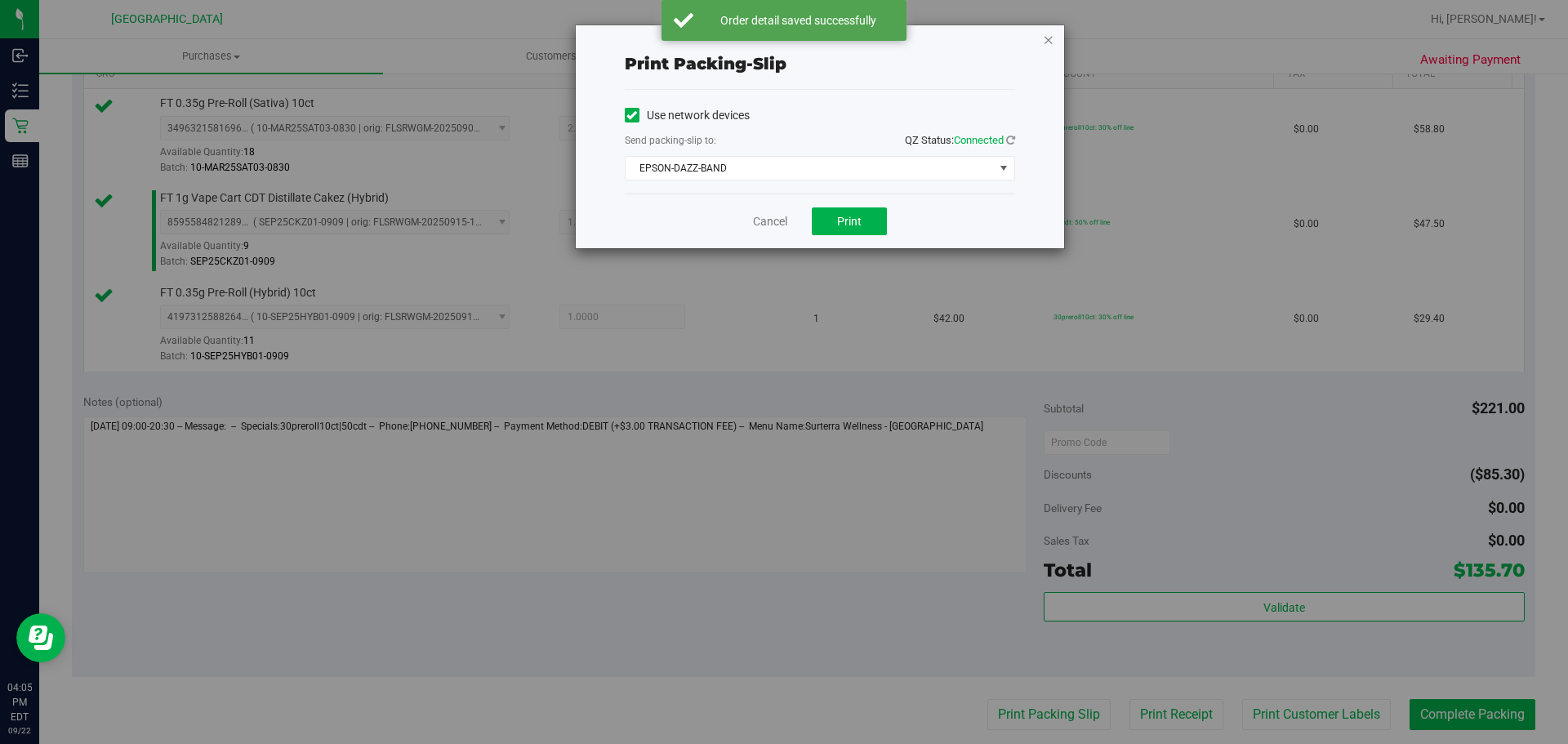
click at [1048, 41] on icon "button" at bounding box center [1049, 39] width 11 height 19
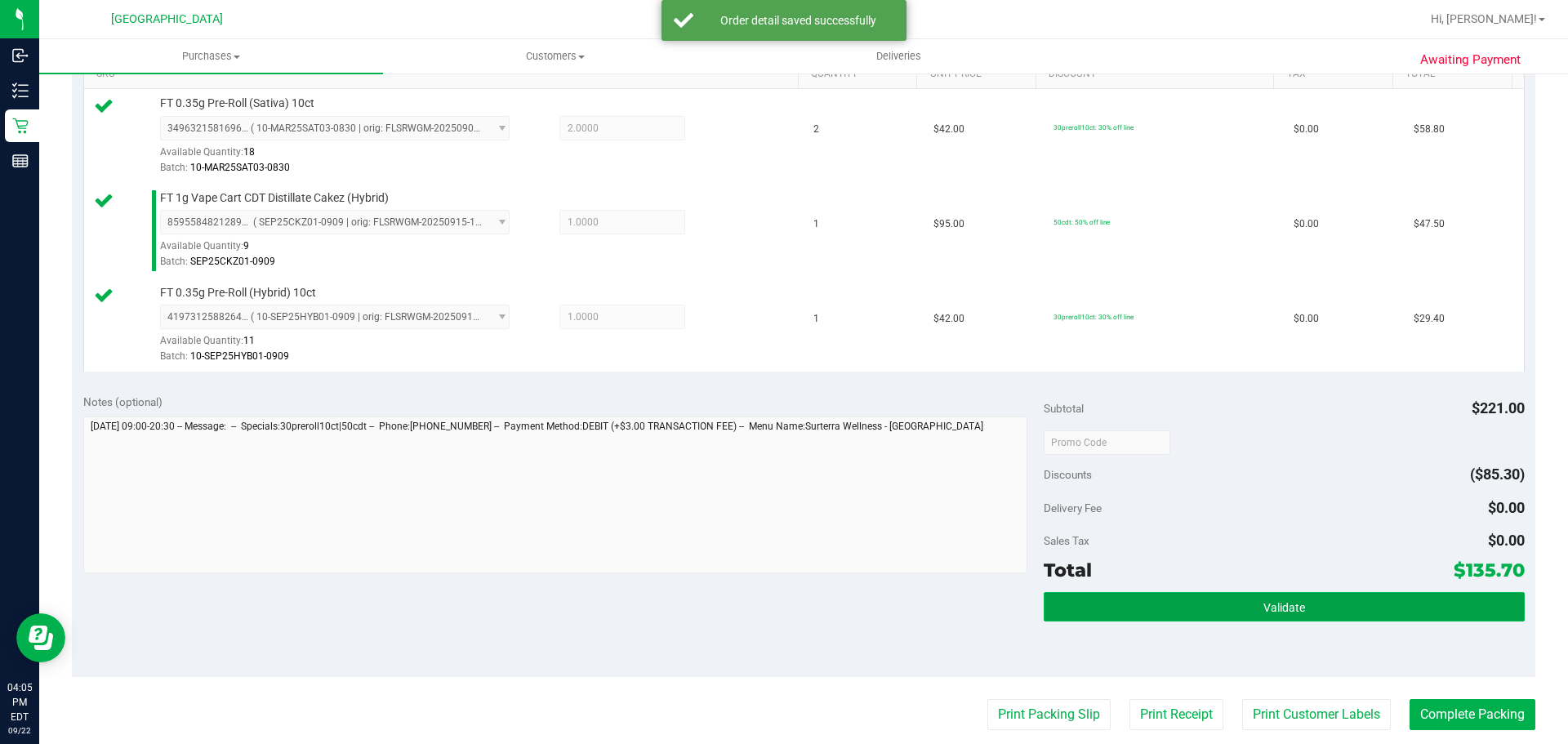
click at [1146, 594] on button "Validate" at bounding box center [1283, 607] width 481 height 30
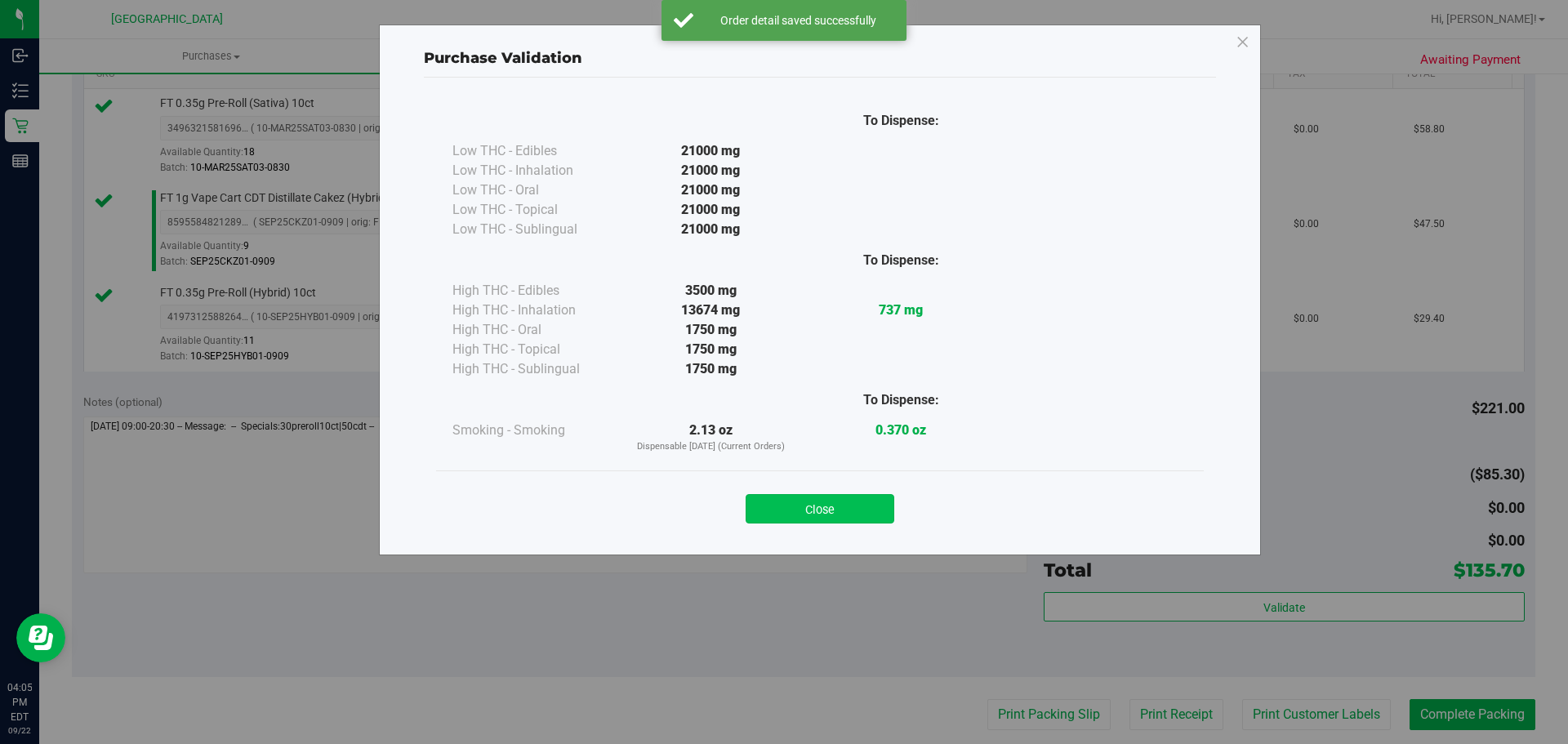
click at [848, 502] on button "Close" at bounding box center [819, 509] width 148 height 30
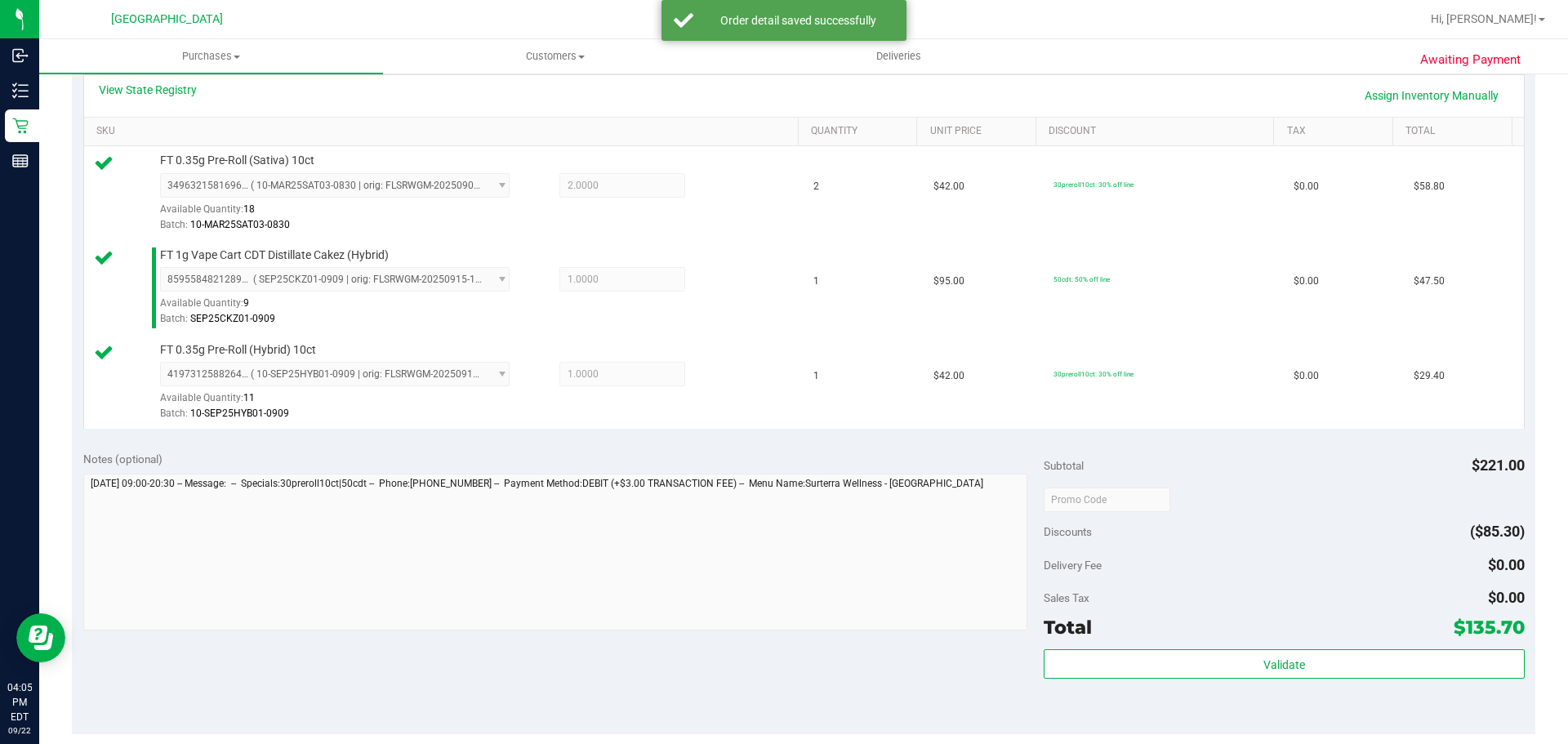
scroll to position [516, 0]
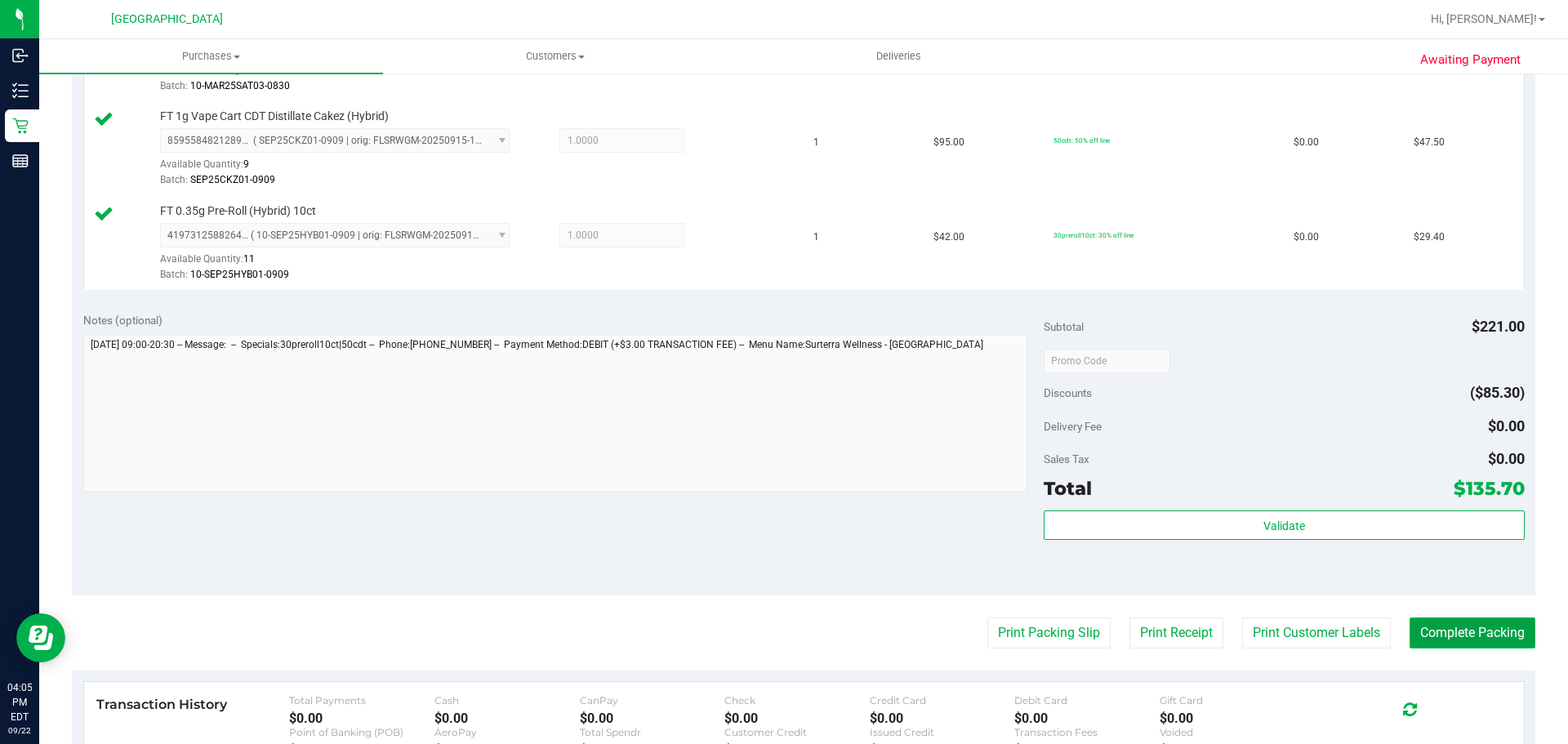
click at [1420, 637] on button "Complete Packing" at bounding box center [1472, 632] width 125 height 31
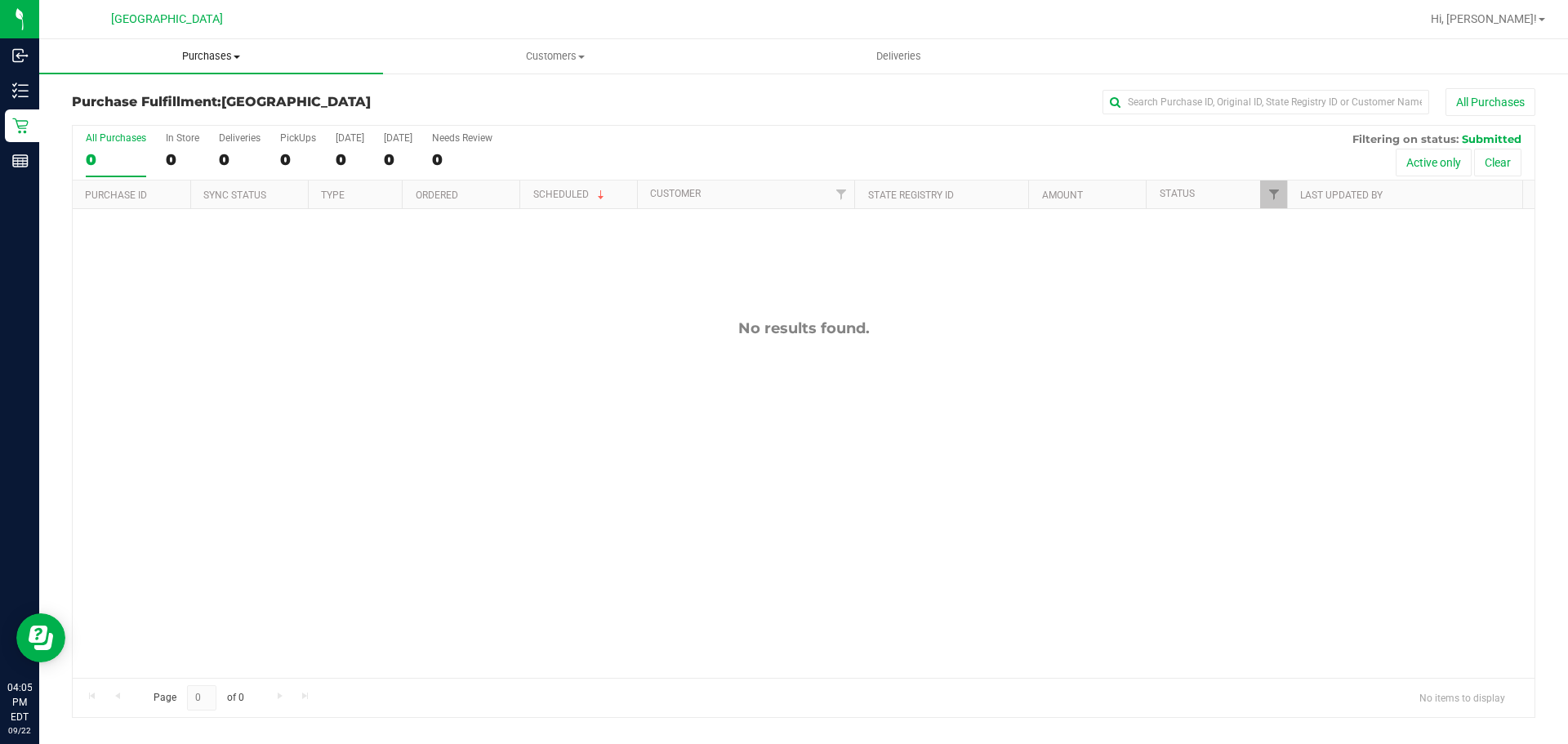
drag, startPoint x: 220, startPoint y: 61, endPoint x: 217, endPoint y: 82, distance: 21.2
click at [221, 62] on span "Purchases" at bounding box center [210, 56] width 344 height 15
click at [200, 118] on li "Fulfillment" at bounding box center [210, 118] width 344 height 19
click at [210, 65] on uib-tab-heading "Purchases Summary of purchases Fulfillment All purchases" at bounding box center [210, 55] width 344 height 34
click at [184, 118] on li "Fulfillment" at bounding box center [210, 118] width 344 height 19
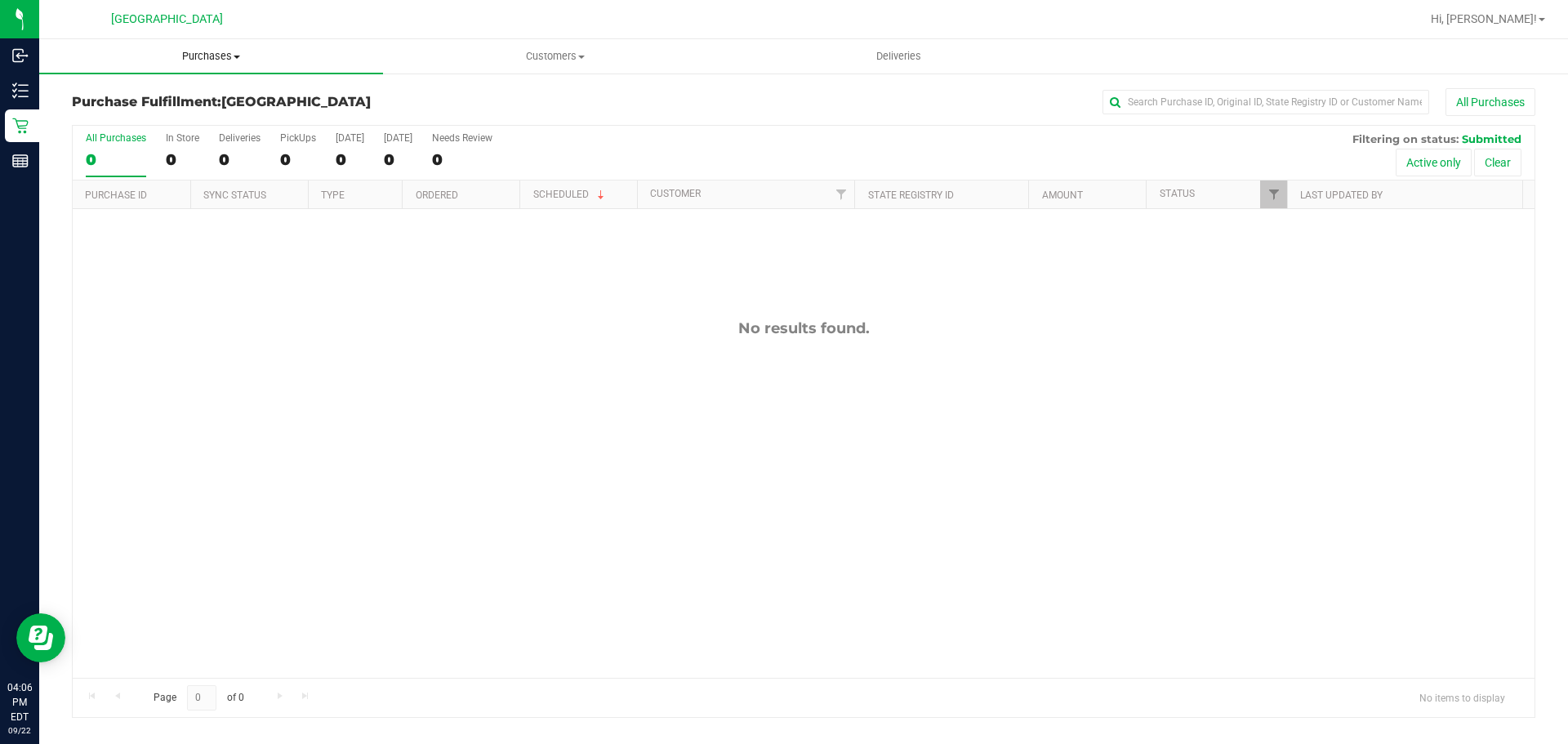
click at [222, 46] on uib-tab-heading "Purchases Summary of purchases Fulfillment All purchases" at bounding box center [210, 55] width 344 height 34
click at [172, 113] on li "Fulfillment" at bounding box center [210, 118] width 344 height 19
click at [208, 61] on span "Purchases" at bounding box center [210, 56] width 344 height 15
click at [179, 113] on li "Fulfillment" at bounding box center [210, 118] width 344 height 19
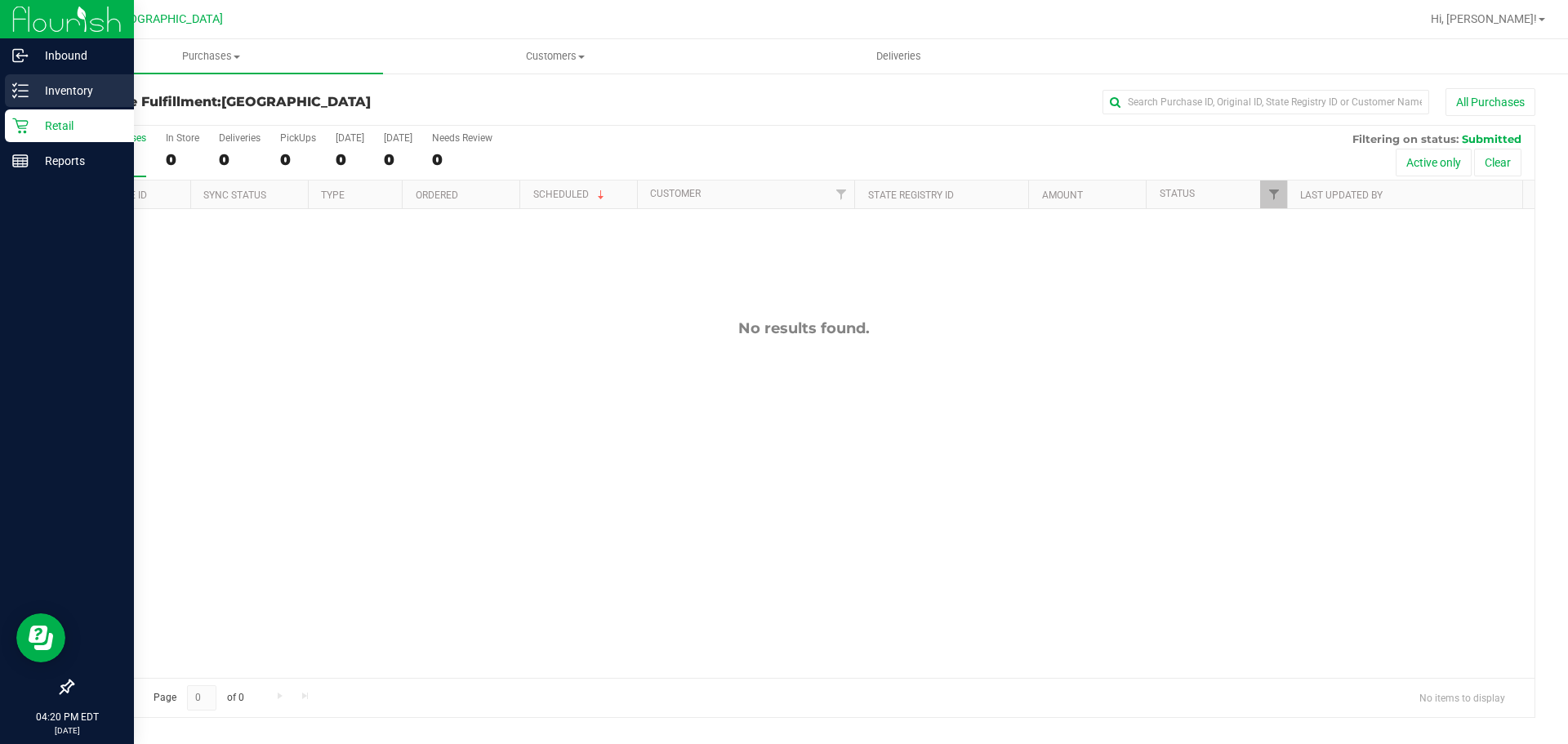
click at [18, 90] on icon at bounding box center [20, 90] width 17 height 17
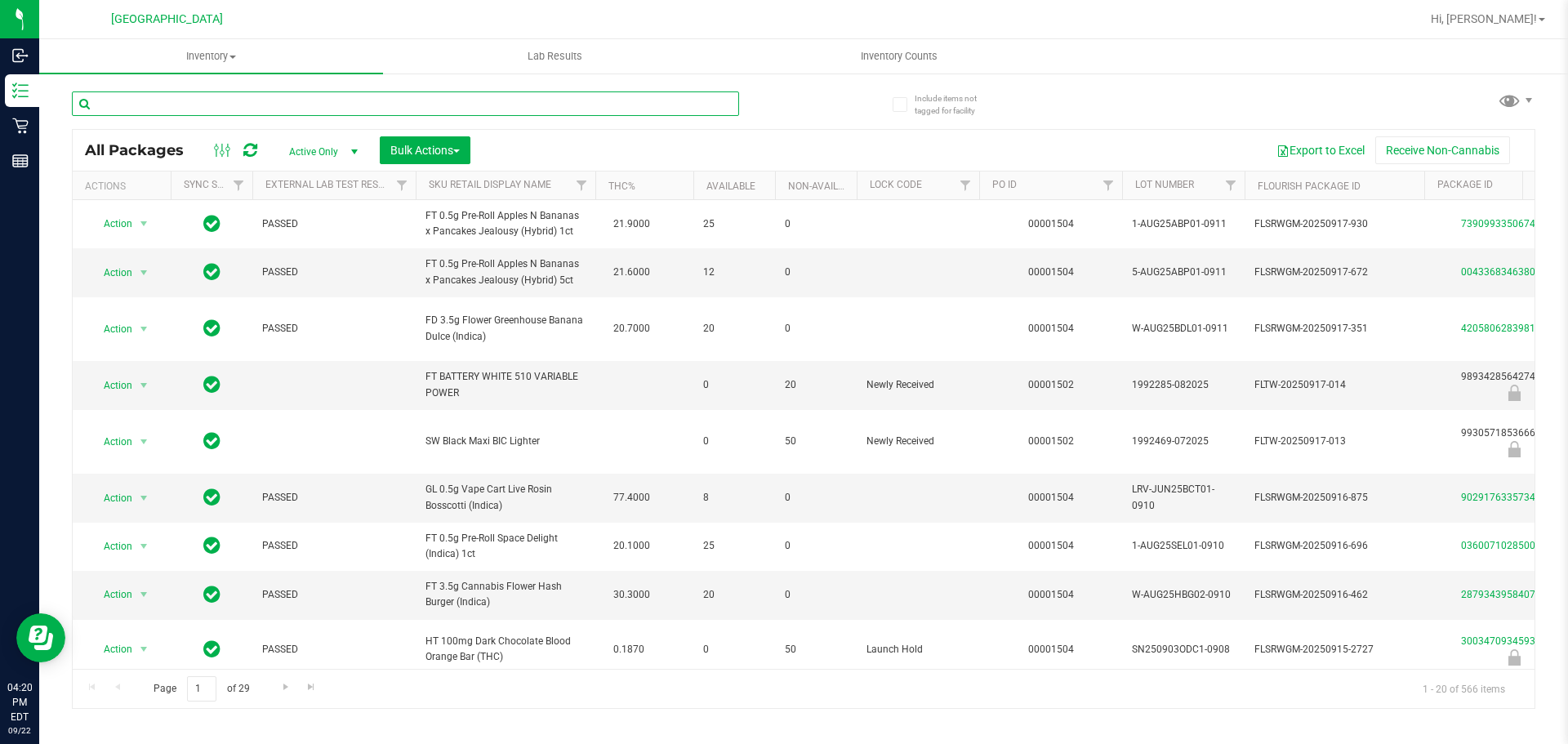
click at [204, 100] on input "text" at bounding box center [405, 103] width 667 height 25
type input "9351503298164856"
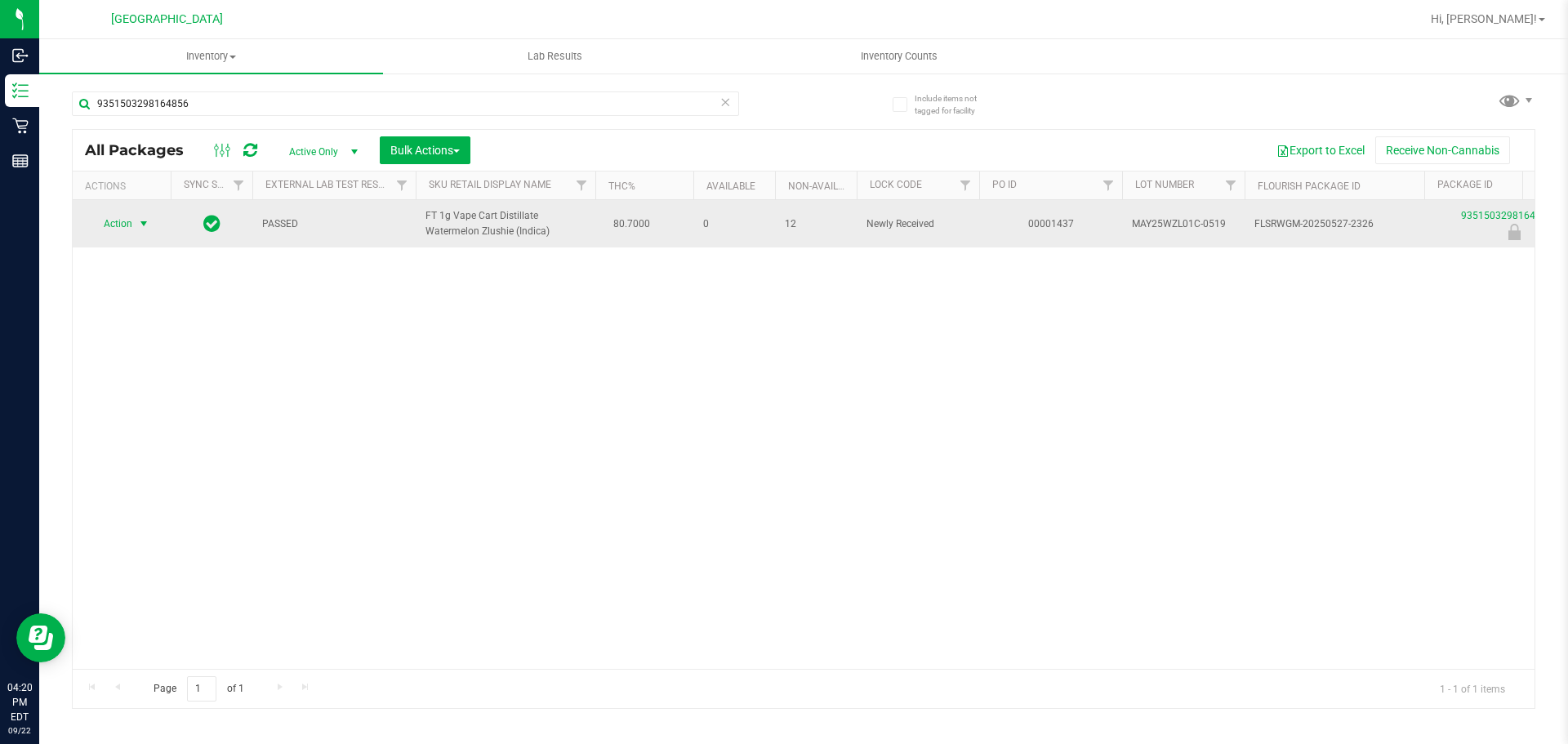
click at [138, 218] on span "select" at bounding box center [144, 224] width 13 height 13
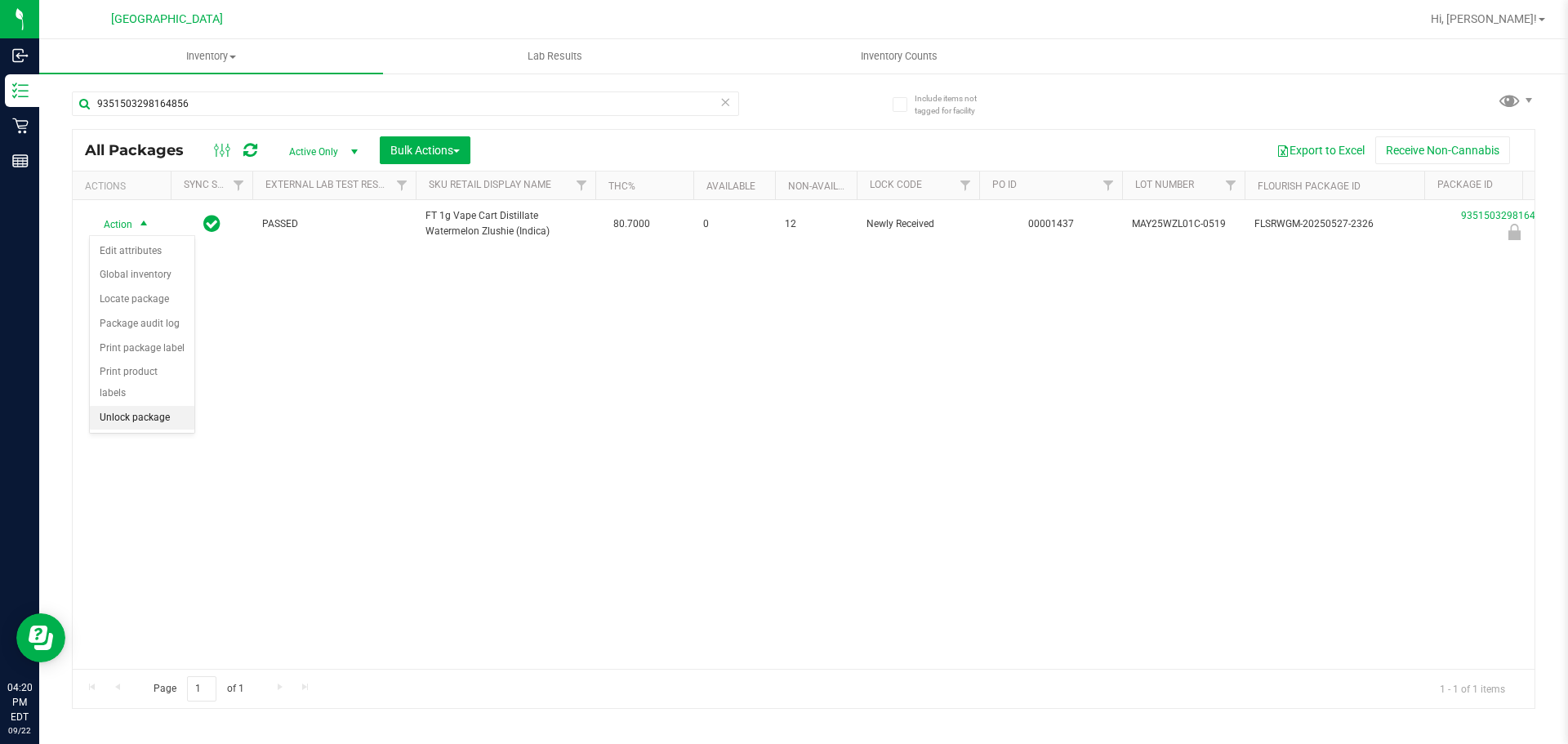
click at [139, 406] on li "Unlock package" at bounding box center [141, 418] width 104 height 25
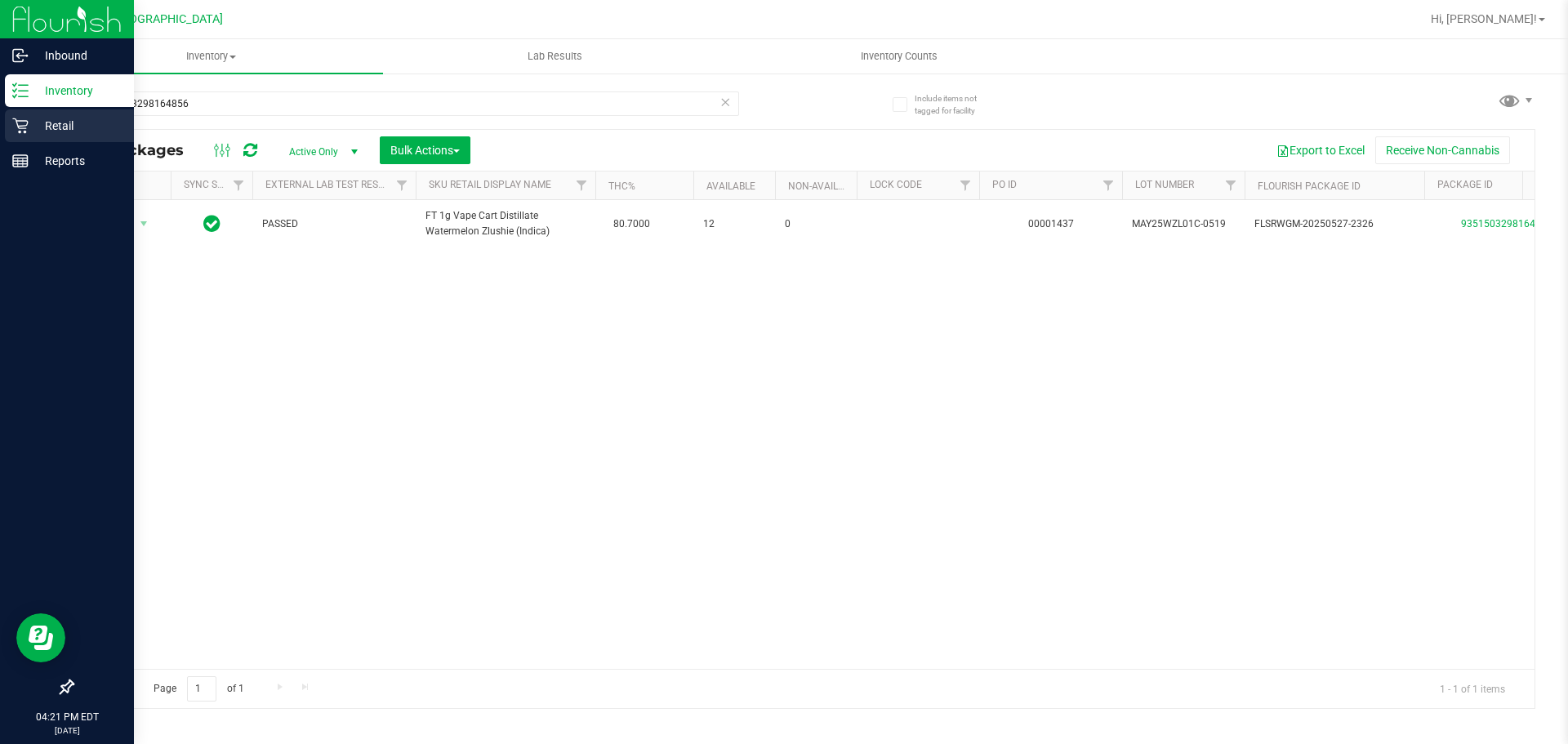
click at [25, 117] on div "Retail" at bounding box center [69, 125] width 129 height 32
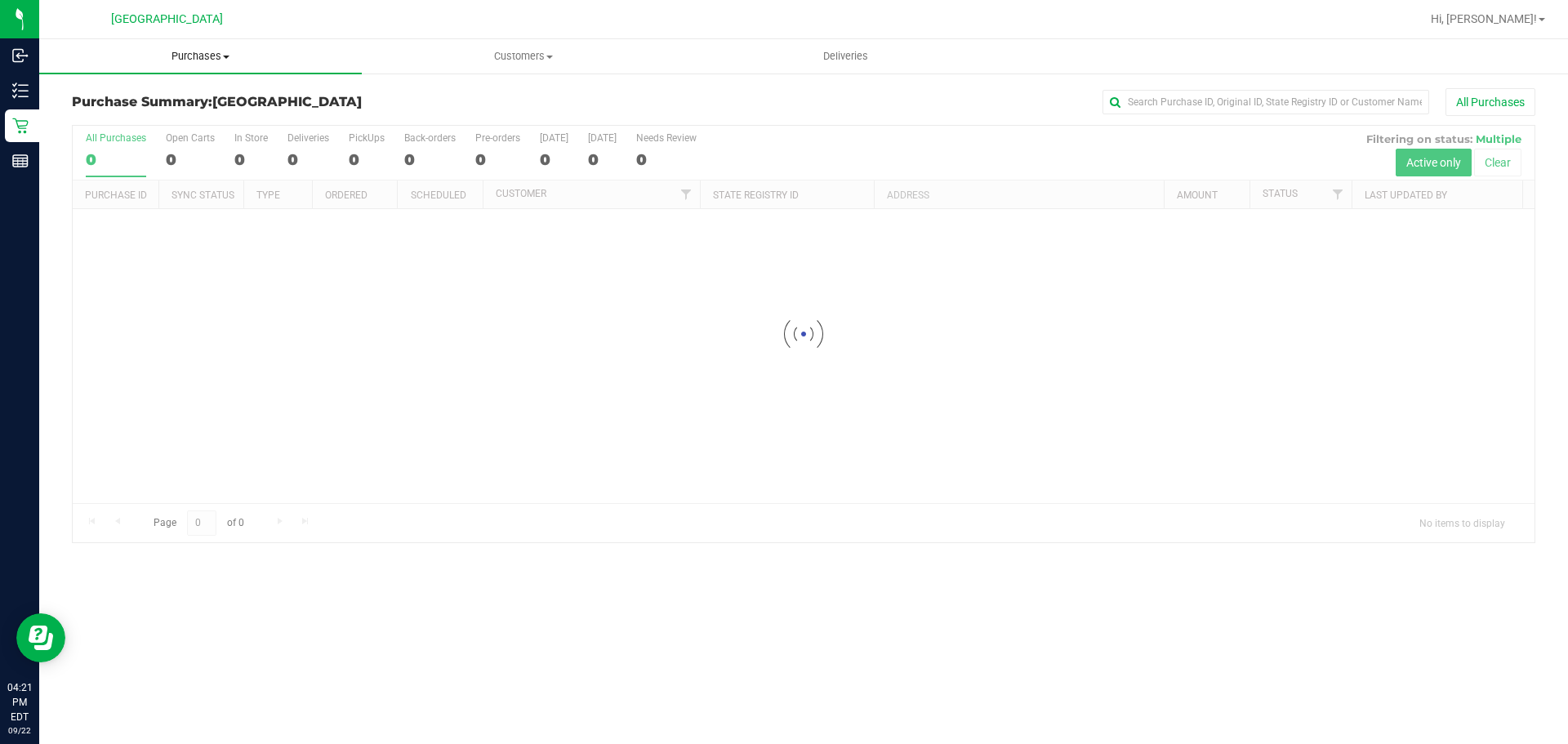
click at [218, 46] on uib-tab-heading "Purchases Summary of purchases Fulfillment All purchases" at bounding box center [200, 55] width 323 height 34
click at [172, 113] on li "Fulfillment" at bounding box center [200, 118] width 323 height 19
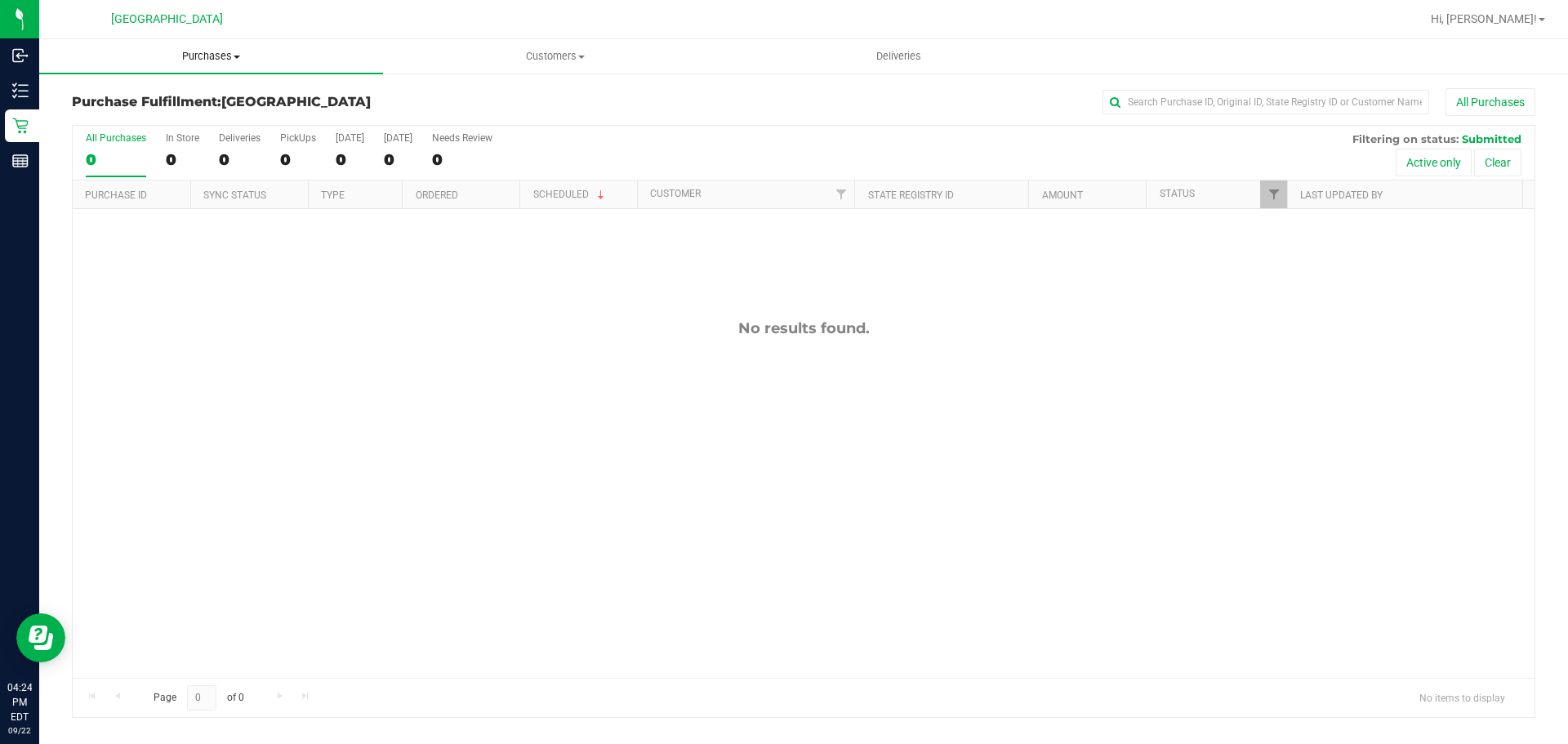
click at [223, 55] on span "Purchases" at bounding box center [210, 56] width 344 height 15
click at [188, 115] on li "Fulfillment" at bounding box center [210, 118] width 344 height 19
click at [217, 58] on span "Purchases" at bounding box center [210, 56] width 344 height 15
click at [189, 126] on li "Fulfillment" at bounding box center [210, 118] width 344 height 19
click at [196, 65] on uib-tab-heading "Purchases Summary of purchases Fulfillment All purchases" at bounding box center [210, 55] width 344 height 34
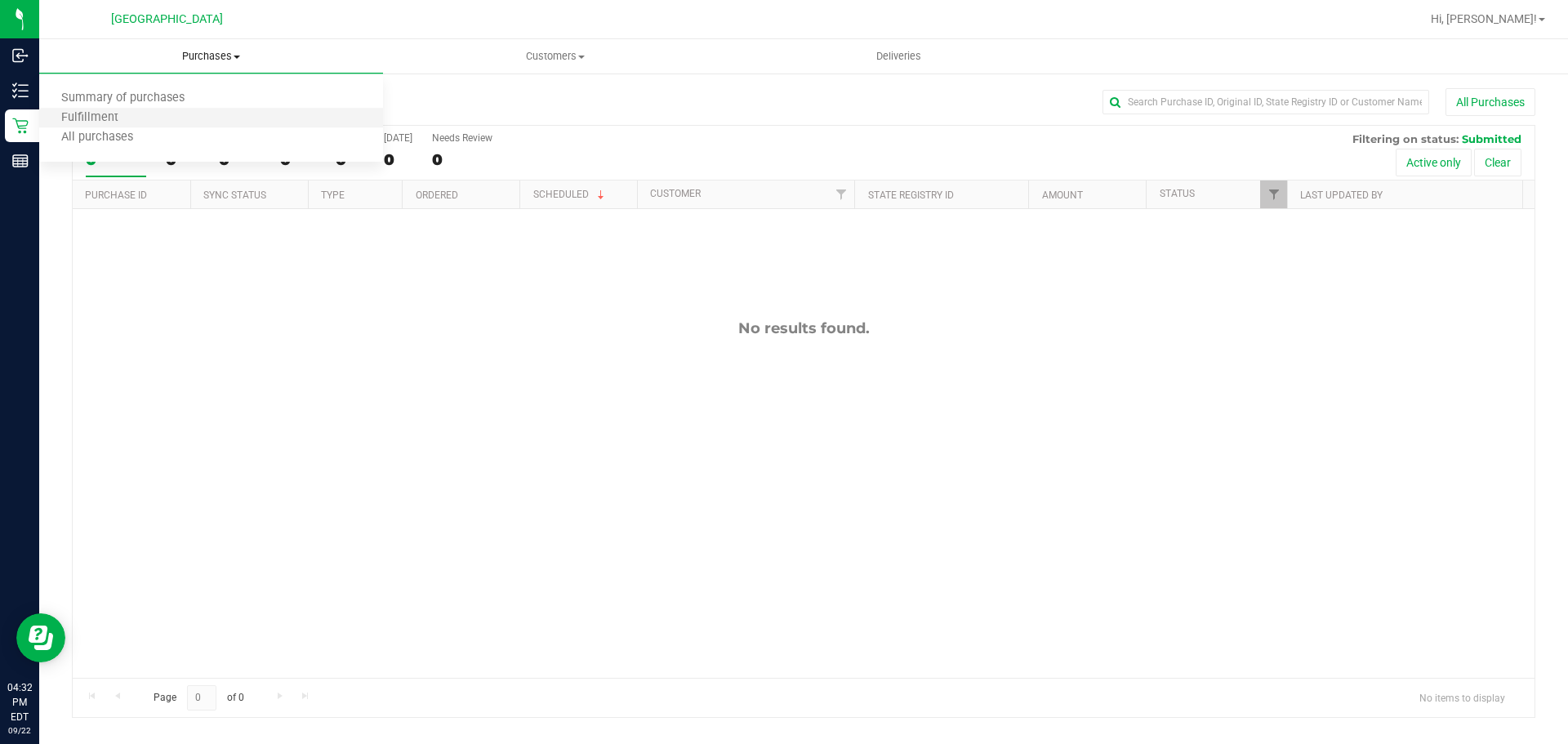
click at [171, 114] on li "Fulfillment" at bounding box center [210, 118] width 344 height 19
click at [238, 46] on uib-tab-heading "Purchases Summary of purchases Fulfillment All purchases" at bounding box center [210, 55] width 344 height 34
drag, startPoint x: 230, startPoint y: 55, endPoint x: 198, endPoint y: 70, distance: 35.3
click at [230, 54] on span "Purchases" at bounding box center [210, 56] width 344 height 15
click at [115, 122] on span "Fulfillment" at bounding box center [89, 117] width 101 height 14
